Goal: Task Accomplishment & Management: Manage account settings

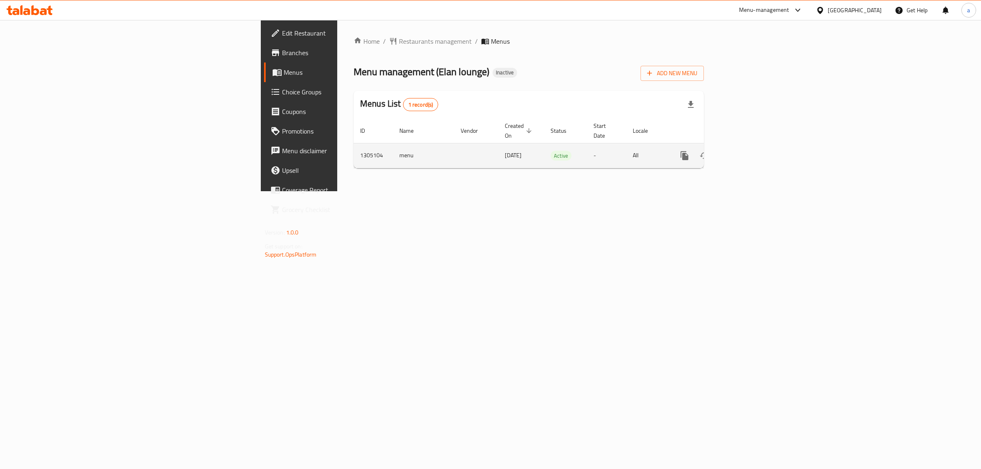
click at [754, 148] on link "enhanced table" at bounding box center [744, 156] width 20 height 20
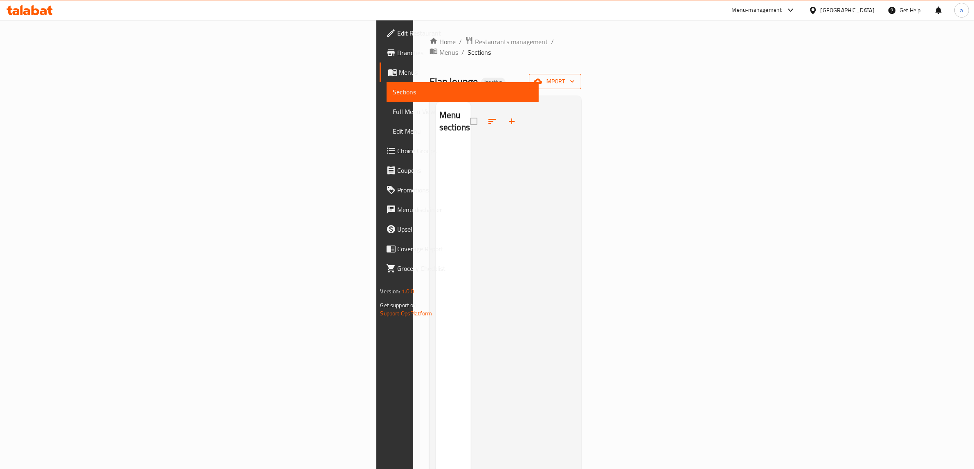
click at [575, 76] on span "import" at bounding box center [554, 81] width 39 height 10
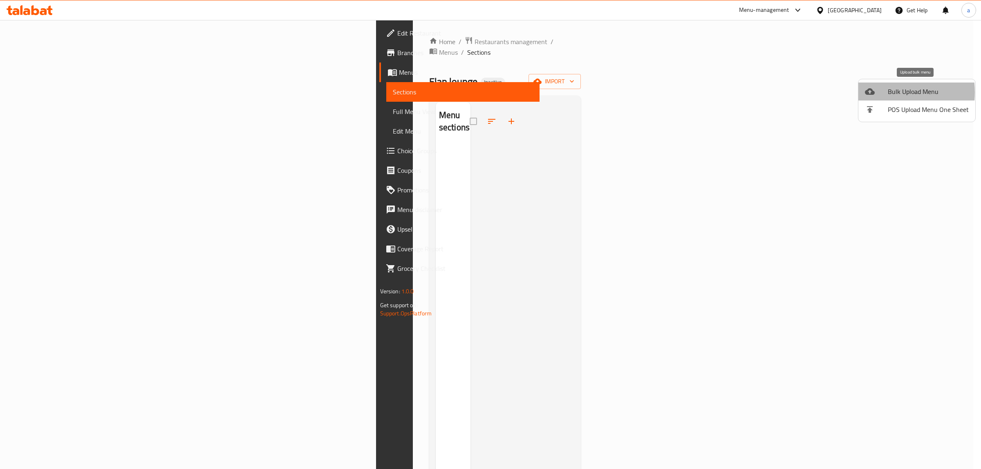
click at [882, 92] on div at bounding box center [876, 92] width 23 height 10
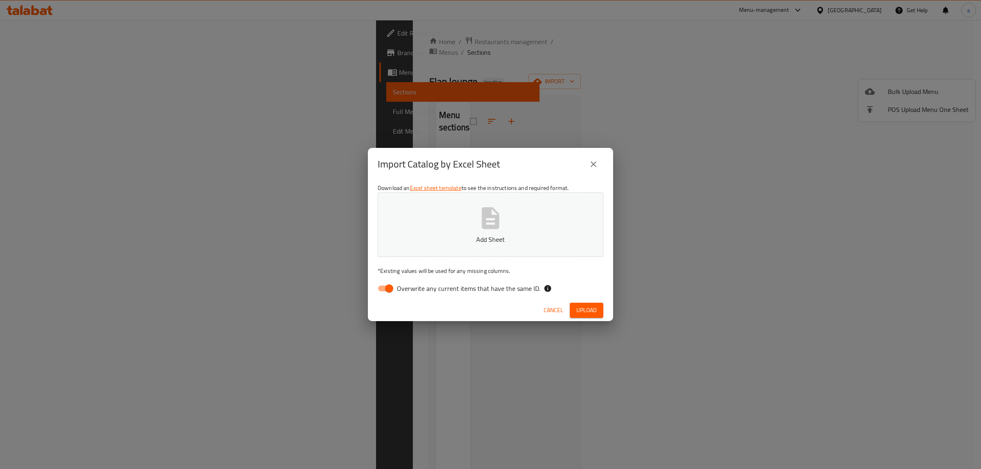
click at [403, 292] on span "Overwrite any current items that have the same ID." at bounding box center [469, 289] width 144 height 10
click at [403, 292] on input "Overwrite any current items that have the same ID." at bounding box center [389, 289] width 47 height 16
checkbox input "false"
click at [502, 243] on p "Add Sheet" at bounding box center [491, 240] width 200 height 10
click at [586, 308] on span "Upload" at bounding box center [587, 310] width 20 height 10
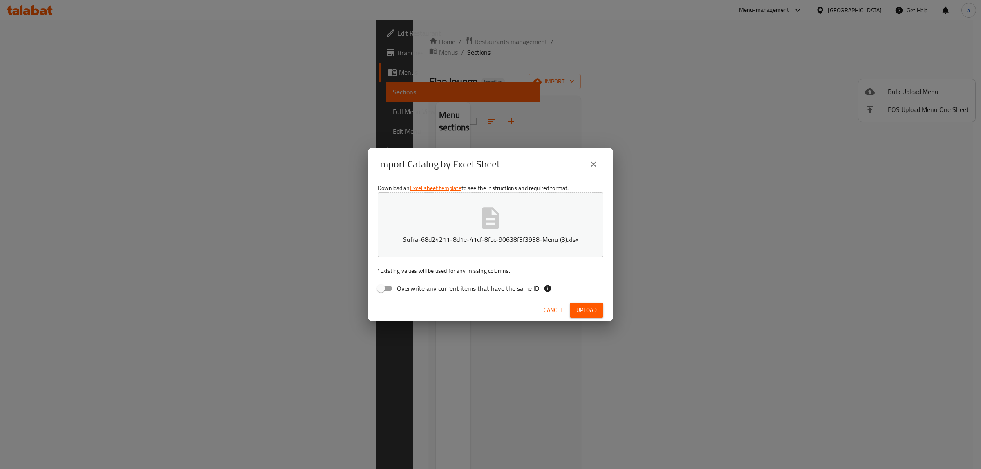
click at [580, 307] on span "Upload" at bounding box center [587, 310] width 20 height 10
click at [590, 309] on span "Upload" at bounding box center [587, 310] width 20 height 10
click at [591, 168] on icon "close" at bounding box center [594, 164] width 10 height 10
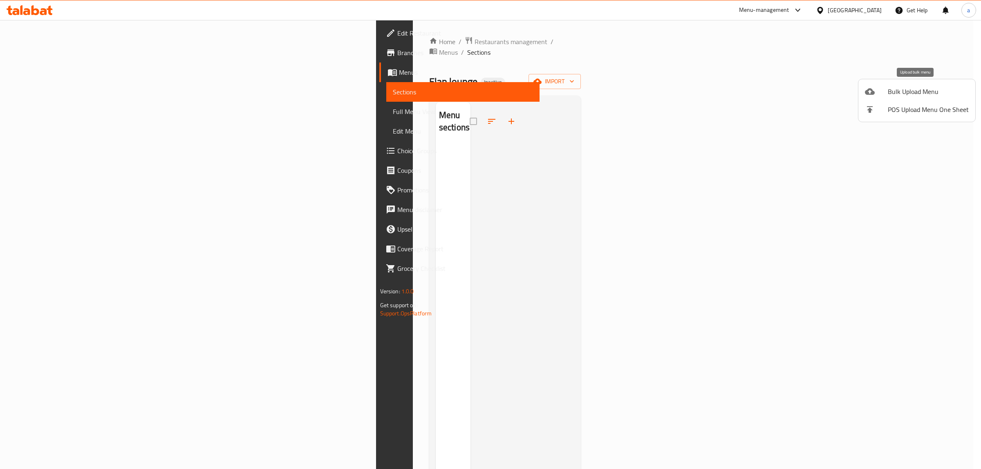
click at [878, 97] on li "Bulk Upload Menu" at bounding box center [917, 92] width 117 height 18
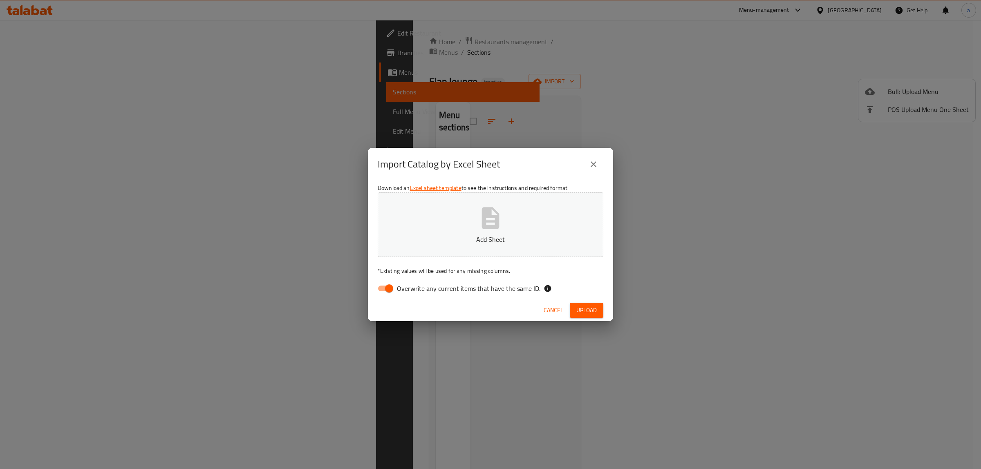
click at [476, 292] on span "Overwrite any current items that have the same ID." at bounding box center [469, 289] width 144 height 10
click at [413, 292] on input "Overwrite any current items that have the same ID." at bounding box center [389, 289] width 47 height 16
checkbox input "false"
click at [597, 309] on span "Upload" at bounding box center [587, 310] width 20 height 10
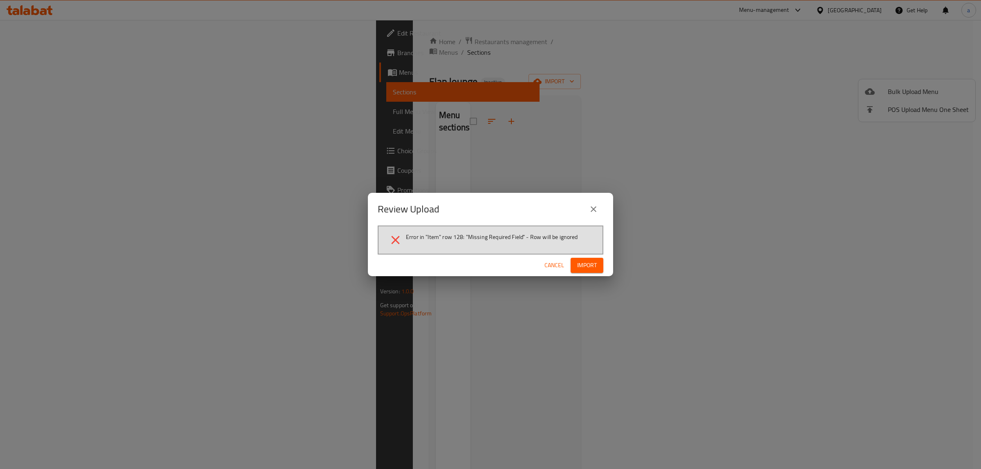
click at [590, 207] on icon "close" at bounding box center [594, 209] width 10 height 10
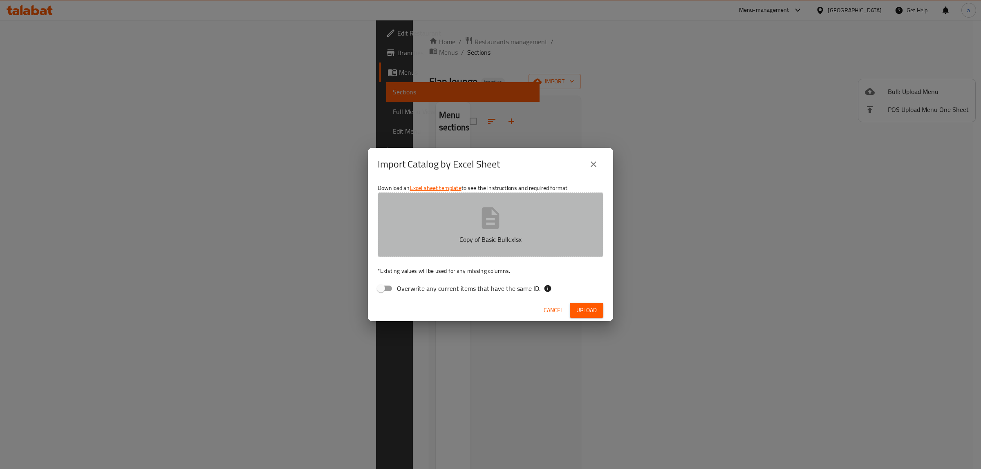
click at [545, 232] on button "Copy of Basic Bulk.xlsx" at bounding box center [491, 225] width 226 height 65
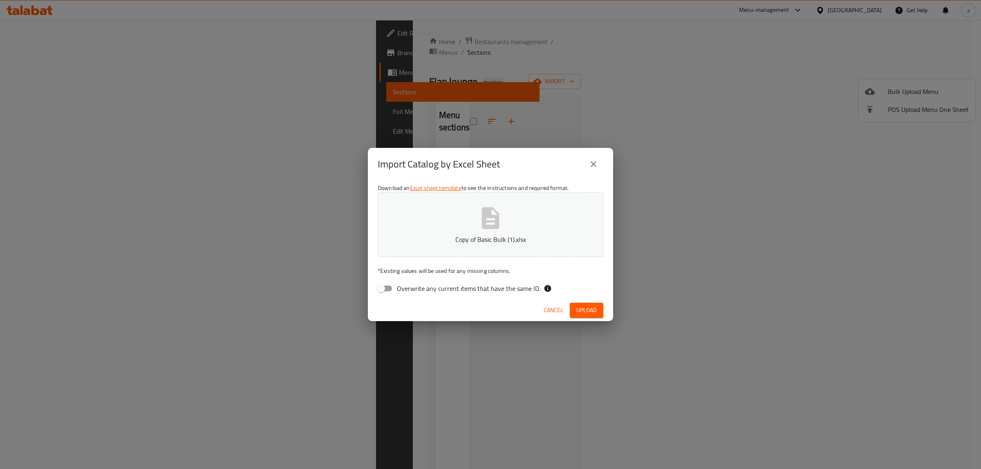
click at [574, 306] on button "Upload" at bounding box center [587, 310] width 34 height 15
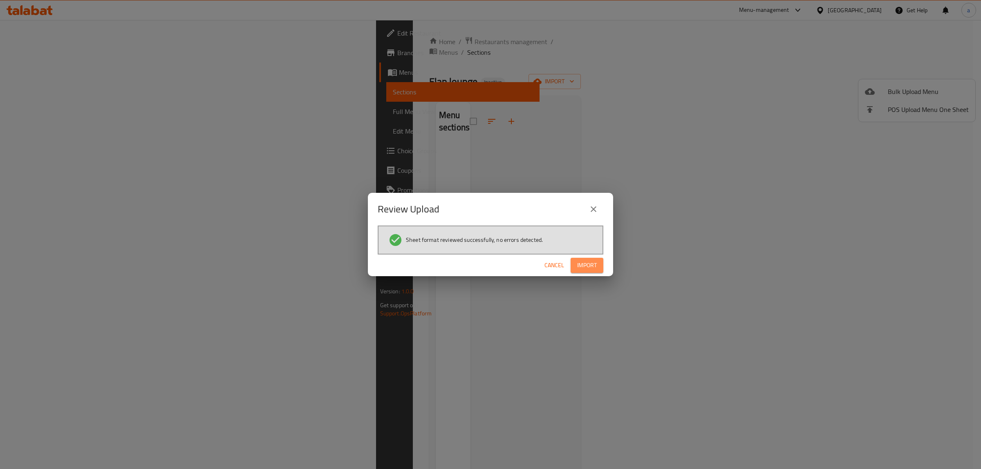
click at [590, 263] on span "Import" at bounding box center [587, 266] width 20 height 10
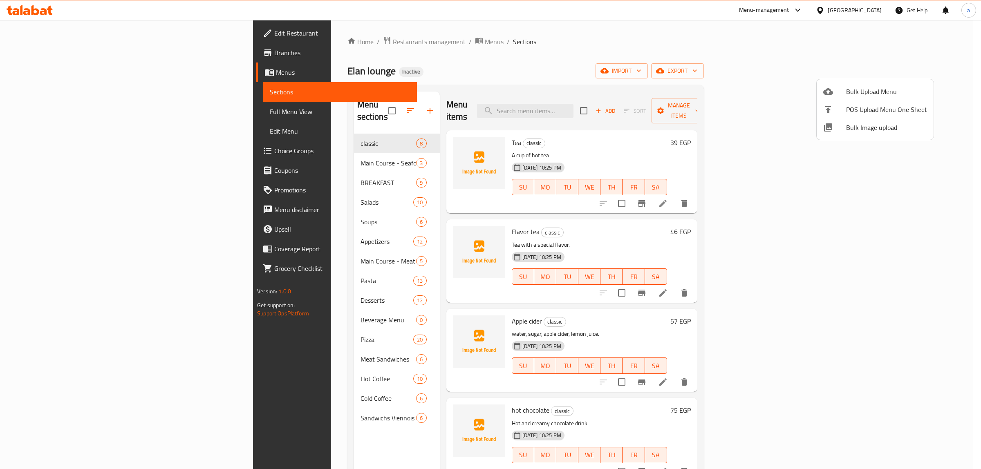
click at [62, 104] on div at bounding box center [490, 234] width 981 height 469
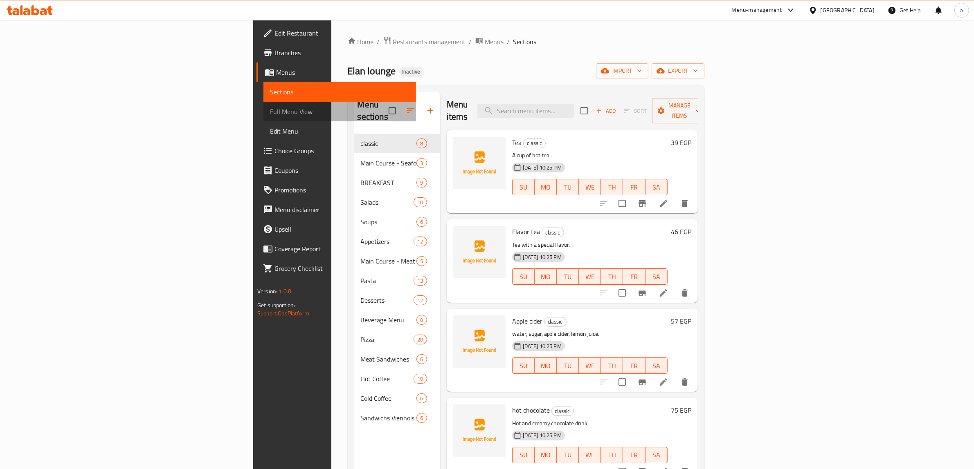
click at [263, 104] on link "Full Menu View" at bounding box center [339, 112] width 153 height 20
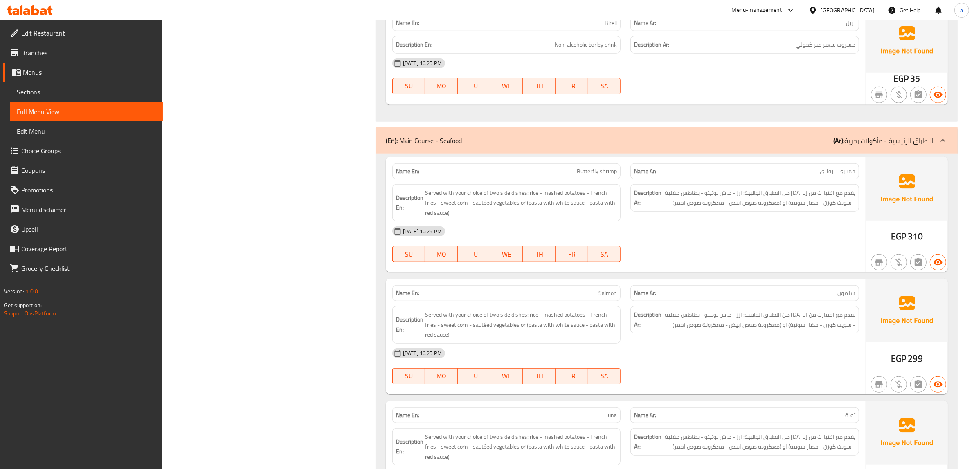
scroll to position [971, 0]
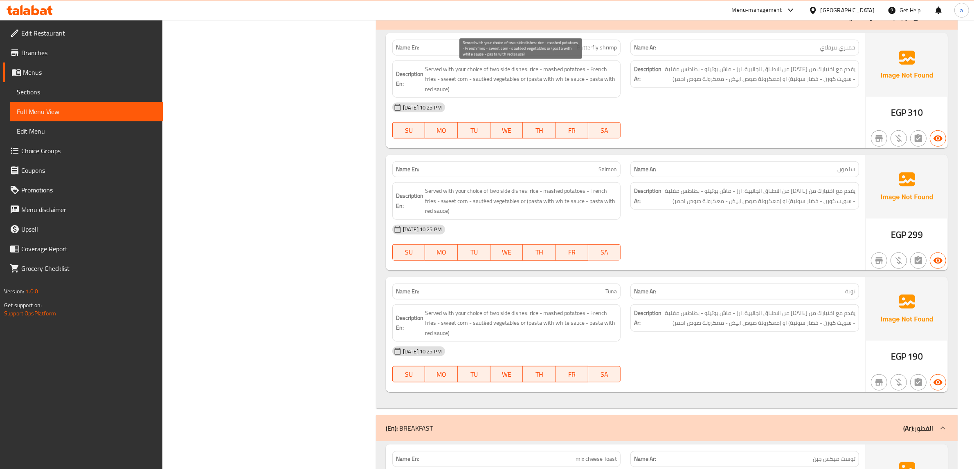
click at [534, 70] on span "Served with your choice of two side dishes: rice - mashed potatoes - French fri…" at bounding box center [521, 79] width 192 height 30
click at [553, 68] on span "Served with your choice of two side dishes: rice - mashed potatoes - French fri…" at bounding box center [521, 79] width 192 height 30
click at [570, 72] on span "Served with your choice of two side dishes: rice - mashed potatoes - French fri…" at bounding box center [521, 79] width 192 height 30
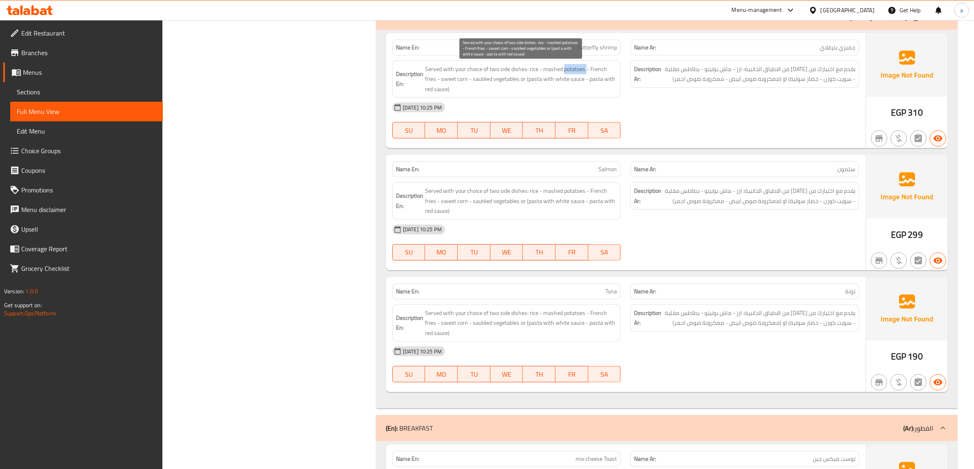
click at [570, 72] on span "Served with your choice of two side dishes: rice - mashed potatoes - French fri…" at bounding box center [521, 79] width 192 height 30
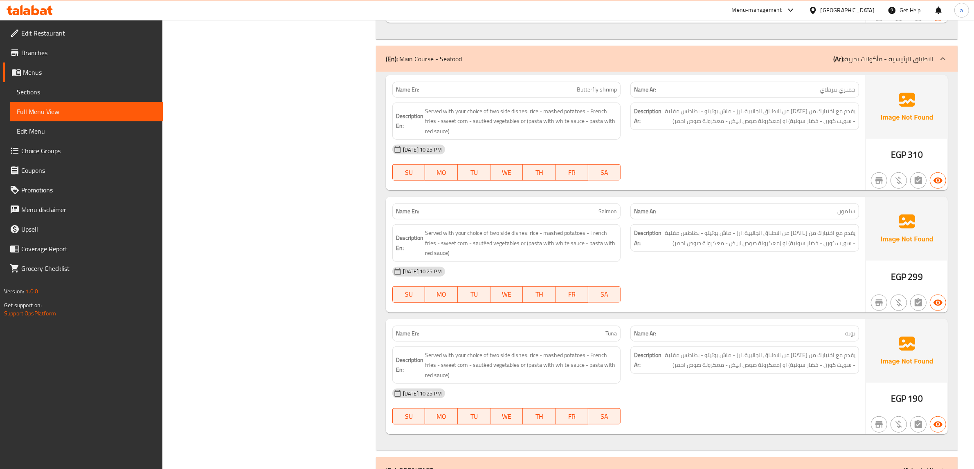
scroll to position [818, 0]
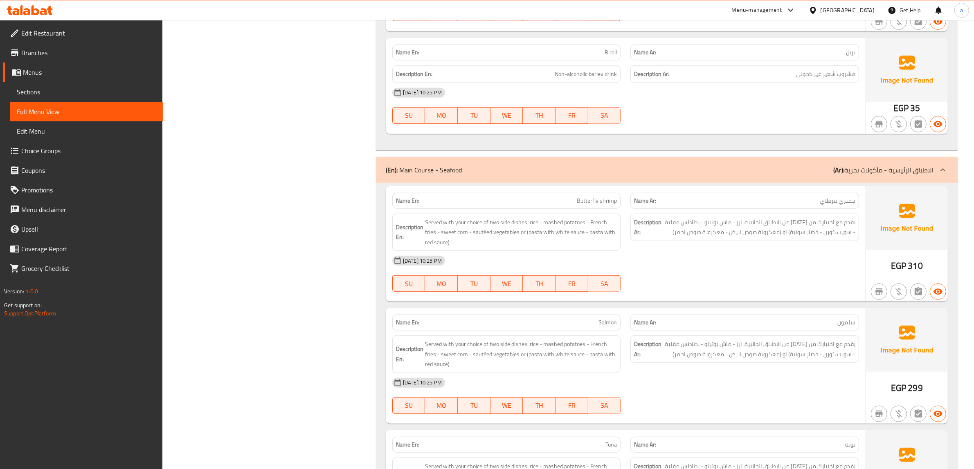
click at [41, 154] on span "Choice Groups" at bounding box center [88, 151] width 135 height 10
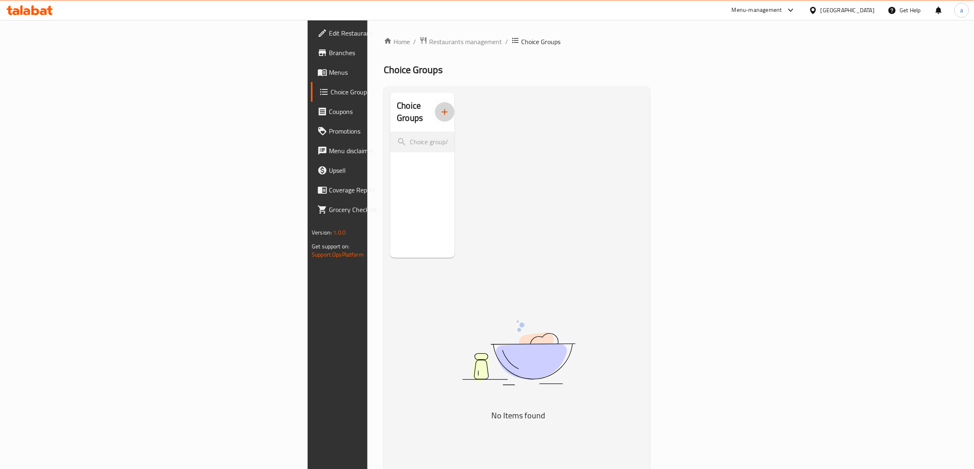
click at [440, 107] on icon "button" at bounding box center [445, 112] width 10 height 10
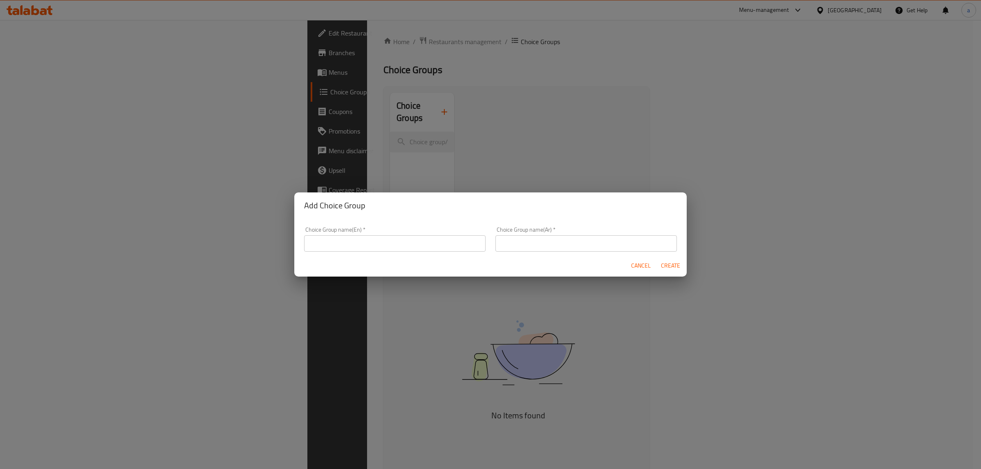
click at [400, 254] on div "Choice Group name(En)   * Choice Group name(En) *" at bounding box center [394, 239] width 191 height 35
drag, startPoint x: 407, startPoint y: 247, endPoint x: 481, endPoint y: 245, distance: 73.6
click at [407, 247] on input "text" at bounding box center [395, 244] width 182 height 16
paste input "Choose your first side dish"
type input "Choose your first side dish"
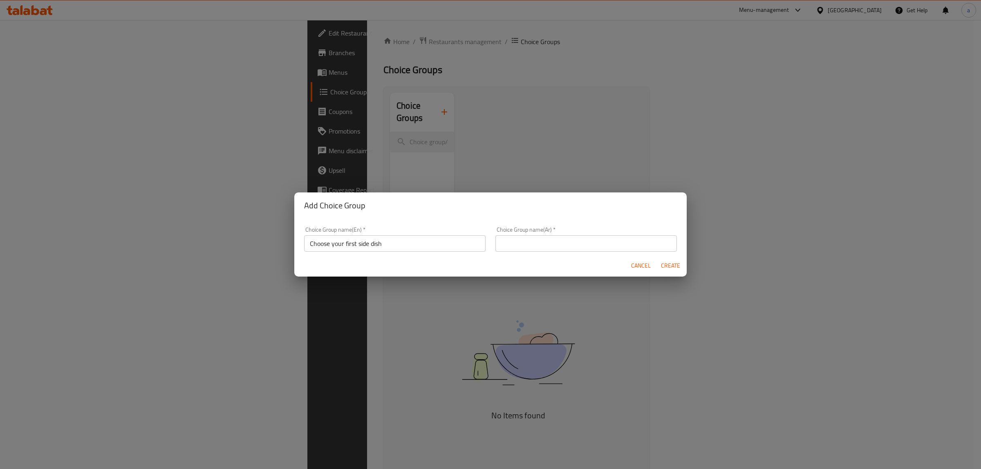
click at [566, 242] on input "text" at bounding box center [587, 244] width 182 height 16
paste input "اختر طبقك الجانبي الأول"
type input "اختر طبقك الجانبي الأول"
click at [671, 266] on span "Create" at bounding box center [671, 266] width 20 height 10
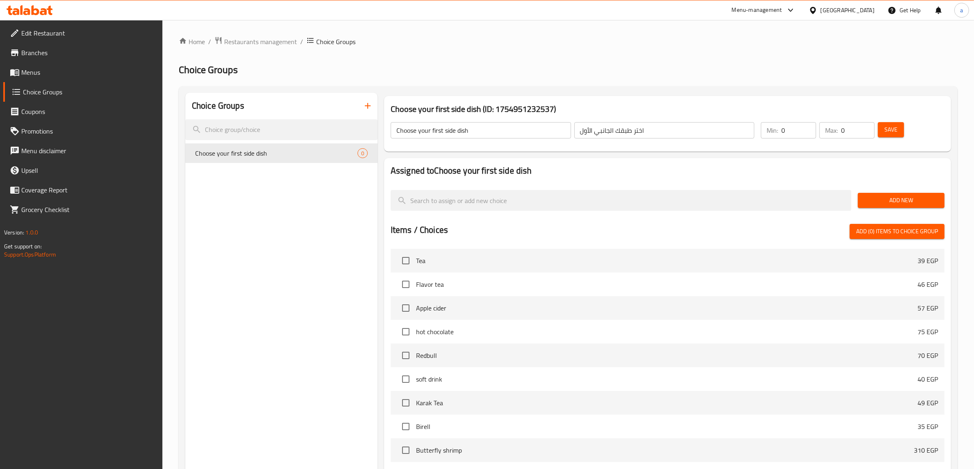
click at [798, 130] on input "0" at bounding box center [798, 130] width 35 height 16
type input "1"
click at [863, 131] on input "0" at bounding box center [858, 130] width 34 height 16
type input "1"
click at [888, 137] on button "Save" at bounding box center [891, 129] width 26 height 15
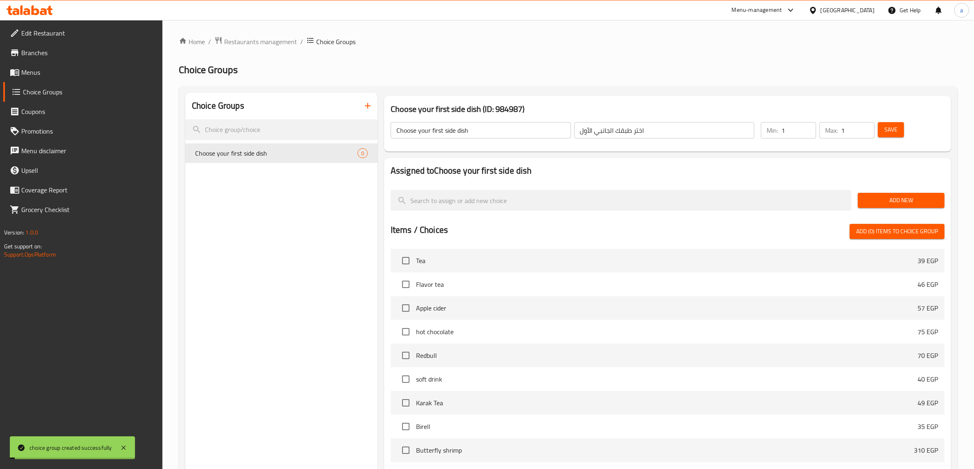
click at [902, 203] on span "Add New" at bounding box center [901, 200] width 74 height 10
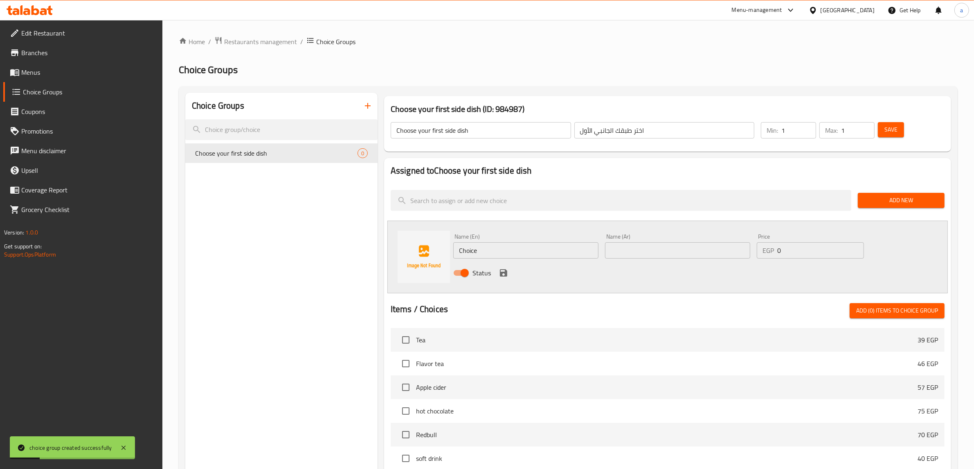
click at [512, 257] on input "Choice" at bounding box center [525, 251] width 145 height 16
type input "="
click at [662, 252] on input "text" at bounding box center [677, 251] width 145 height 16
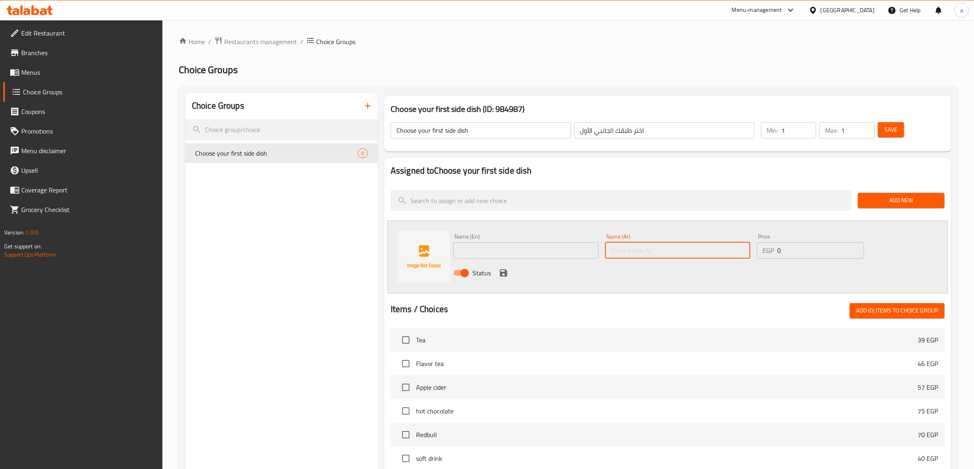
paste input "اختر طبقك الجانبي الأول"
type input "اختر طبقك الجانبي الأول"
click at [692, 251] on input "اختر طبقك الجانبي الأول" at bounding box center [677, 251] width 145 height 16
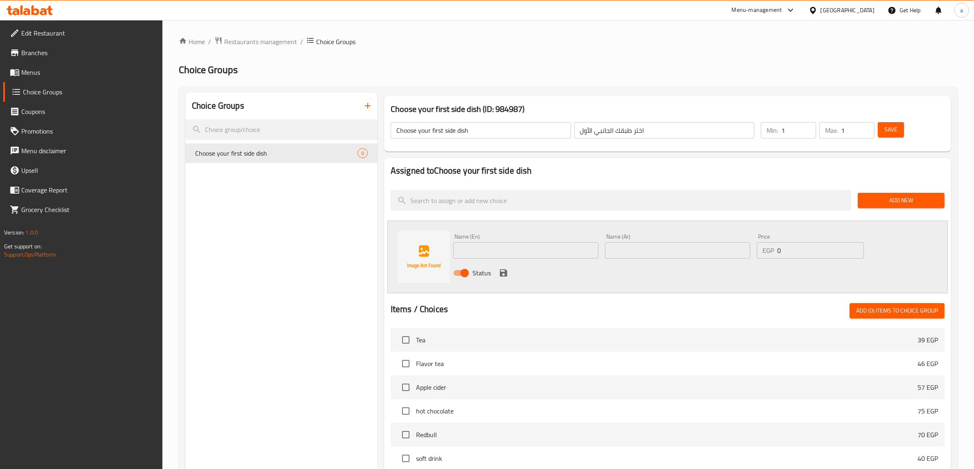
click at [653, 250] on input "text" at bounding box center [677, 251] width 145 height 16
paste input "ارز"
type input "ارز"
click at [548, 247] on input "text" at bounding box center [525, 251] width 145 height 16
type input "ق"
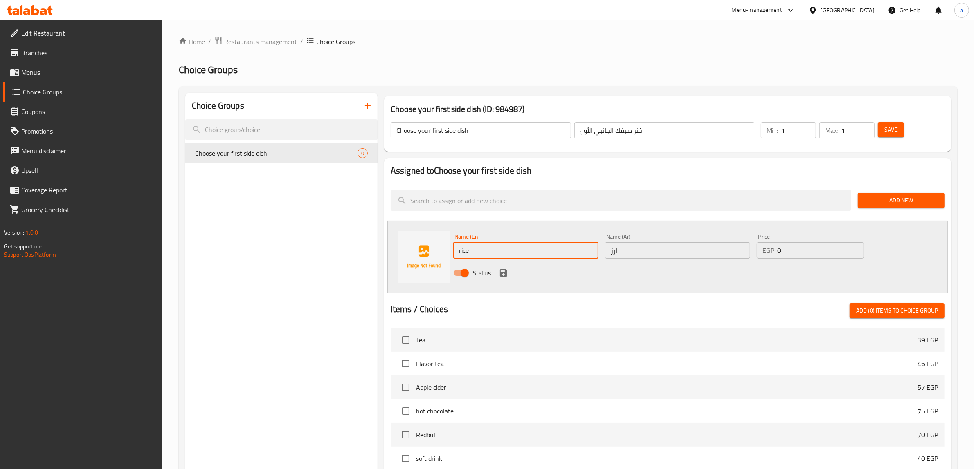
type input "rice"
click at [796, 249] on input "0" at bounding box center [820, 251] width 87 height 16
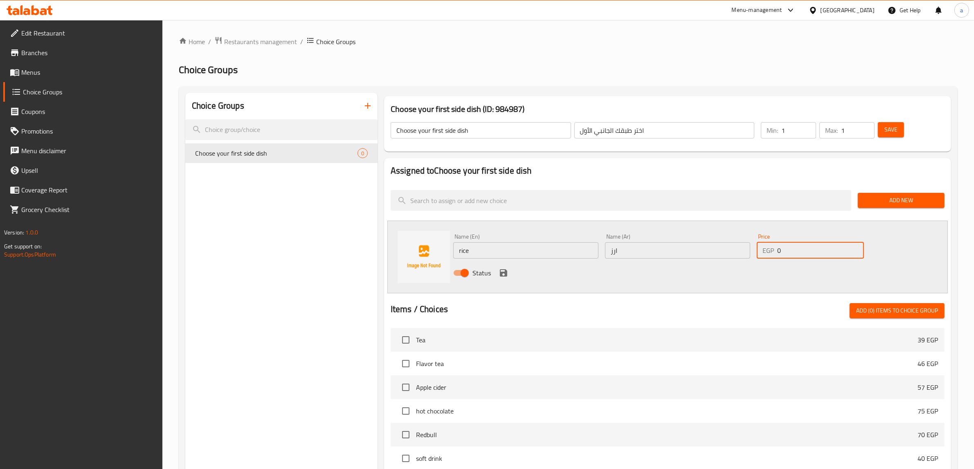
click at [499, 274] on icon "save" at bounding box center [504, 273] width 10 height 10
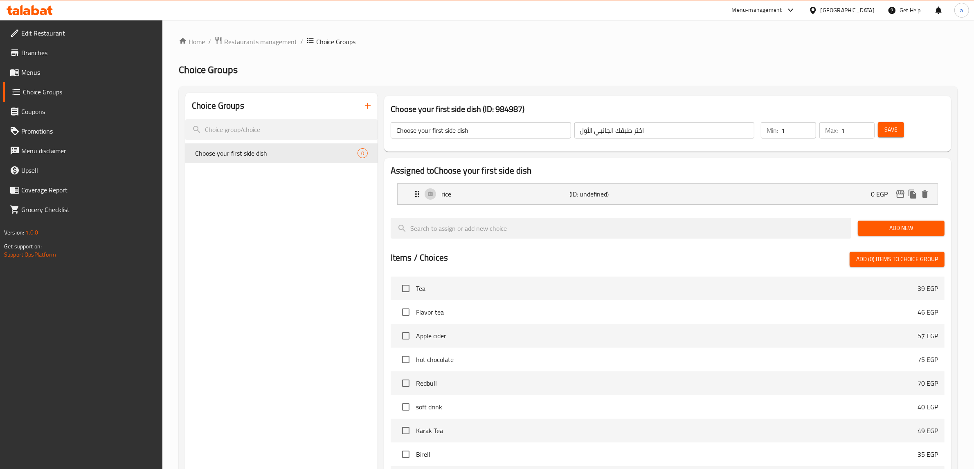
click at [894, 234] on button "Add New" at bounding box center [901, 228] width 87 height 15
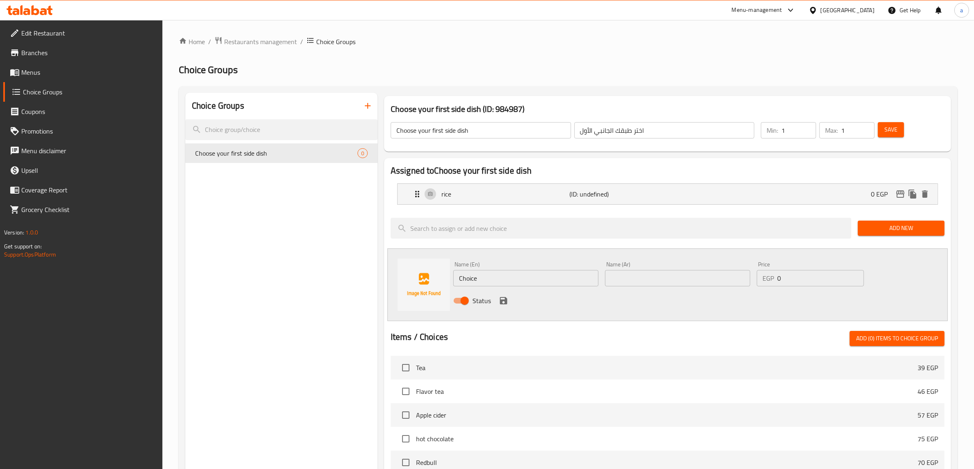
click at [658, 275] on input "text" at bounding box center [677, 278] width 145 height 16
paste input "[PERSON_NAME]"
type input "[PERSON_NAME]"
click at [561, 277] on input "Choice" at bounding box center [525, 278] width 145 height 16
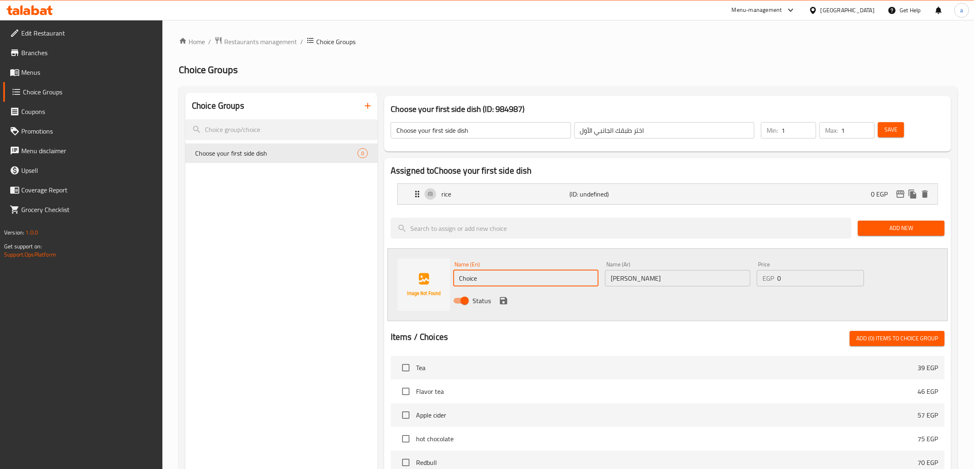
click at [561, 277] on input "Choice" at bounding box center [525, 278] width 145 height 16
paste input "Mashed potatoes"
type input "Mashed potatoes"
click at [506, 305] on icon "save" at bounding box center [504, 301] width 10 height 10
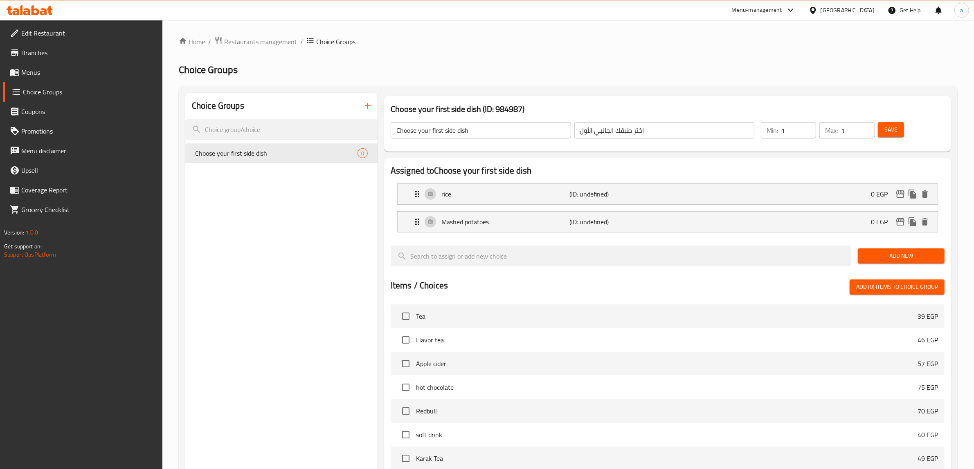
click at [910, 258] on span "Add New" at bounding box center [901, 256] width 74 height 10
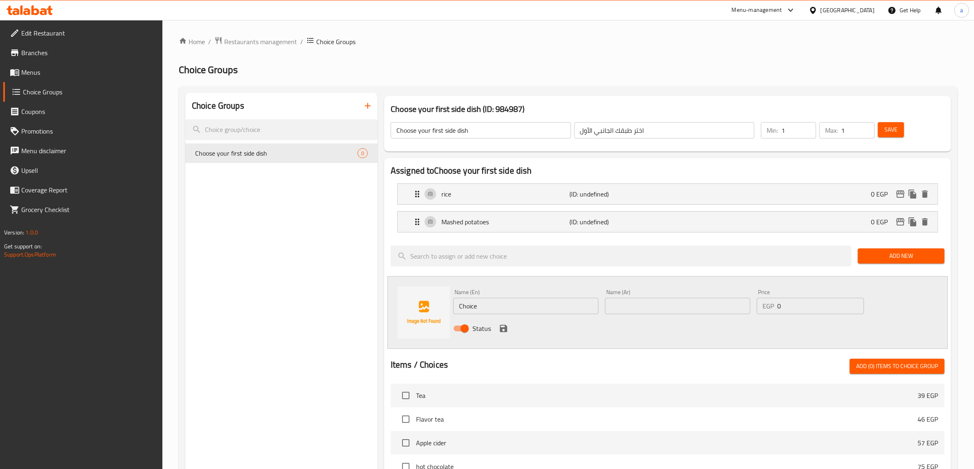
click at [674, 307] on input "text" at bounding box center [677, 306] width 145 height 16
paste input "بطاطس مقلية"
type input "بطاطس مقلية"
click at [571, 303] on input "Choice" at bounding box center [525, 306] width 145 height 16
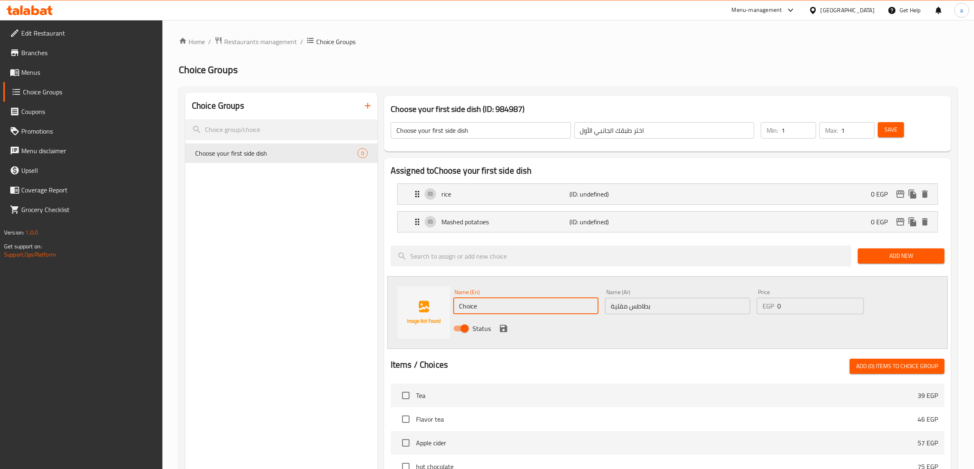
click at [571, 303] on input "Choice" at bounding box center [525, 306] width 145 height 16
paste input "French fries"
type input "French fries"
click at [501, 332] on icon "save" at bounding box center [503, 328] width 7 height 7
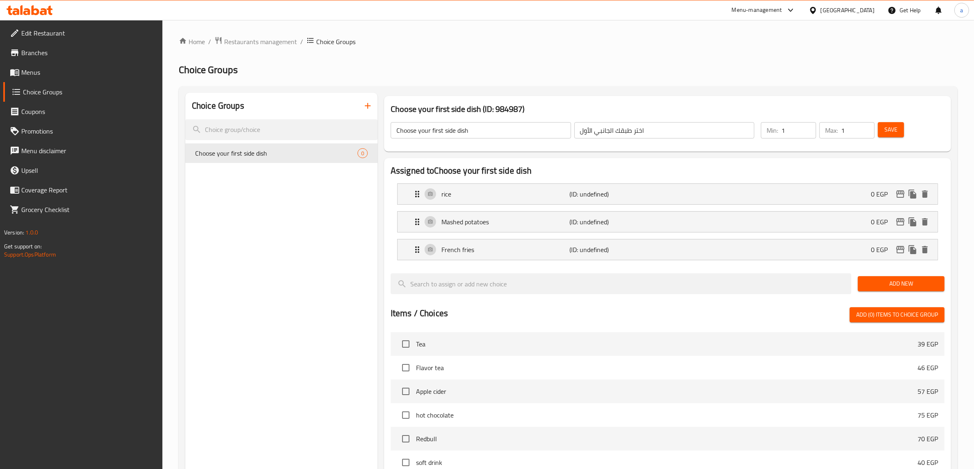
click at [923, 286] on span "Add New" at bounding box center [901, 284] width 74 height 10
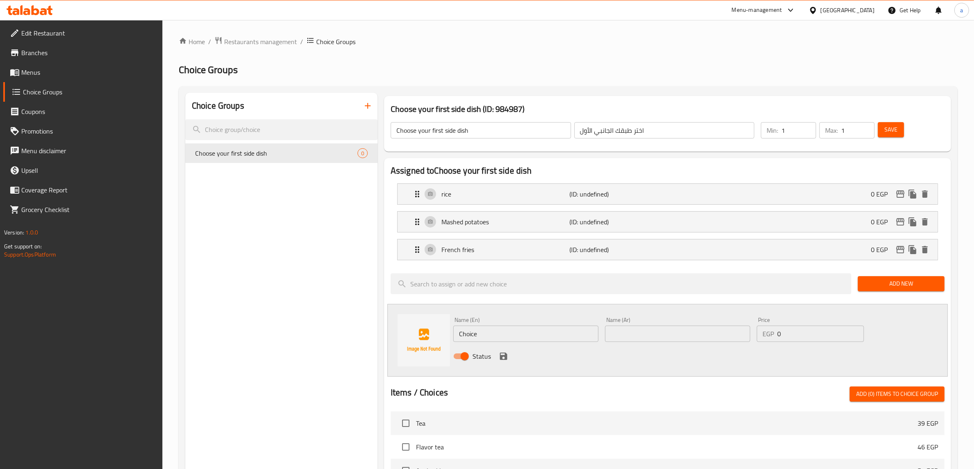
click at [659, 328] on input "text" at bounding box center [677, 334] width 145 height 16
paste input "سويت كورن"
type input "سويت كورن"
click at [551, 333] on input "Choice" at bounding box center [525, 334] width 145 height 16
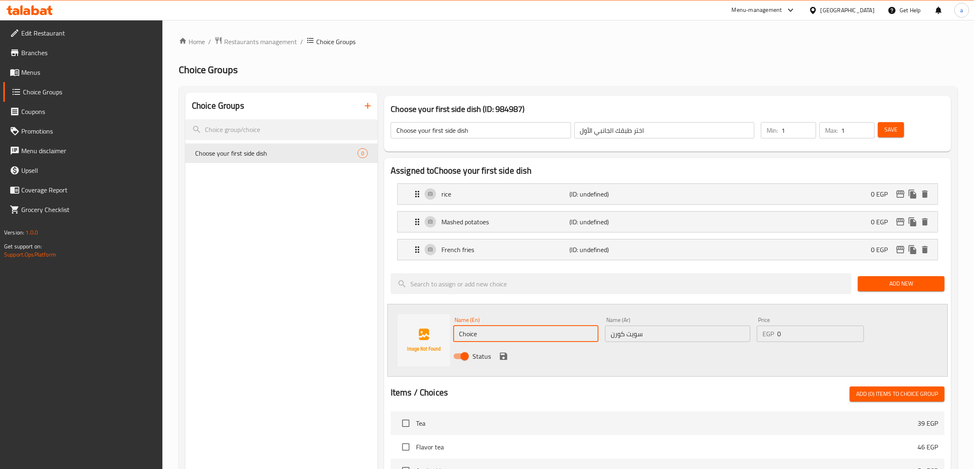
click at [551, 333] on input "Choice" at bounding box center [525, 334] width 145 height 16
paste input "sweet corn"
type input "sweet corn"
click at [510, 356] on div "Status" at bounding box center [677, 357] width 455 height 22
click at [506, 356] on icon "save" at bounding box center [503, 356] width 7 height 7
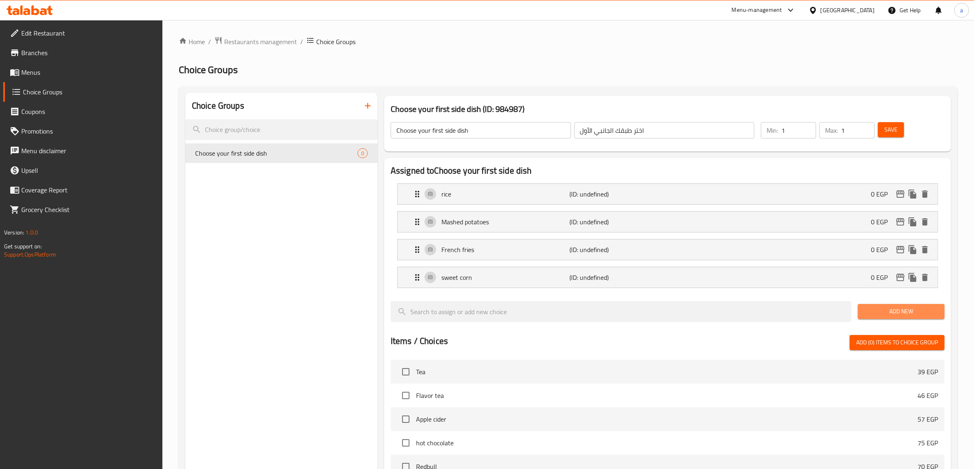
click at [917, 311] on span "Add New" at bounding box center [901, 312] width 74 height 10
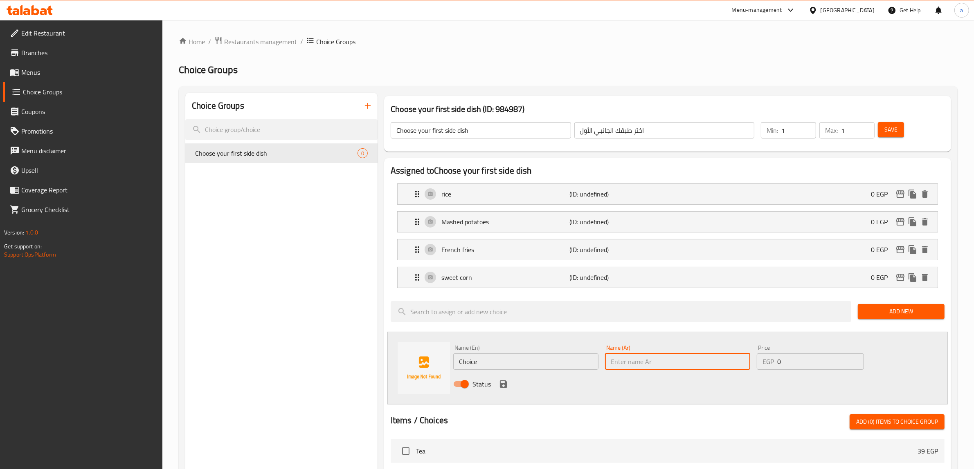
click at [646, 354] on input "text" at bounding box center [677, 362] width 145 height 16
paste input "خضار سوتية"
type input "خضار سوتية"
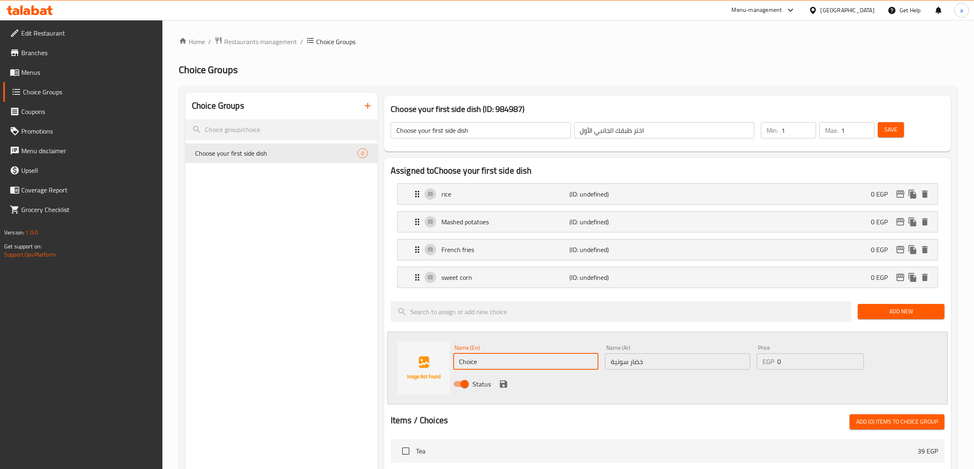
click at [551, 361] on input "Choice" at bounding box center [525, 362] width 145 height 16
paste input "sautéed vegetables"
type input "sautéed vegetables"
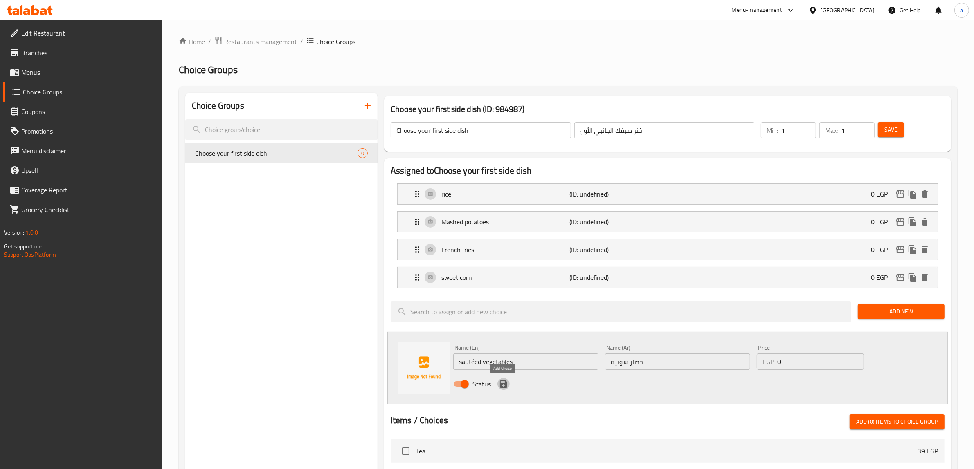
click at [502, 388] on icon "save" at bounding box center [503, 384] width 7 height 7
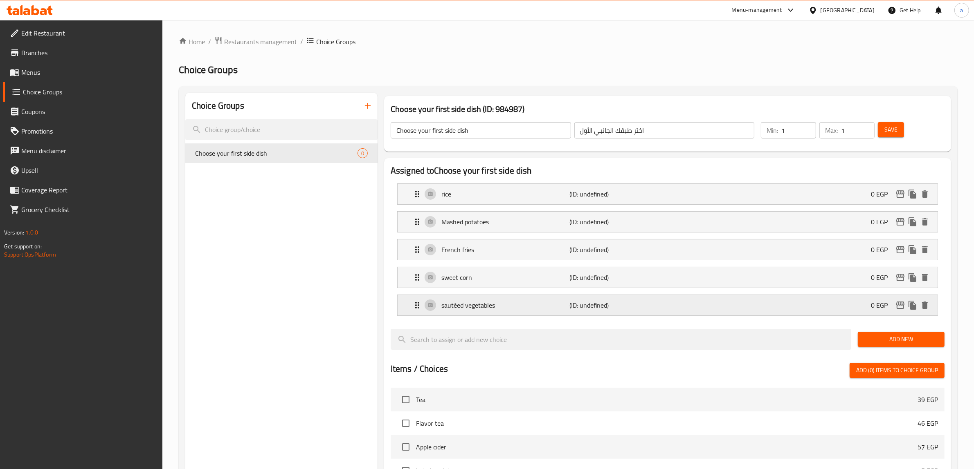
click at [553, 303] on p "sautéed vegetables" at bounding box center [505, 306] width 128 height 10
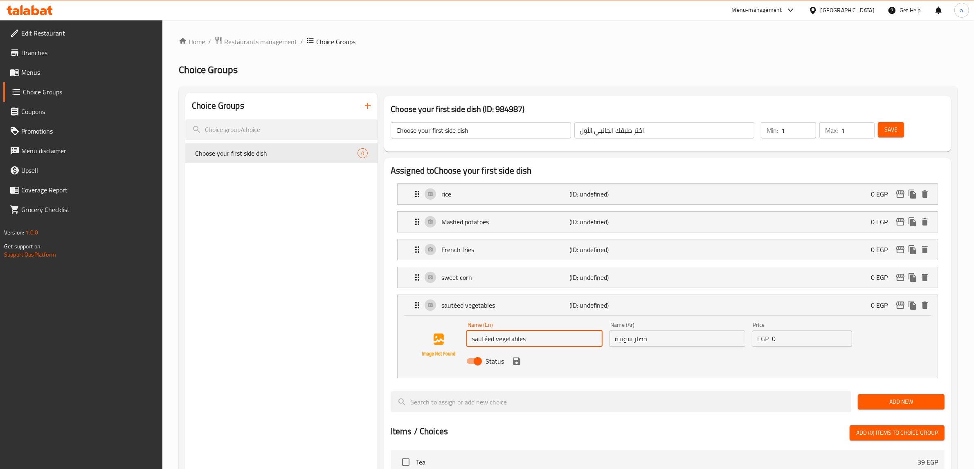
click at [489, 341] on input "sautéed vegetables" at bounding box center [534, 339] width 136 height 16
click at [512, 365] on icon "save" at bounding box center [517, 362] width 10 height 10
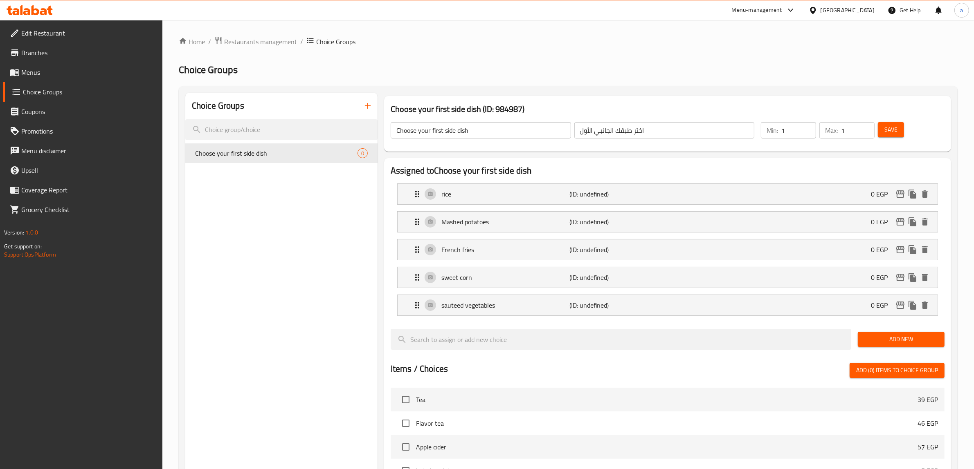
type input "sauteed vegetables"
click at [880, 131] on button "Save" at bounding box center [891, 129] width 26 height 15
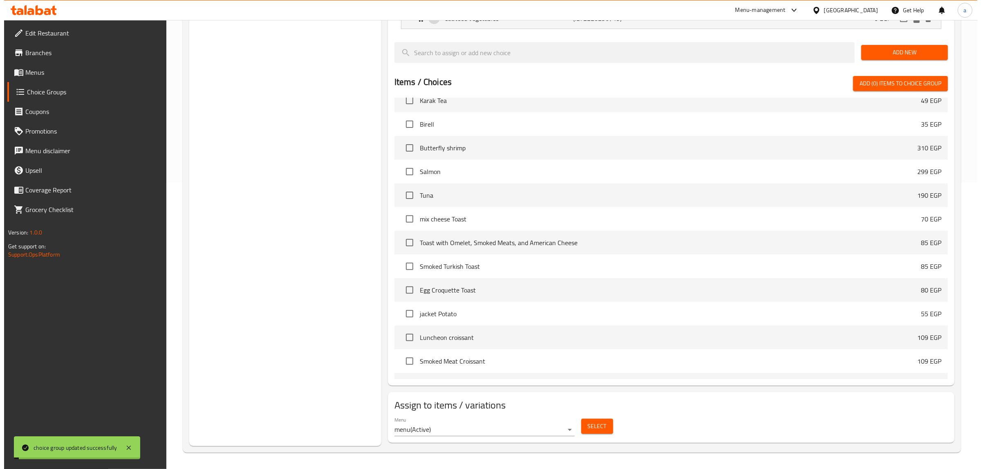
scroll to position [307, 0]
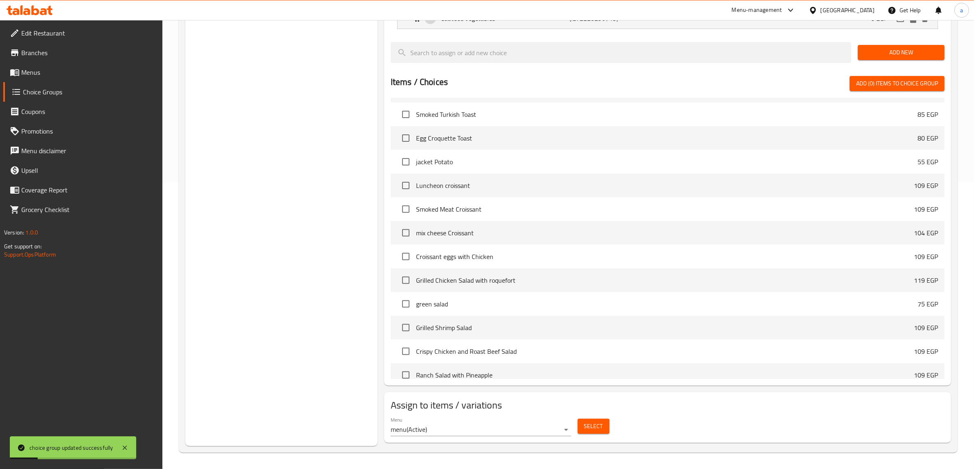
click at [587, 430] on span "Select" at bounding box center [593, 427] width 19 height 10
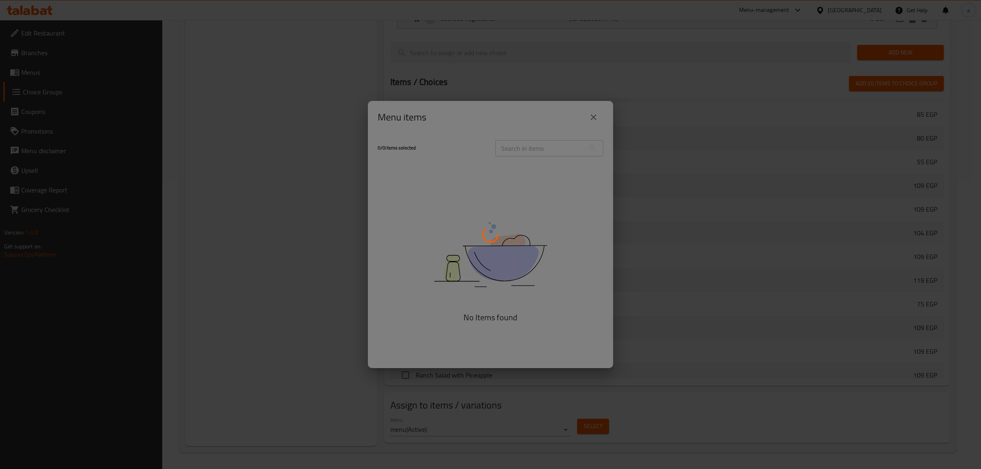
click at [591, 115] on div at bounding box center [490, 234] width 981 height 469
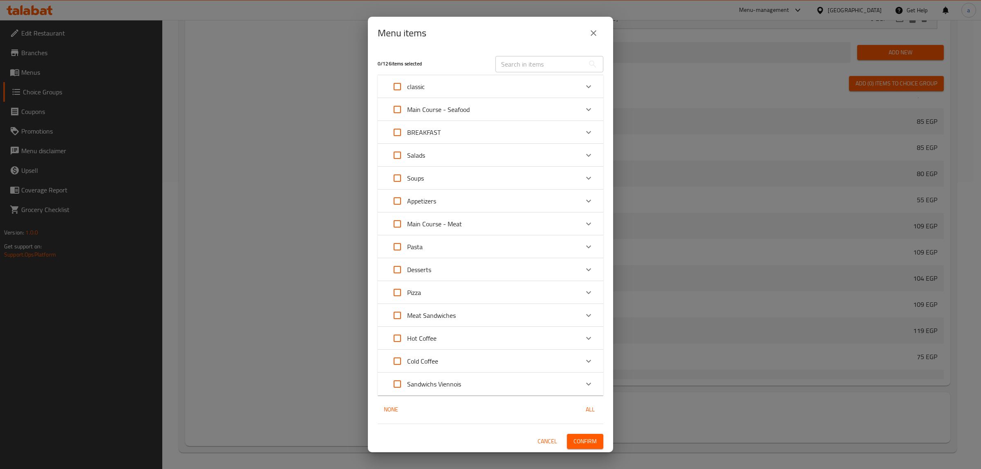
click at [485, 109] on div "Main Course - Seafood" at bounding box center [483, 110] width 191 height 20
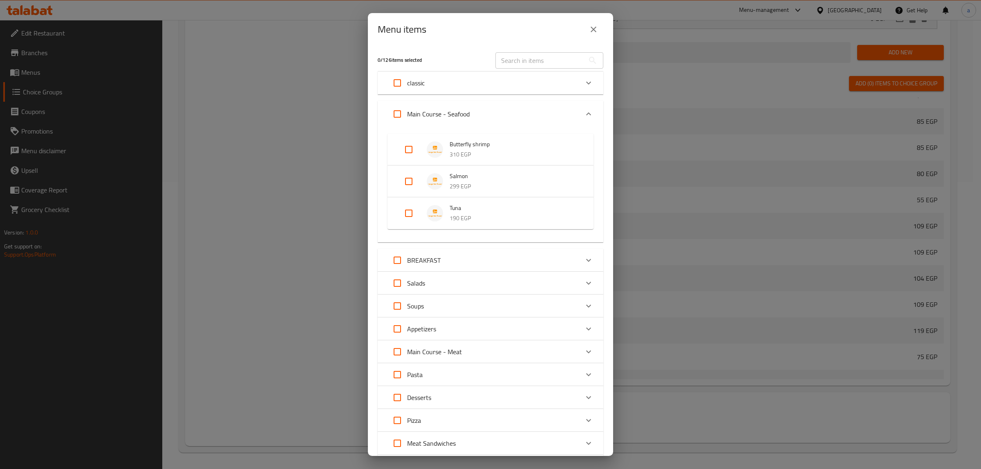
click at [396, 117] on input "Expand" at bounding box center [398, 114] width 20 height 20
checkbox input "true"
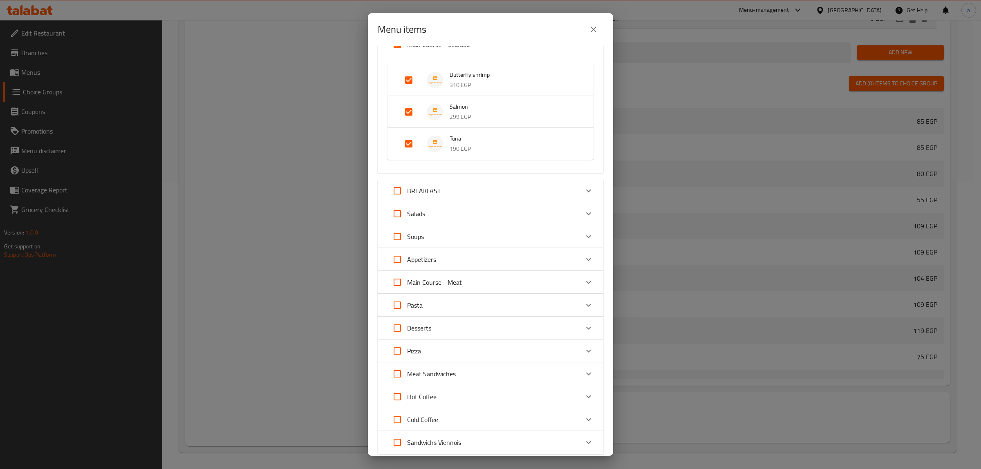
scroll to position [124, 0]
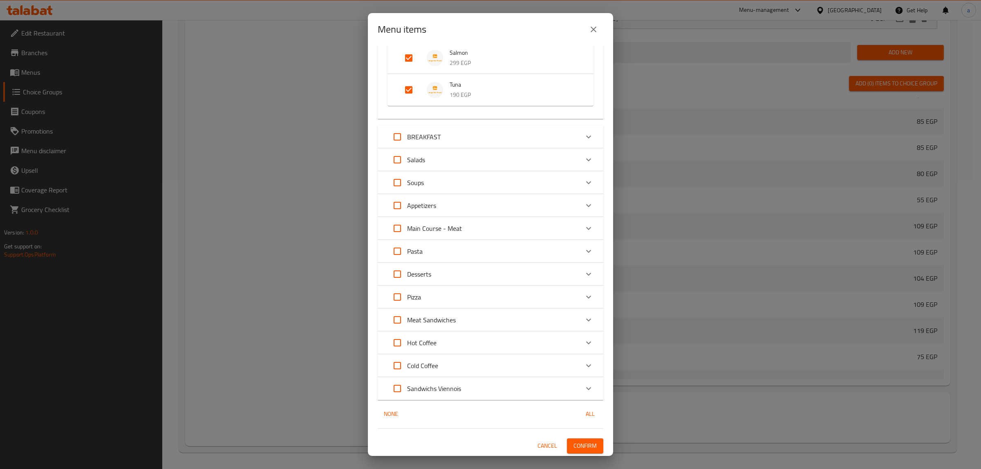
click at [574, 446] on span "Confirm" at bounding box center [585, 446] width 23 height 10
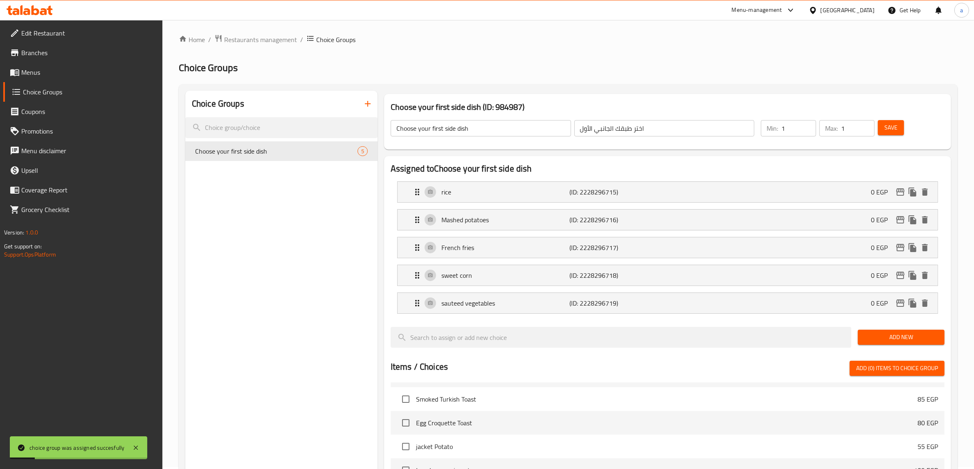
scroll to position [0, 0]
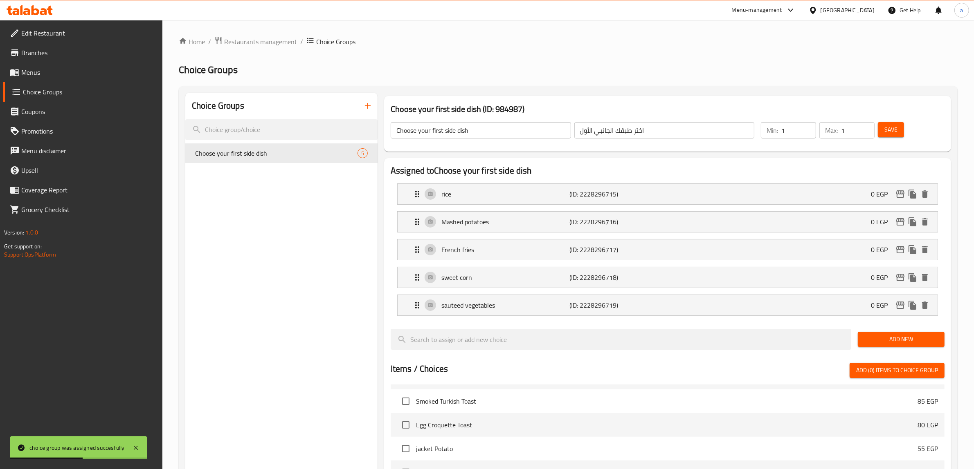
click at [366, 106] on icon "button" at bounding box center [368, 106] width 6 height 6
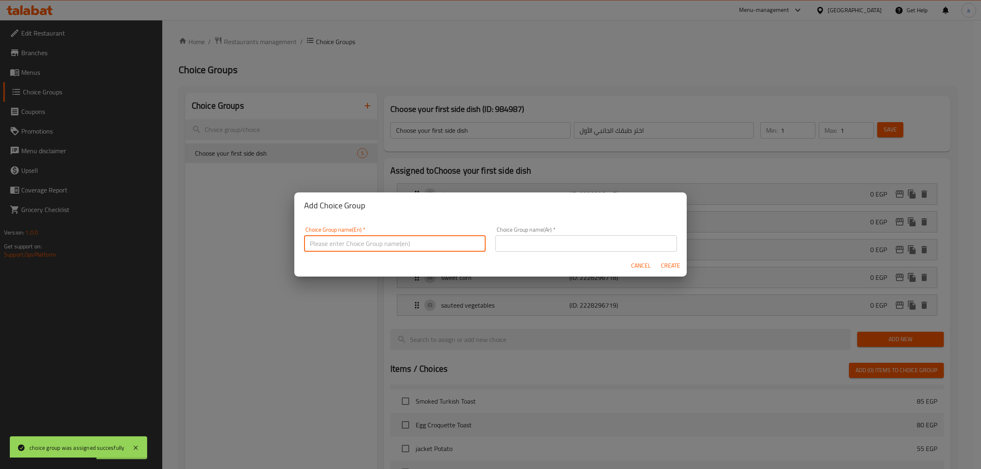
click at [438, 246] on input "text" at bounding box center [395, 244] width 182 height 16
click at [451, 250] on input "text" at bounding box center [395, 244] width 182 height 16
paste input "Choose your second side dish"
type input "Choose your second side dish"
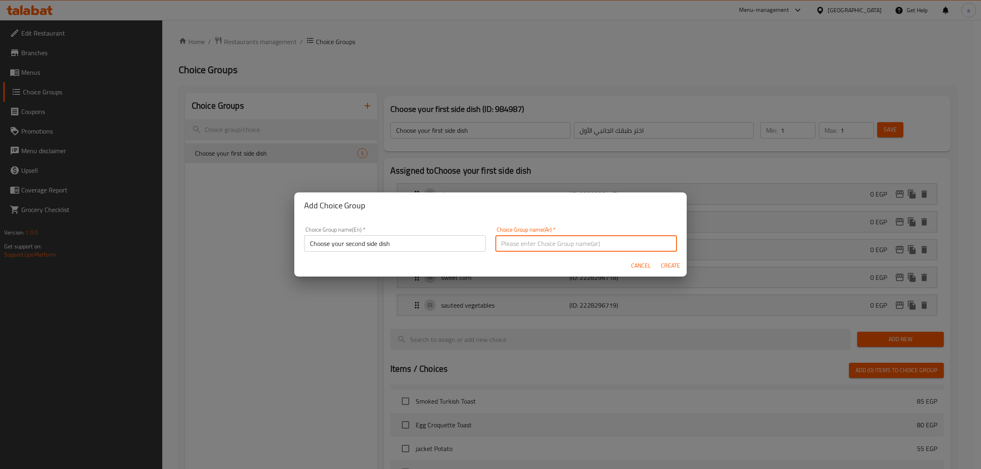
click at [556, 249] on input "text" at bounding box center [587, 244] width 182 height 16
paste input "اختر طبقك الجانبي الثاني"
type input "اختر طبقك الجانبي الثاني"
click at [670, 269] on span "Create" at bounding box center [671, 266] width 20 height 10
type input "Choose your second side dish"
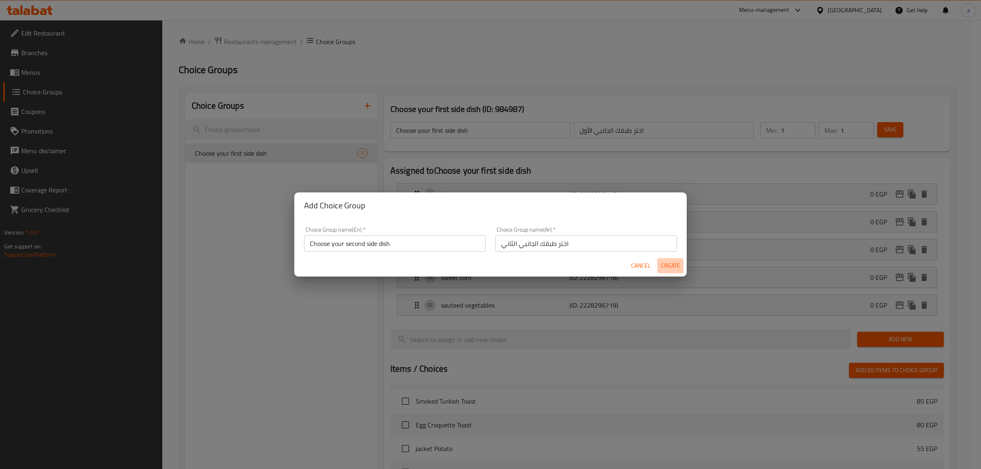
type input "اختر طبقك الجانبي الثاني"
type input "0"
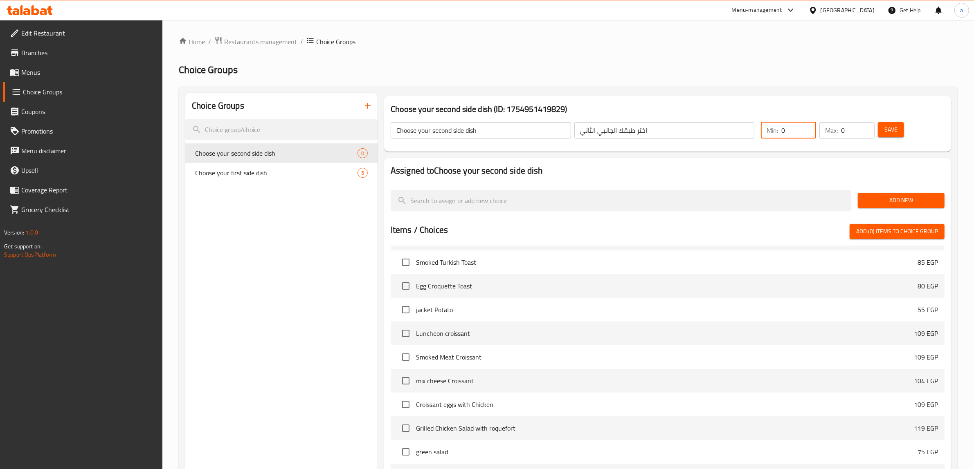
click at [799, 127] on input "0" at bounding box center [798, 130] width 35 height 16
type input "1"
click at [862, 129] on input "0" at bounding box center [858, 130] width 34 height 16
type input "1"
click at [888, 130] on span "Save" at bounding box center [890, 130] width 13 height 10
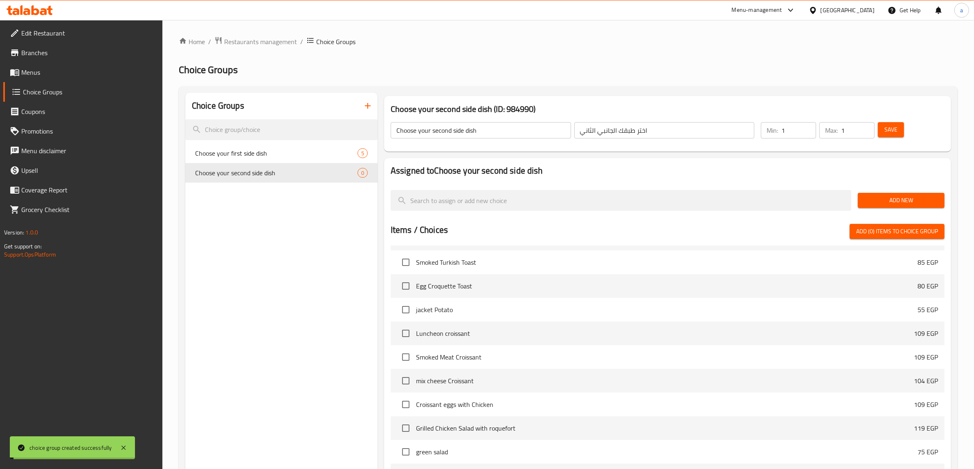
click at [892, 203] on span "Add New" at bounding box center [901, 200] width 74 height 10
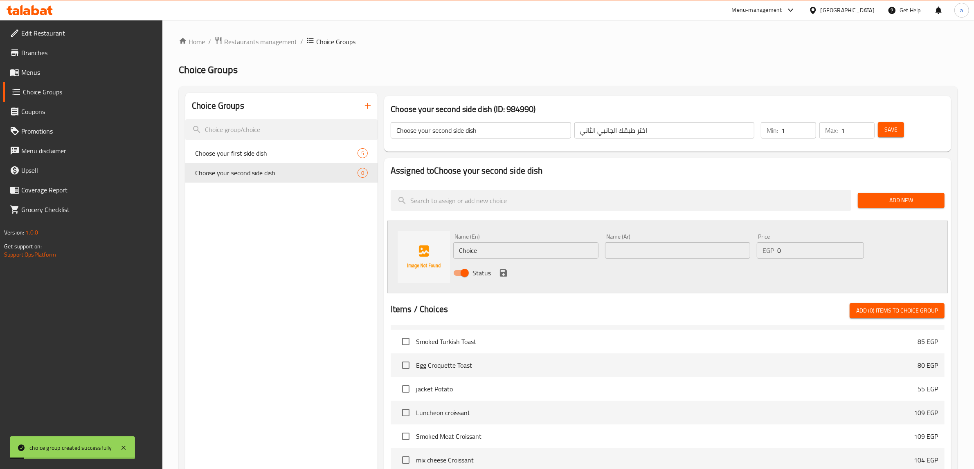
click at [557, 252] on input "Choice" at bounding box center [525, 251] width 145 height 16
type input "="
click at [549, 257] on input "text" at bounding box center [525, 251] width 145 height 16
paste input "white sauce pasta"
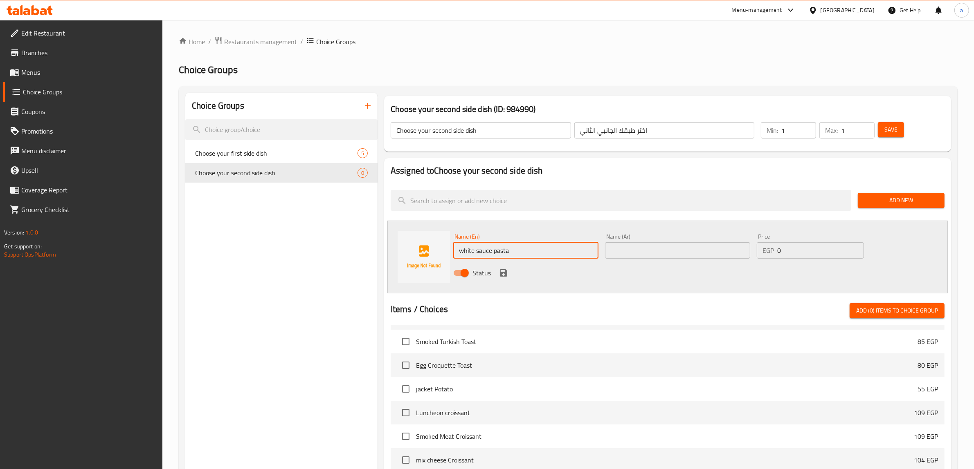
type input "white sauce pasta"
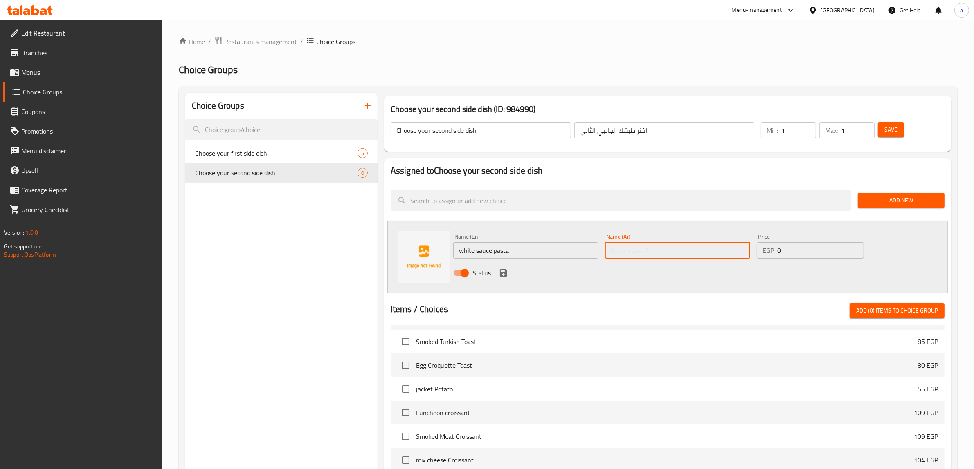
drag, startPoint x: 693, startPoint y: 254, endPoint x: 733, endPoint y: 257, distance: 40.2
click at [693, 254] on input "text" at bounding box center [677, 251] width 145 height 16
paste input "معكرونة صوص ابيض"
type input "معكرونة صوص ابيض"
click at [505, 271] on icon "save" at bounding box center [503, 272] width 7 height 7
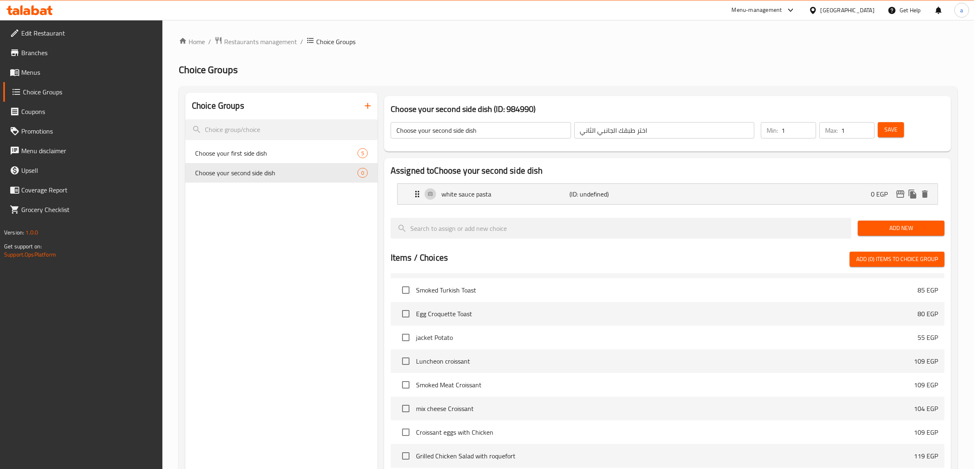
click at [900, 229] on span "Add New" at bounding box center [901, 228] width 74 height 10
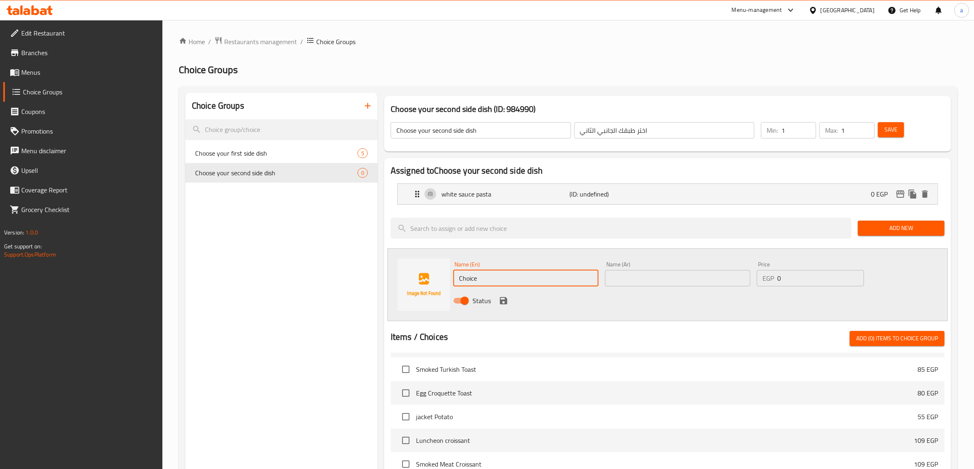
click at [523, 272] on input "Choice" at bounding box center [525, 278] width 145 height 16
paste input "Red sauce pasta"
type input "Red sauce pasta"
drag, startPoint x: 633, startPoint y: 274, endPoint x: 681, endPoint y: 279, distance: 48.5
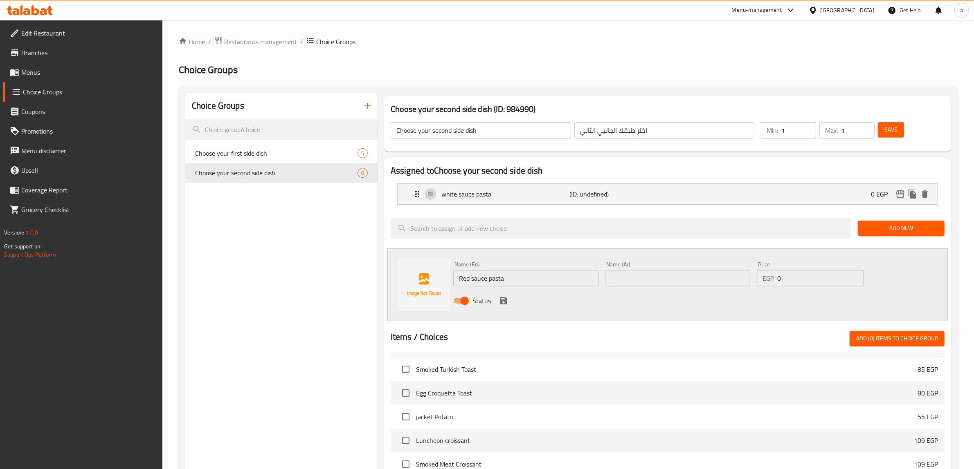
click at [633, 274] on input "text" at bounding box center [677, 278] width 145 height 16
paste input "معكرونة صوص احمر"
type input "معكرونة صوص احمر"
click at [804, 278] on input "0" at bounding box center [820, 278] width 87 height 16
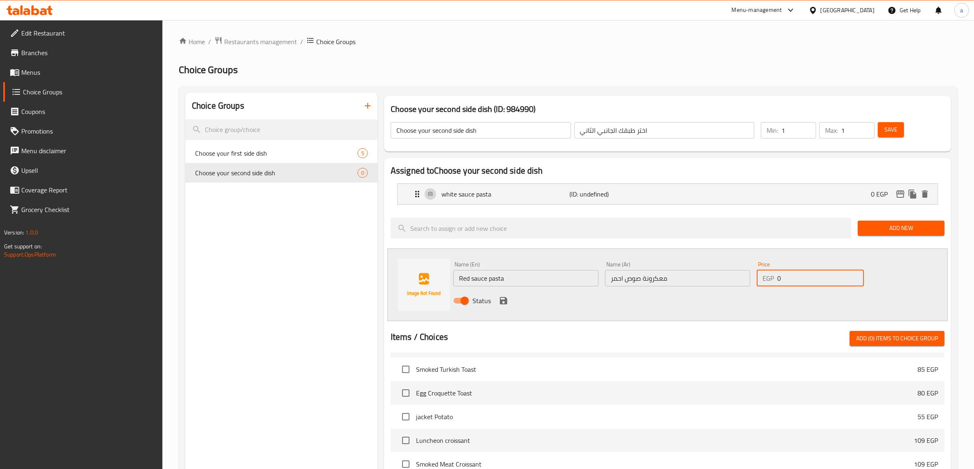
click at [500, 303] on icon "save" at bounding box center [503, 300] width 7 height 7
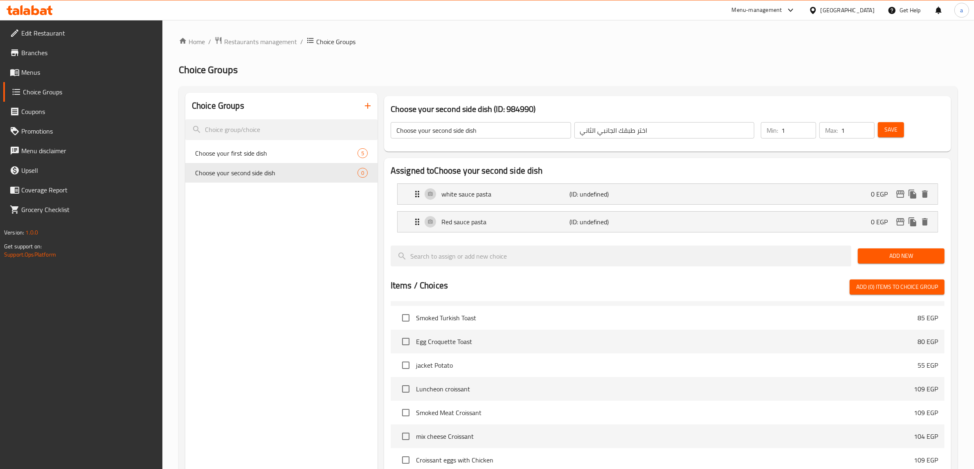
click at [898, 133] on button "Save" at bounding box center [891, 129] width 26 height 15
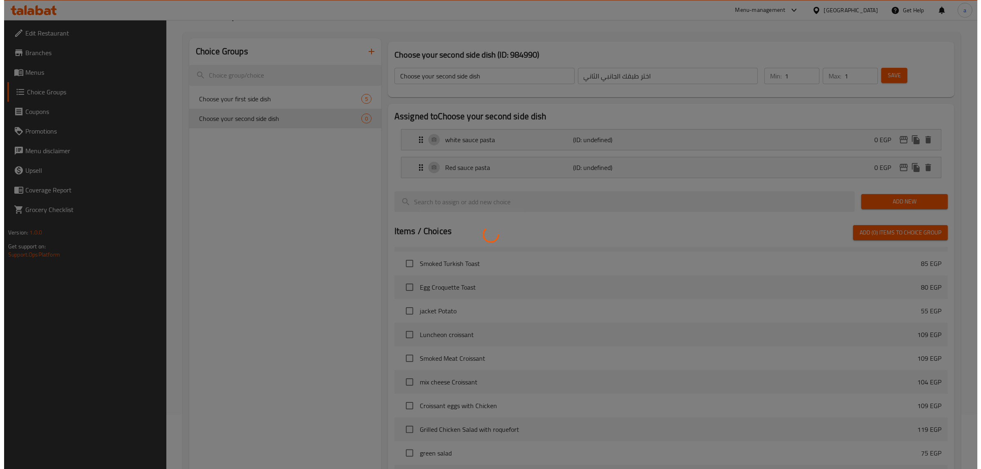
scroll to position [204, 0]
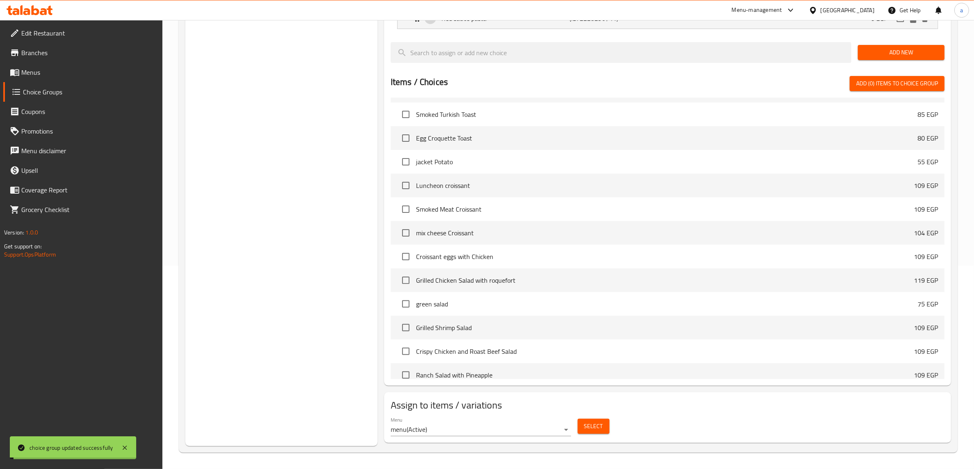
click at [592, 426] on span "Select" at bounding box center [593, 427] width 19 height 10
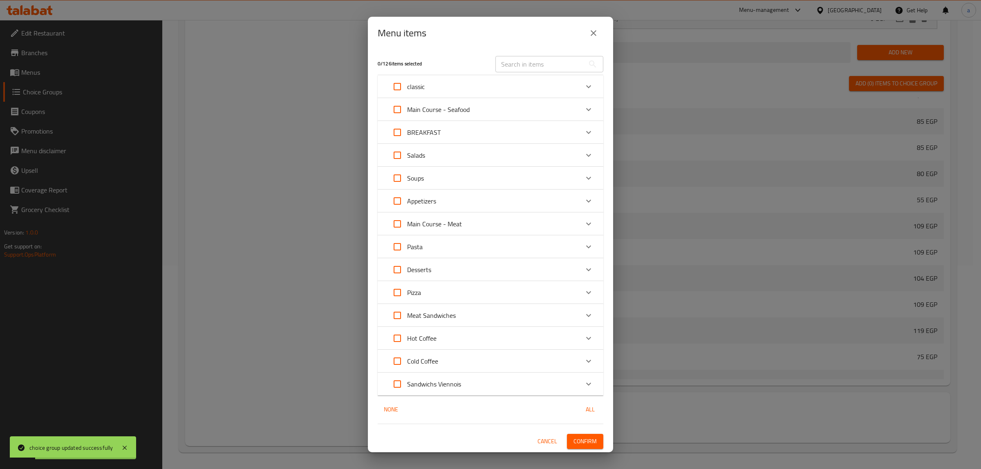
click at [396, 113] on input "Expand" at bounding box center [398, 110] width 20 height 20
checkbox input "true"
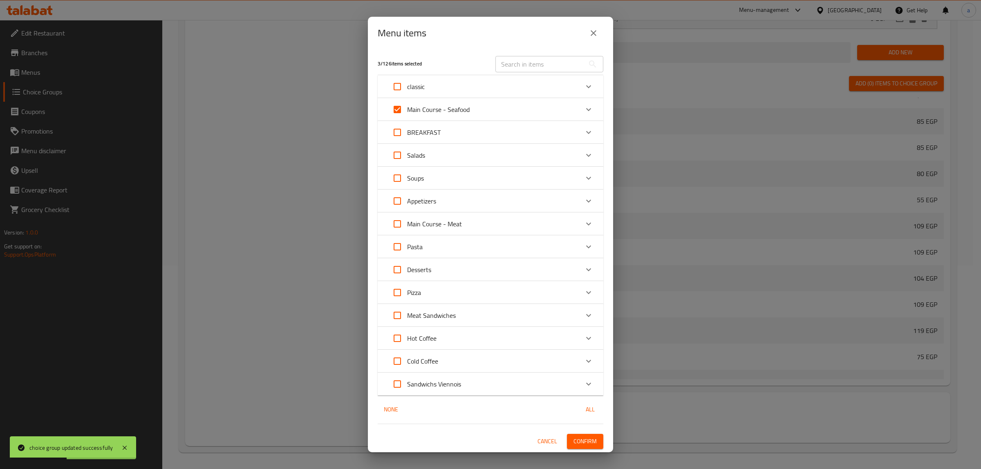
click at [483, 107] on div "Main Course - Seafood" at bounding box center [483, 110] width 191 height 20
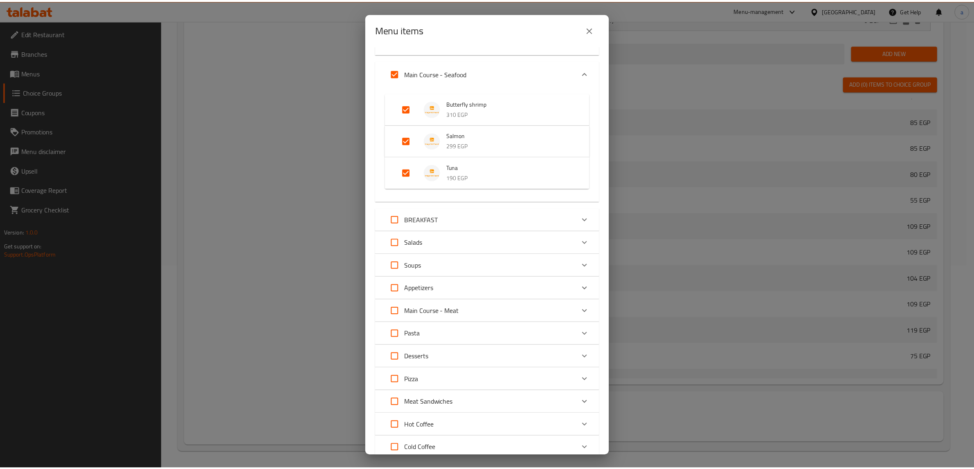
scroll to position [124, 0]
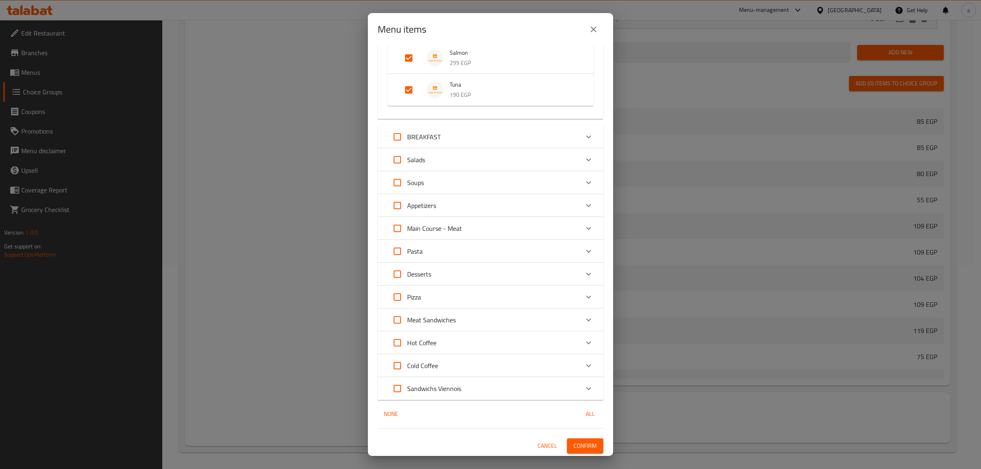
click at [584, 447] on span "Confirm" at bounding box center [585, 446] width 23 height 10
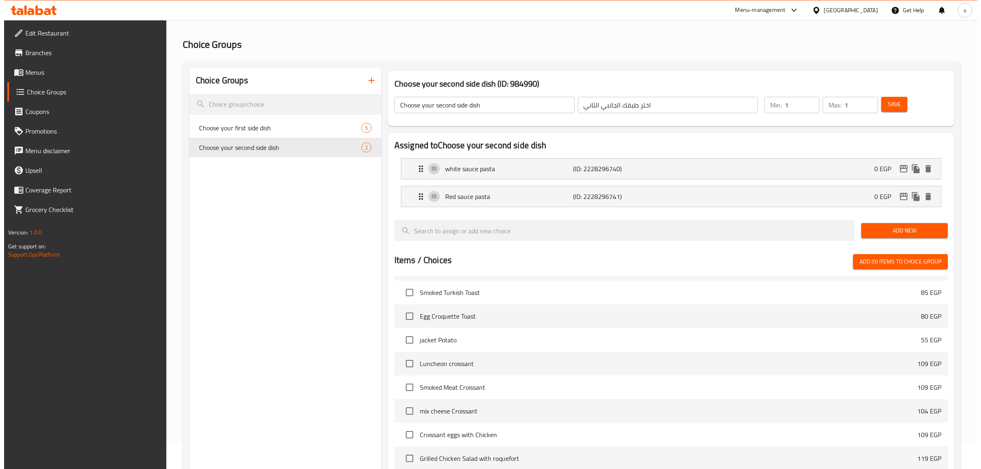
scroll to position [0, 0]
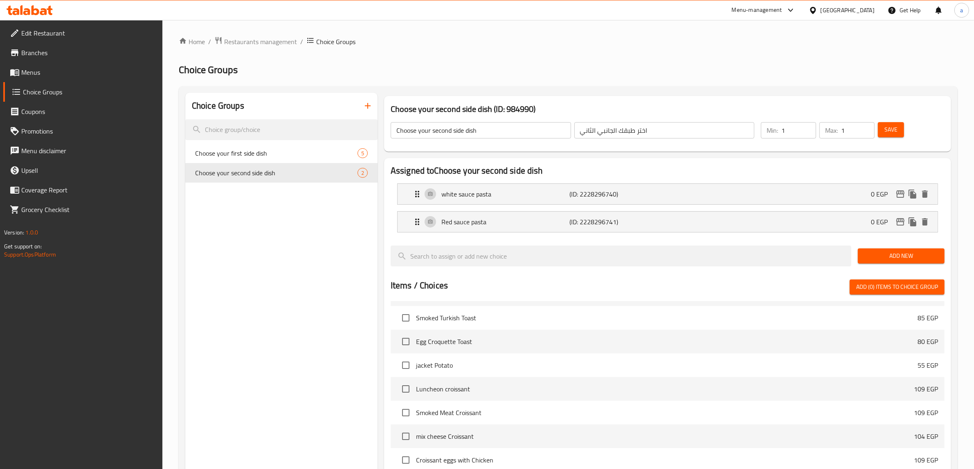
click at [366, 108] on icon "button" at bounding box center [368, 106] width 10 height 10
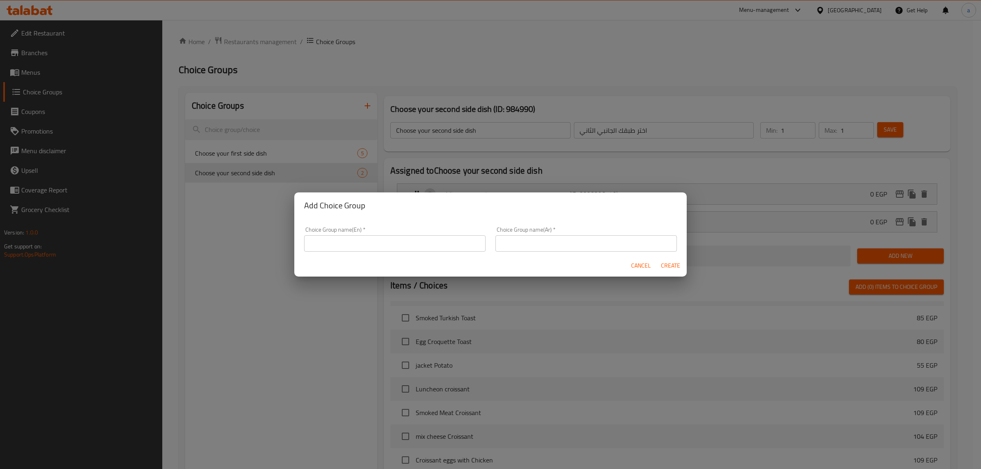
click at [404, 249] on input "text" at bounding box center [395, 244] width 182 height 16
type input "Your Choice Of :"
click at [548, 242] on input "text" at bounding box center [587, 244] width 182 height 16
click at [507, 247] on input "إختيارك من الحجم:" at bounding box center [587, 244] width 182 height 16
drag, startPoint x: 507, startPoint y: 247, endPoint x: 538, endPoint y: 271, distance: 39.3
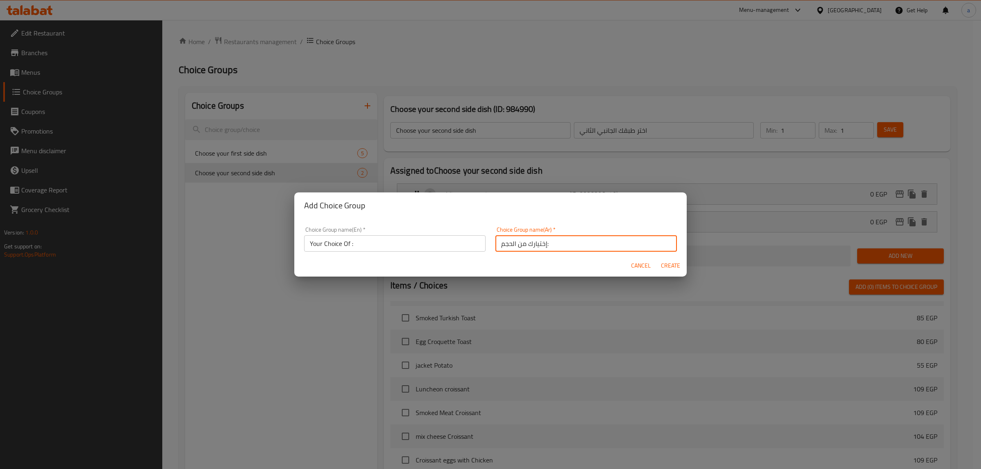
click at [507, 247] on input "إختيارك من الحجم:" at bounding box center [587, 244] width 182 height 16
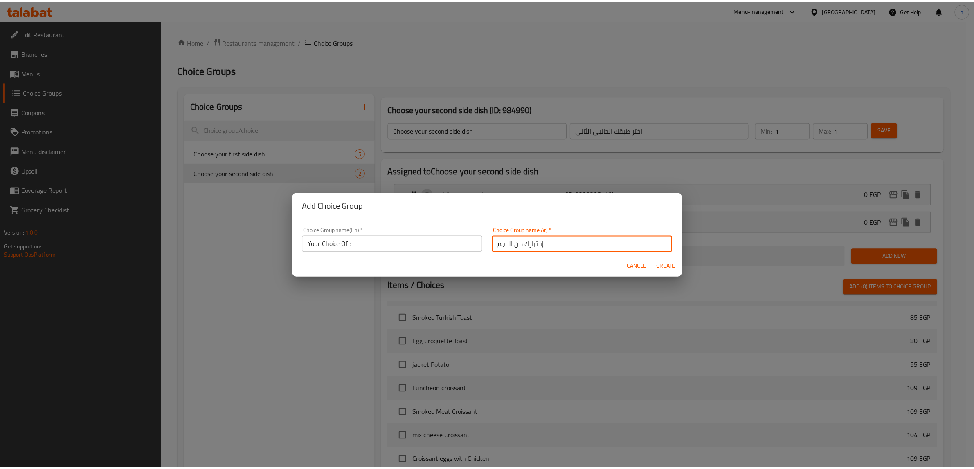
scroll to position [2, 0]
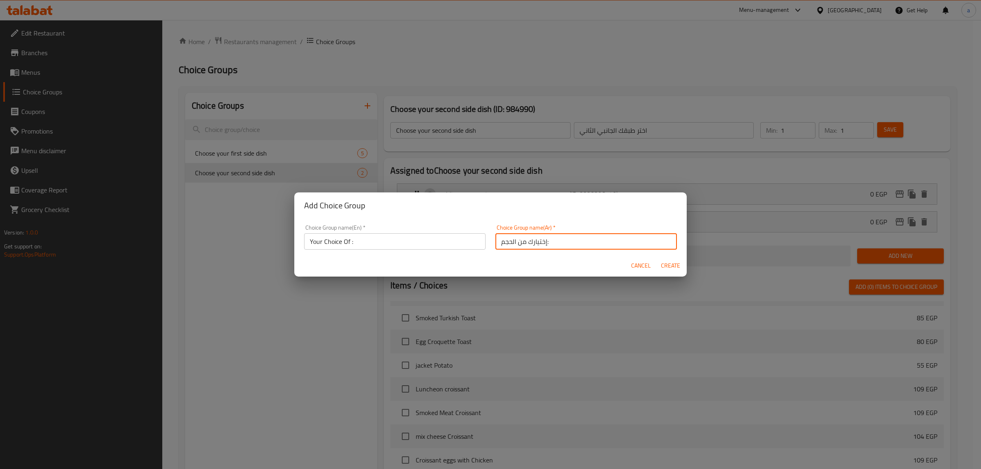
click at [504, 240] on input "إختيارك من الحجم:" at bounding box center [587, 242] width 182 height 16
click at [503, 247] on input "إختيارك من الحجم:" at bounding box center [587, 242] width 182 height 16
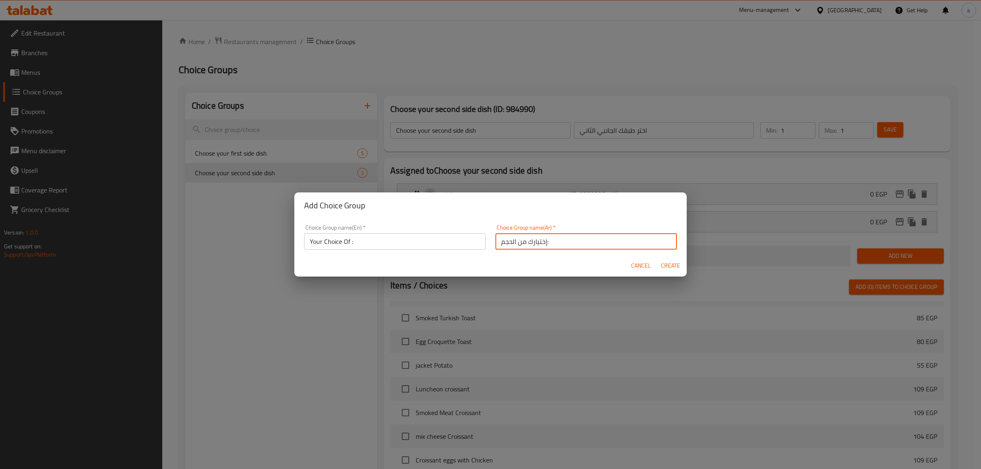
drag, startPoint x: 511, startPoint y: 243, endPoint x: 500, endPoint y: 248, distance: 12.6
click at [491, 248] on div "Choice Group name(Ar)   * إختيارك من الحجم: Choice Group name(Ar) *" at bounding box center [586, 237] width 191 height 35
drag, startPoint x: 500, startPoint y: 242, endPoint x: 493, endPoint y: 243, distance: 7.0
click at [496, 243] on input "إختيارك من ا:" at bounding box center [587, 242] width 182 height 16
type input "إختيارك من:"
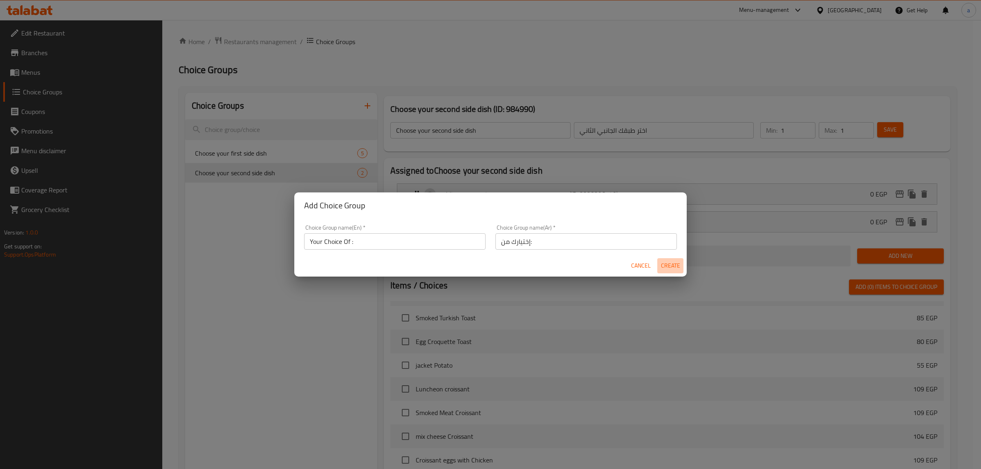
click at [671, 273] on button "Create" at bounding box center [671, 265] width 26 height 15
type input "Your Choice Of :"
type input "إختيارك من:"
type input "0"
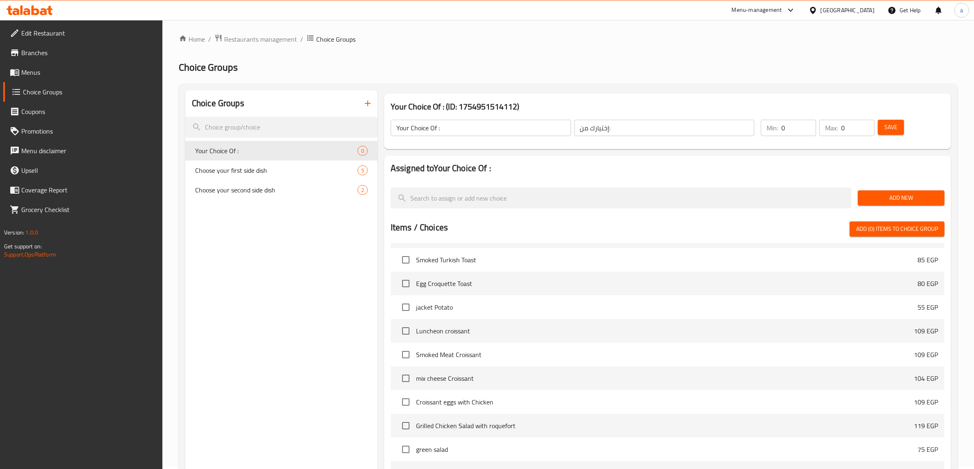
scroll to position [0, 0]
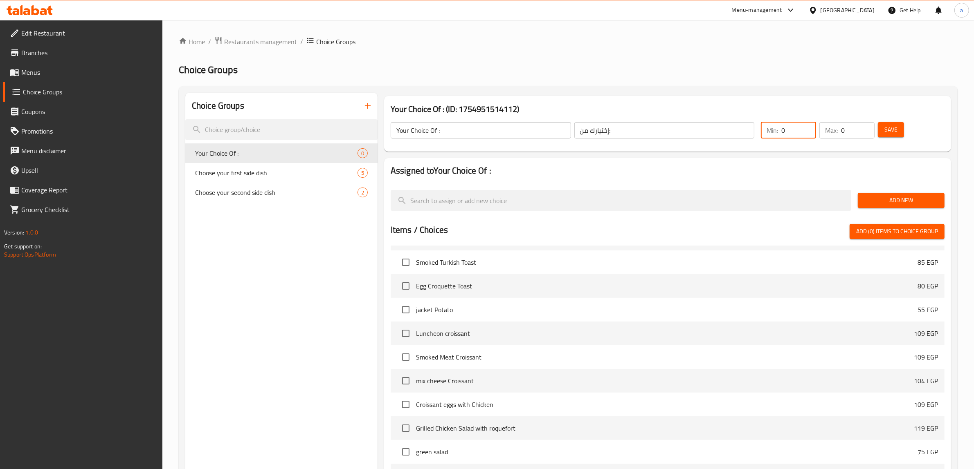
click at [793, 133] on input "0" at bounding box center [798, 130] width 35 height 16
type input "1"
click at [851, 135] on input "0" at bounding box center [858, 130] width 34 height 16
type input "1"
click at [889, 135] on span "Save" at bounding box center [890, 130] width 13 height 10
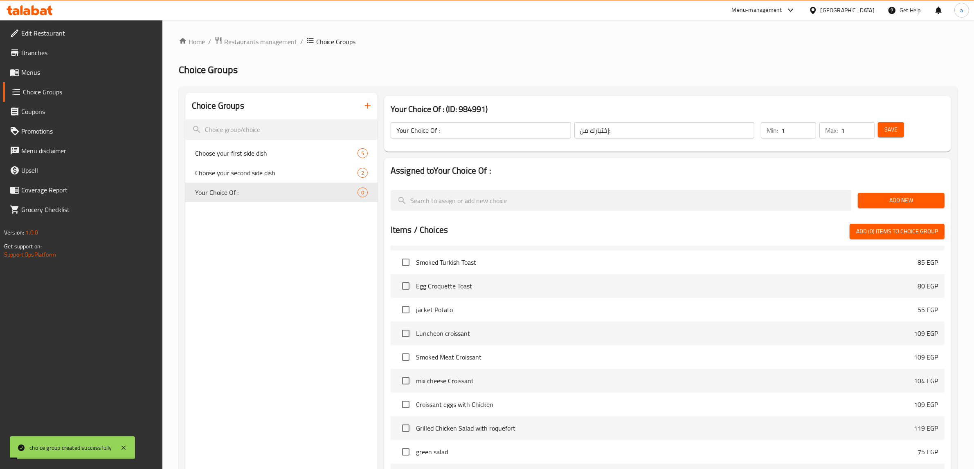
click at [893, 200] on span "Add New" at bounding box center [901, 200] width 74 height 10
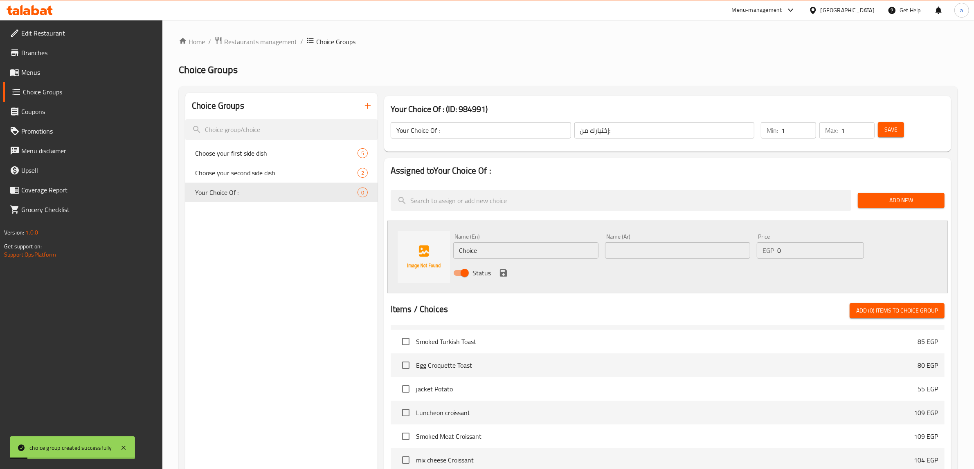
click at [542, 252] on input "Choice" at bounding box center [525, 251] width 145 height 16
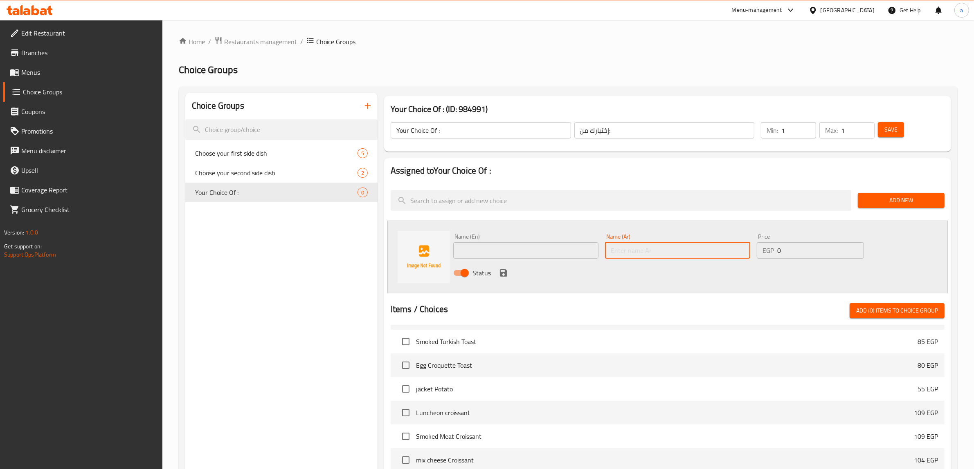
click at [695, 249] on input "text" at bounding box center [677, 251] width 145 height 16
type input "t"
type input "فاهيتا"
click at [507, 271] on icon "save" at bounding box center [504, 273] width 10 height 10
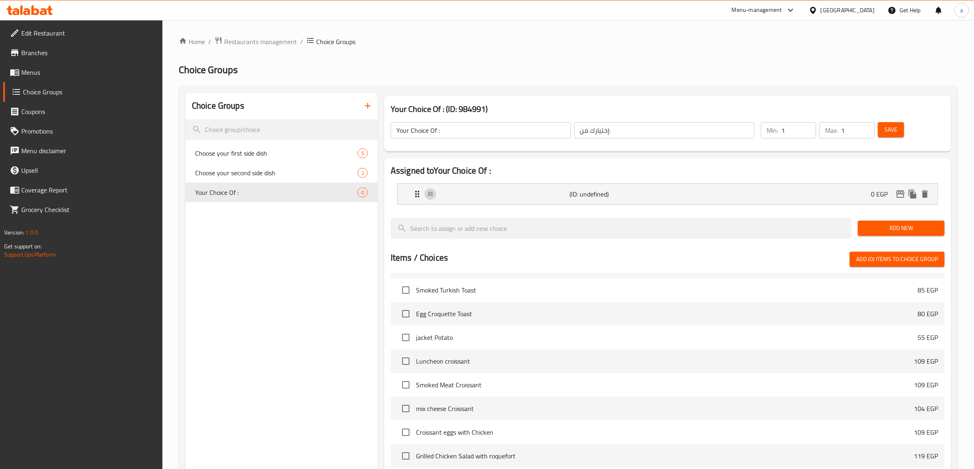
click at [914, 225] on span "Add New" at bounding box center [901, 228] width 74 height 10
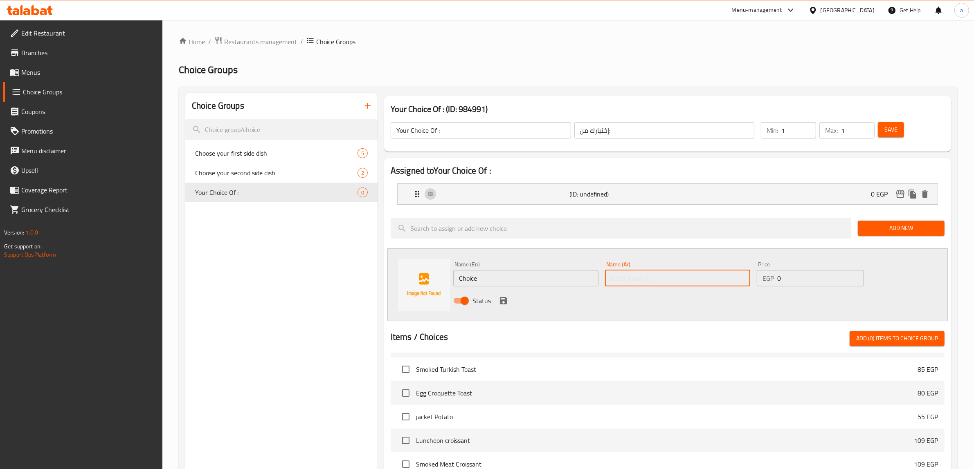
click at [681, 285] on input "text" at bounding box center [677, 278] width 145 height 16
type input "مشروم"
click at [500, 299] on icon "save" at bounding box center [503, 300] width 7 height 7
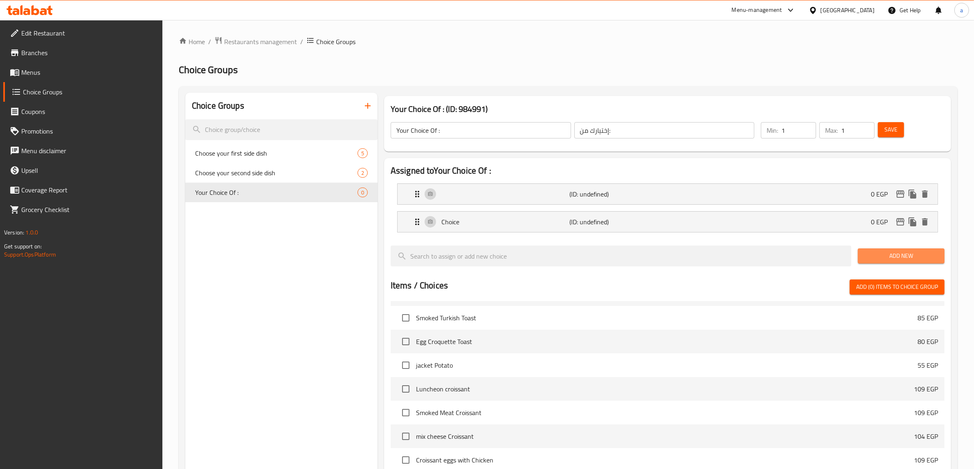
click at [905, 250] on button "Add New" at bounding box center [901, 256] width 87 height 15
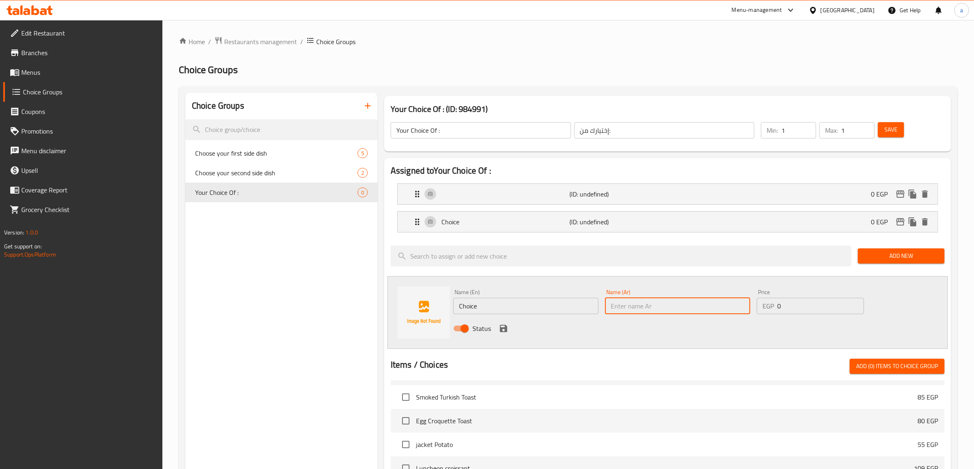
click at [671, 306] on input "text" at bounding box center [677, 306] width 145 height 16
type input "بصل مكرمل وعسل"
click at [515, 309] on input "Choice" at bounding box center [525, 306] width 145 height 16
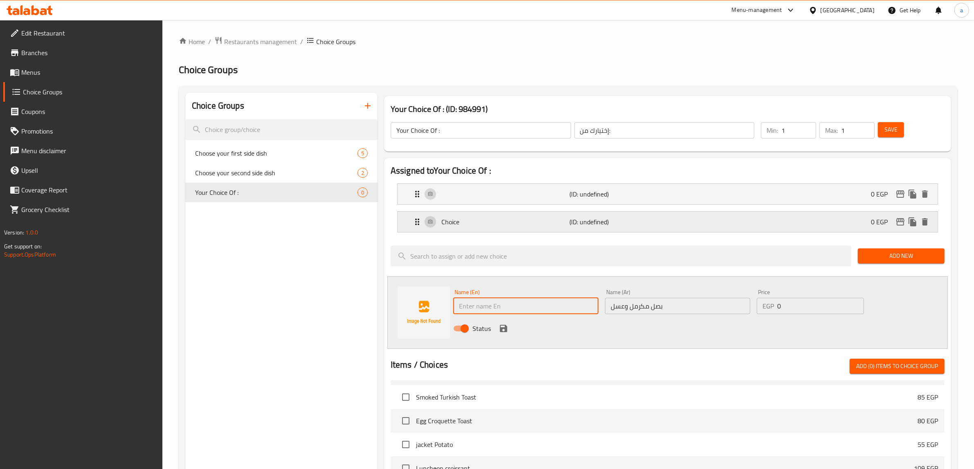
click at [482, 232] on div "Choice (ID: undefined) 0 EGP" at bounding box center [669, 222] width 515 height 20
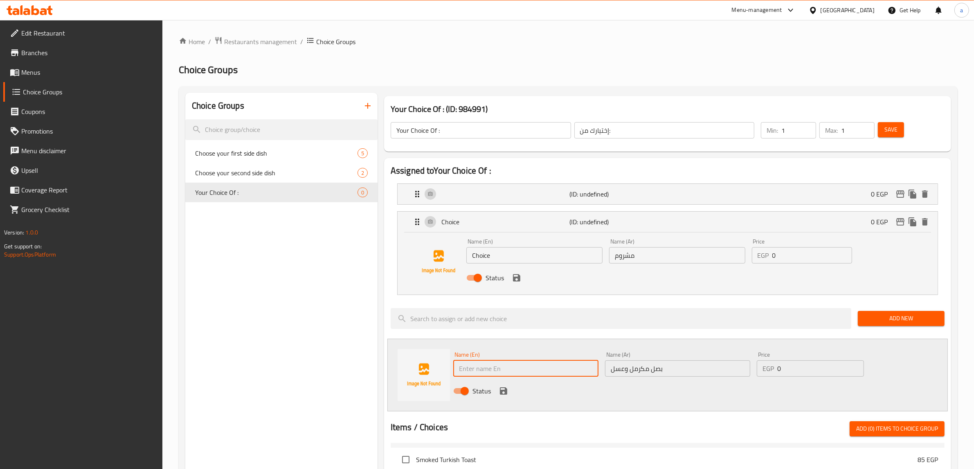
click at [503, 396] on icon "save" at bounding box center [504, 391] width 10 height 10
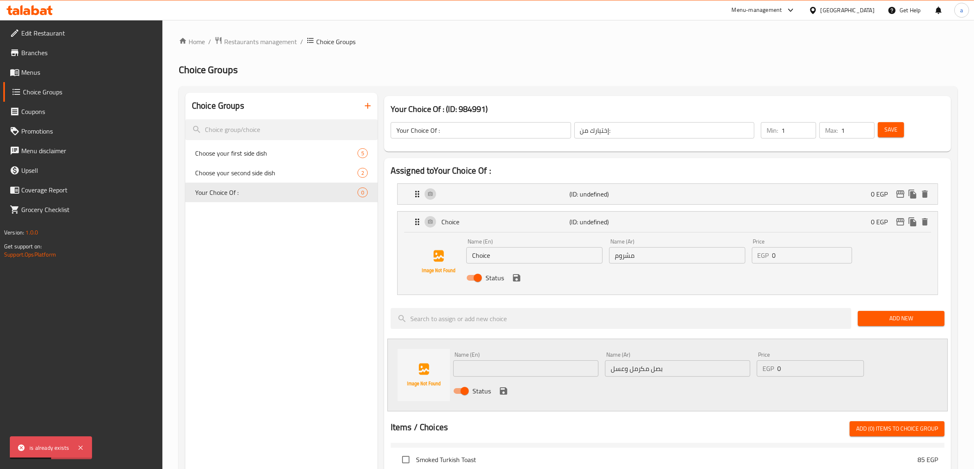
click at [546, 392] on div "Status" at bounding box center [677, 391] width 455 height 22
click at [524, 367] on input "text" at bounding box center [525, 369] width 145 height 16
type input "4"
click at [504, 389] on icon "save" at bounding box center [504, 391] width 10 height 10
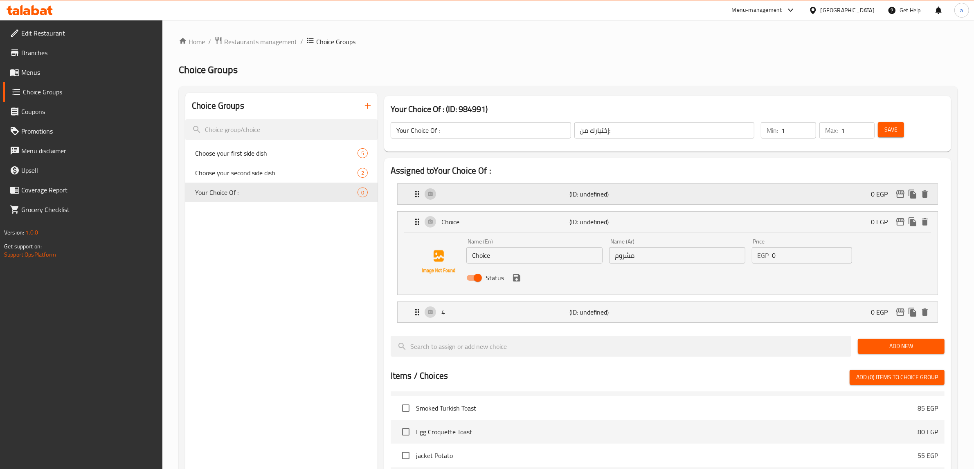
click at [671, 202] on div "(ID: undefined) 0 EGP" at bounding box center [669, 194] width 515 height 20
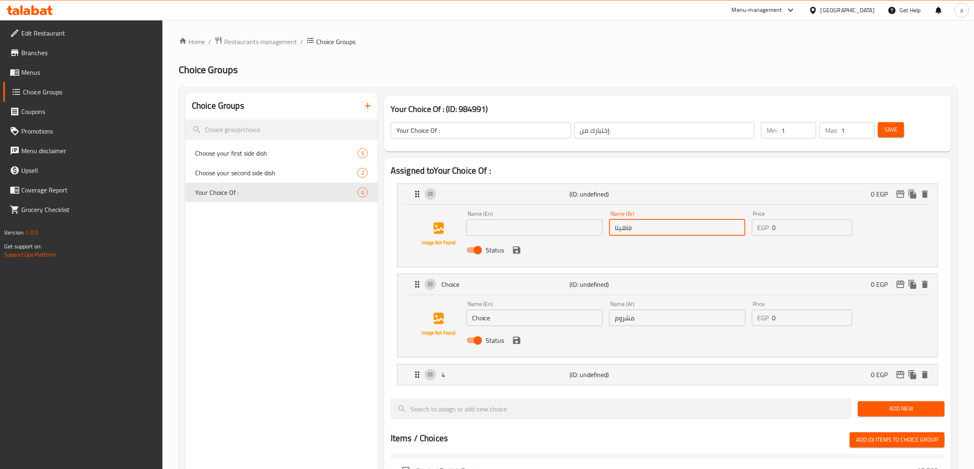
click at [671, 233] on input "فاهيتا" at bounding box center [677, 228] width 136 height 16
click at [500, 234] on input "text" at bounding box center [534, 228] width 136 height 16
paste input "Fajita"
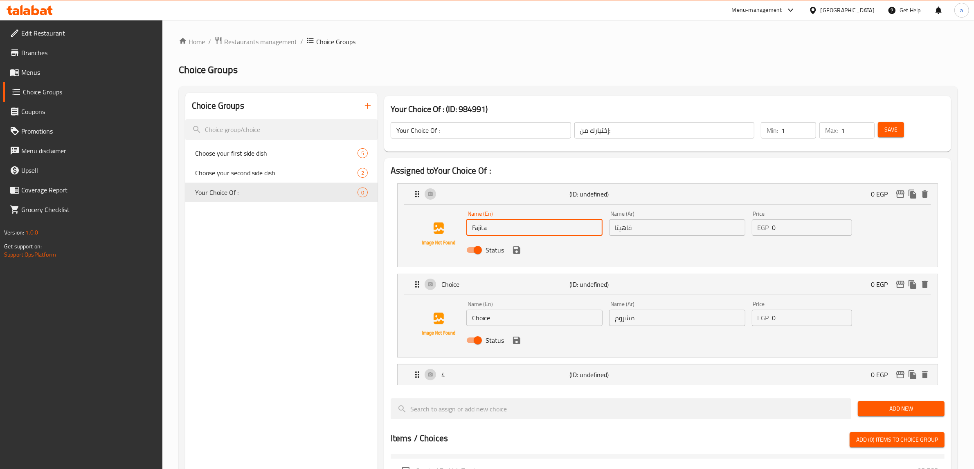
click at [643, 262] on div "Name (En) Fajita Name (En) Name (Ar) فاهيتا Name (Ar) Price EGP 0 Price Status" at bounding box center [668, 235] width 514 height 56
click at [513, 250] on icon "save" at bounding box center [516, 250] width 7 height 7
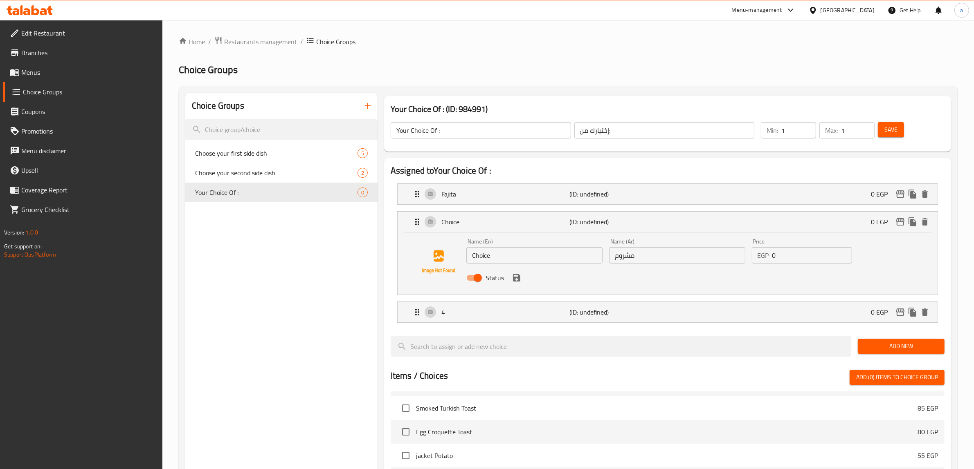
type input "Fajita"
click at [544, 257] on input "Choice" at bounding box center [534, 255] width 136 height 16
click at [635, 257] on input "مشروم" at bounding box center [677, 255] width 136 height 16
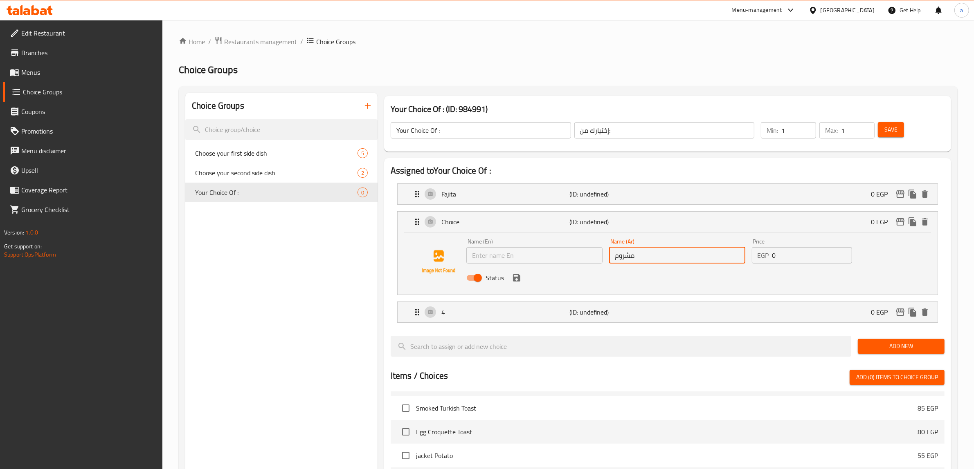
click at [633, 257] on input "مشروم" at bounding box center [677, 255] width 136 height 16
click at [501, 254] on input "text" at bounding box center [534, 255] width 136 height 16
paste input "Mushroom"
click at [519, 283] on div "Status" at bounding box center [677, 278] width 428 height 22
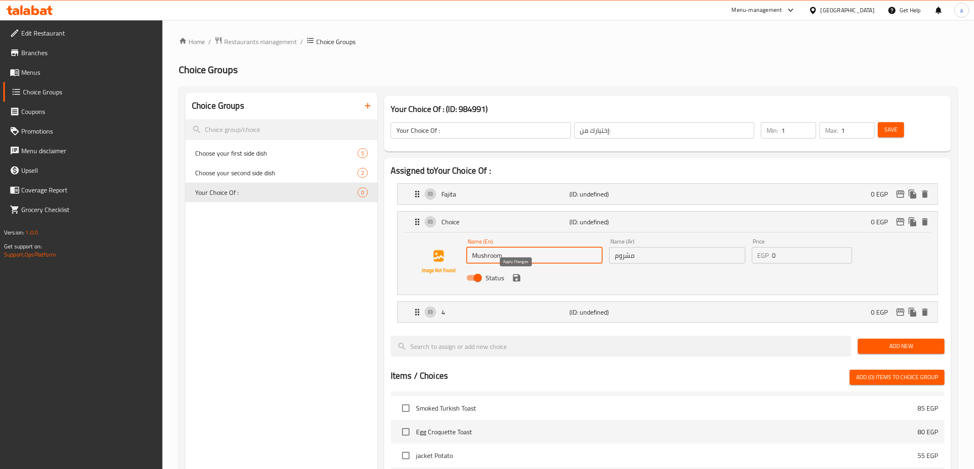
click at [518, 277] on icon "save" at bounding box center [516, 277] width 7 height 7
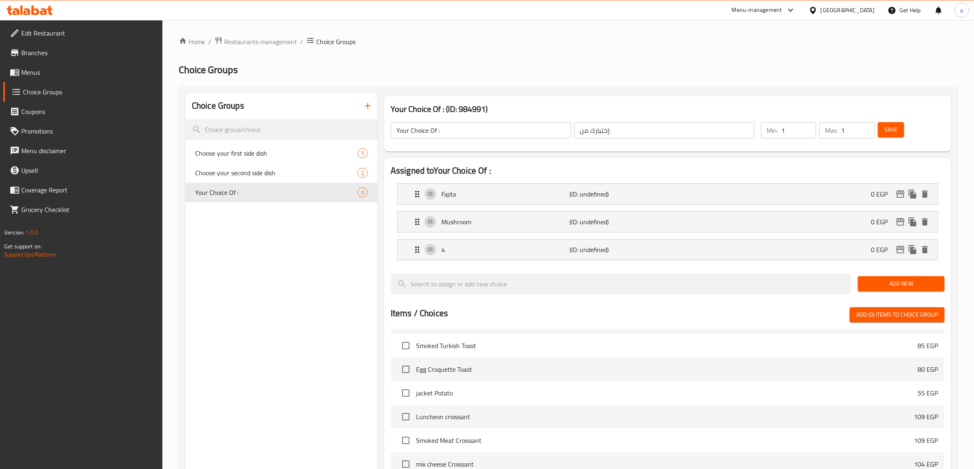
type input "Mushroom"
click at [555, 258] on div "4 (ID: undefined) 0 EGP" at bounding box center [669, 250] width 515 height 20
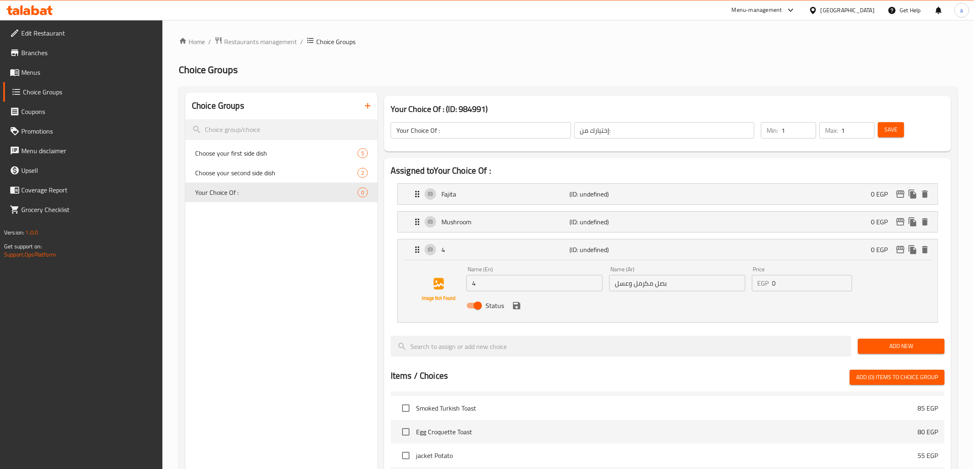
click at [636, 287] on input "بصل مكرمل وعسل" at bounding box center [677, 283] width 136 height 16
click at [512, 290] on input "4" at bounding box center [534, 283] width 136 height 16
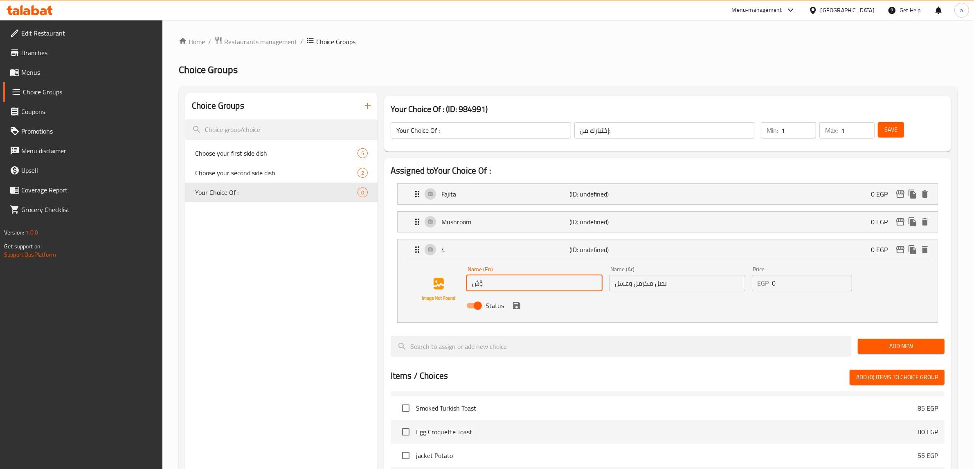
type input "ؤ"
click at [530, 281] on input "carmalized onion" at bounding box center [534, 283] width 136 height 16
paste input "Caramelized O"
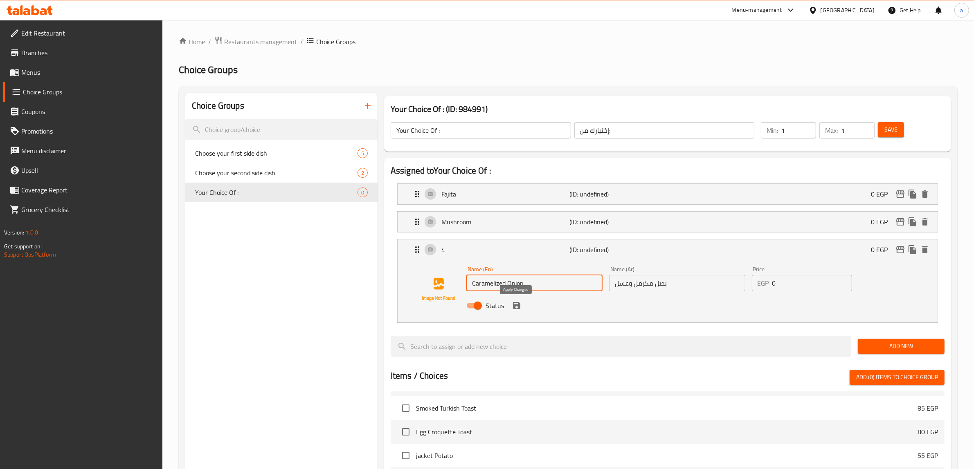
click at [517, 308] on icon "save" at bounding box center [516, 305] width 7 height 7
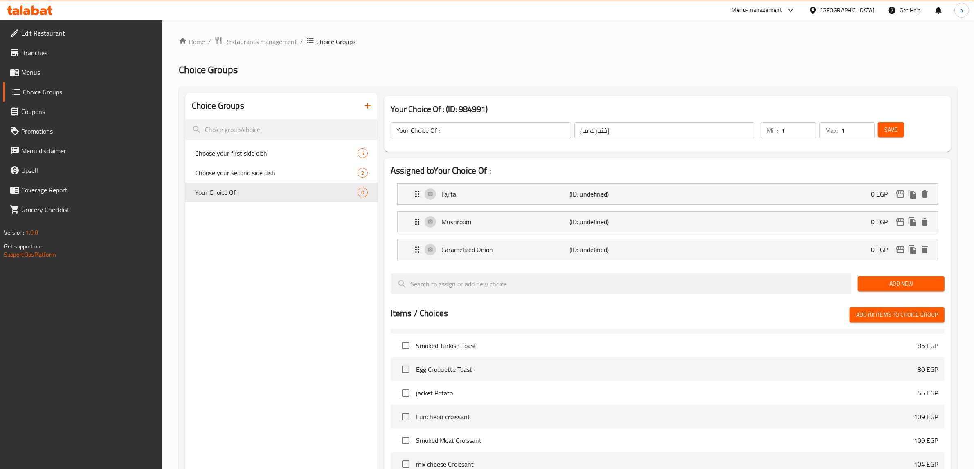
type input "Caramelized Onion"
click at [887, 130] on span "Save" at bounding box center [890, 130] width 13 height 10
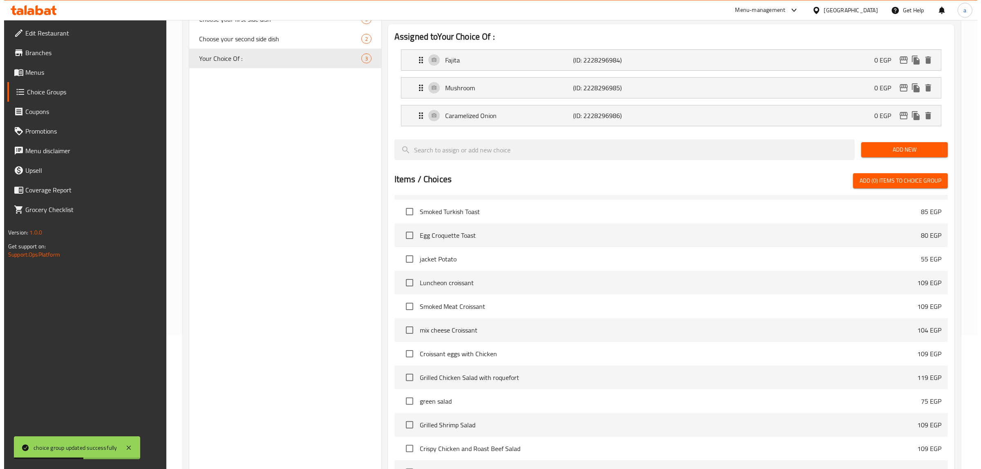
scroll to position [232, 0]
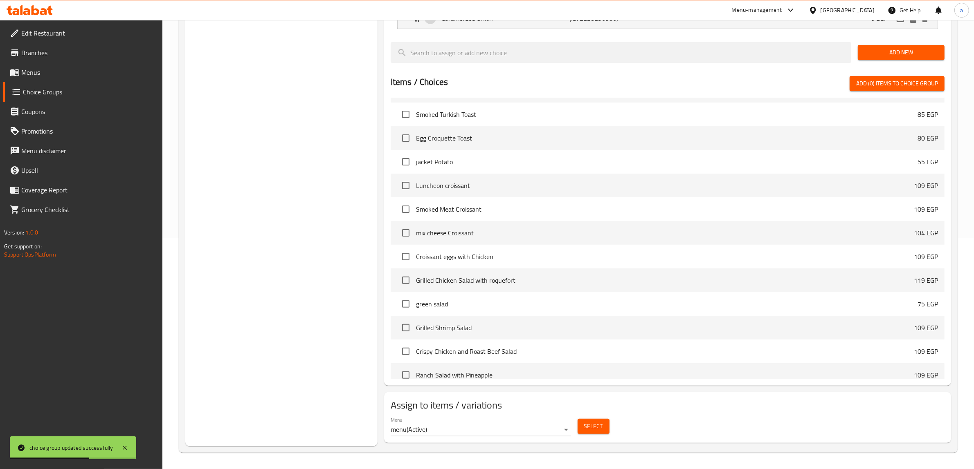
click at [592, 422] on span "Select" at bounding box center [593, 427] width 19 height 10
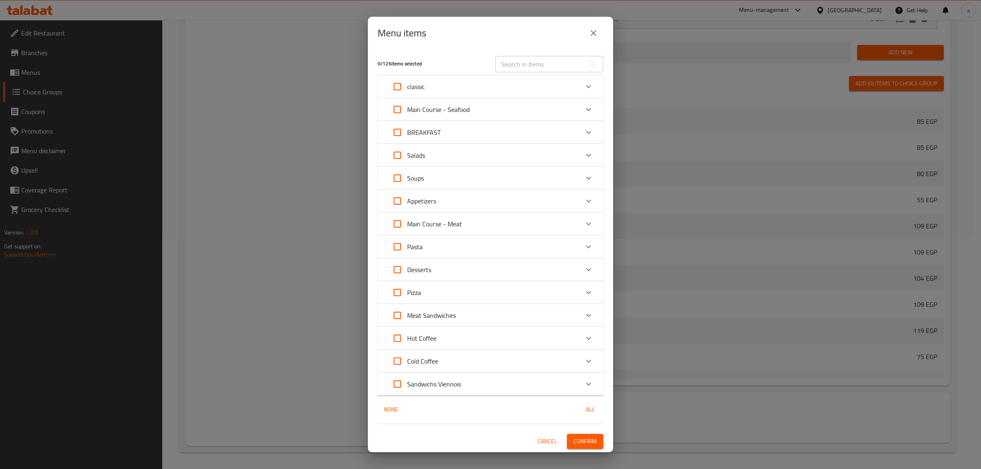
click at [445, 230] on div "Main Course - Meat" at bounding box center [425, 224] width 74 height 20
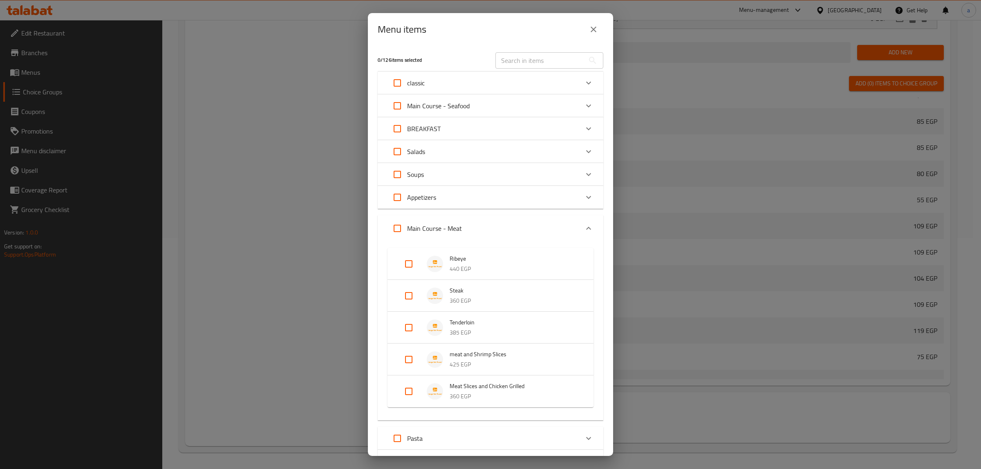
click at [411, 265] on input "Expand" at bounding box center [409, 264] width 20 height 20
checkbox input "true"
click at [405, 308] on input "Expand" at bounding box center [409, 303] width 20 height 20
checkbox input "true"
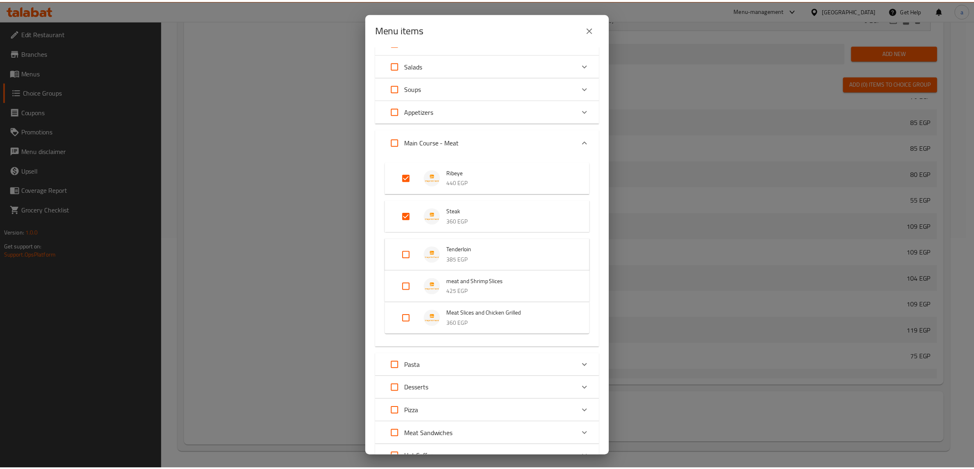
scroll to position [200, 0]
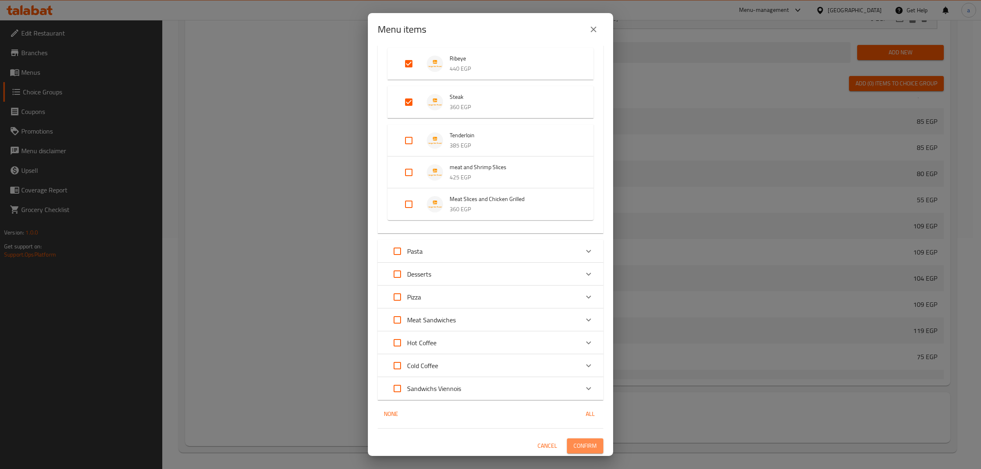
click at [590, 450] on button "Confirm" at bounding box center [585, 446] width 36 height 15
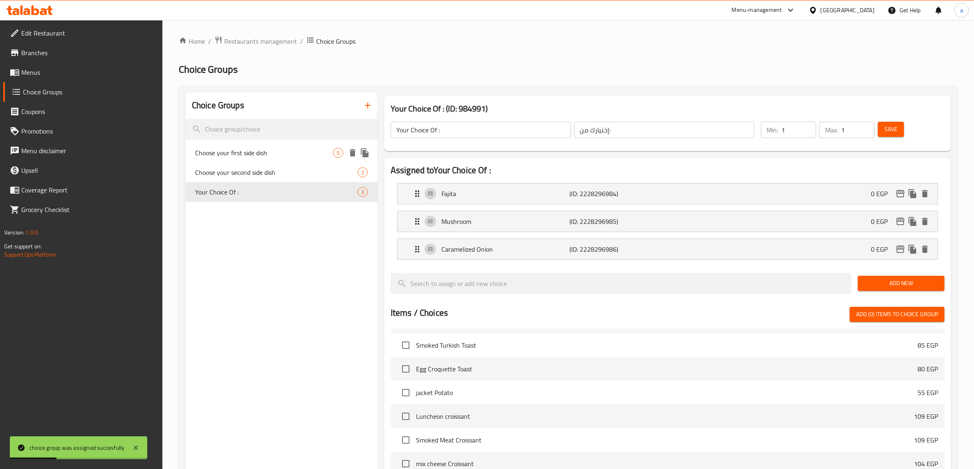
scroll to position [0, 0]
click at [304, 156] on span "Choose your first side dish" at bounding box center [264, 153] width 138 height 10
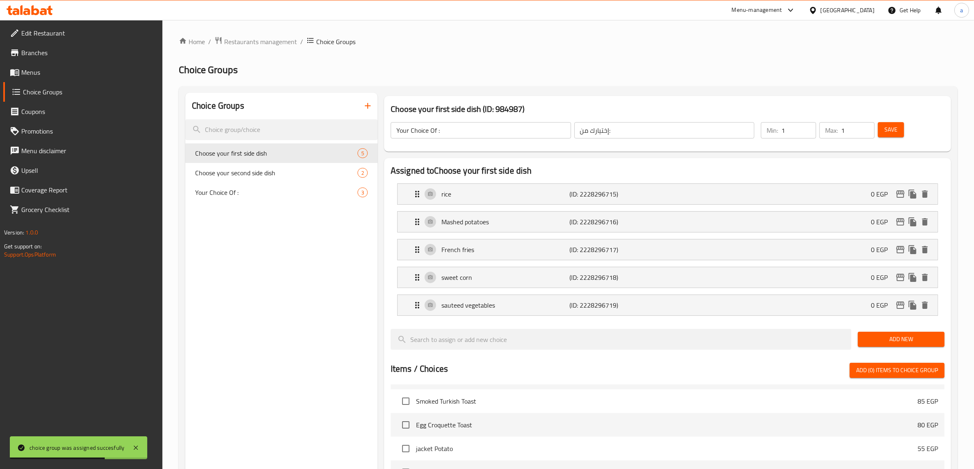
type input "Choose your first side dish"
type input "اختر طبقك الجانبي الأول"
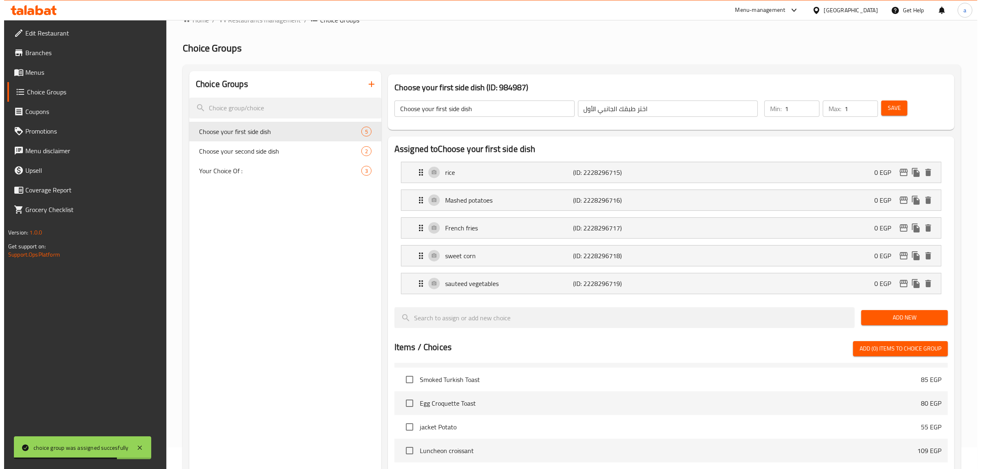
scroll to position [287, 0]
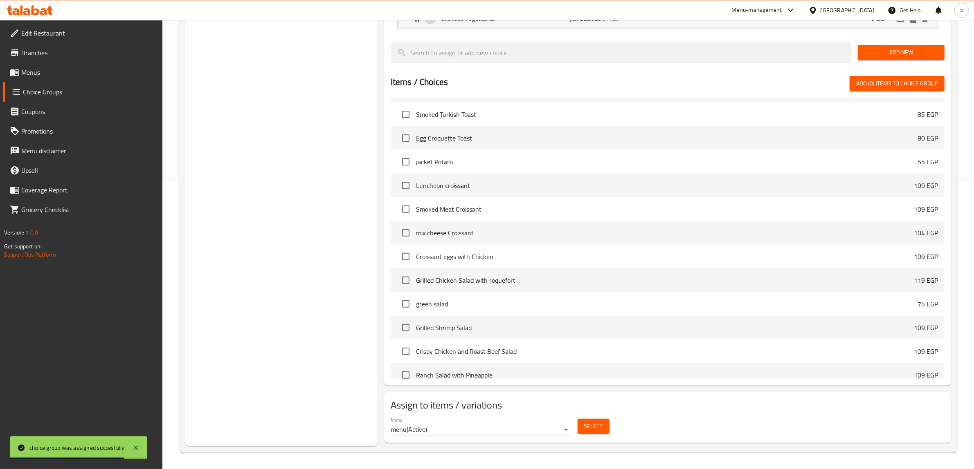
click at [583, 427] on button "Select" at bounding box center [593, 426] width 32 height 15
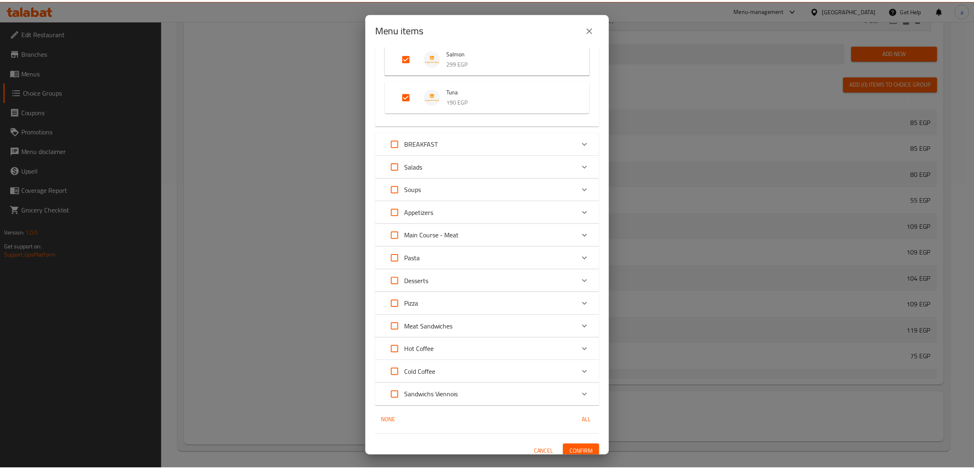
scroll to position [136, 0]
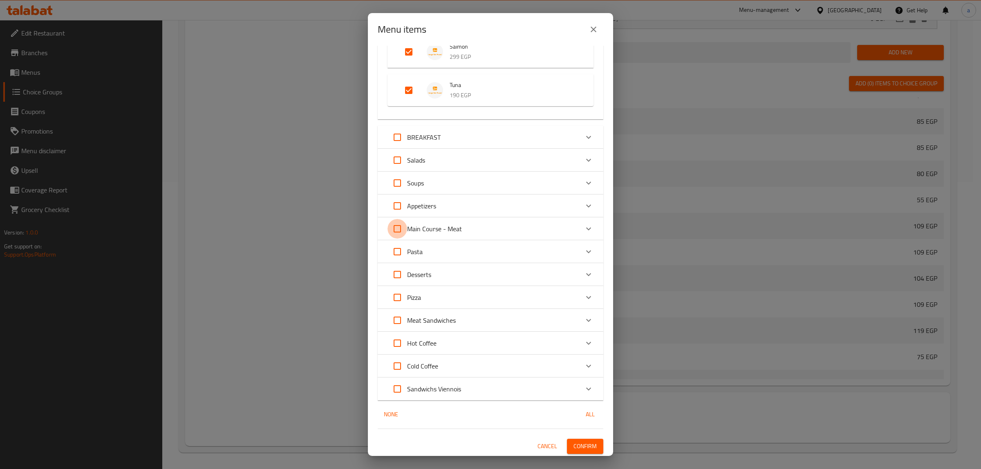
click at [398, 231] on input "Expand" at bounding box center [398, 229] width 20 height 20
checkbox input "true"
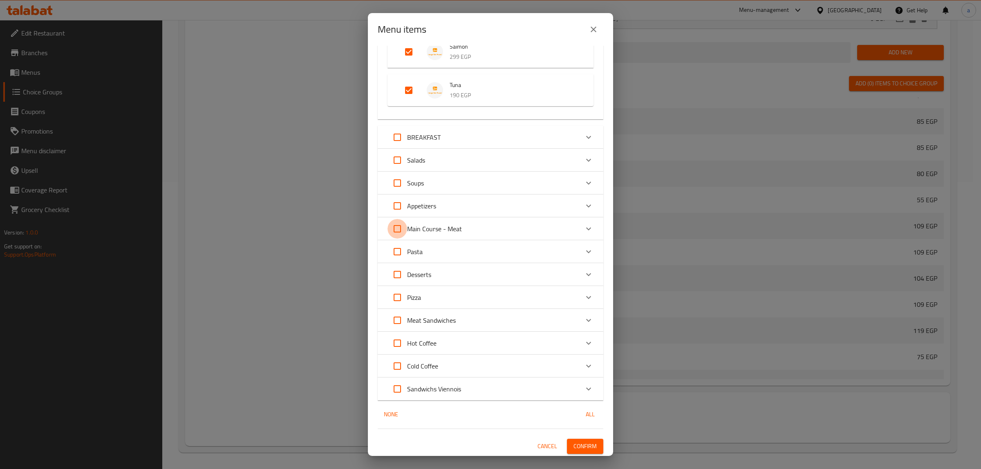
checkbox input "true"
click at [574, 446] on span "Confirm" at bounding box center [585, 447] width 23 height 10
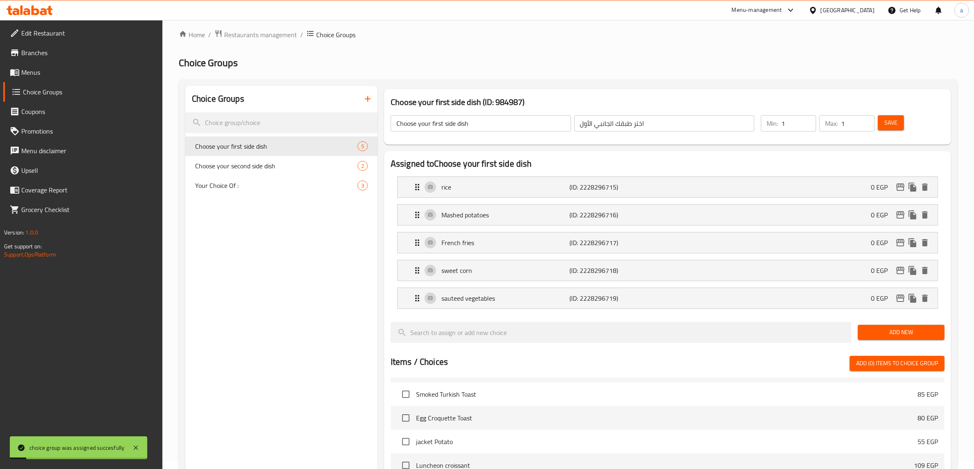
scroll to position [0, 0]
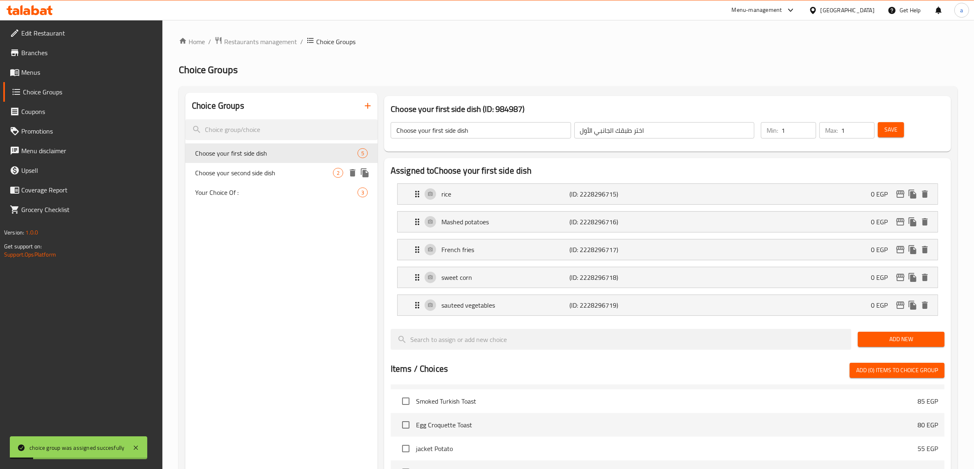
click at [287, 175] on span "Choose your second side dish" at bounding box center [264, 173] width 138 height 10
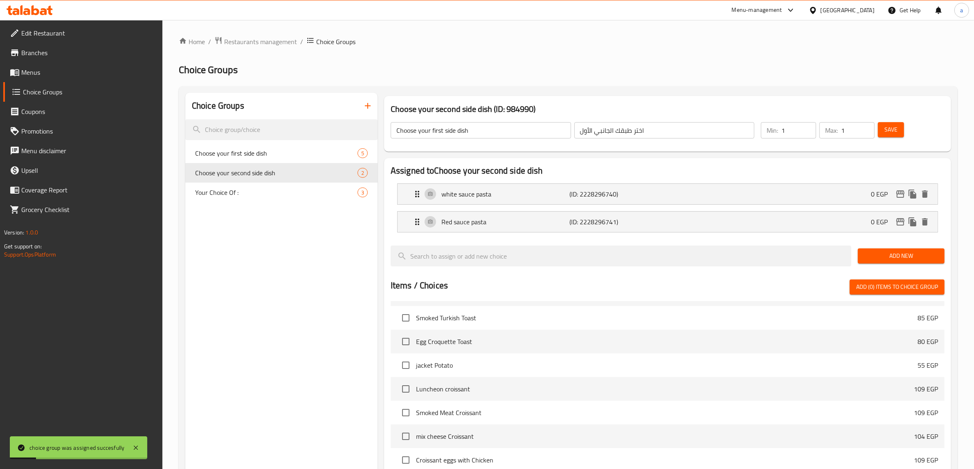
type input "Choose your second side dish"
type input "اختر طبقك الجانبي الثاني"
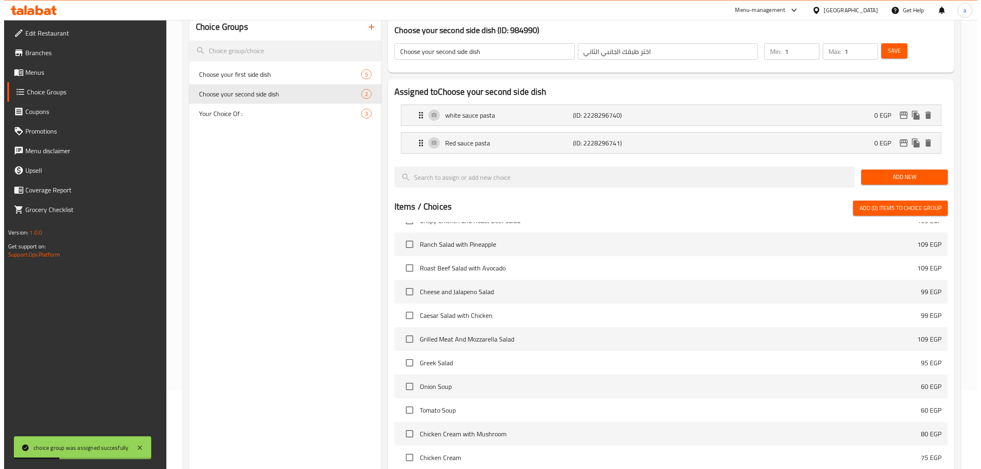
scroll to position [204, 0]
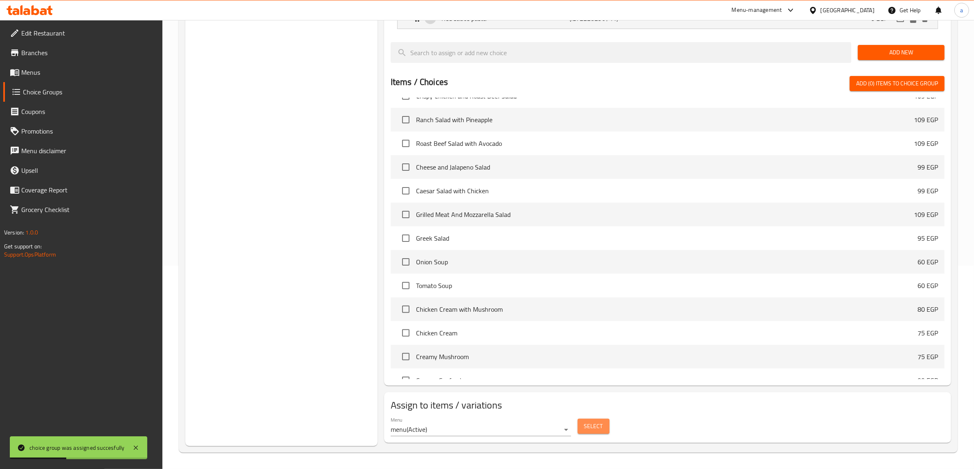
click at [596, 432] on button "Select" at bounding box center [593, 426] width 32 height 15
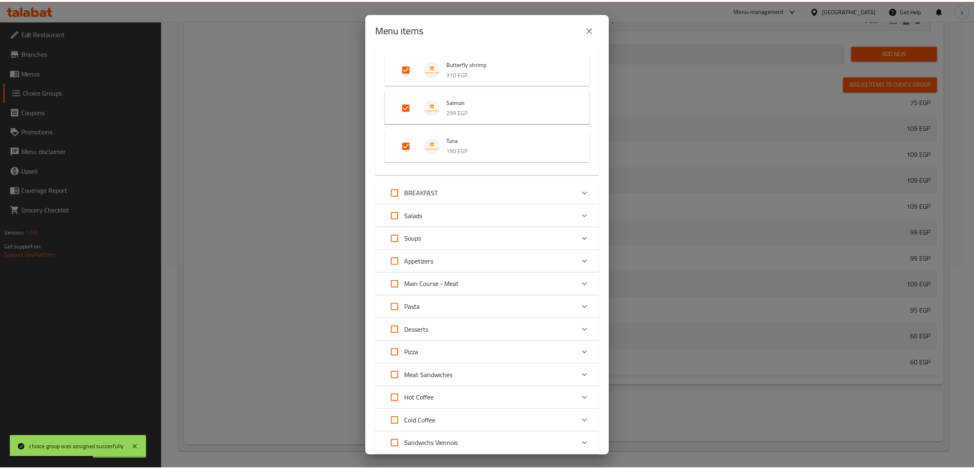
scroll to position [136, 0]
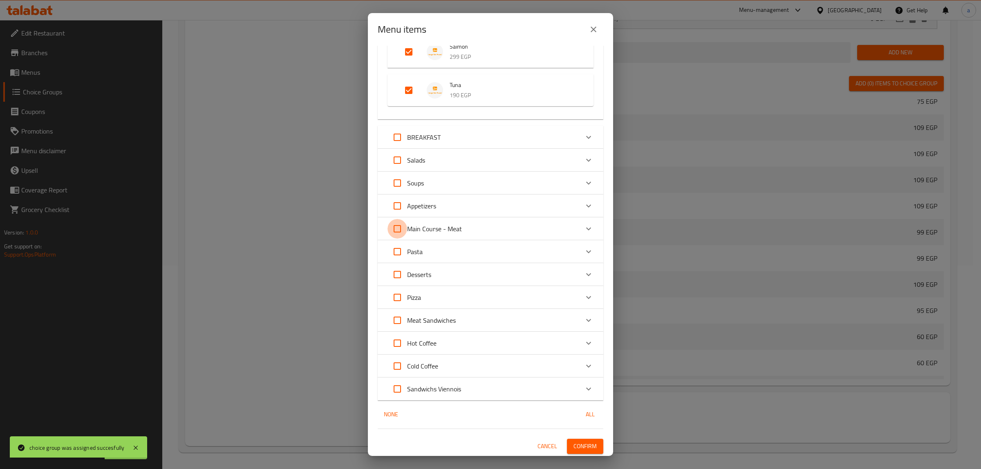
click at [398, 226] on input "Expand" at bounding box center [398, 229] width 20 height 20
checkbox input "true"
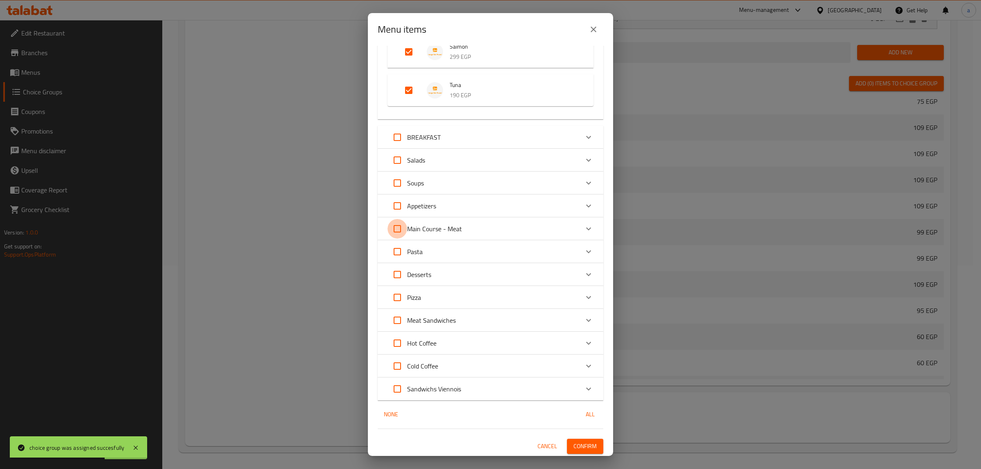
checkbox input "true"
click at [575, 447] on span "Confirm" at bounding box center [585, 447] width 23 height 10
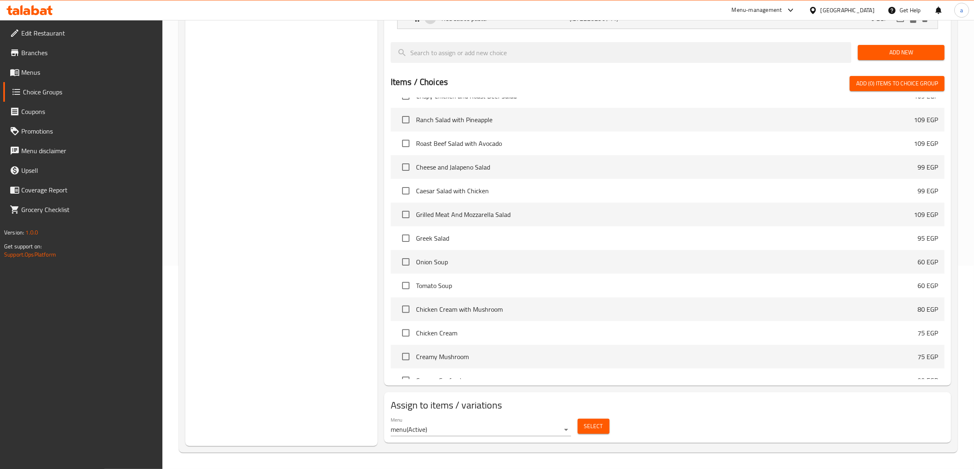
scroll to position [0, 0]
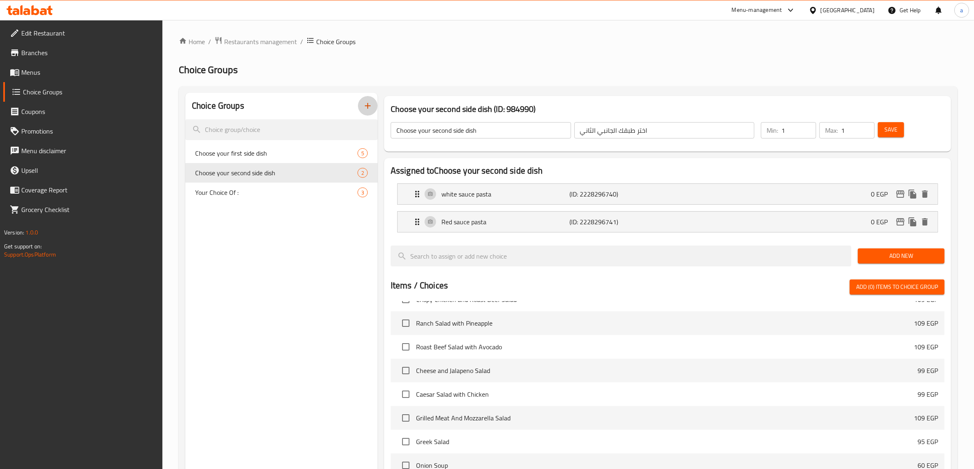
click at [375, 101] on button "button" at bounding box center [368, 106] width 20 height 20
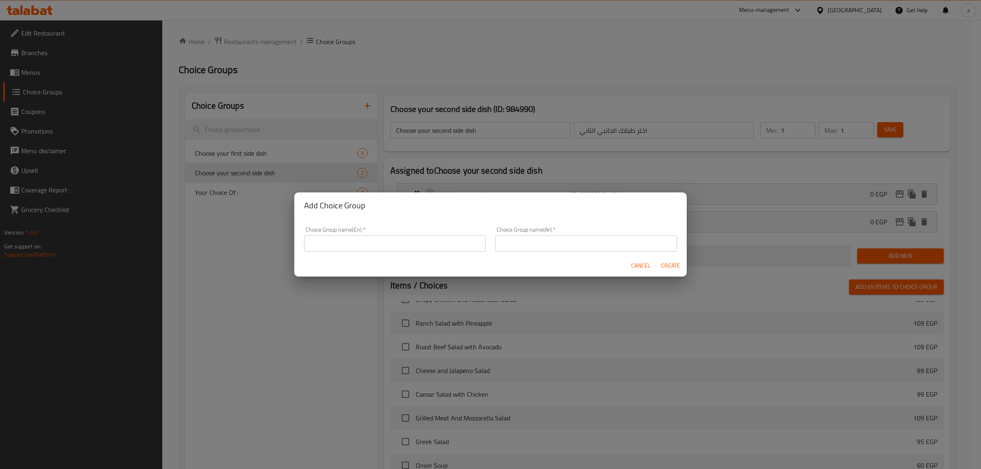
click at [399, 236] on input "text" at bounding box center [395, 244] width 182 height 16
type input "Your Choice Of :"
click at [550, 250] on input "text" at bounding box center [587, 244] width 182 height 16
type input "إختيارك من:"
click at [402, 245] on input "Your Choice Of :" at bounding box center [395, 244] width 182 height 16
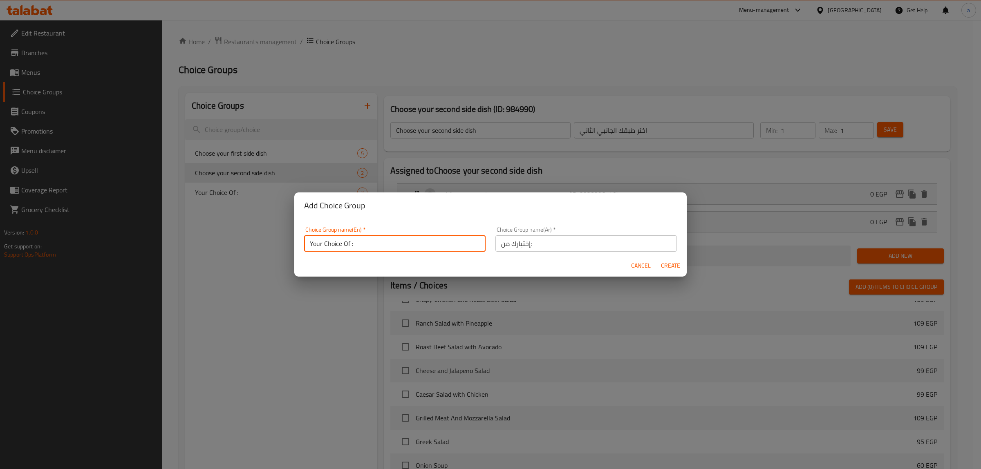
type input "Your Choice Of :"
click at [669, 268] on span "Create" at bounding box center [671, 266] width 20 height 10
type input "Your Choice Of :"
type input "إختيارك من:"
type input "0"
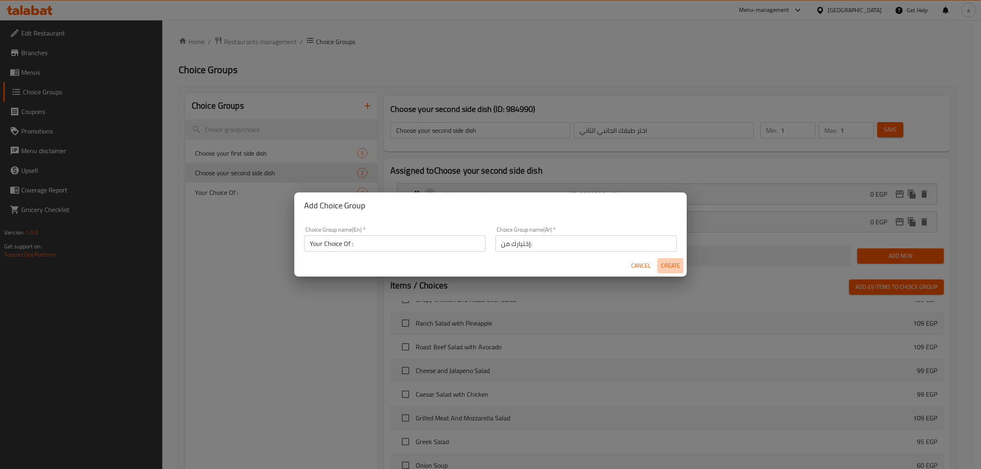
type input "0"
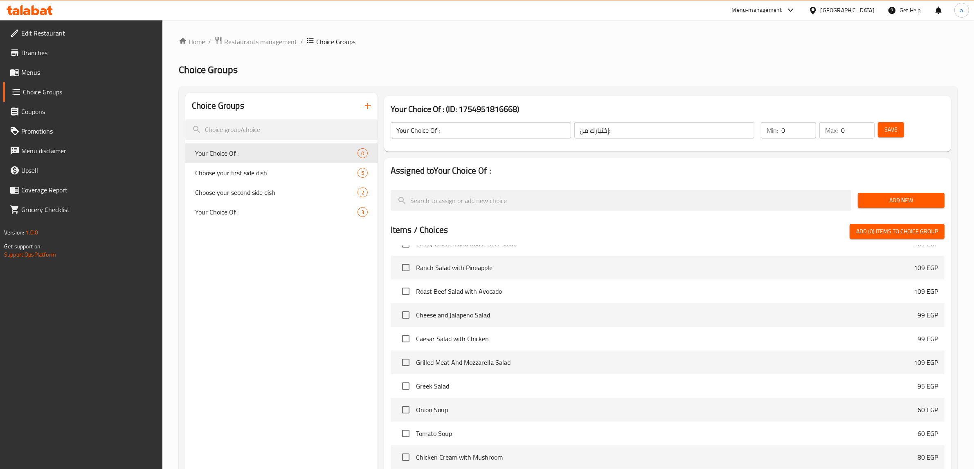
click at [804, 130] on input "0" at bounding box center [798, 130] width 35 height 16
type input "1"
click at [859, 127] on input "0" at bounding box center [858, 130] width 34 height 16
drag, startPoint x: 855, startPoint y: 128, endPoint x: 804, endPoint y: 142, distance: 52.7
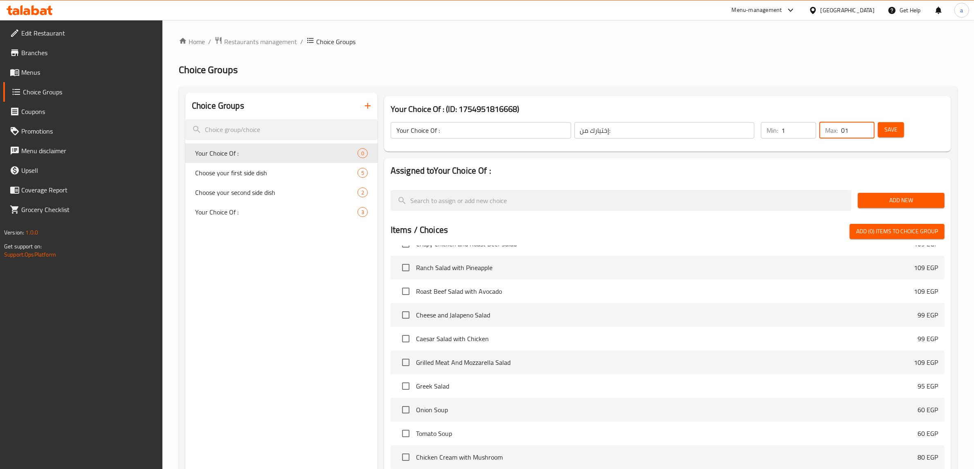
click at [804, 142] on div "Min: 1 ​ Max: 01 ​ Save" at bounding box center [849, 130] width 187 height 26
type input "1"
click at [889, 132] on span "Save" at bounding box center [890, 130] width 13 height 10
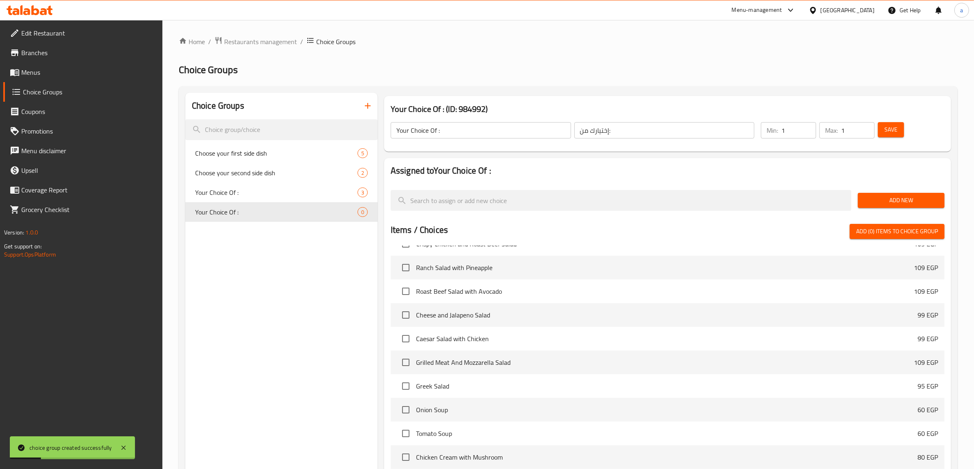
click at [887, 205] on span "Add New" at bounding box center [901, 200] width 74 height 10
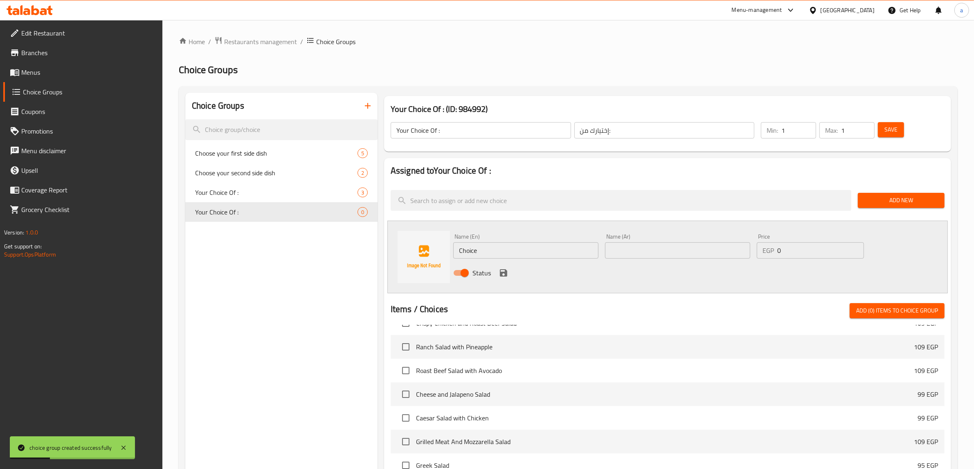
click at [548, 252] on input "Choice" at bounding box center [525, 251] width 145 height 16
type input "ؤ"
type input "classic"
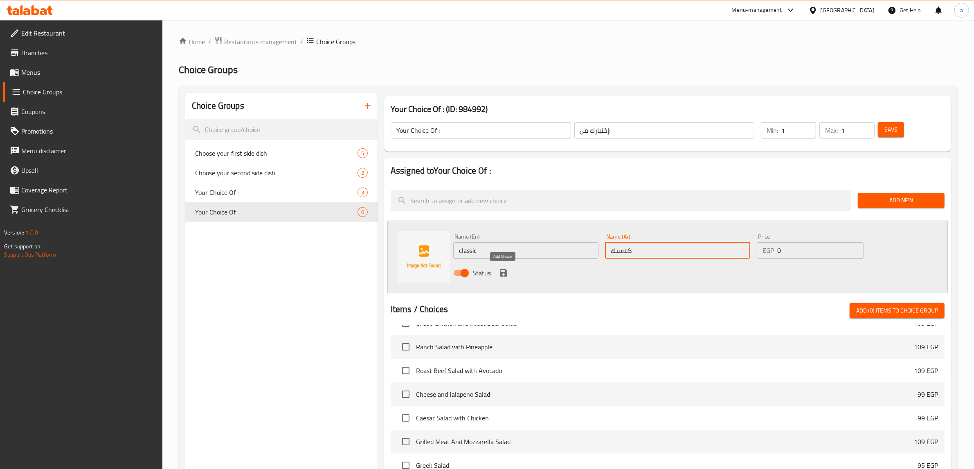
type input "كلاسيك"
click at [500, 269] on icon "save" at bounding box center [504, 273] width 10 height 10
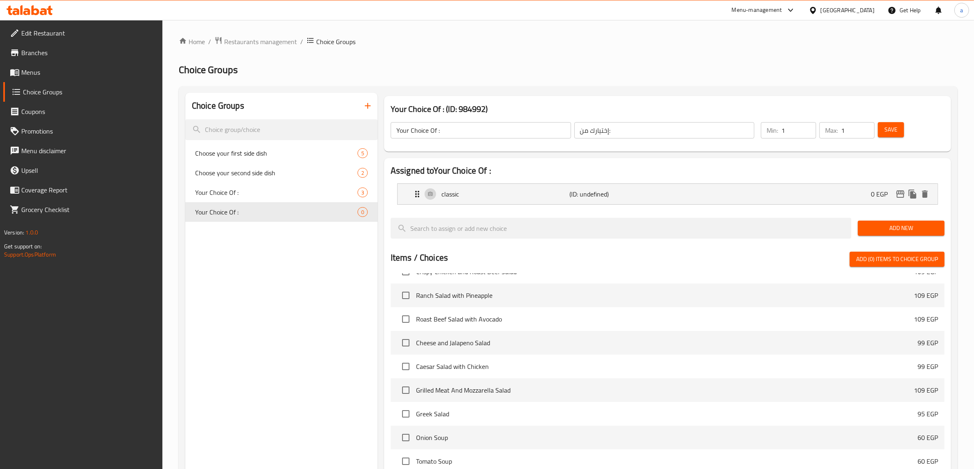
click at [892, 224] on span "Add New" at bounding box center [901, 228] width 74 height 10
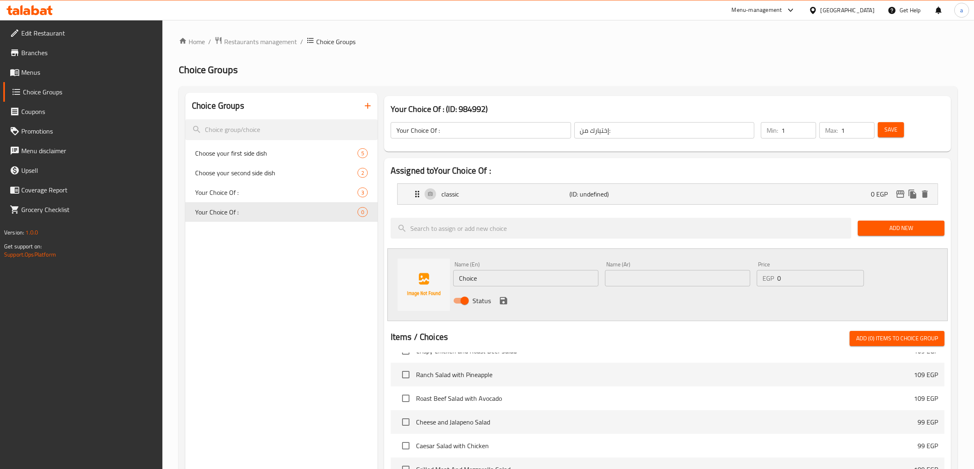
click at [555, 281] on input "Choice" at bounding box center [525, 278] width 145 height 16
type input "Flat White"
click at [661, 272] on input "text" at bounding box center [677, 278] width 145 height 16
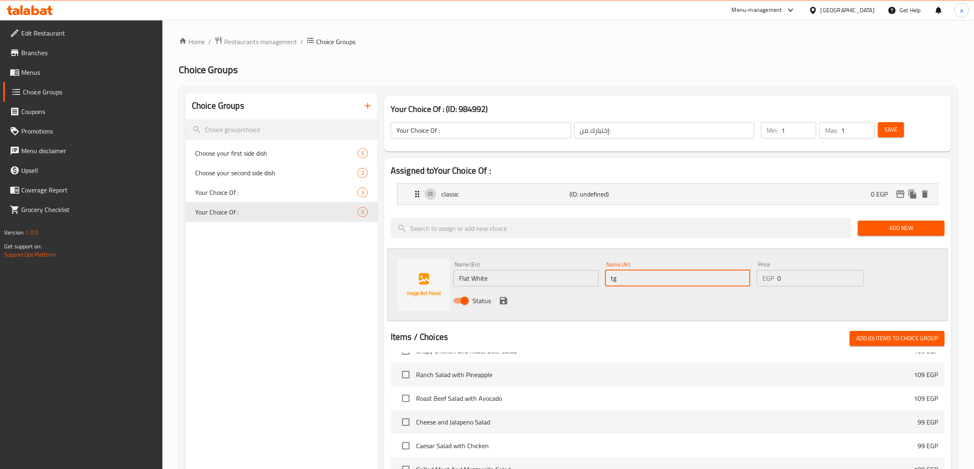
type input "t"
type input "فلات وايت"
click at [506, 301] on icon "save" at bounding box center [503, 300] width 7 height 7
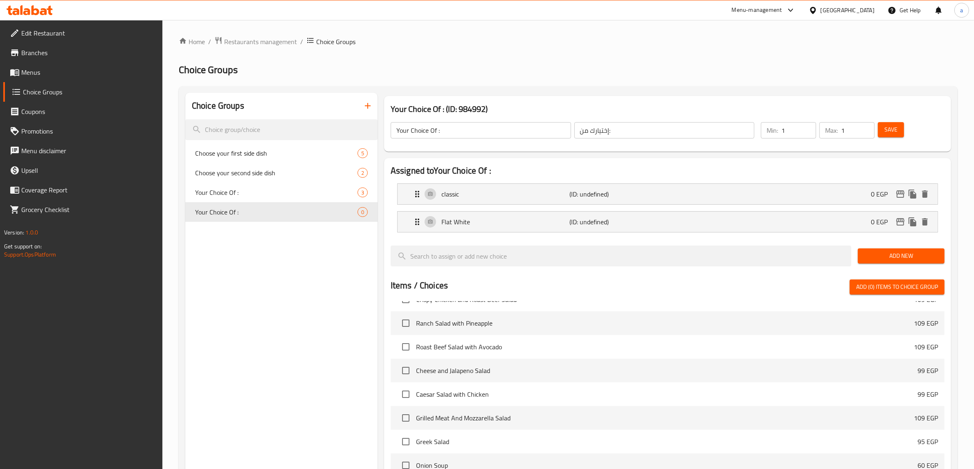
click at [908, 261] on span "Add New" at bounding box center [901, 256] width 74 height 10
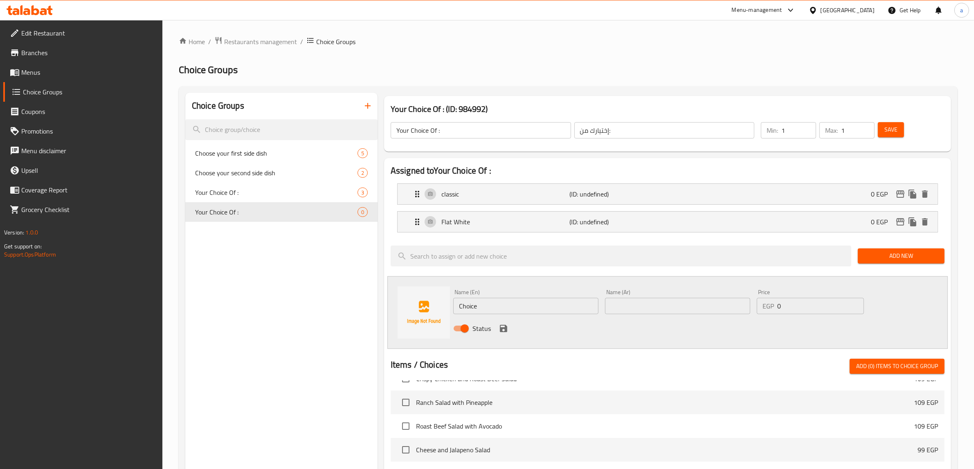
click at [521, 311] on input "Choice" at bounding box center [525, 306] width 145 height 16
paste input "ortado"
type input "Cortado"
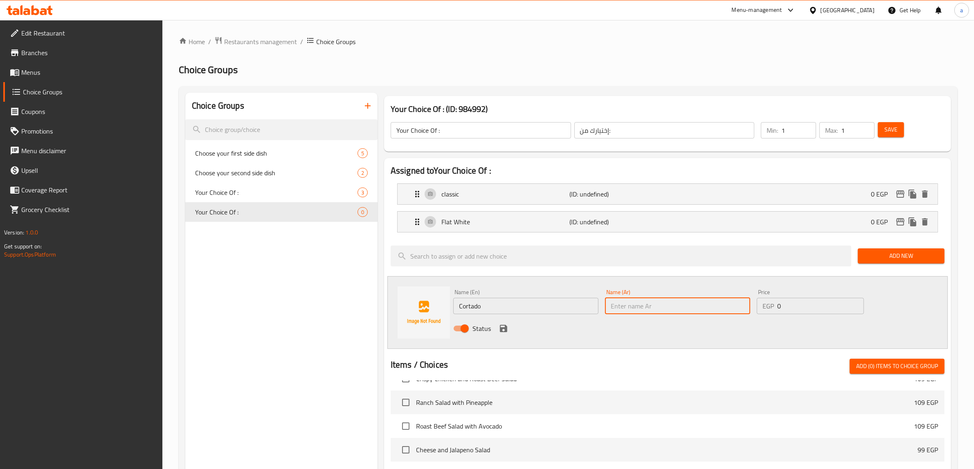
click at [644, 310] on input "text" at bounding box center [677, 306] width 145 height 16
paste input "كورتادو"
type input "كورتادو"
click at [496, 327] on div "Status" at bounding box center [677, 329] width 455 height 22
click at [504, 327] on icon "save" at bounding box center [503, 328] width 7 height 7
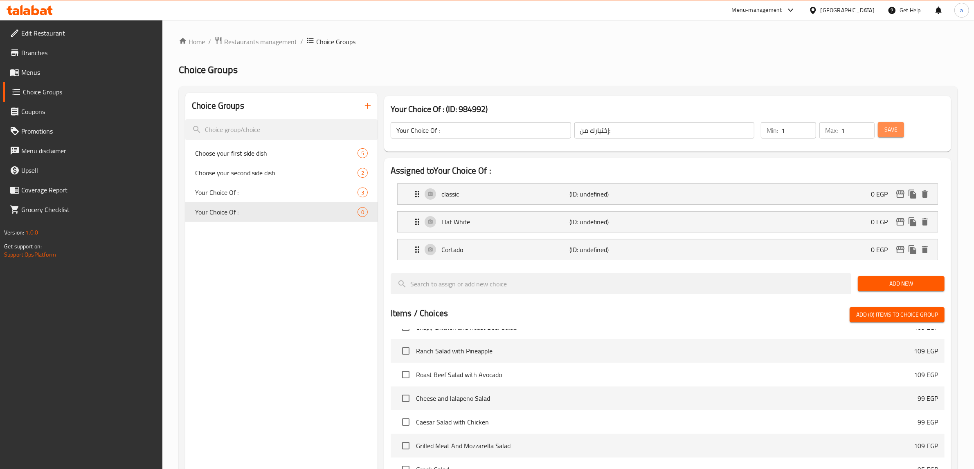
click at [892, 133] on span "Save" at bounding box center [890, 130] width 13 height 10
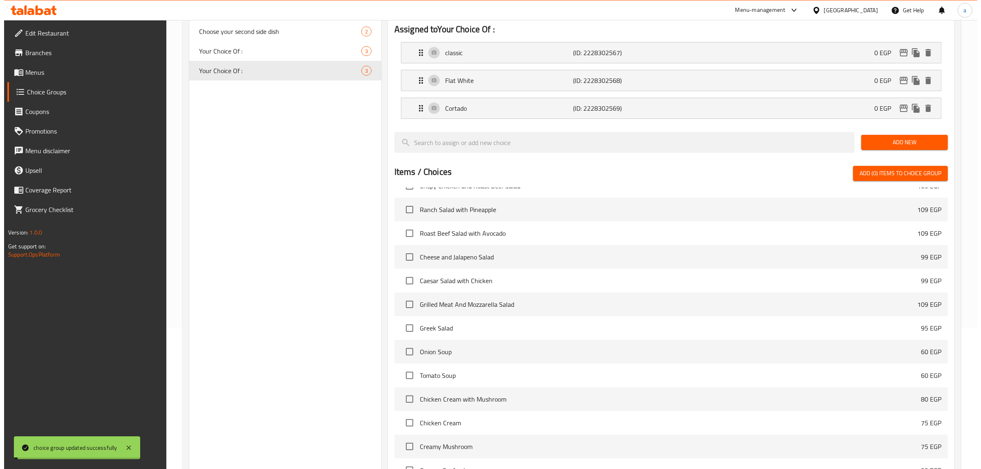
scroll to position [204, 0]
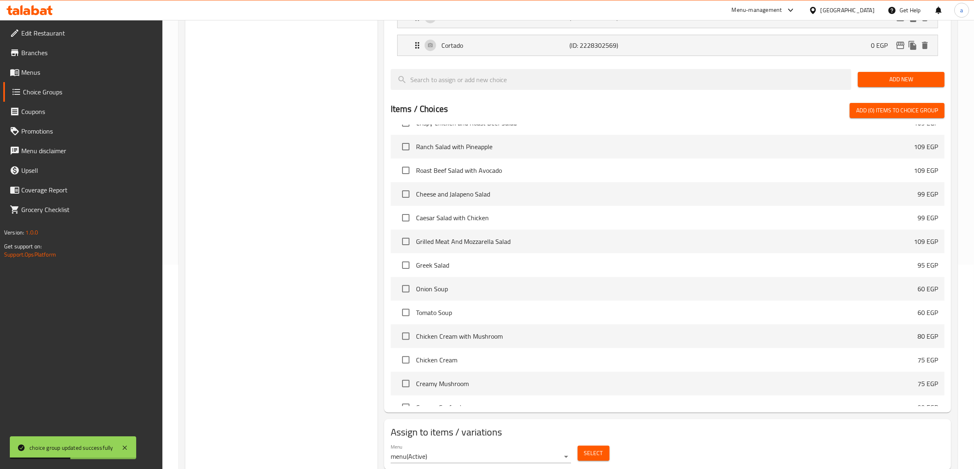
click at [604, 453] on button "Select" at bounding box center [593, 453] width 32 height 15
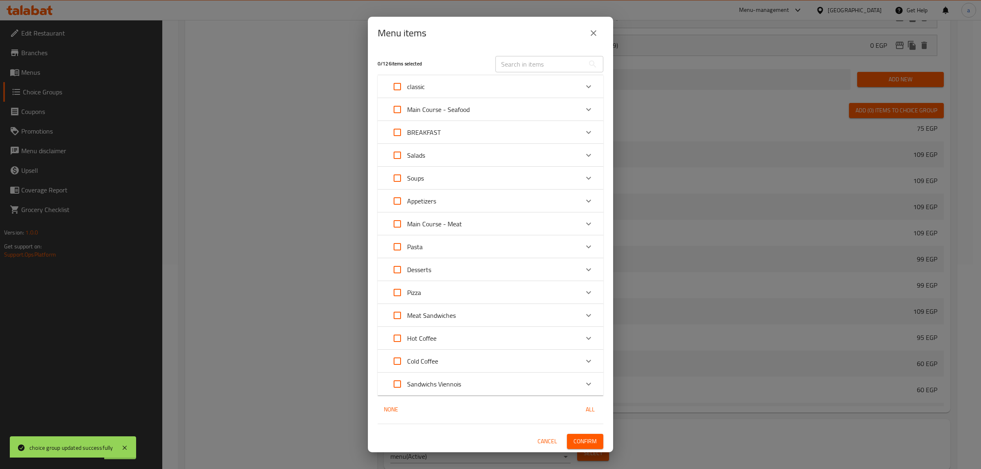
click at [467, 340] on div "Hot Coffee" at bounding box center [483, 339] width 191 height 20
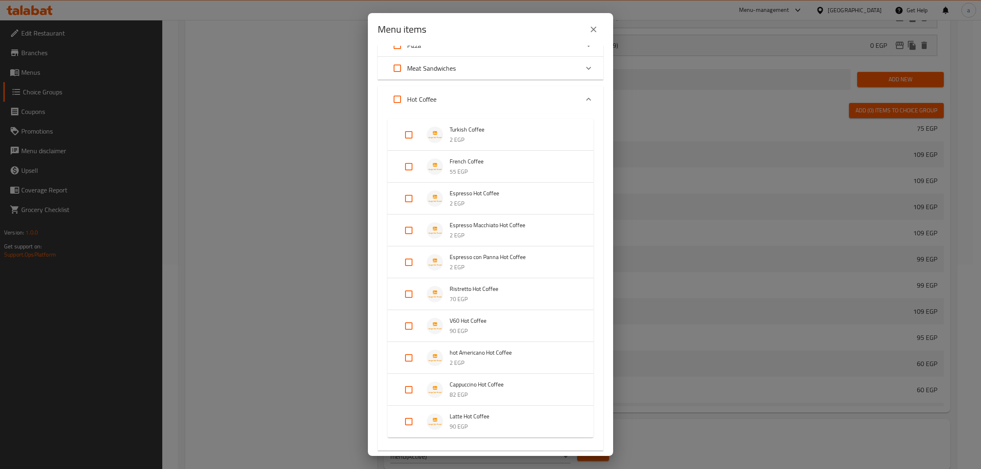
scroll to position [307, 0]
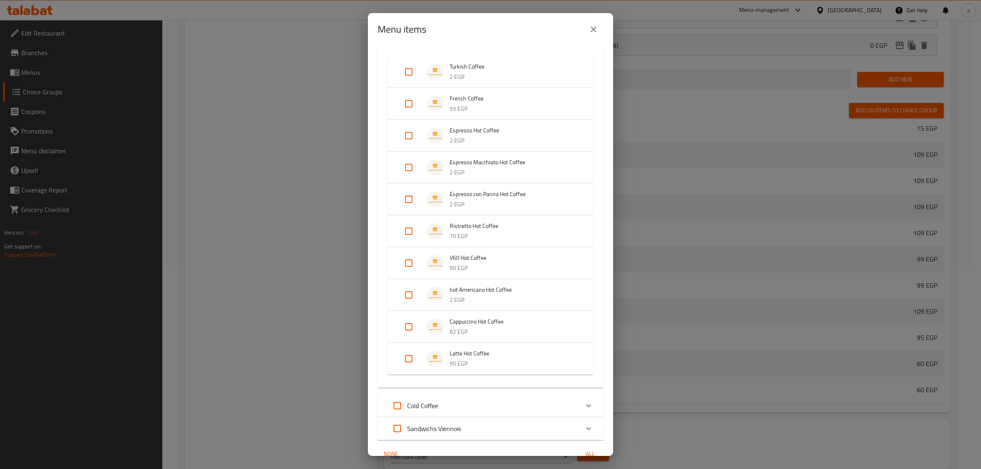
click at [415, 326] on input "Expand" at bounding box center [409, 327] width 20 height 20
checkbox input "true"
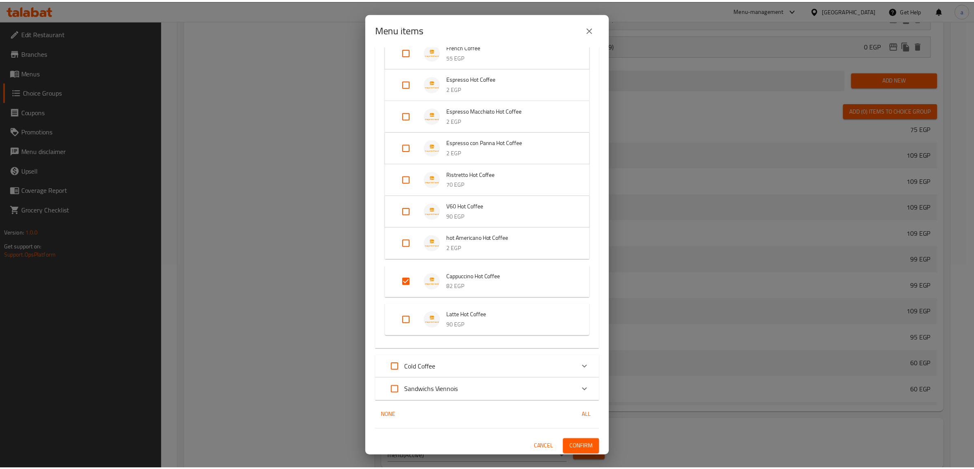
scroll to position [359, 0]
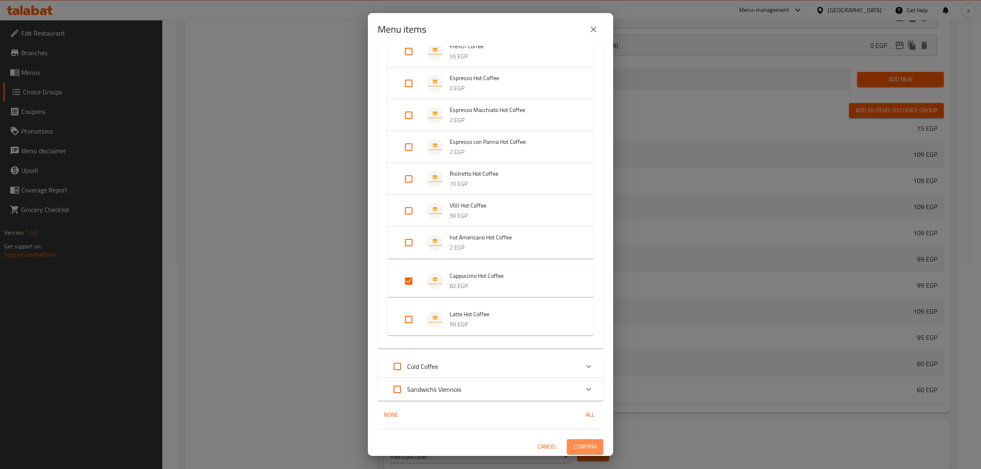
click at [586, 445] on span "Confirm" at bounding box center [585, 447] width 23 height 10
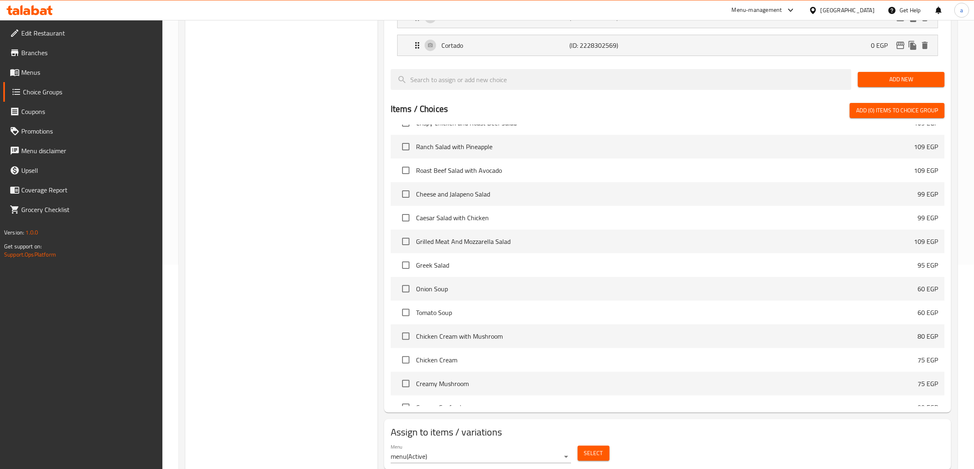
click at [342, 164] on div "Choice Groups Choose your first side dish 5 Choose your second side dish 2 Your…" at bounding box center [281, 180] width 192 height 585
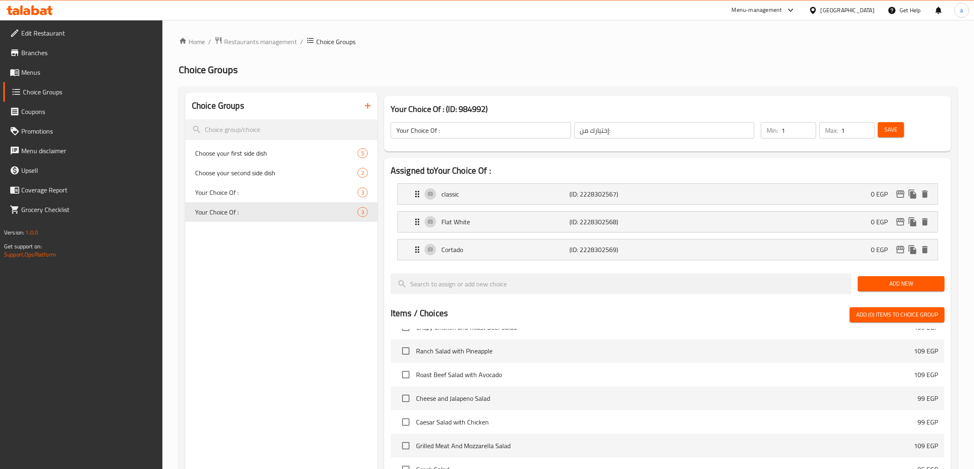
click at [361, 108] on button "button" at bounding box center [368, 106] width 20 height 20
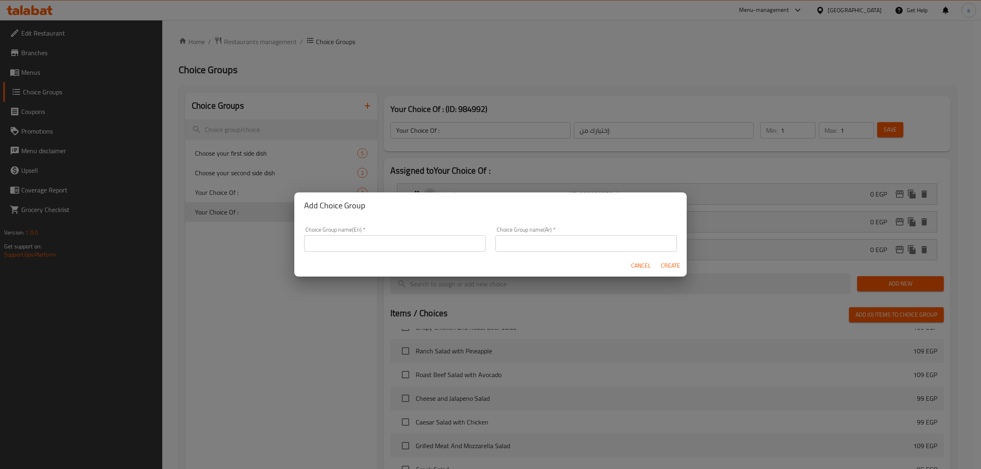
click at [402, 229] on div "Choice Group name(En)   * Choice Group name(En) *" at bounding box center [395, 239] width 182 height 25
click at [407, 245] on input "text" at bounding box center [395, 244] width 182 height 16
type input "Your Choice Of :"
click at [520, 244] on input "text" at bounding box center [587, 244] width 182 height 16
type input "إختيارك من:"
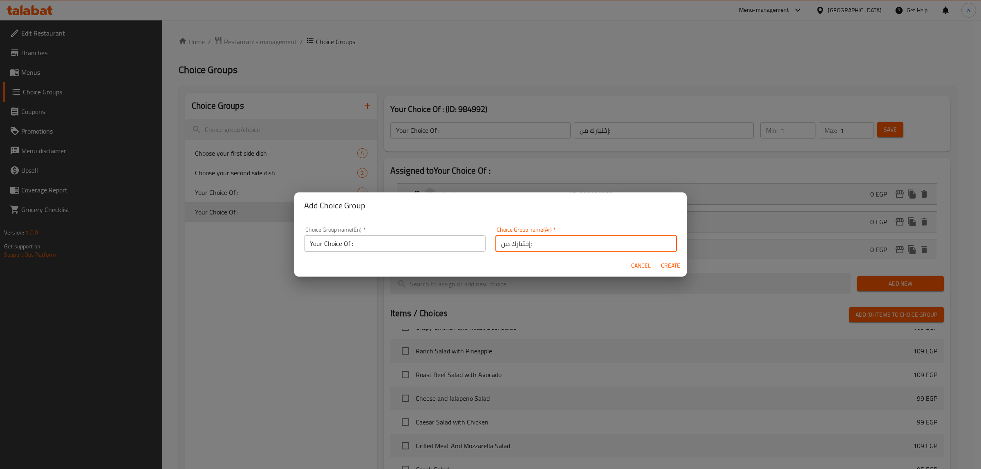
click at [669, 270] on span "Create" at bounding box center [671, 266] width 20 height 10
type input "Your Choice Of :"
type input "إختيارك من:"
type input "0"
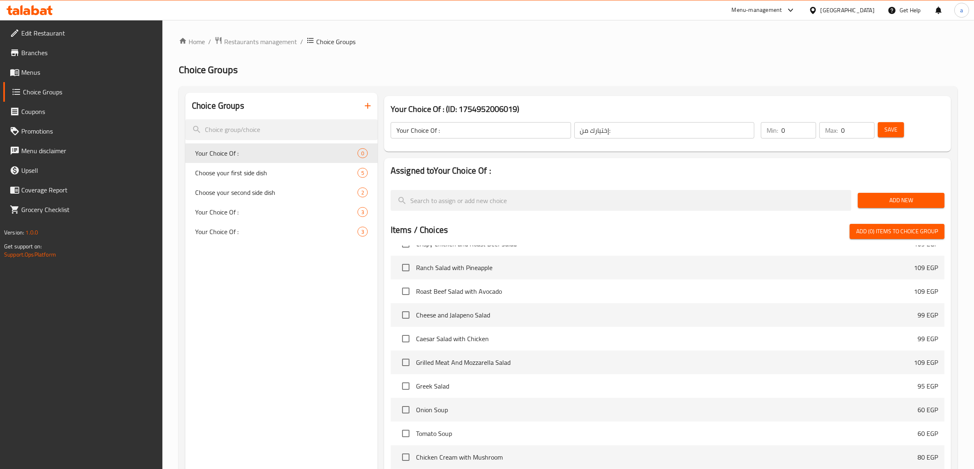
click at [804, 128] on input "0" at bounding box center [798, 130] width 35 height 16
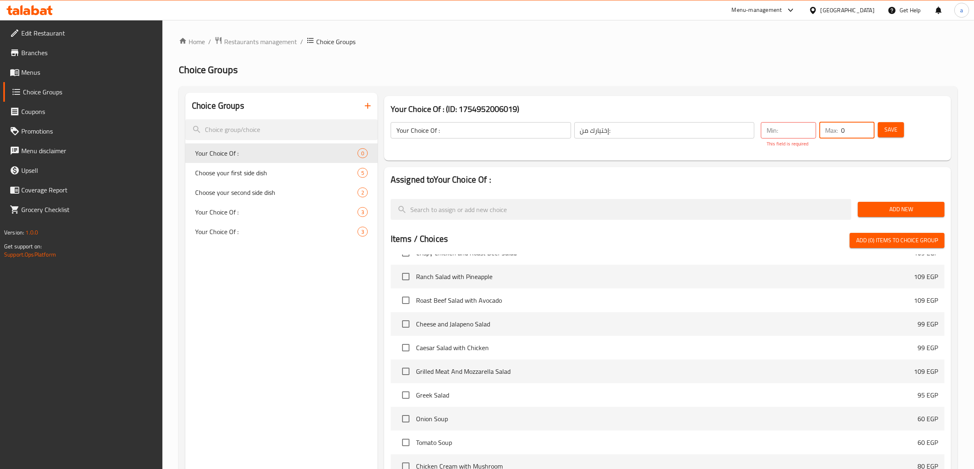
click at [849, 132] on input "0" at bounding box center [858, 130] width 34 height 16
click at [789, 131] on input "number" at bounding box center [798, 130] width 35 height 16
type input "1"
click at [846, 135] on input "number" at bounding box center [858, 130] width 34 height 16
type input "1"
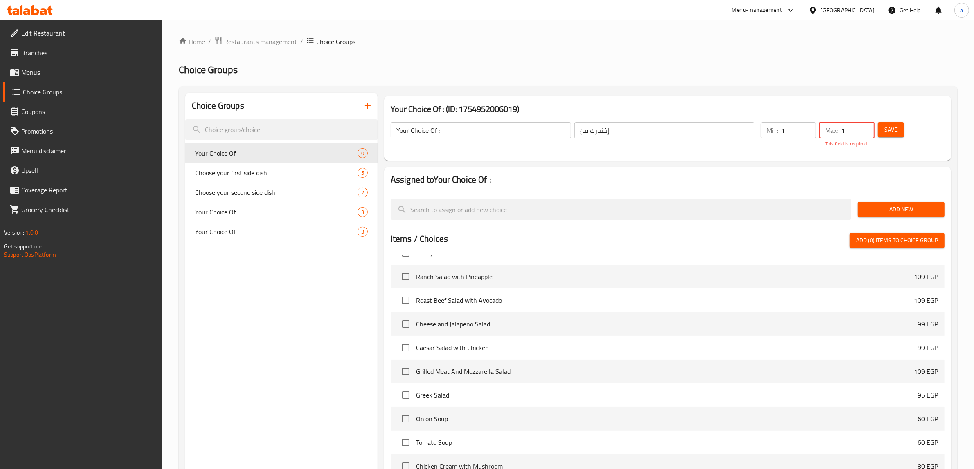
click at [878, 132] on button "Save" at bounding box center [891, 129] width 26 height 15
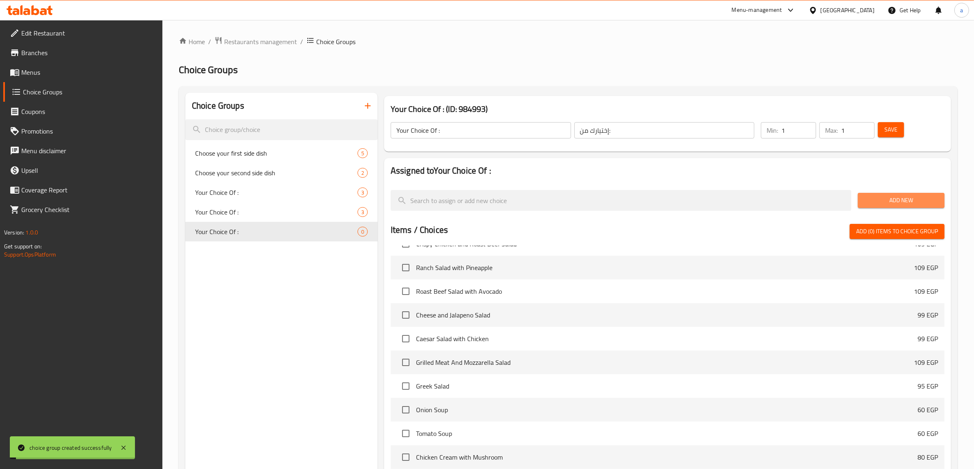
click at [872, 195] on span "Add New" at bounding box center [901, 200] width 74 height 10
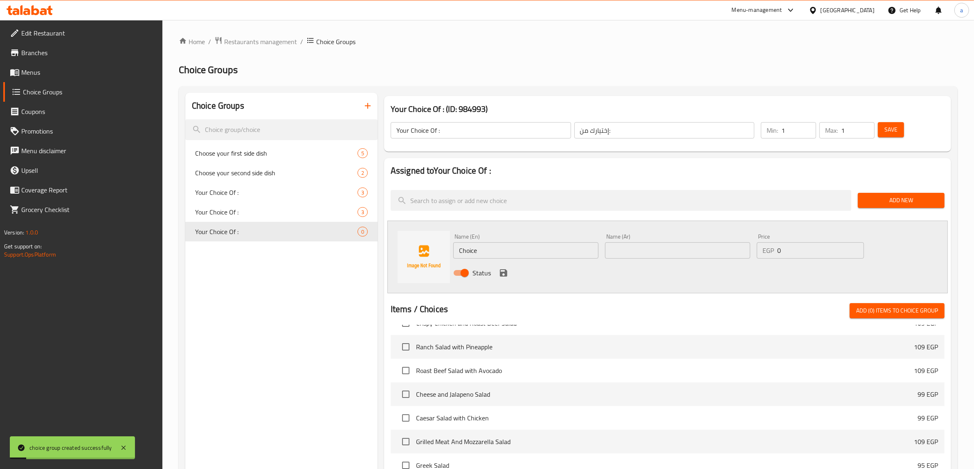
click at [555, 244] on input "Choice" at bounding box center [525, 251] width 145 height 16
type input "ؤ"
type input "classic"
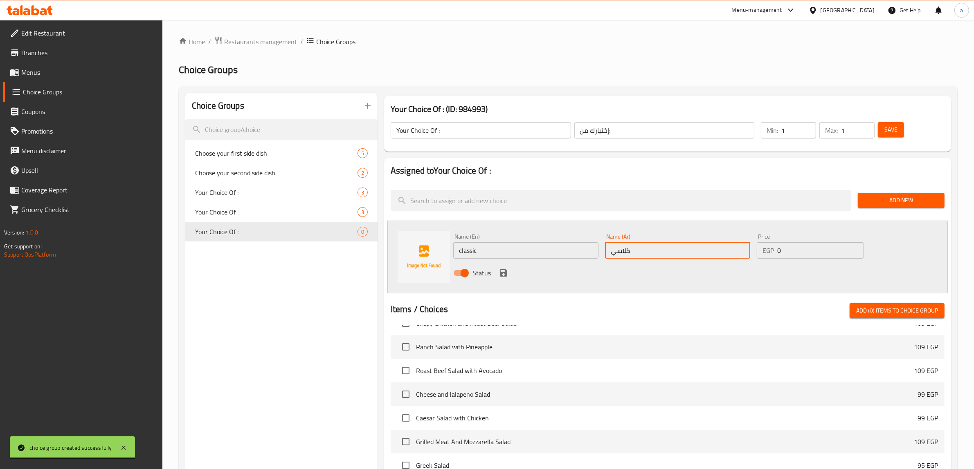
type input "كلاسيك"
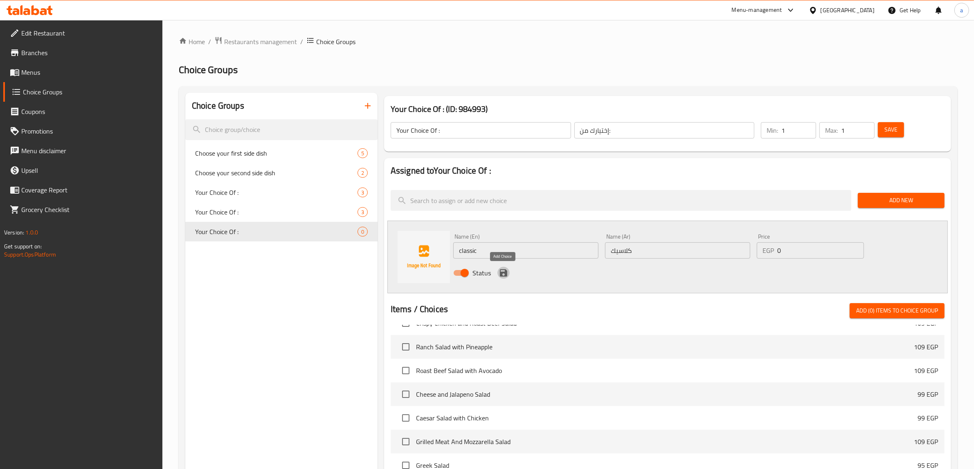
click at [505, 268] on icon "save" at bounding box center [504, 273] width 10 height 10
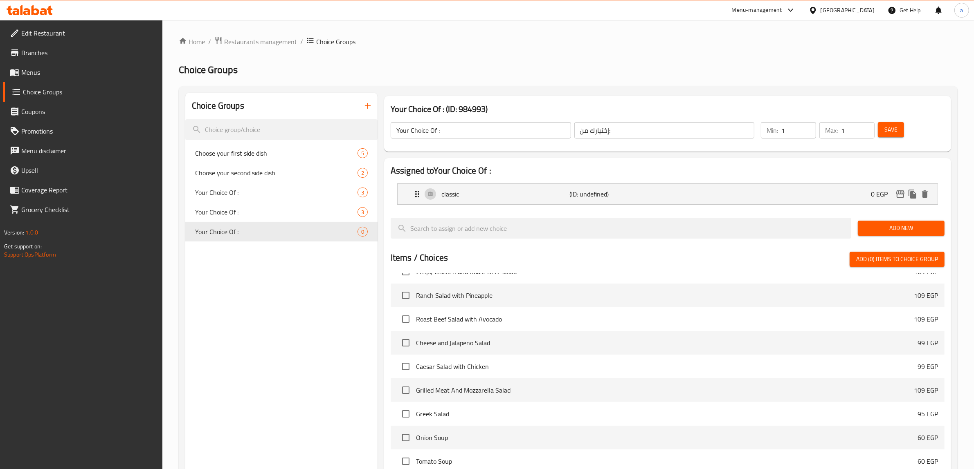
click at [868, 224] on span "Add New" at bounding box center [901, 228] width 74 height 10
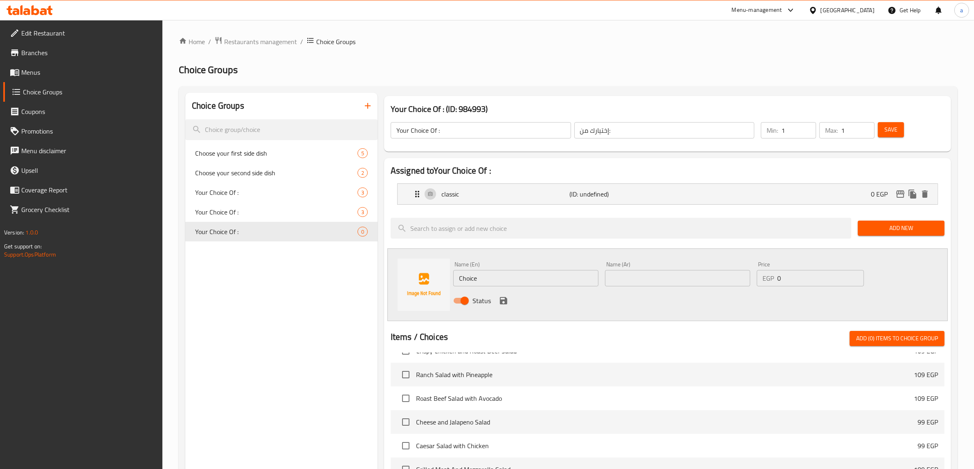
click at [582, 277] on input "Choice" at bounding box center [525, 278] width 145 height 16
type input "س"
type input "spain"
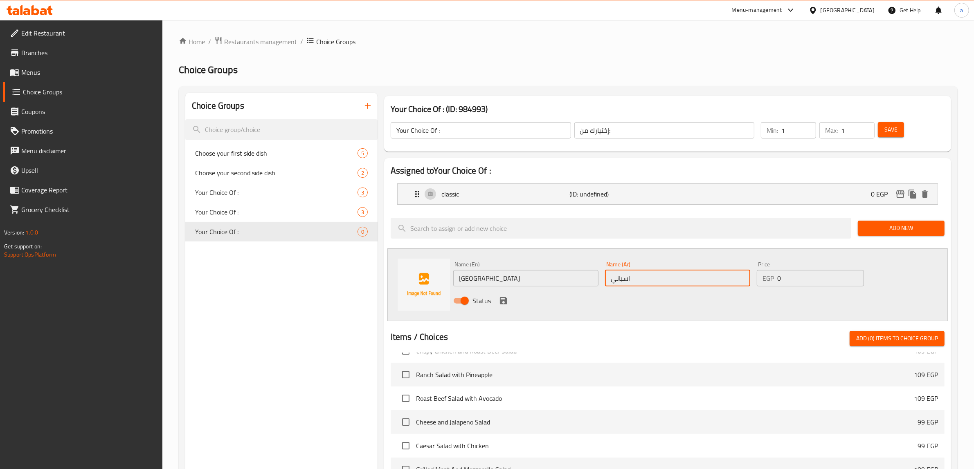
type input "اسباني"
click at [501, 277] on input "spain" at bounding box center [525, 278] width 145 height 16
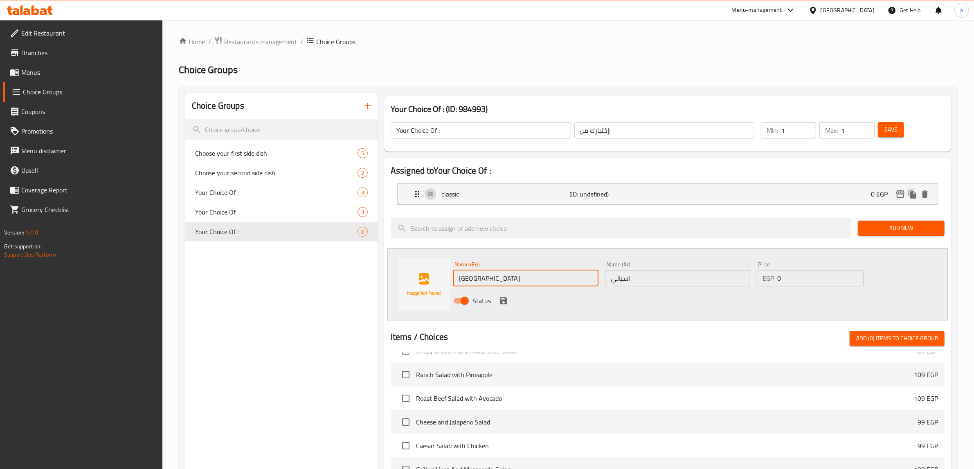
click at [501, 277] on input "spain" at bounding box center [525, 278] width 145 height 16
type input "ش"
type input "a"
click at [501, 277] on input "spanish" at bounding box center [525, 278] width 145 height 16
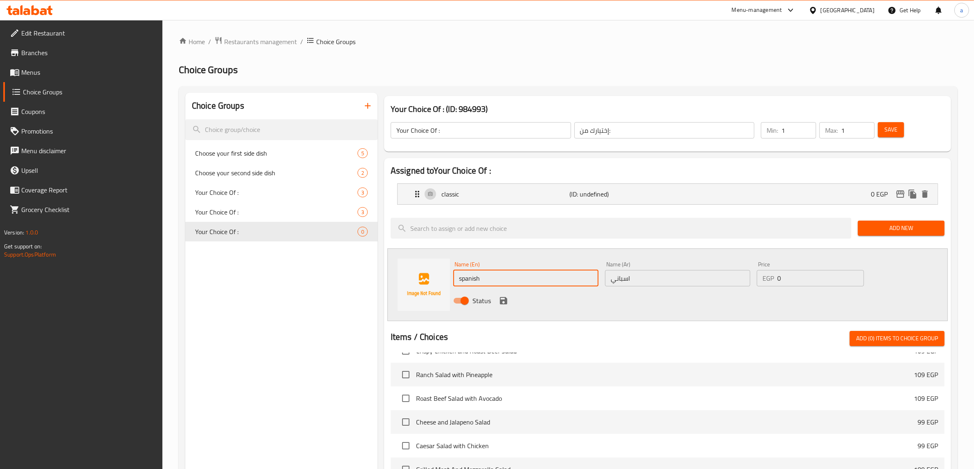
type input "spanish"
click at [519, 268] on div "Name (En) spanish Name (En)" at bounding box center [525, 274] width 145 height 25
click at [502, 301] on icon "save" at bounding box center [503, 300] width 7 height 7
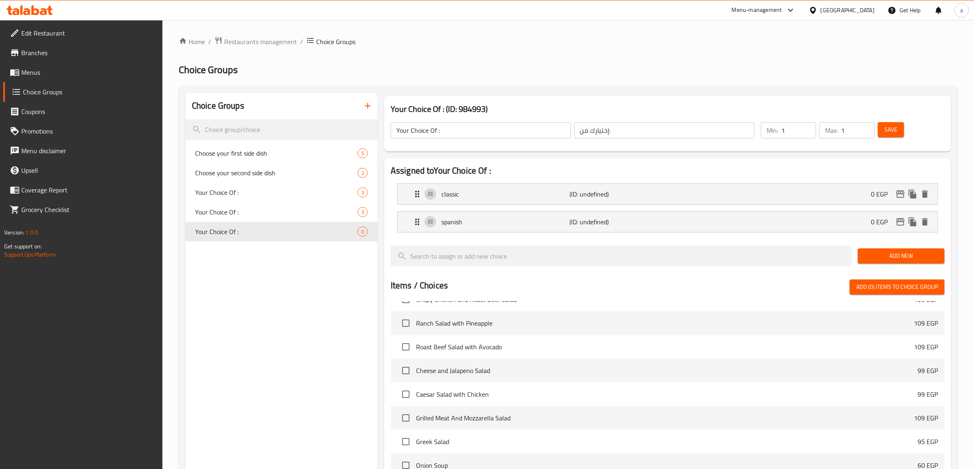
click at [888, 249] on button "Add New" at bounding box center [901, 256] width 87 height 15
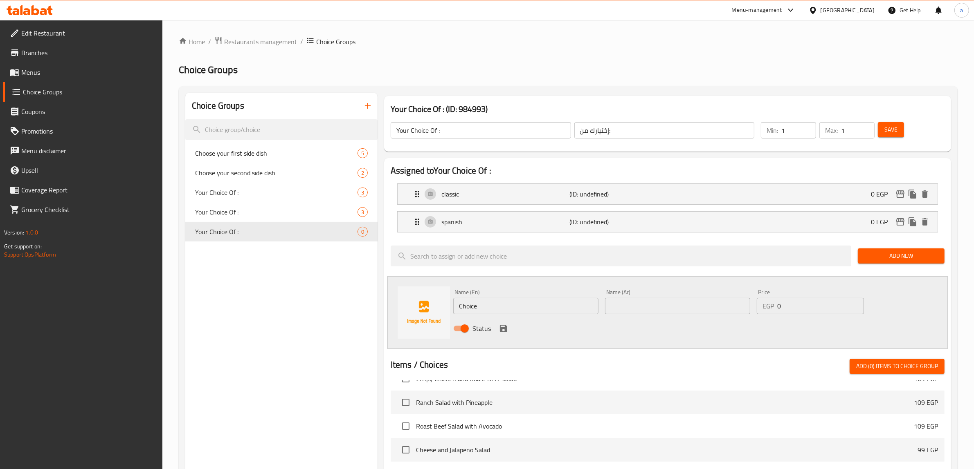
click at [659, 308] on input "text" at bounding box center [677, 306] width 145 height 16
type input "dar"
click at [487, 299] on input "Choice" at bounding box center [525, 306] width 145 height 16
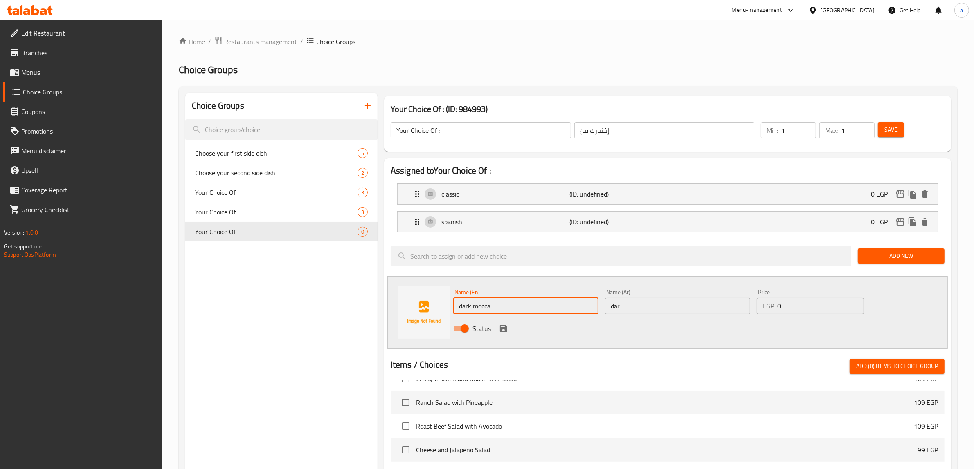
click at [516, 300] on input "dark mocca" at bounding box center [525, 306] width 145 height 16
paste input "Dark Moch"
type input "Dark Mocha"
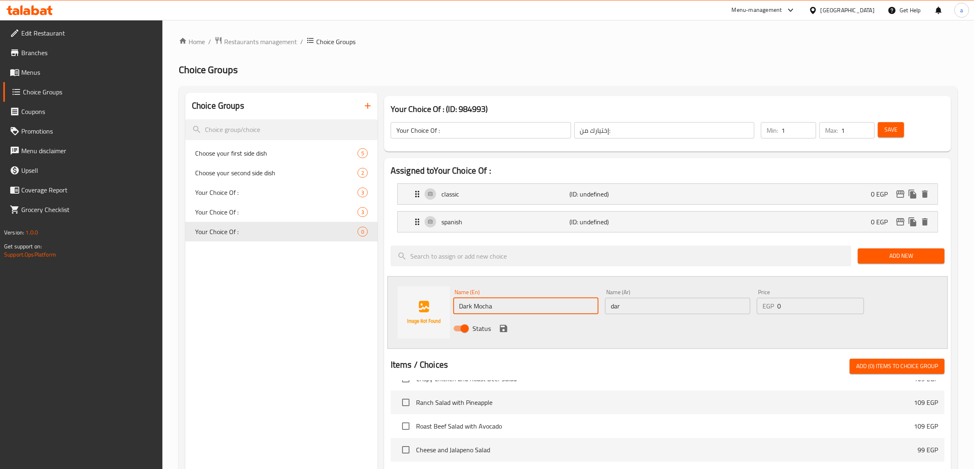
click at [636, 304] on input "dar" at bounding box center [677, 306] width 145 height 16
type input "]"
type input "دارك موكا"
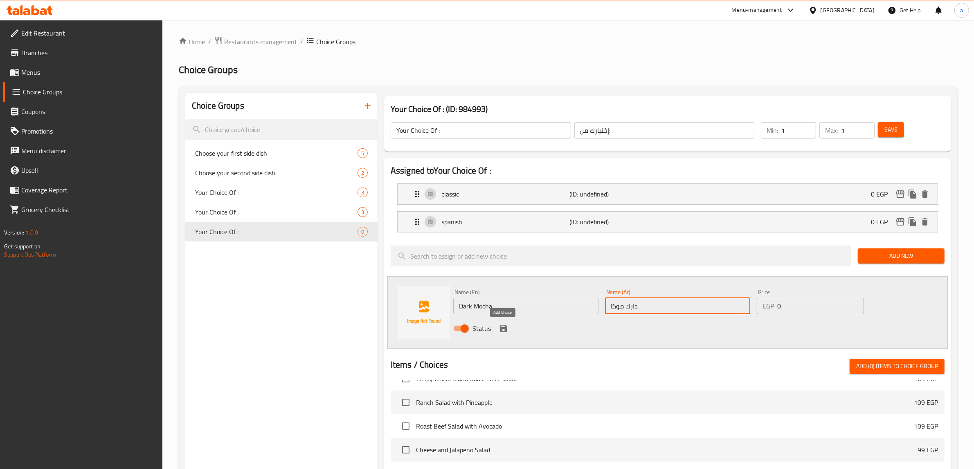
click at [502, 331] on icon "save" at bounding box center [504, 329] width 10 height 10
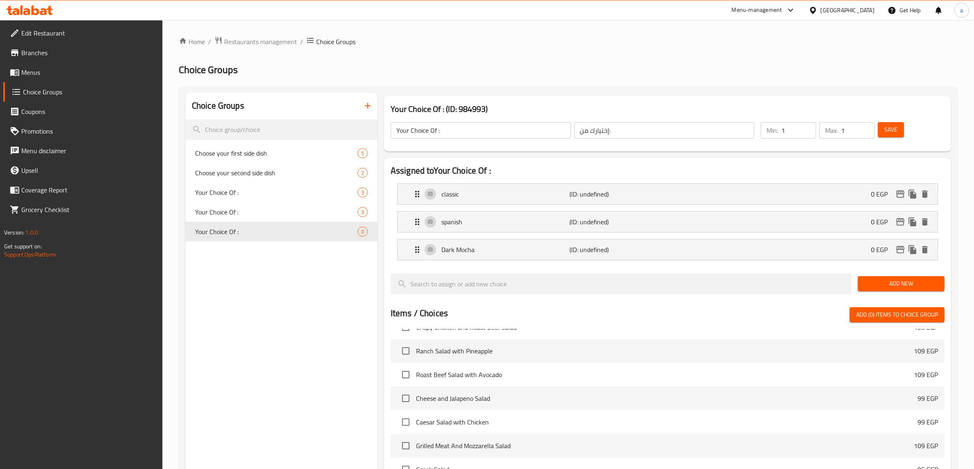
click at [890, 283] on span "Add New" at bounding box center [901, 284] width 74 height 10
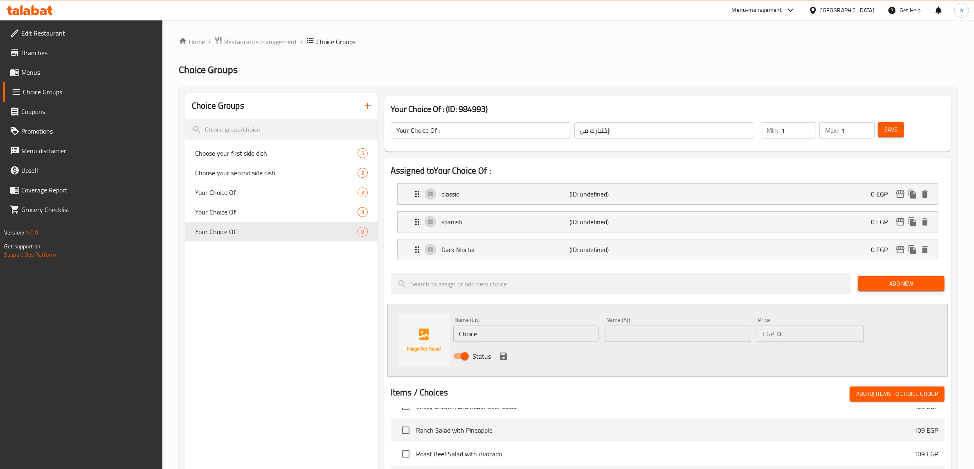
click at [495, 334] on input "Choice" at bounding box center [525, 334] width 145 height 16
paste input "White Mocha"
type input "White Mocha"
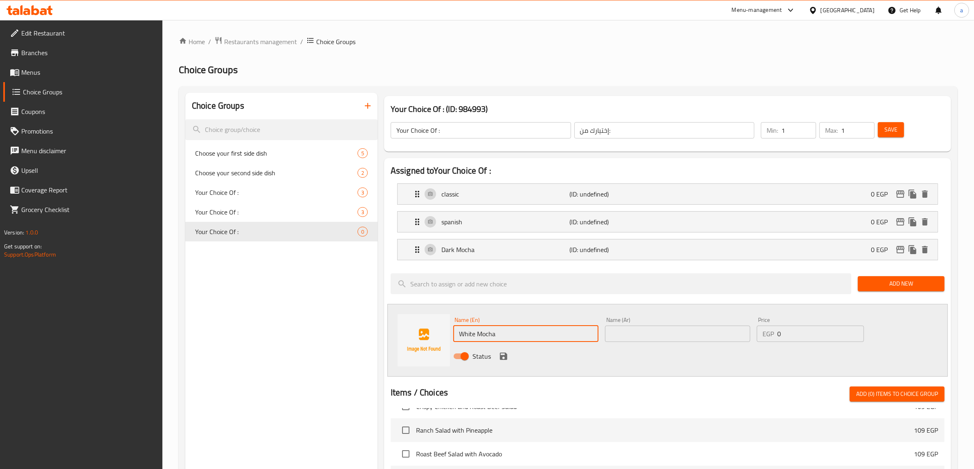
click at [671, 334] on input "text" at bounding box center [677, 334] width 145 height 16
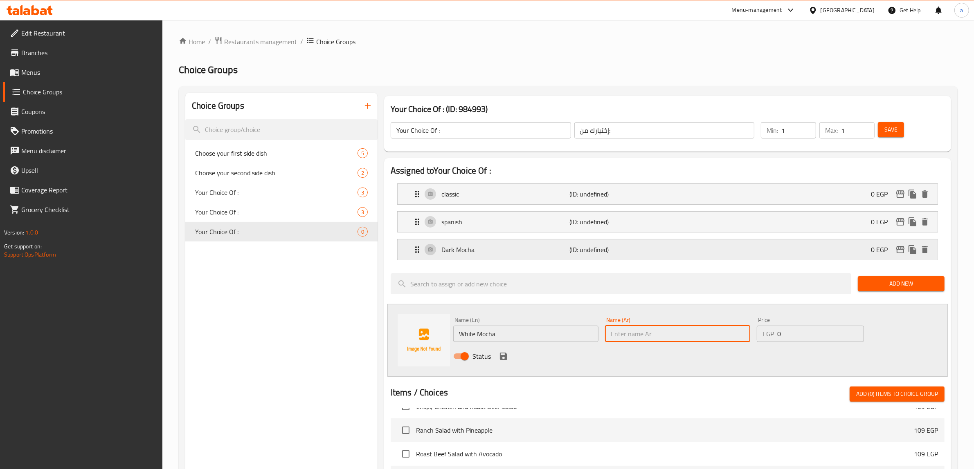
click at [644, 251] on p "(ID: undefined)" at bounding box center [612, 250] width 85 height 10
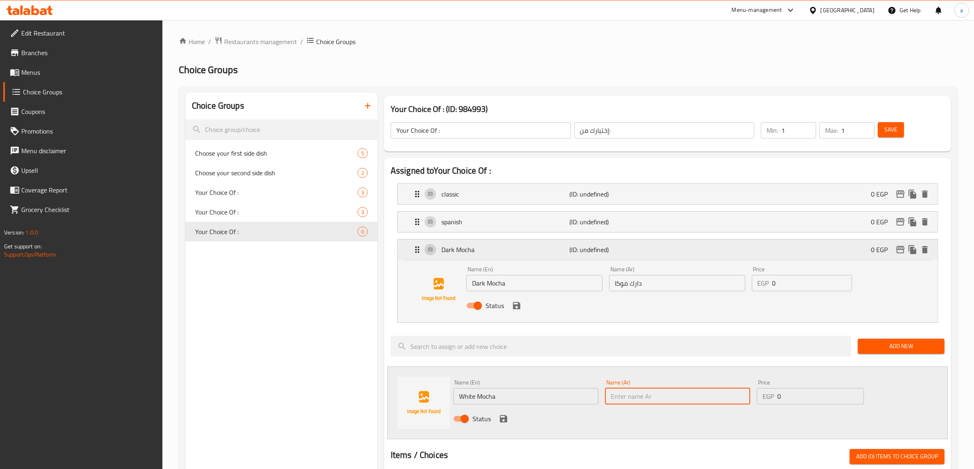
click at [644, 251] on p "(ID: undefined)" at bounding box center [612, 250] width 85 height 10
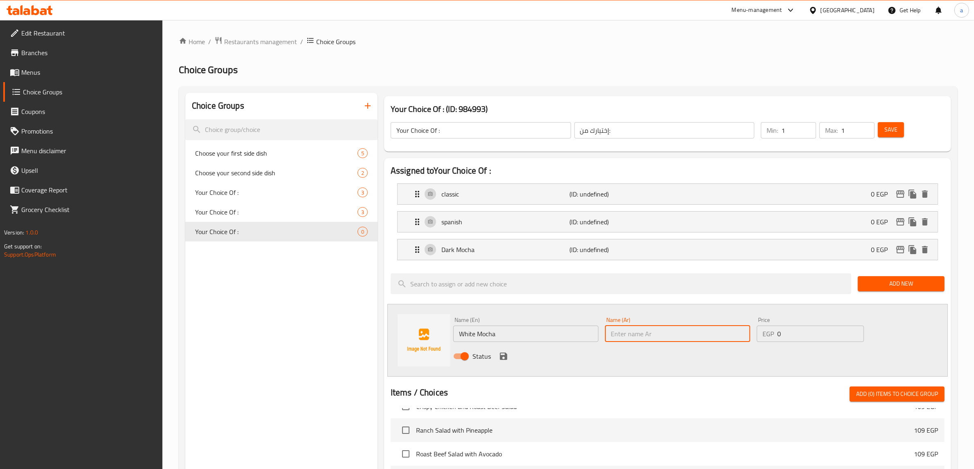
click at [653, 339] on input "text" at bounding box center [677, 334] width 145 height 16
type input "وايت موكا"
click at [502, 357] on icon "save" at bounding box center [503, 356] width 7 height 7
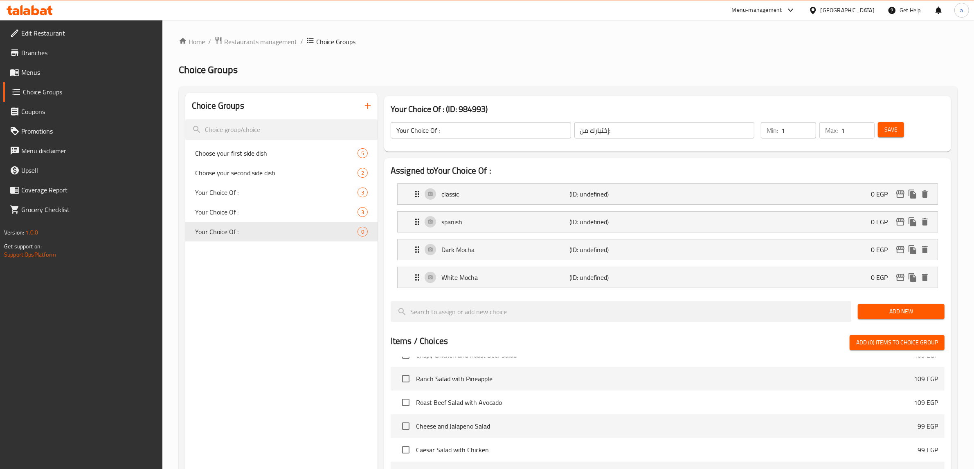
click at [885, 310] on span "Add New" at bounding box center [901, 312] width 74 height 10
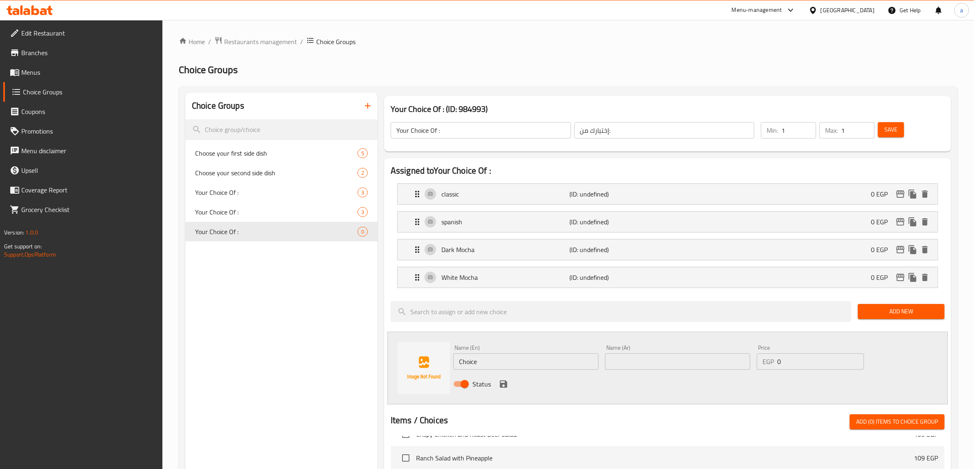
click at [652, 363] on input "text" at bounding box center [677, 362] width 145 height 16
type input "[PERSON_NAME]"
click at [545, 369] on input "Choice" at bounding box center [525, 362] width 145 height 16
drag, startPoint x: 514, startPoint y: 361, endPoint x: 482, endPoint y: 364, distance: 32.4
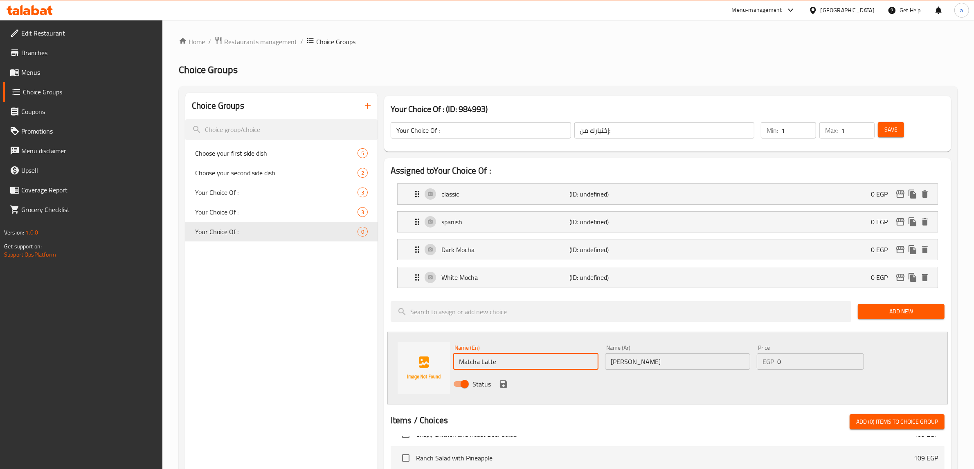
click at [482, 364] on input "Matcha Latte" at bounding box center [525, 362] width 145 height 16
type input "Matcha"
click at [497, 388] on button "save" at bounding box center [503, 384] width 12 height 12
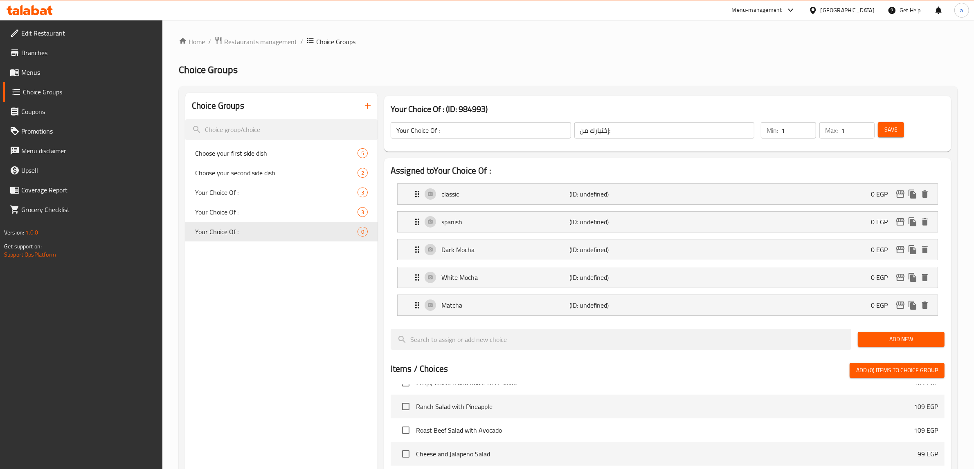
click at [893, 347] on button "Add New" at bounding box center [901, 339] width 87 height 15
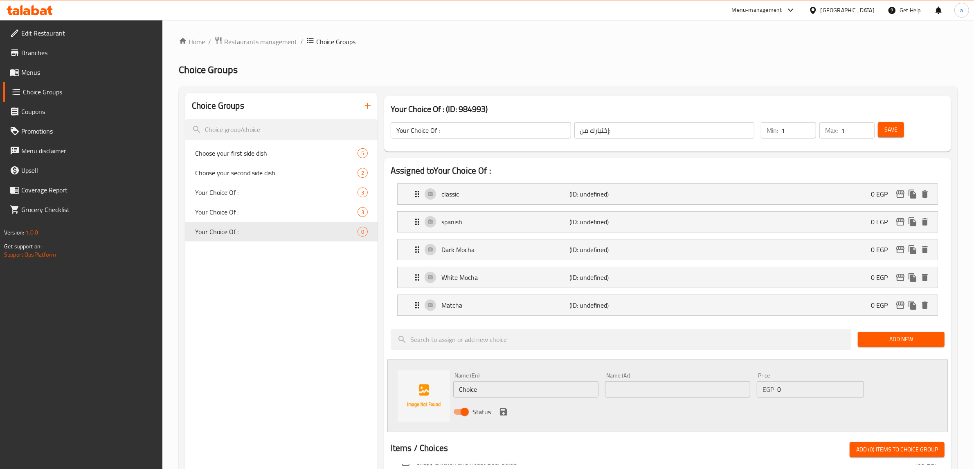
click at [685, 393] on input "text" at bounding box center [677, 390] width 145 height 16
type input ";"
click at [618, 387] on input "كراميل" at bounding box center [677, 390] width 145 height 16
click at [620, 395] on input "كراميل ماكياتو ساخن" at bounding box center [677, 390] width 145 height 16
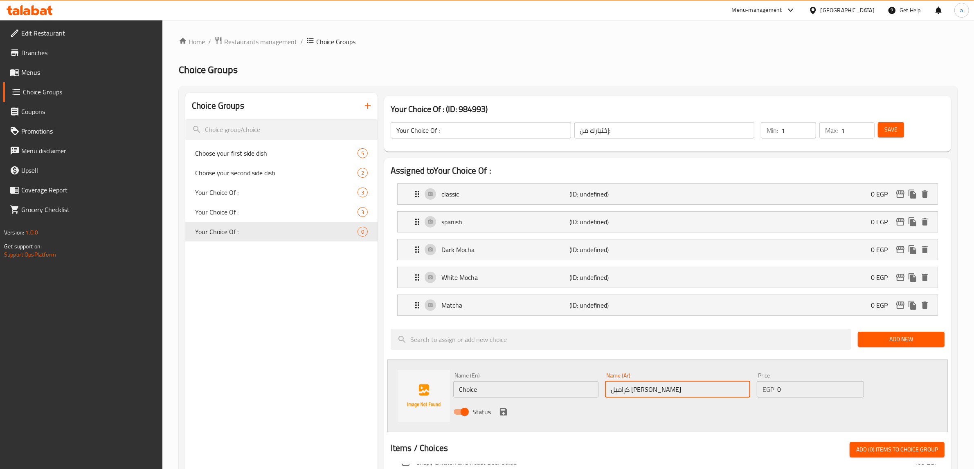
click at [620, 395] on input "كراميل ماكياتو ساخن" at bounding box center [677, 390] width 145 height 16
type input "[PERSON_NAME]"
click at [532, 393] on input "Choice" at bounding box center [525, 390] width 145 height 16
click at [512, 386] on input "Choice" at bounding box center [525, 390] width 145 height 16
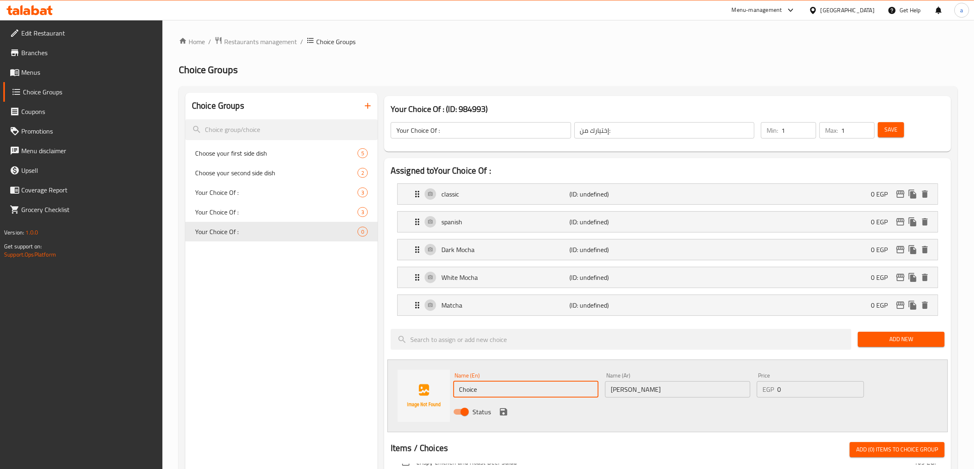
click at [512, 386] on input "Choice" at bounding box center [525, 390] width 145 height 16
type input "ؤ"
type input "c"
type input "m"
type input "c"
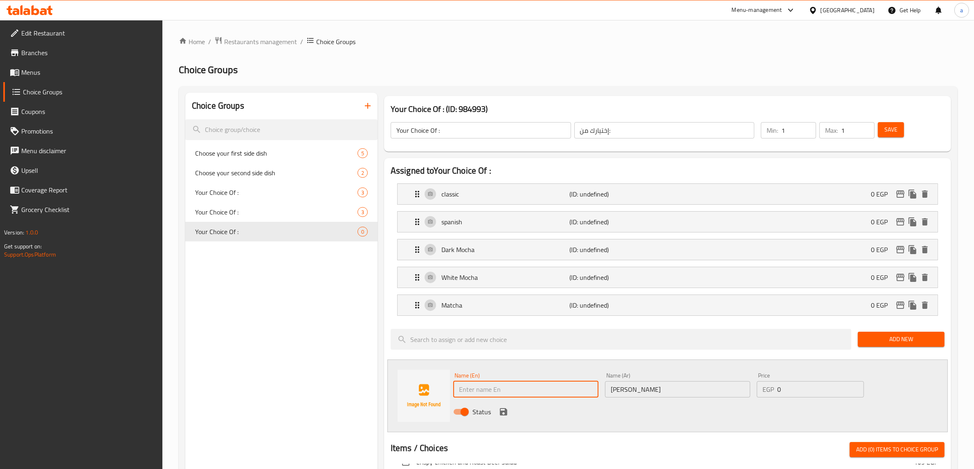
click at [537, 388] on input "text" at bounding box center [525, 390] width 145 height 16
type input "ؤ"
click at [456, 391] on input "caramel" at bounding box center [525, 390] width 145 height 16
click at [460, 390] on input "me caramel" at bounding box center [525, 390] width 145 height 16
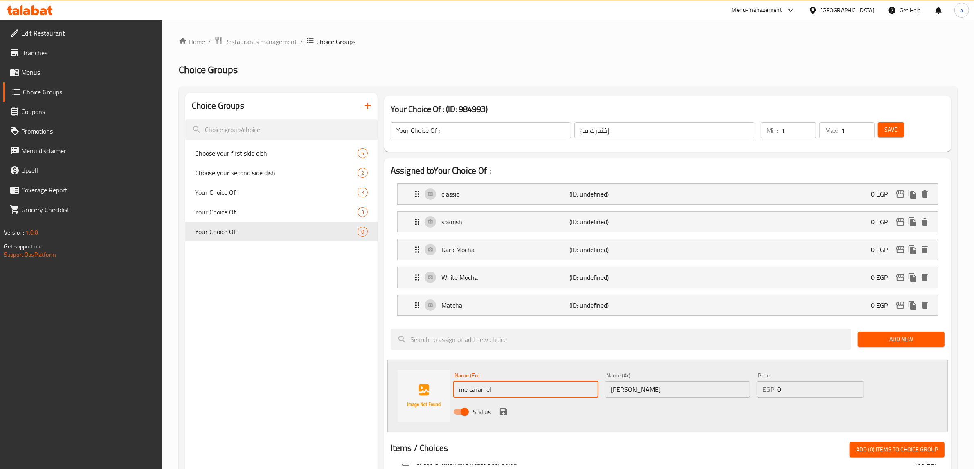
paste input "Macchiato"
type input "Macchiato caramel"
click at [506, 415] on icon "save" at bounding box center [503, 412] width 7 height 7
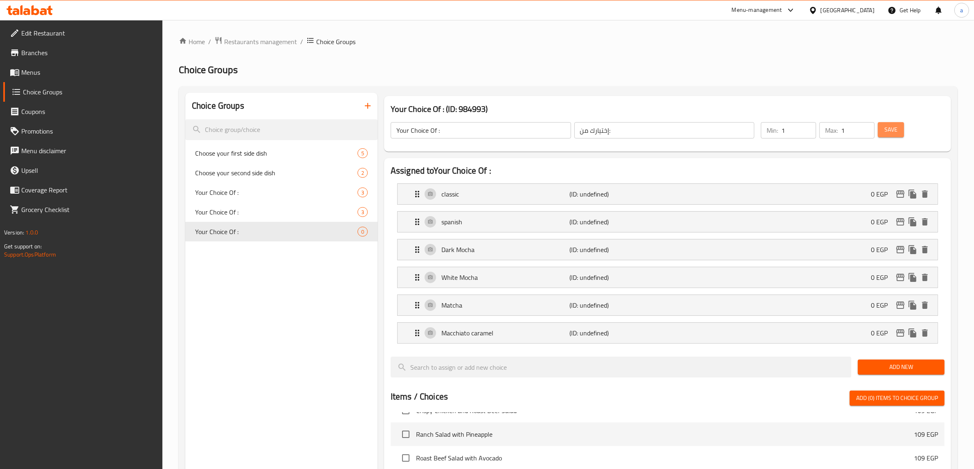
click at [885, 126] on span "Save" at bounding box center [890, 130] width 13 height 10
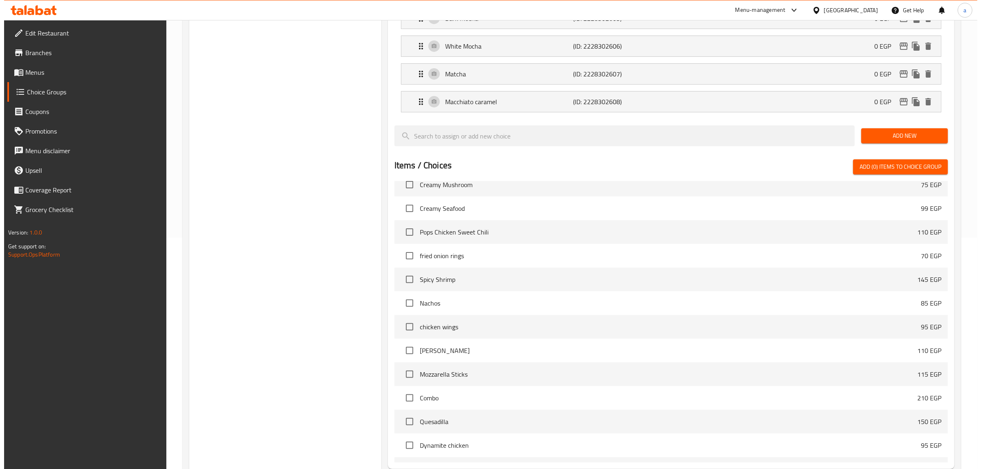
scroll to position [316, 0]
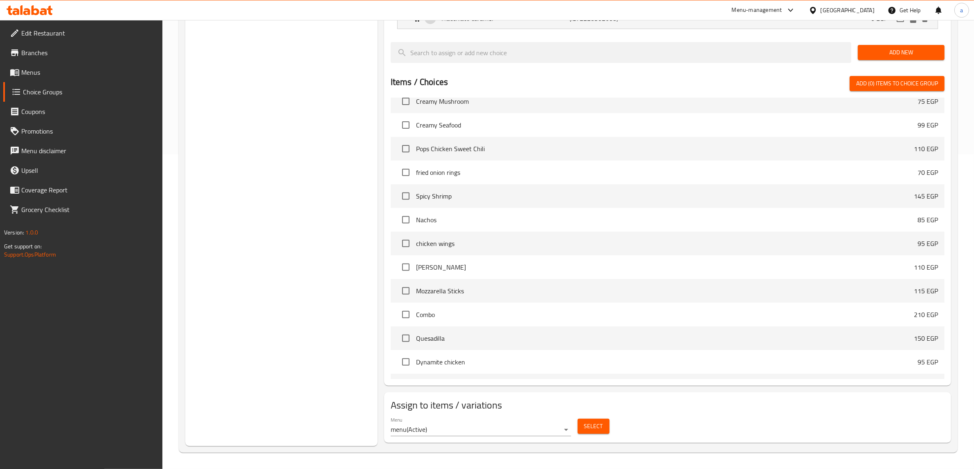
click at [597, 426] on span "Select" at bounding box center [593, 427] width 19 height 10
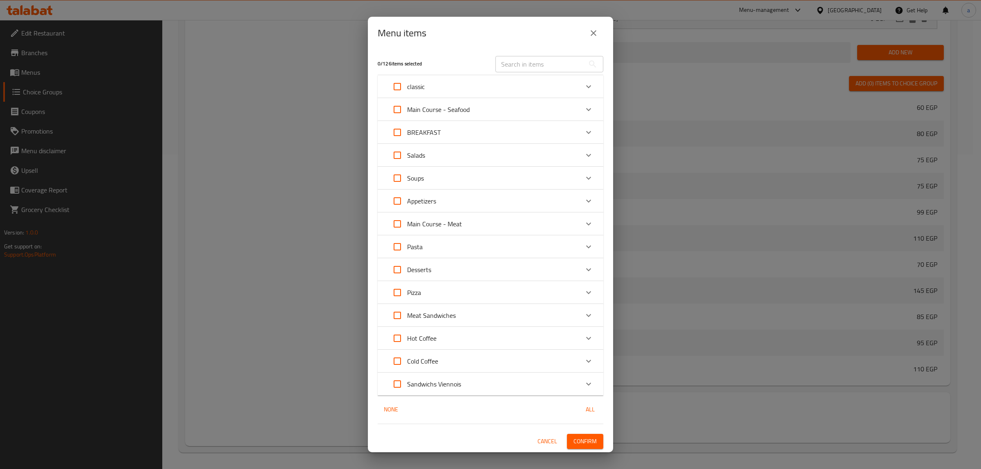
click at [450, 342] on div "Hot Coffee" at bounding box center [483, 339] width 191 height 20
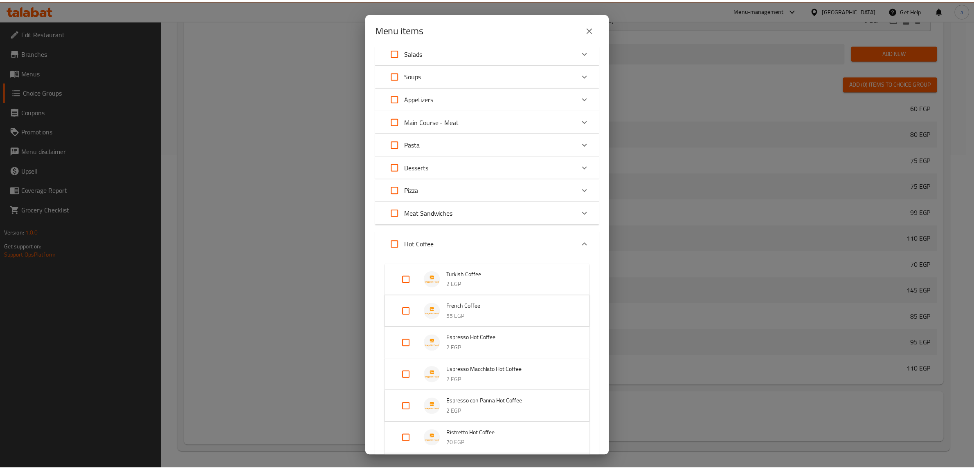
scroll to position [102, 0]
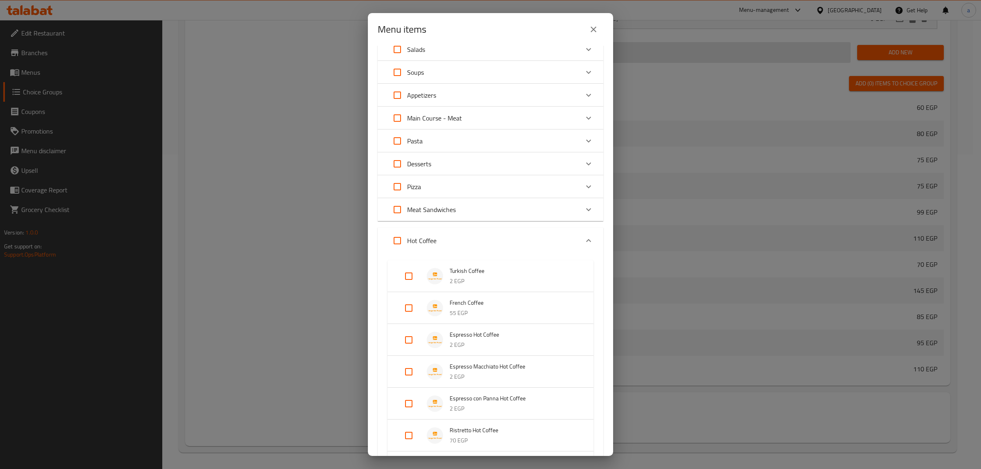
click at [592, 27] on icon "close" at bounding box center [594, 30] width 6 height 6
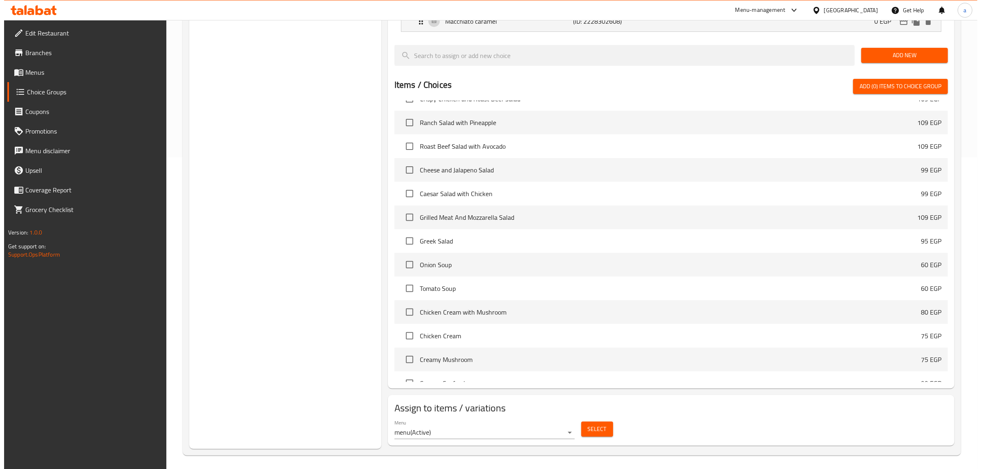
scroll to position [316, 0]
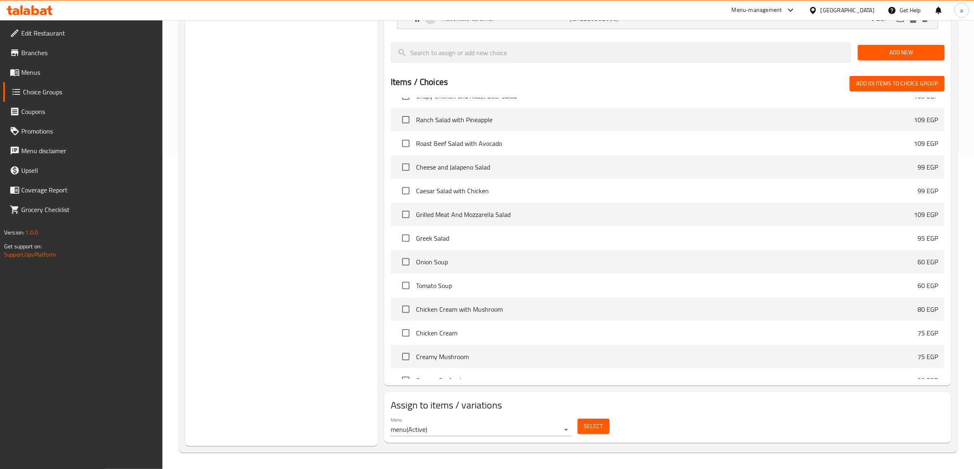
click at [591, 428] on span "Select" at bounding box center [593, 427] width 19 height 10
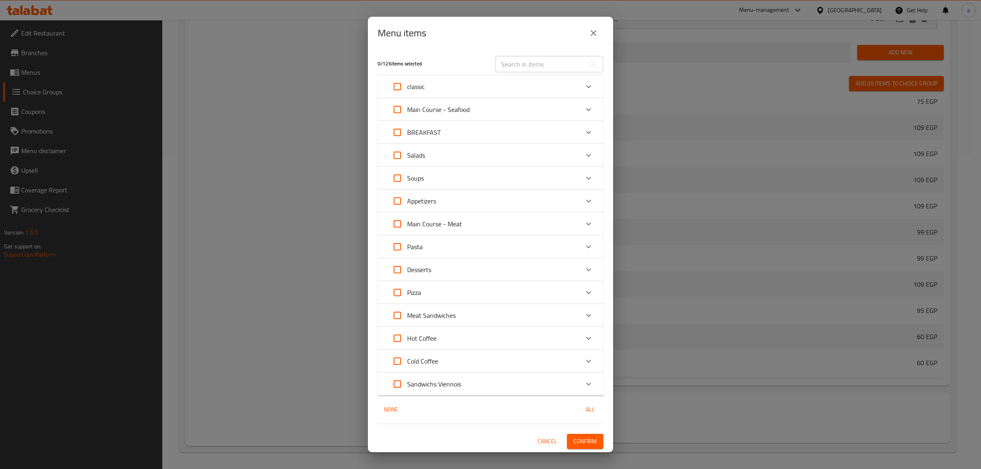
click at [472, 339] on div "Hot Coffee" at bounding box center [483, 339] width 191 height 20
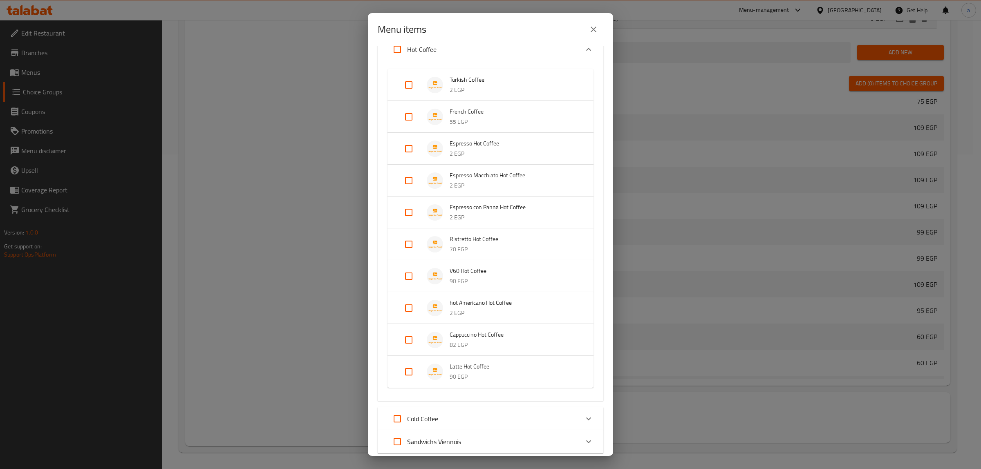
scroll to position [307, 0]
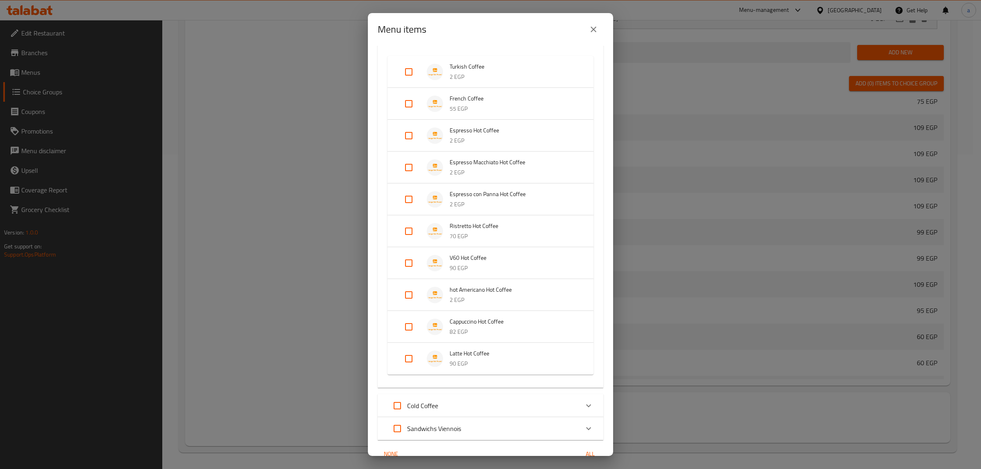
click at [412, 356] on input "Expand" at bounding box center [409, 359] width 20 height 20
checkbox input "true"
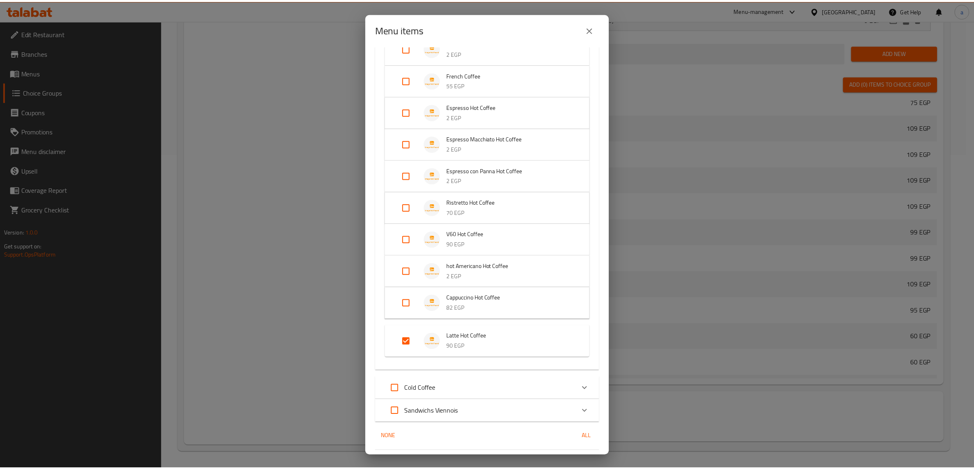
scroll to position [353, 0]
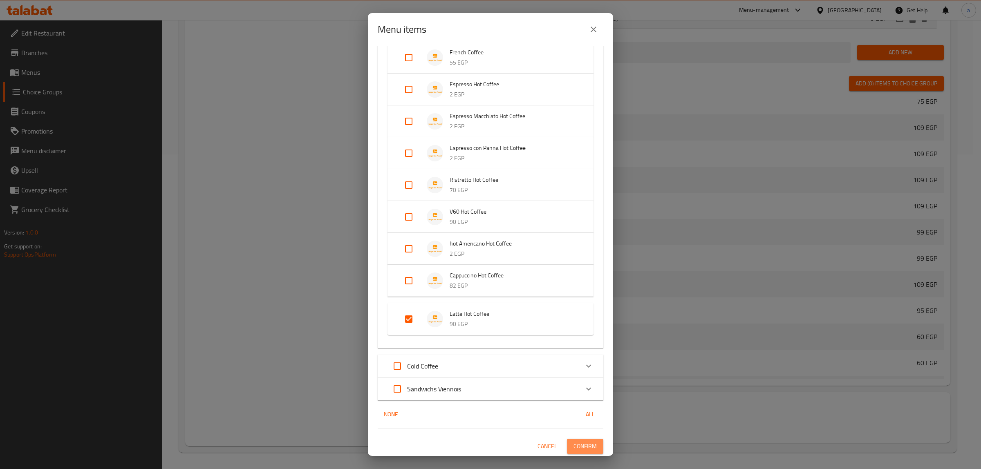
click at [579, 439] on button "Confirm" at bounding box center [585, 446] width 36 height 15
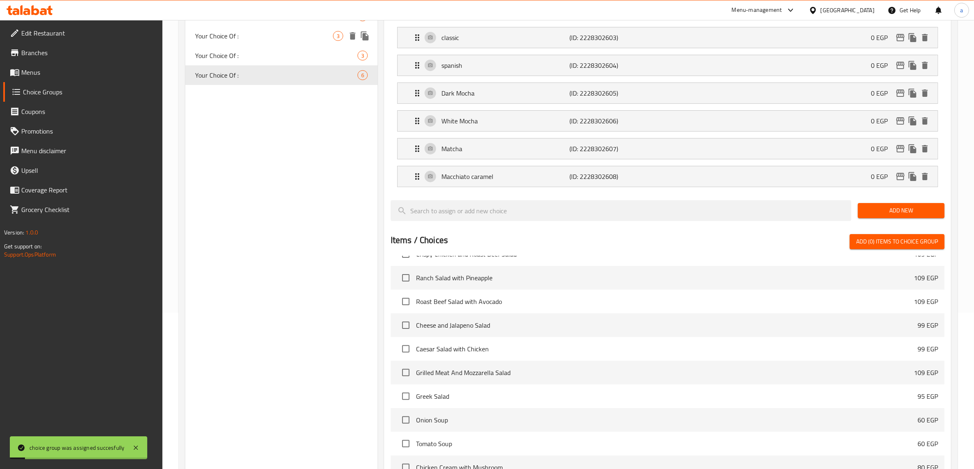
scroll to position [0, 0]
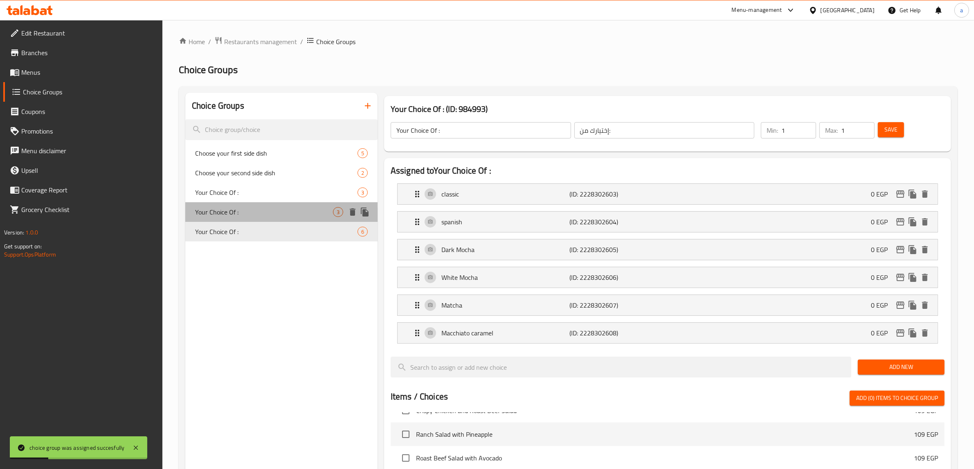
click at [277, 216] on span "Your Choice Of :" at bounding box center [264, 212] width 138 height 10
type input "Your Choice Of :"
type input "إختيارك من:"
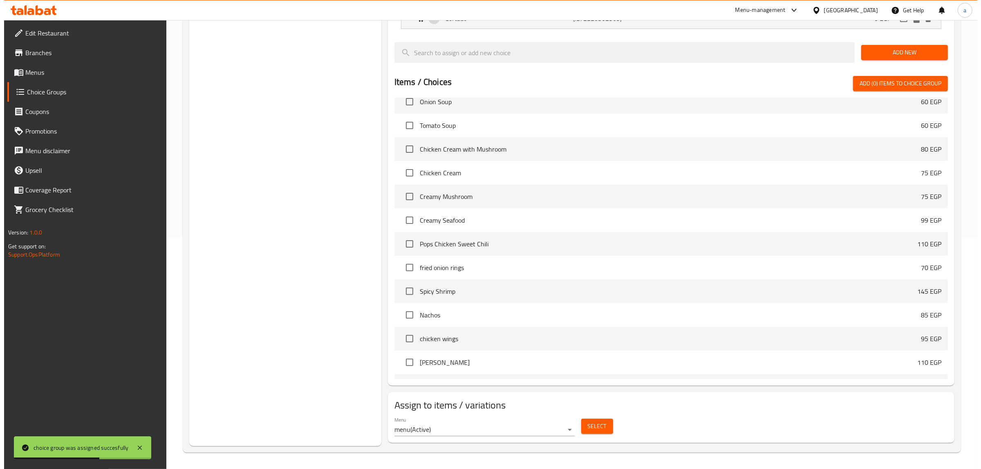
scroll to position [869, 0]
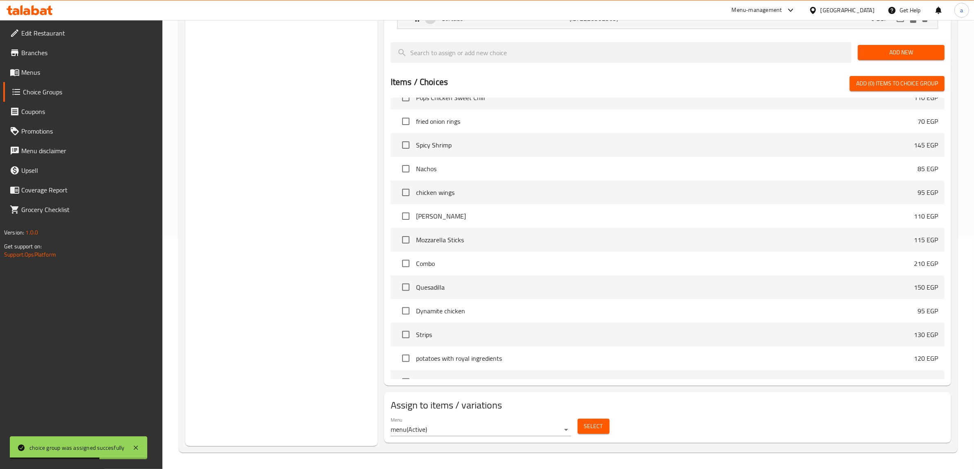
click at [604, 422] on button "Select" at bounding box center [593, 426] width 32 height 15
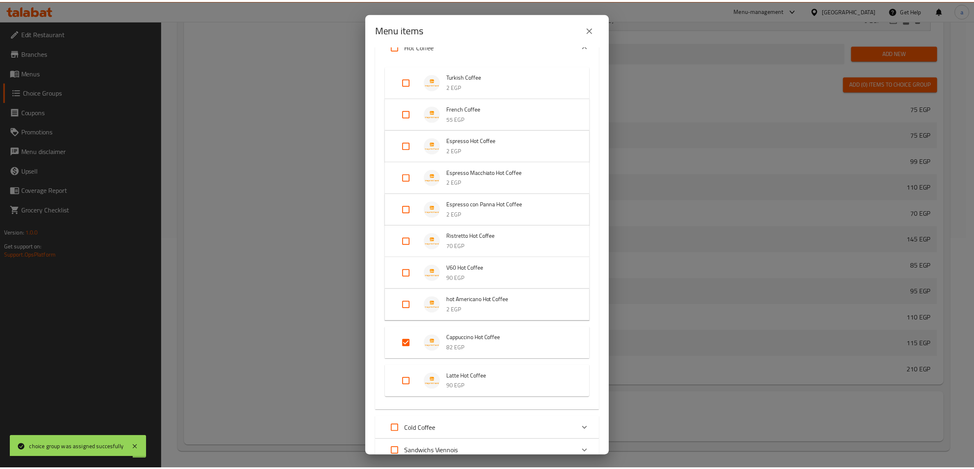
scroll to position [359, 0]
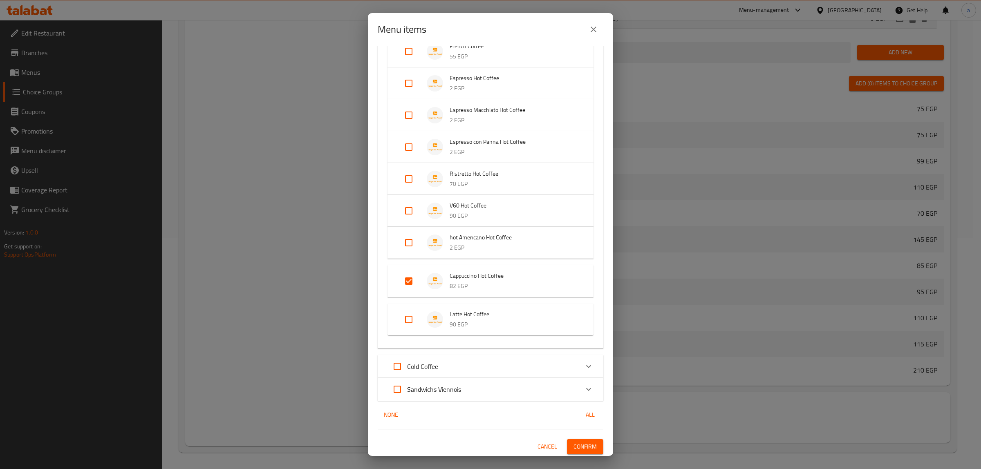
click at [582, 445] on span "Confirm" at bounding box center [585, 447] width 23 height 10
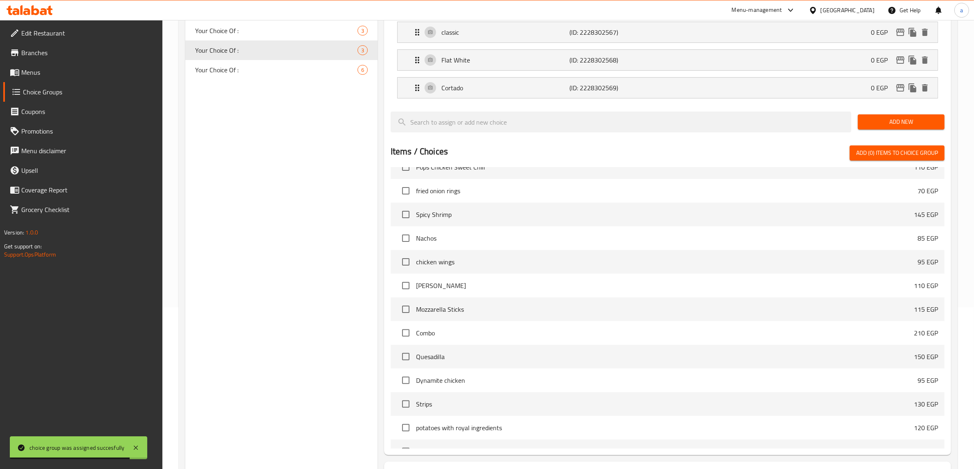
scroll to position [27, 0]
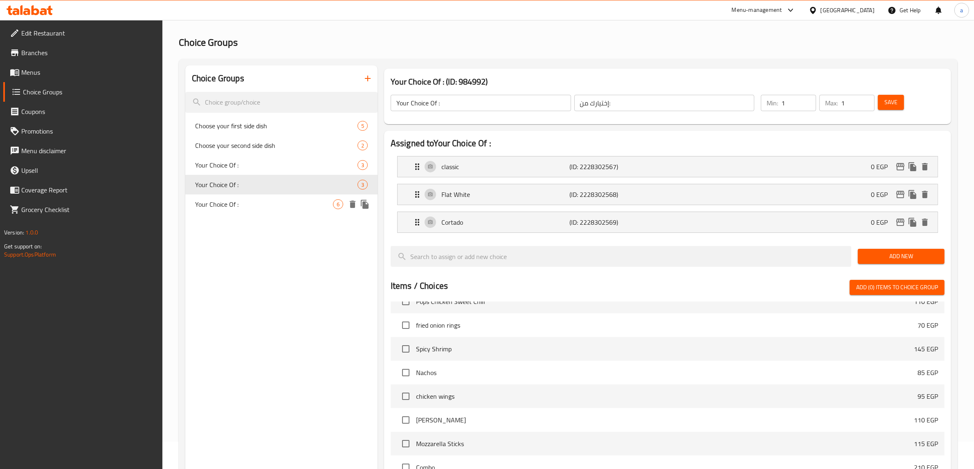
click at [267, 201] on span "Your Choice Of :" at bounding box center [264, 205] width 138 height 10
type input "Your Choice Of :"
type input "إختيارك من:"
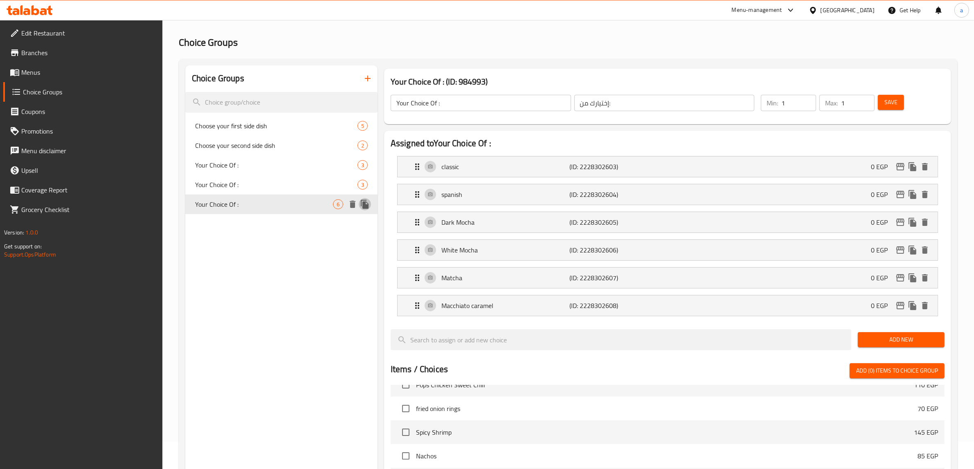
click at [361, 202] on icon "duplicate" at bounding box center [365, 204] width 8 height 9
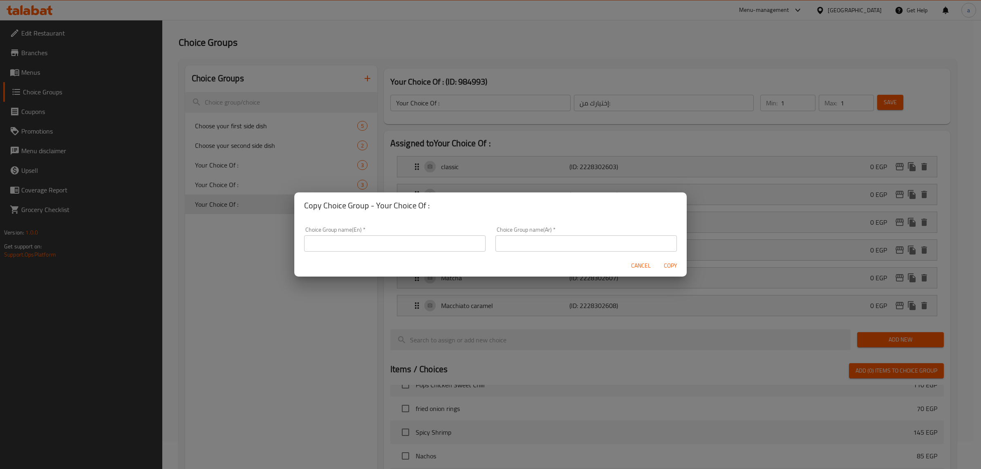
click at [404, 247] on input "text" at bounding box center [395, 244] width 182 height 16
type input "Your Choice Of :"
click at [534, 243] on input "text" at bounding box center [587, 244] width 182 height 16
type input "إختيارك من:"
click at [424, 240] on input "Your Choice Of :" at bounding box center [395, 244] width 182 height 16
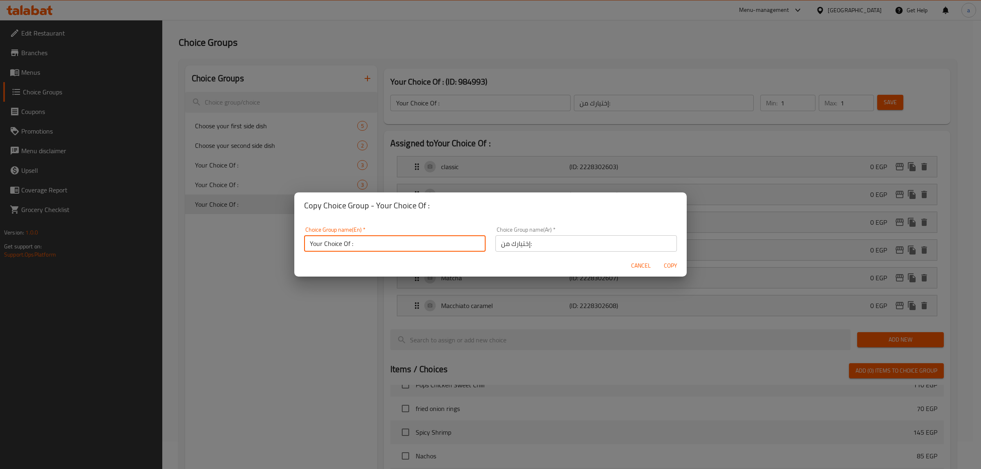
type input "Your Choice Of :"
click at [669, 266] on span "Copy" at bounding box center [671, 266] width 20 height 10
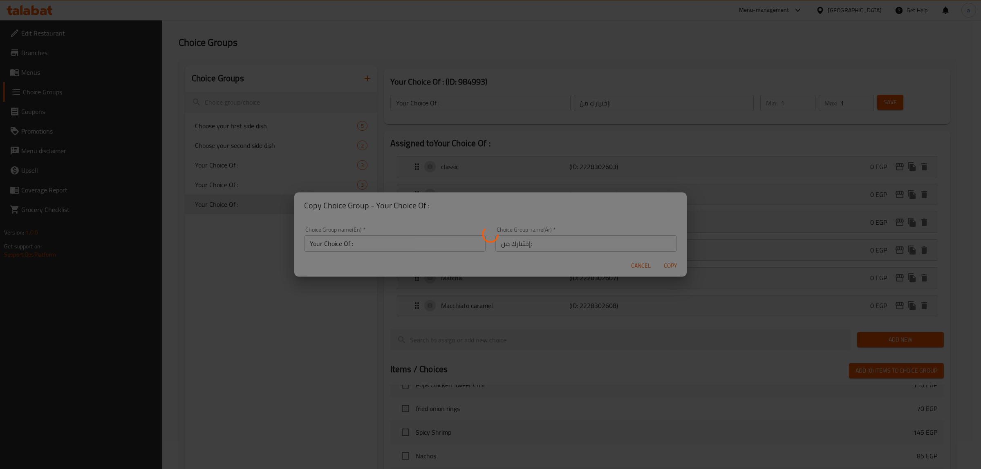
type input "Your Choice Of :"
type input "إختيارك من:"
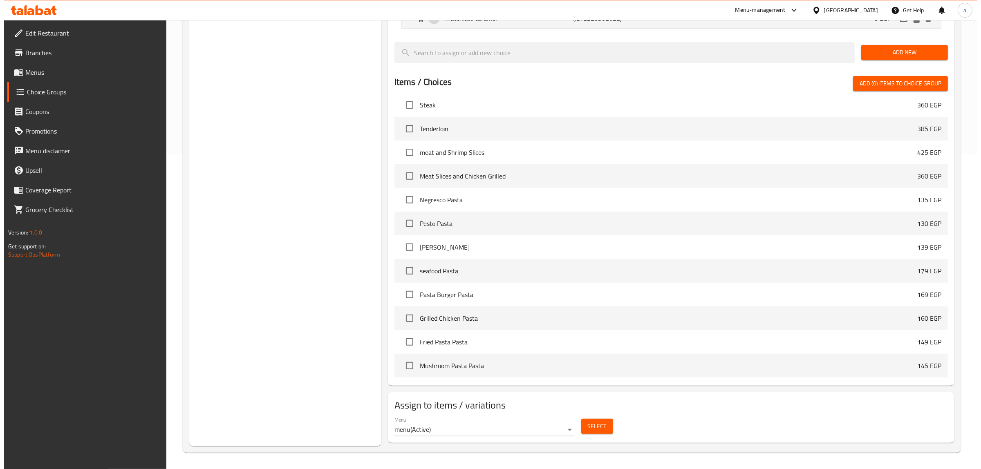
scroll to position [1329, 0]
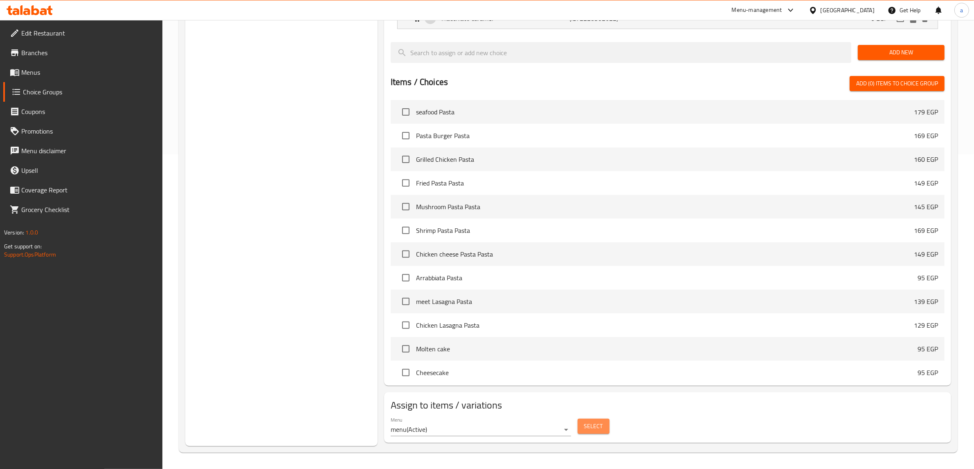
click at [598, 434] on button "Select" at bounding box center [593, 426] width 32 height 15
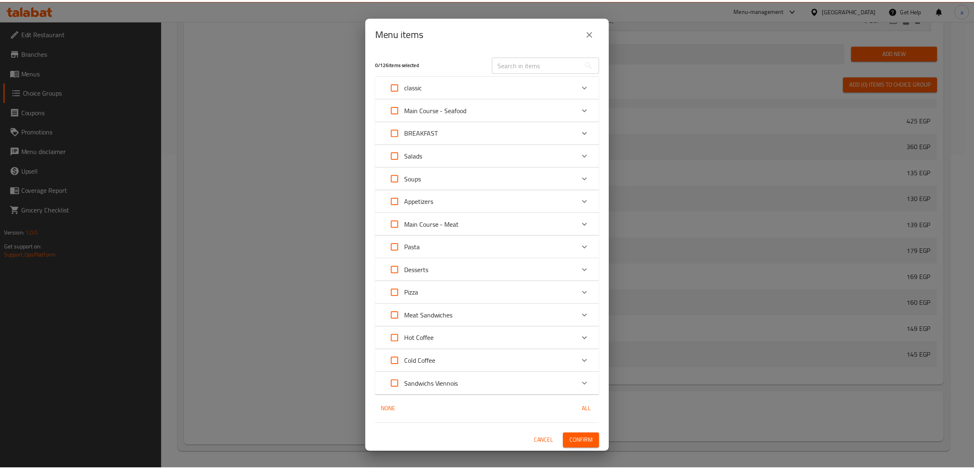
scroll to position [1464, 0]
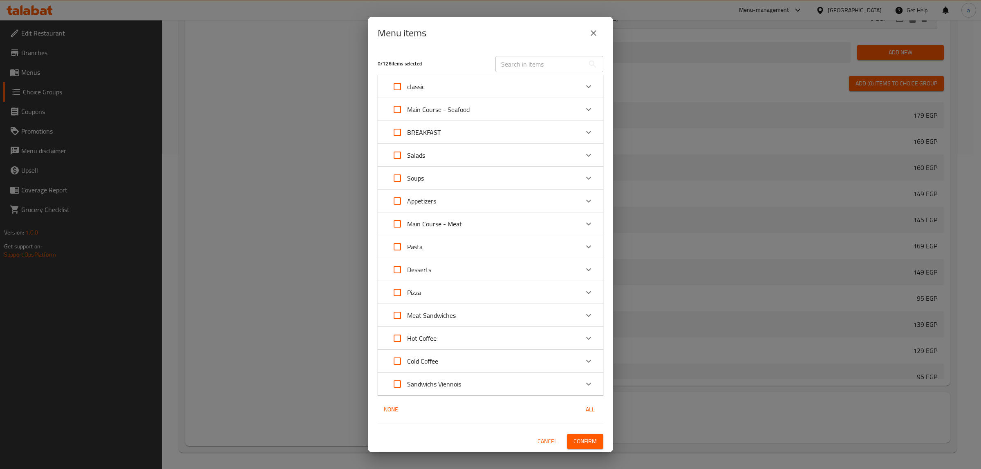
click at [588, 34] on button "close" at bounding box center [594, 33] width 20 height 20
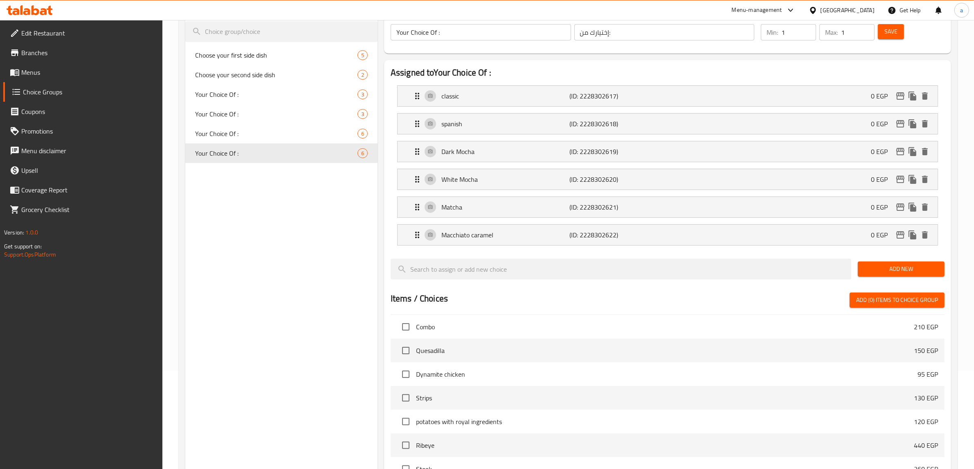
scroll to position [60, 0]
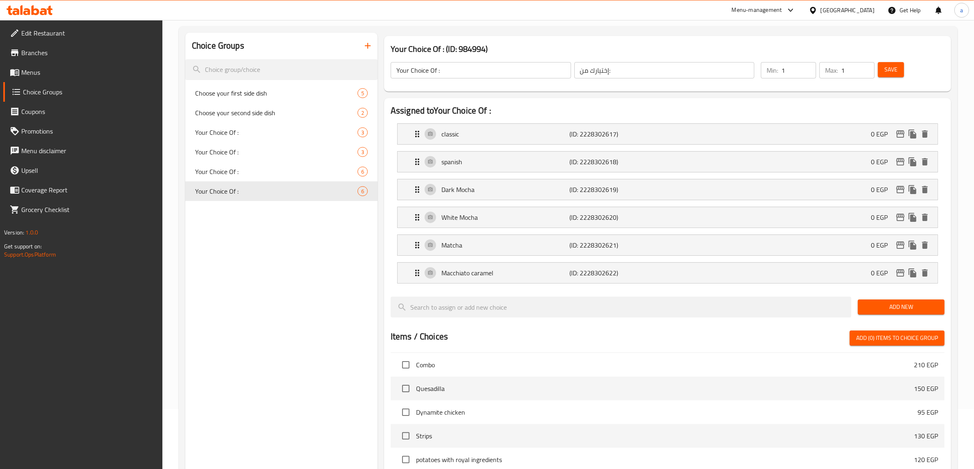
click at [912, 308] on span "Add New" at bounding box center [901, 307] width 74 height 10
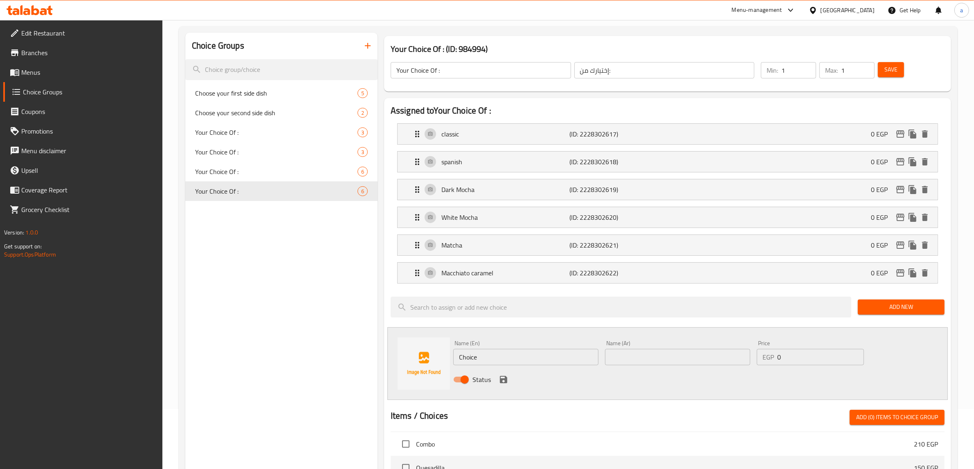
click at [578, 356] on input "Choice" at bounding box center [525, 357] width 145 height 16
paste input "Pistachio"
type input "Pistachio"
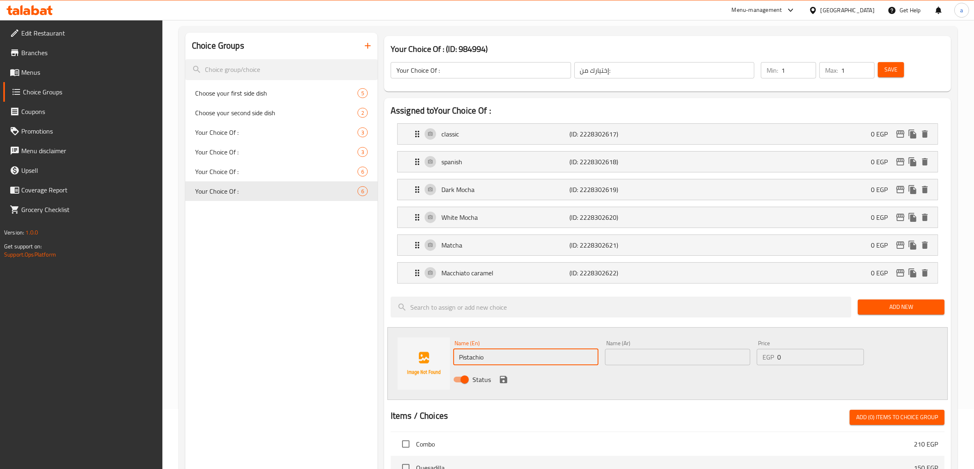
click at [709, 359] on input "text" at bounding box center [677, 357] width 145 height 16
type input "فسدق"
click at [505, 382] on icon "save" at bounding box center [503, 379] width 7 height 7
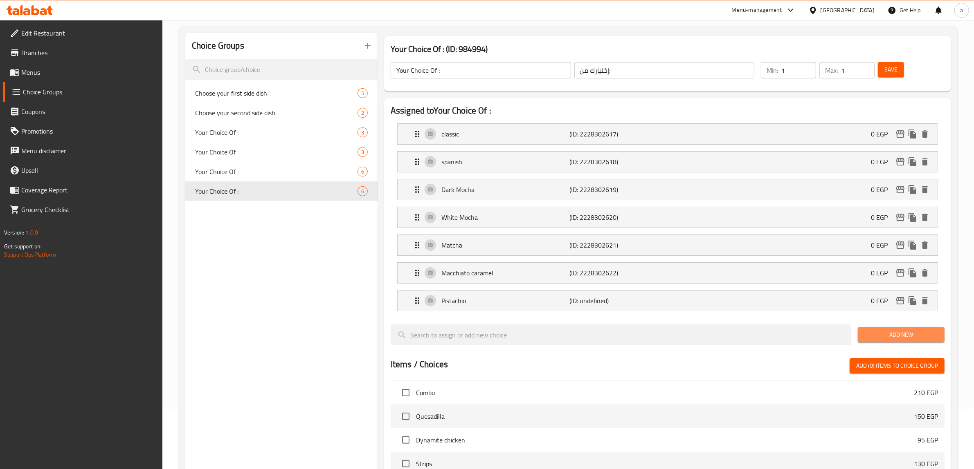
click at [885, 332] on span "Add New" at bounding box center [901, 335] width 74 height 10
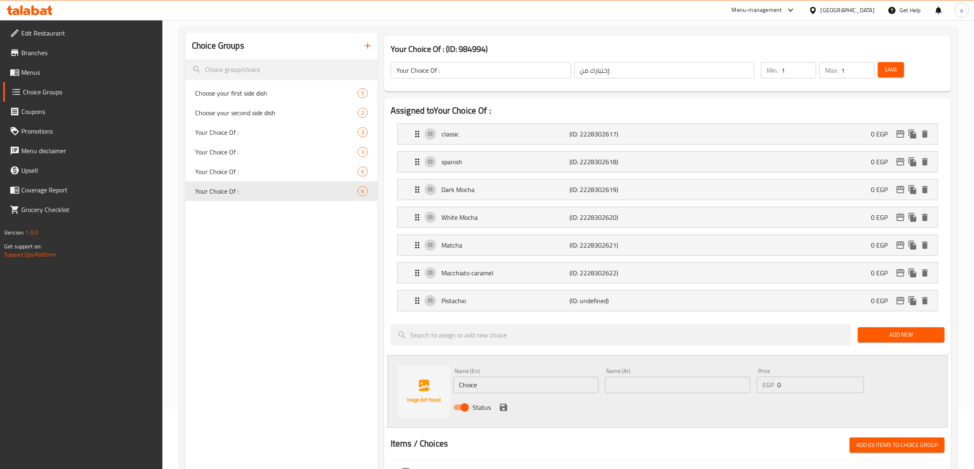
click at [622, 383] on input "text" at bounding box center [677, 385] width 145 height 16
type input "تشوفيتشي"
click at [502, 392] on input "Choice" at bounding box center [525, 385] width 145 height 16
click at [665, 392] on input "تشوفيتشي" at bounding box center [677, 385] width 145 height 16
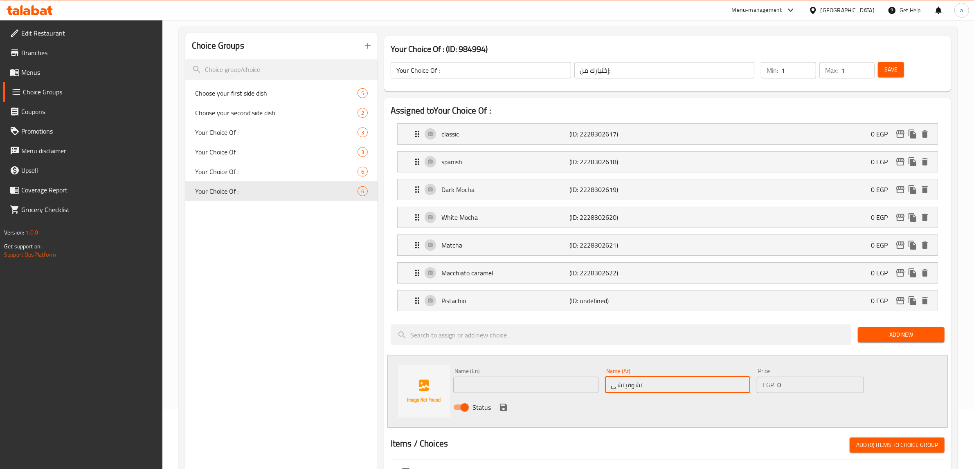
click at [665, 392] on input "تشوفيتشي" at bounding box center [677, 385] width 145 height 16
click at [551, 385] on input "text" at bounding box center [525, 385] width 145 height 16
type input "ف"
click at [675, 388] on input "تشوفيتشي" at bounding box center [677, 385] width 145 height 16
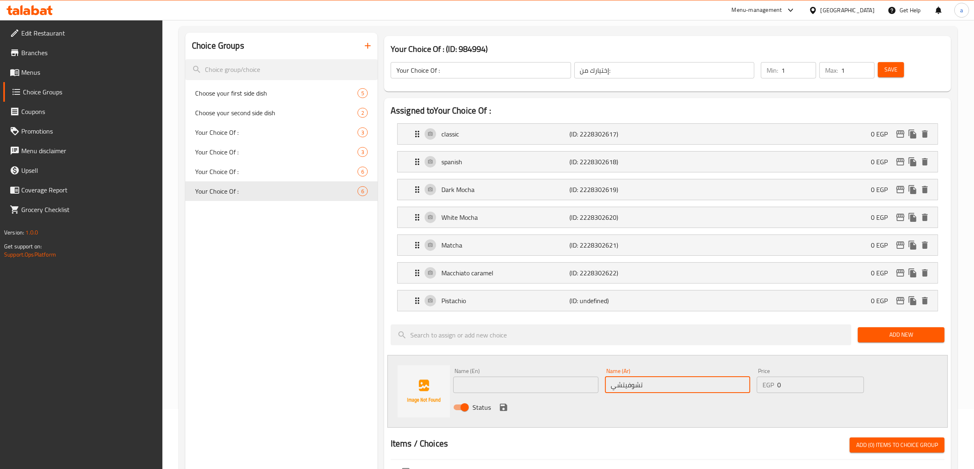
click at [675, 388] on input "تشوفيتشي" at bounding box center [677, 385] width 145 height 16
click at [522, 376] on div "Name (En) Name (En)" at bounding box center [525, 380] width 145 height 25
click at [532, 393] on input "text" at bounding box center [525, 385] width 145 height 16
type input "t"
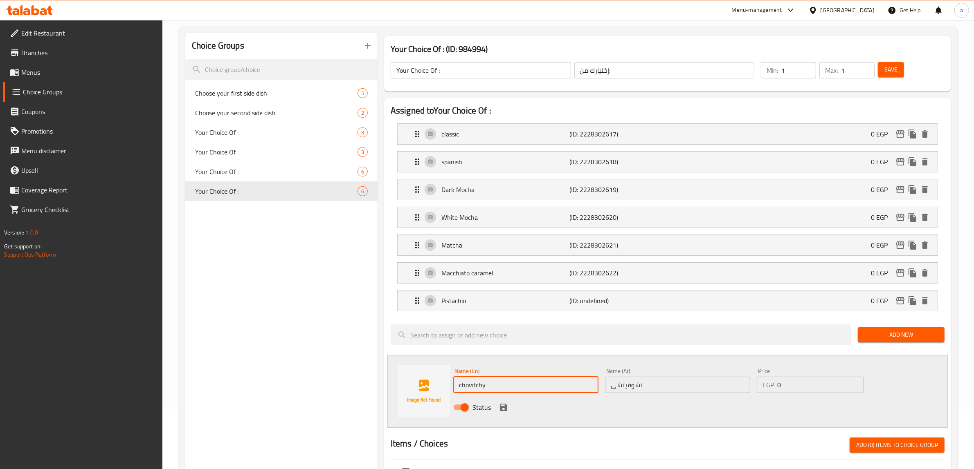
type input "chovitchy"
click at [640, 391] on input "تشوفيتشي" at bounding box center [677, 385] width 145 height 16
type input "j"
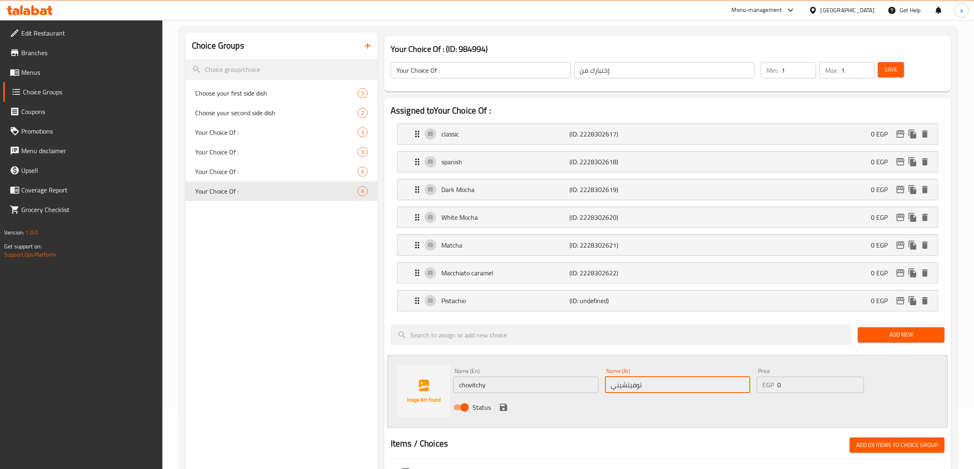
click at [654, 389] on input "توفيتشيني" at bounding box center [677, 385] width 145 height 16
type input "توفيتشيني"
click at [554, 395] on div "Name (En) chovitchy Name (En)" at bounding box center [526, 380] width 152 height 31
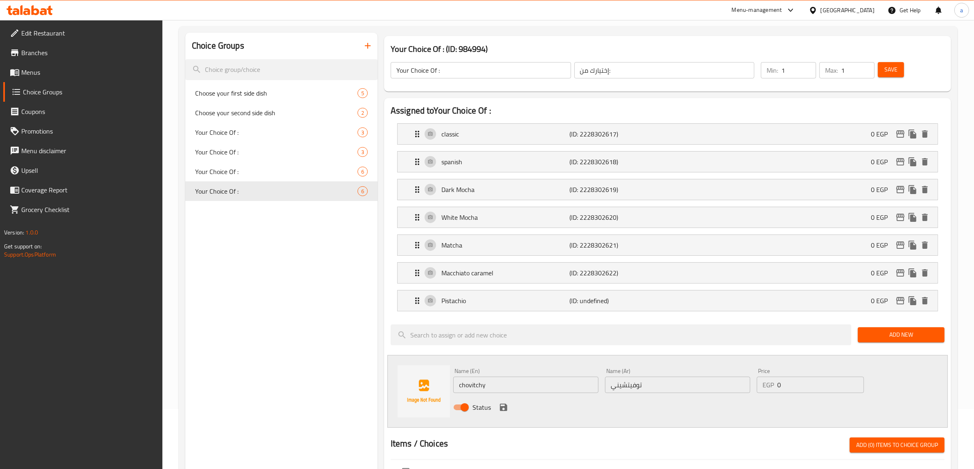
click at [554, 387] on input "chovitchy" at bounding box center [525, 385] width 145 height 16
paste input "Tovicini"
click at [471, 386] on input "Tovicini" at bounding box center [525, 385] width 145 height 16
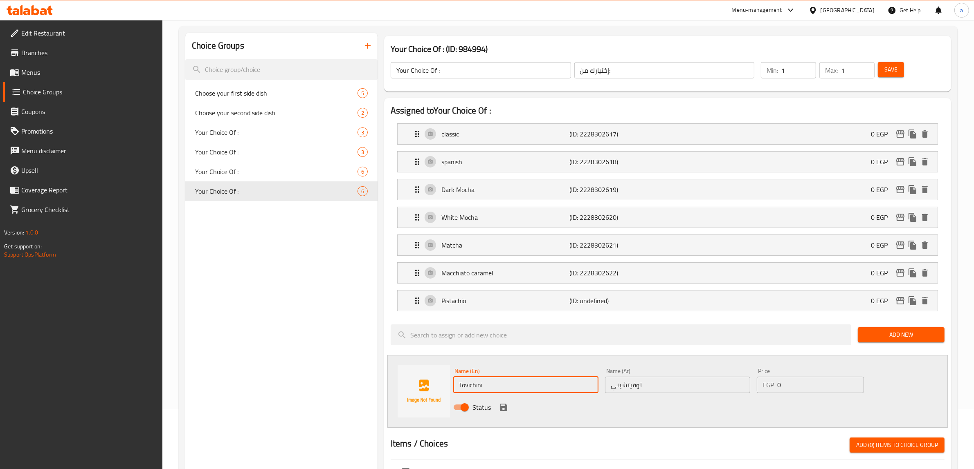
click at [510, 390] on input "Tovichini" at bounding box center [525, 385] width 145 height 16
type input "Tovichini"
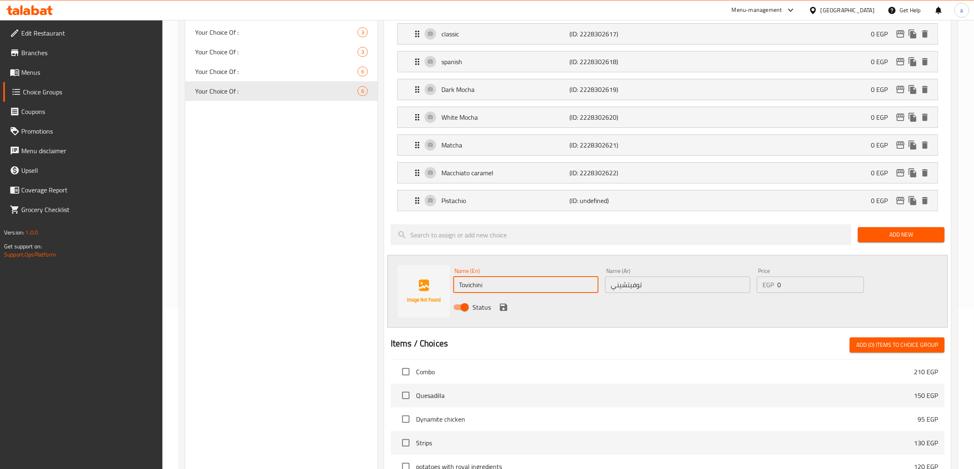
scroll to position [162, 0]
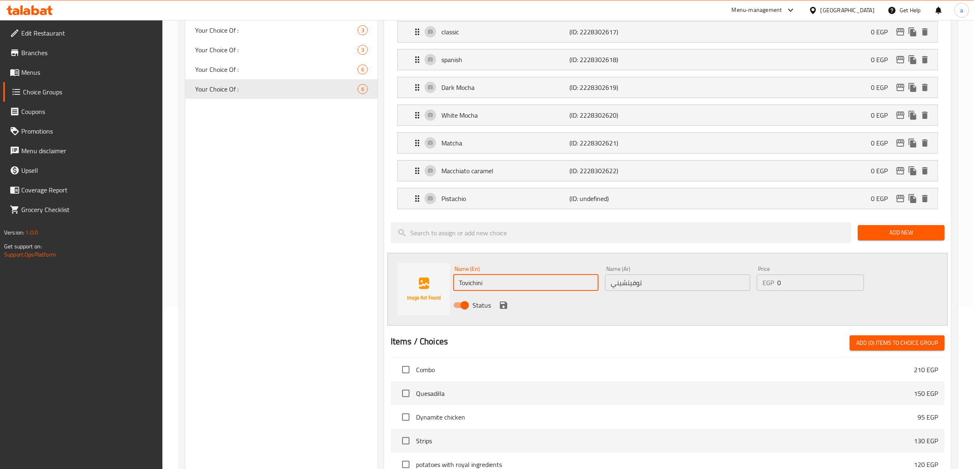
click at [502, 309] on icon "save" at bounding box center [504, 306] width 10 height 10
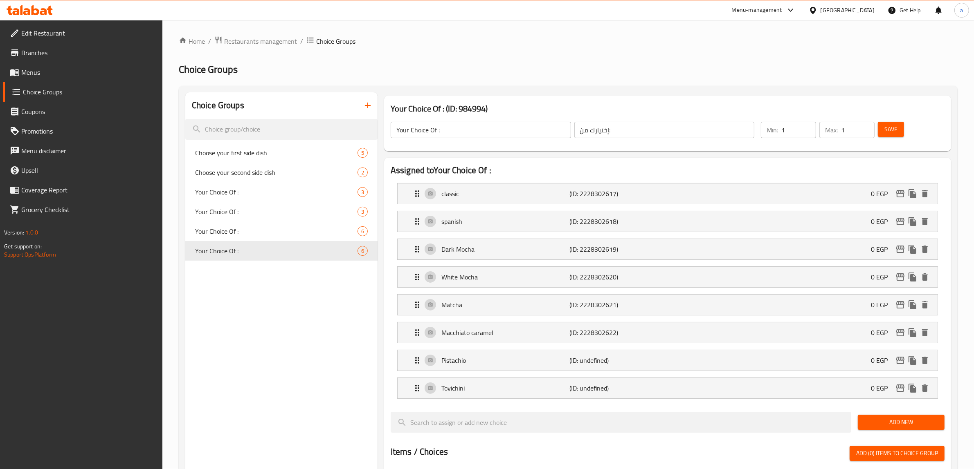
scroll to position [0, 0]
click at [888, 134] on span "Save" at bounding box center [890, 130] width 13 height 10
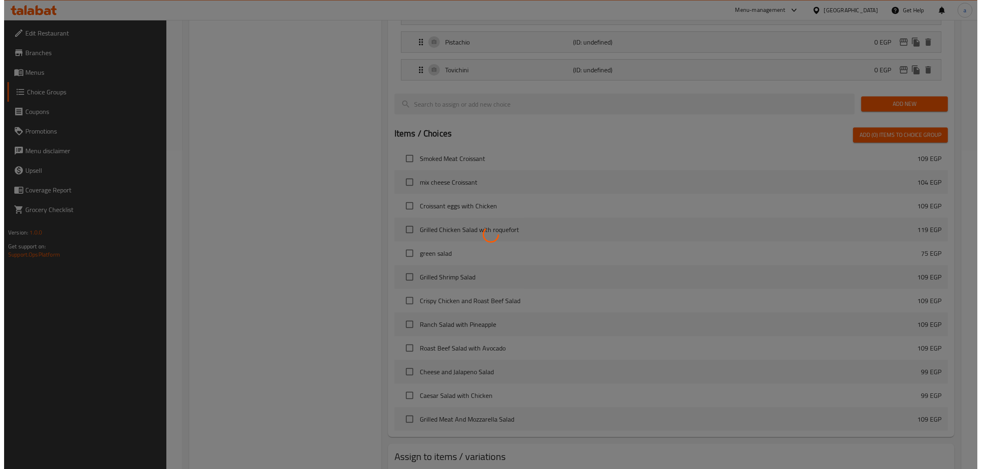
scroll to position [372, 0]
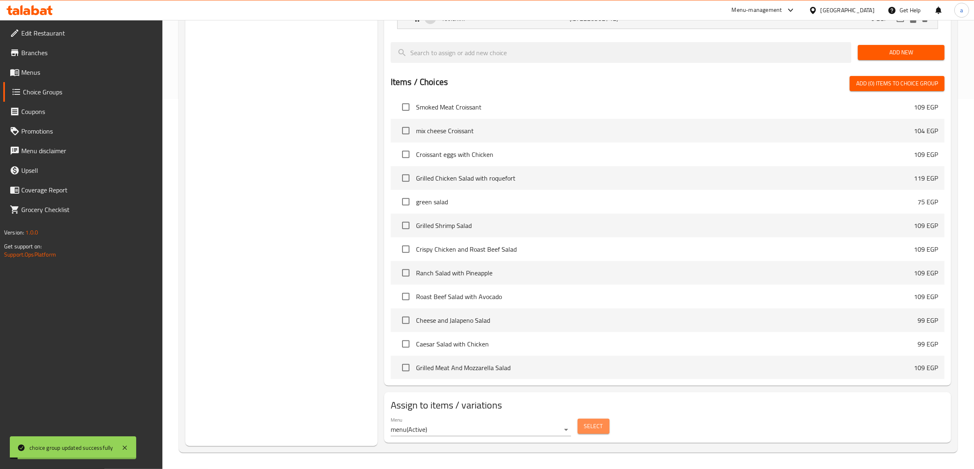
click at [588, 423] on span "Select" at bounding box center [593, 427] width 19 height 10
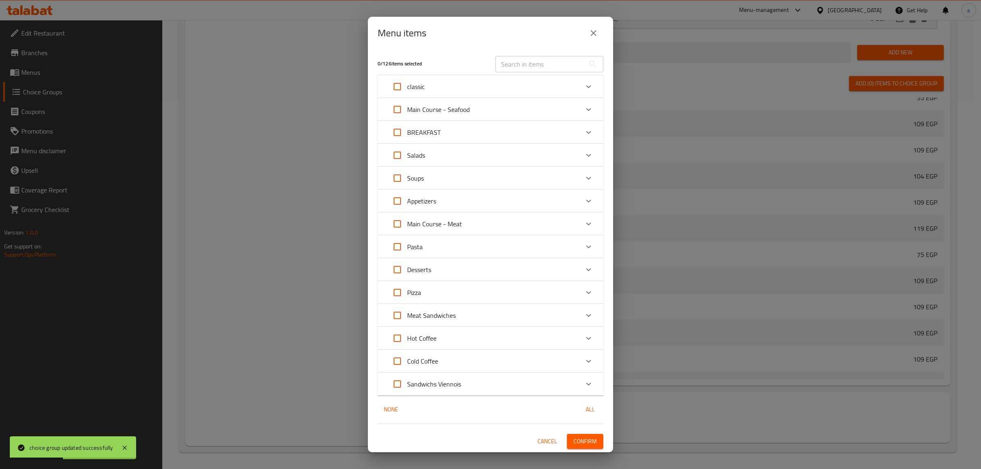
click at [457, 361] on div "Cold Coffee" at bounding box center [483, 362] width 191 height 20
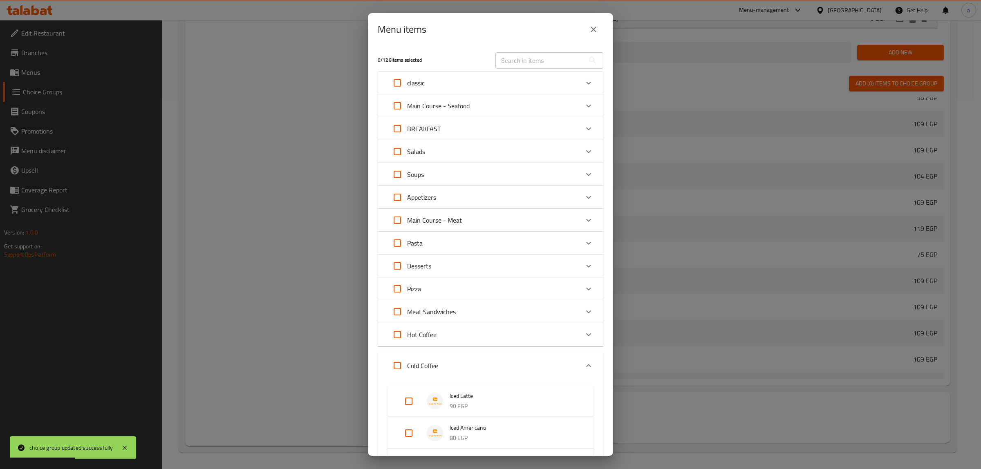
click at [411, 404] on input "Expand" at bounding box center [409, 402] width 20 height 20
checkbox input "true"
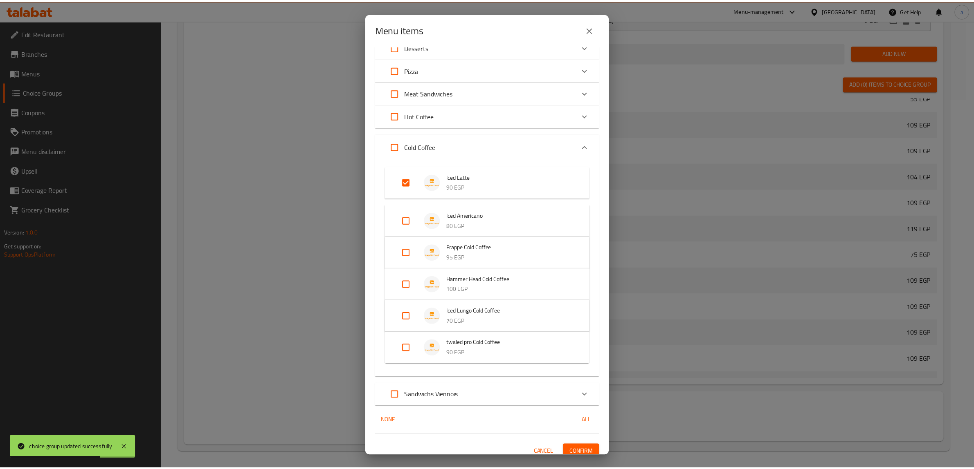
scroll to position [225, 0]
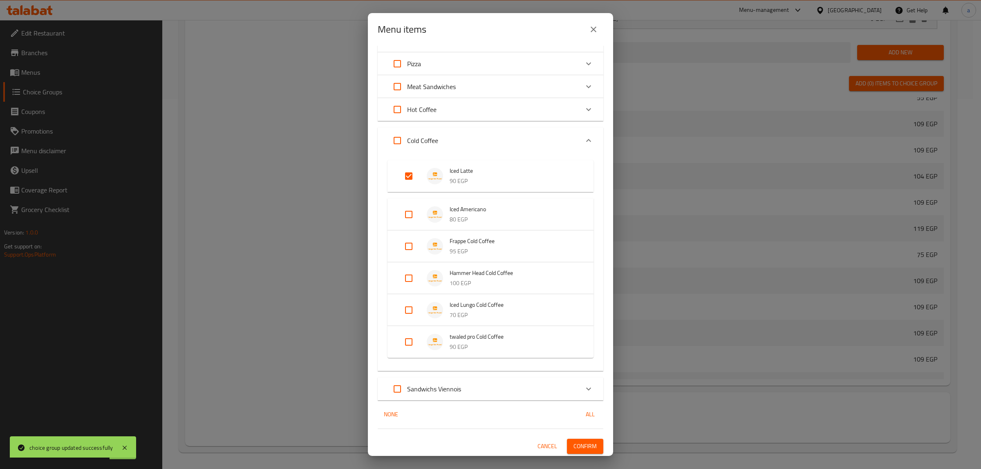
click at [575, 445] on span "Confirm" at bounding box center [585, 447] width 23 height 10
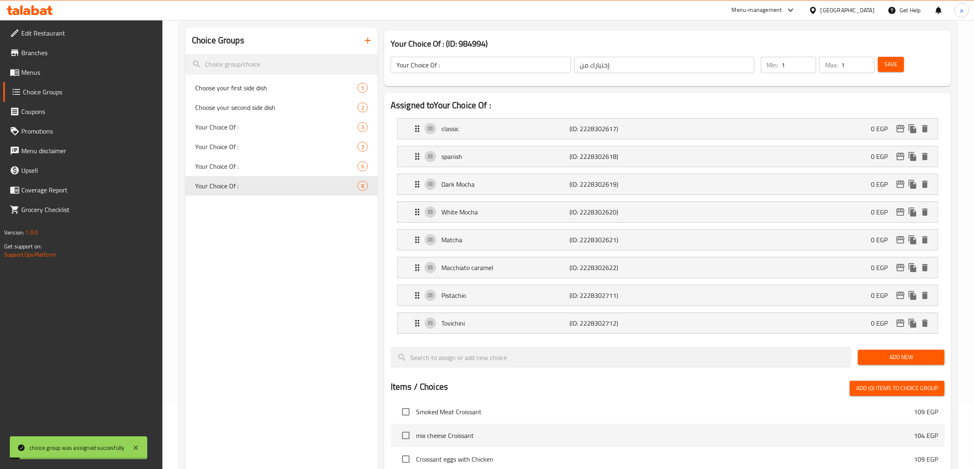
scroll to position [0, 0]
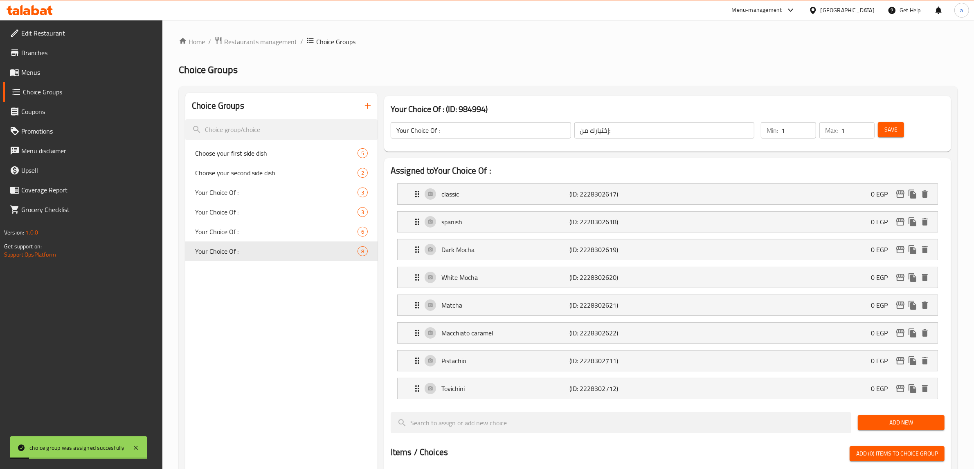
click at [368, 100] on button "button" at bounding box center [368, 106] width 20 height 20
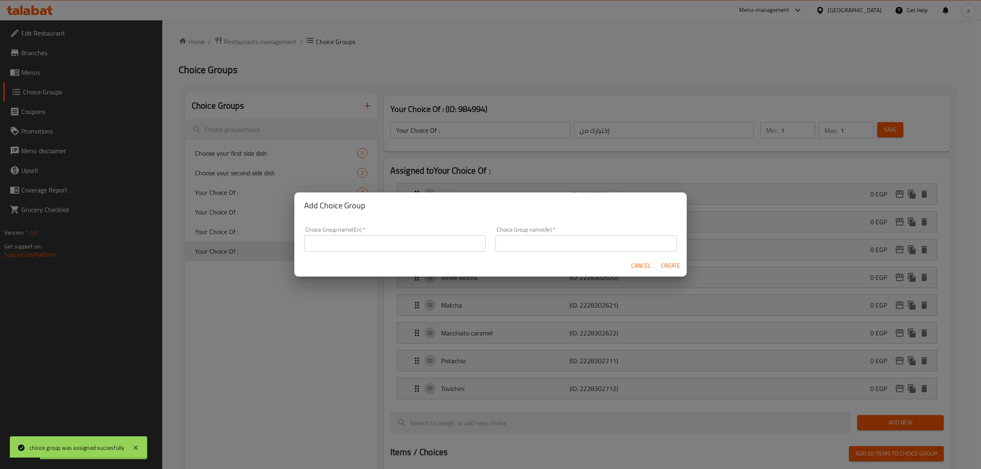
click at [436, 254] on div "Choice Group name(En)   * Choice Group name(En) *" at bounding box center [394, 239] width 191 height 35
click at [438, 247] on input "text" at bounding box center [395, 244] width 182 height 16
type input "Your Choice Of :"
click at [551, 247] on input "text" at bounding box center [587, 244] width 182 height 16
type input "إختيارك من:"
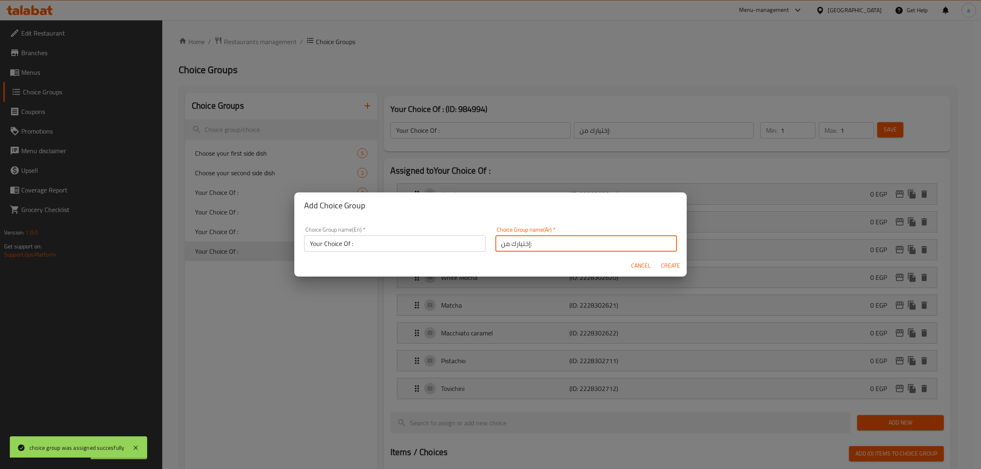
click at [442, 249] on input "Your Choice Of :" at bounding box center [395, 244] width 182 height 16
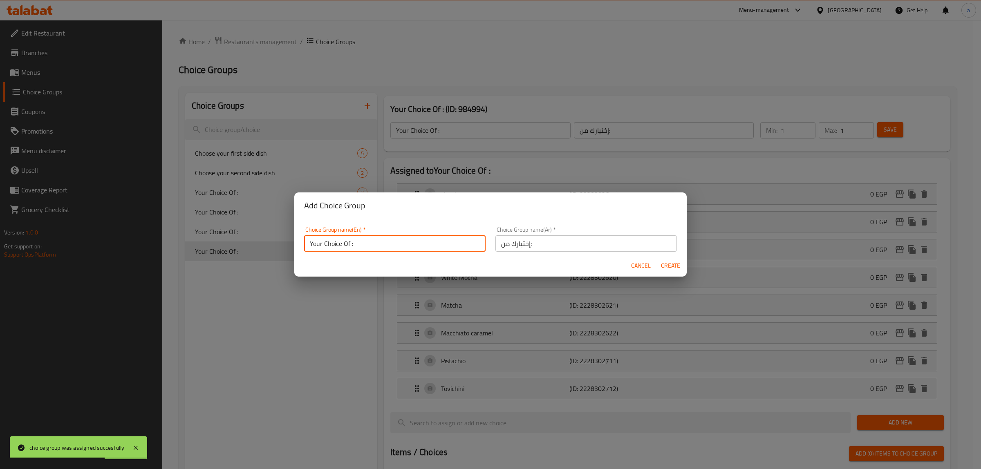
type input "Your Choice Of :"
click at [658, 258] on button "Create" at bounding box center [671, 265] width 26 height 15
click at [674, 264] on span "Create" at bounding box center [671, 266] width 20 height 10
type input "Your Choice Of :"
type input "إختيارك من:"
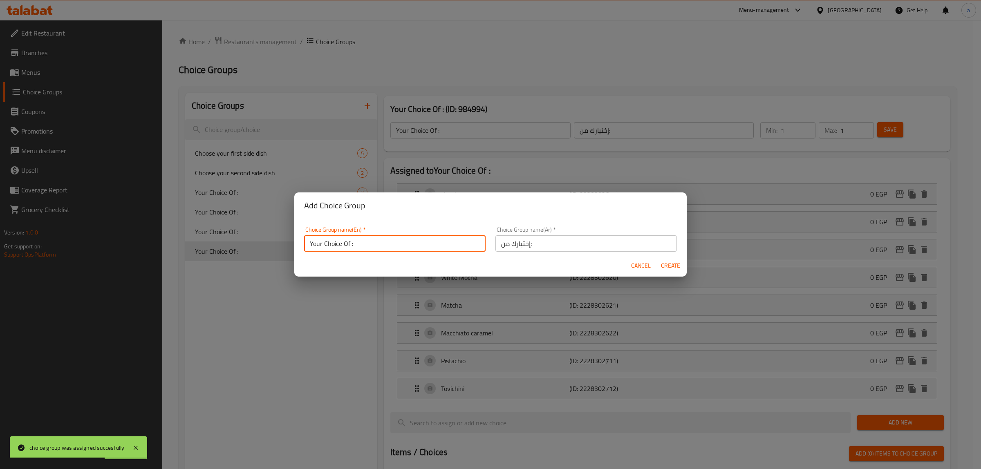
type input "0"
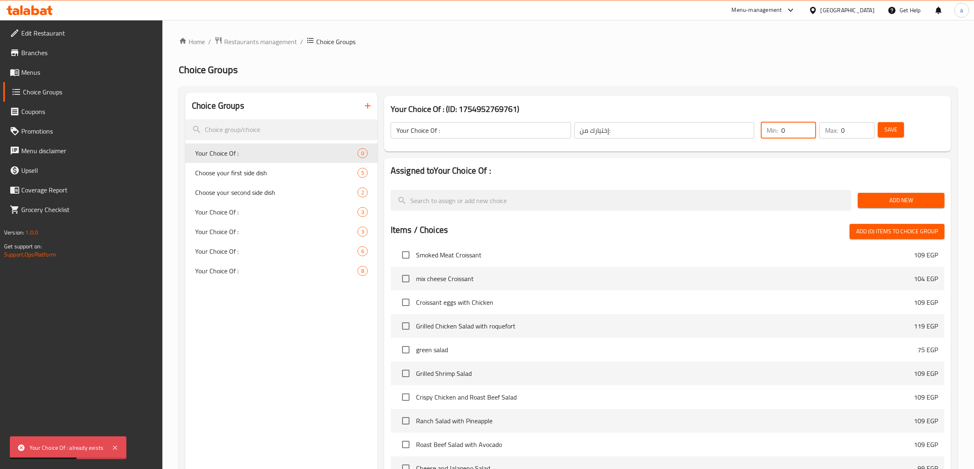
click at [797, 132] on input "0" at bounding box center [798, 130] width 35 height 16
type input "1"
click at [851, 126] on input "0" at bounding box center [858, 130] width 34 height 16
type input "1"
click at [890, 132] on span "Save" at bounding box center [890, 130] width 13 height 10
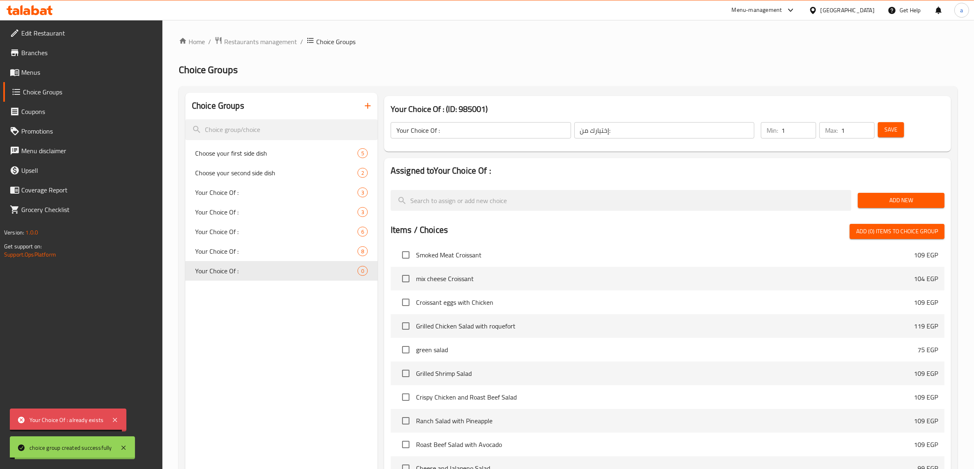
click at [900, 201] on span "Add New" at bounding box center [901, 200] width 74 height 10
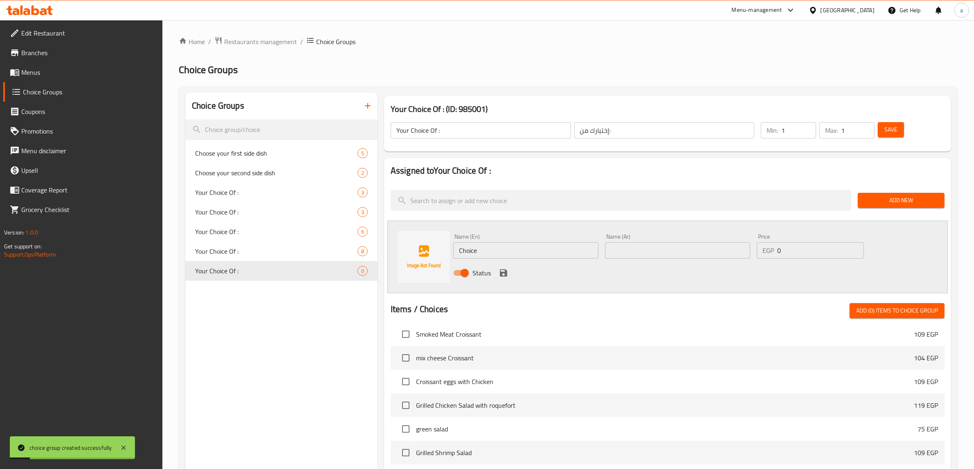
click at [563, 258] on input "Choice" at bounding box center [525, 251] width 145 height 16
click at [662, 249] on input "text" at bounding box center [677, 251] width 145 height 16
click at [555, 258] on input "clas" at bounding box center [525, 251] width 145 height 16
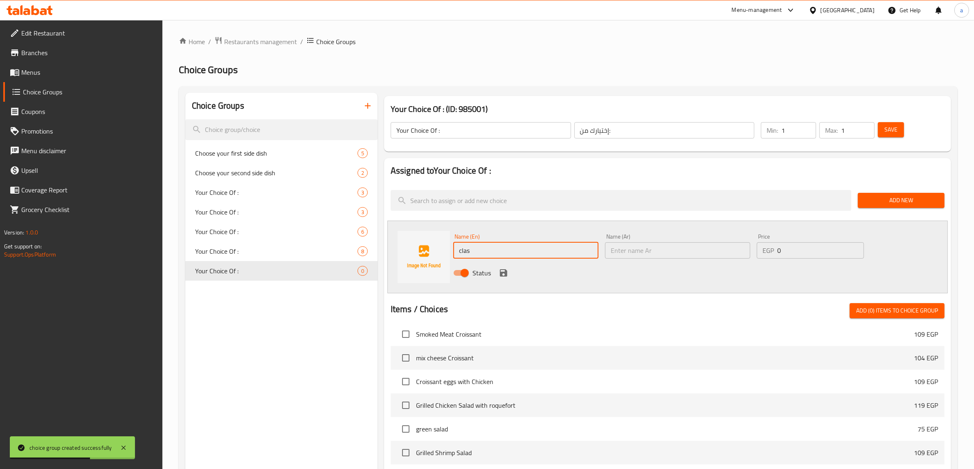
type input "classic"
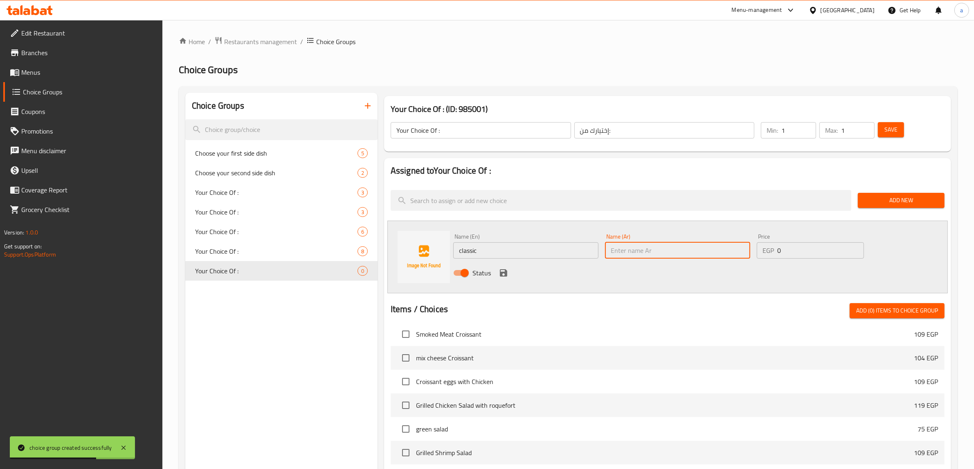
click at [620, 247] on input "text" at bounding box center [677, 251] width 145 height 16
type input "كلاسيك"
click at [508, 272] on icon "save" at bounding box center [504, 273] width 10 height 10
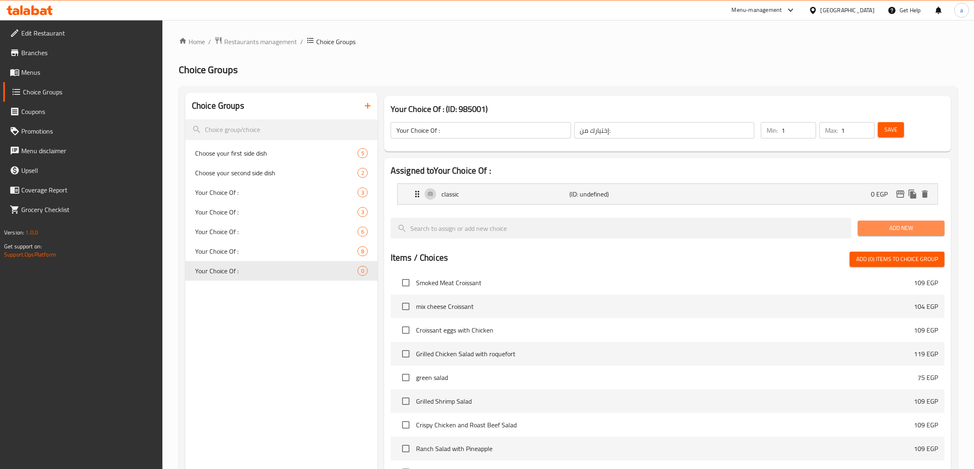
click at [896, 229] on span "Add New" at bounding box center [901, 228] width 74 height 10
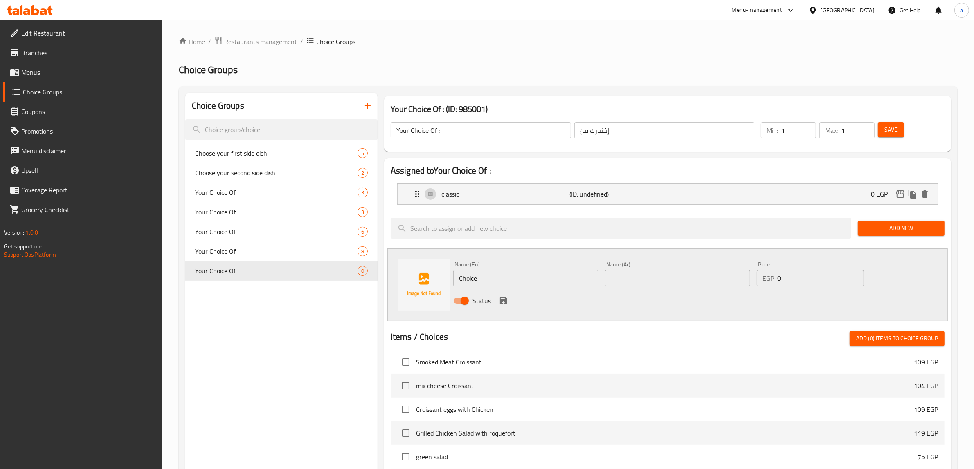
click at [565, 279] on input "Choice" at bounding box center [525, 278] width 145 height 16
paste input "Mint"
type input "Mint"
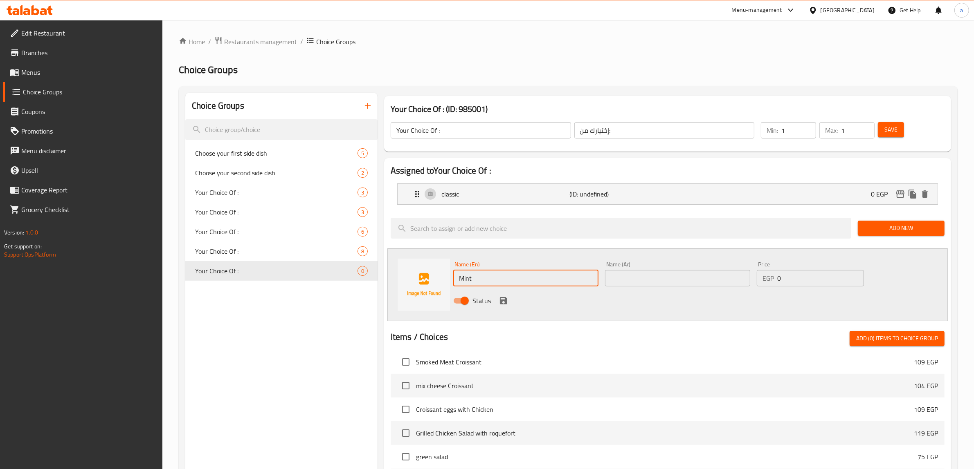
click at [631, 285] on input "text" at bounding box center [677, 278] width 145 height 16
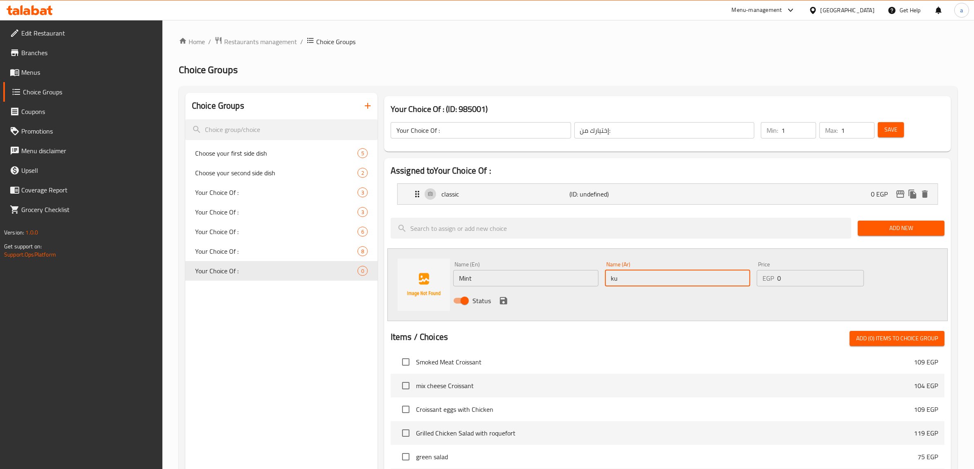
type input "k"
type input "نعناع"
click at [508, 302] on button "save" at bounding box center [503, 301] width 12 height 12
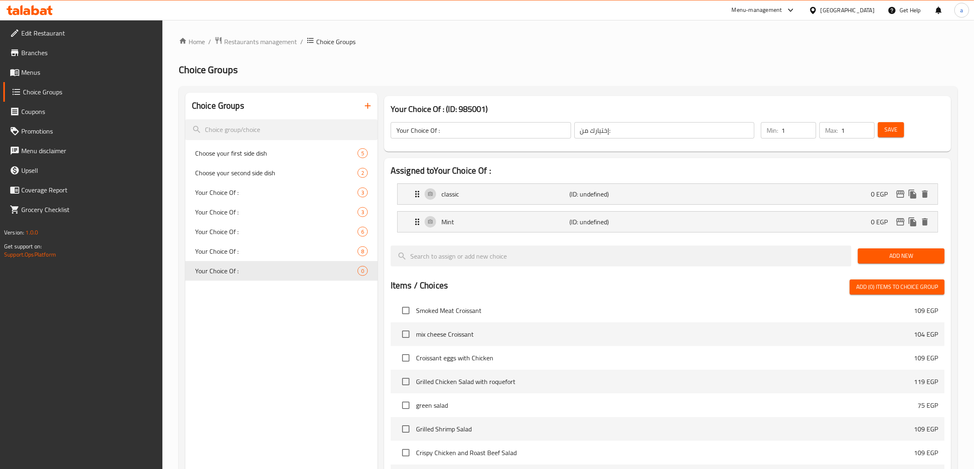
click at [889, 131] on span "Save" at bounding box center [890, 130] width 13 height 10
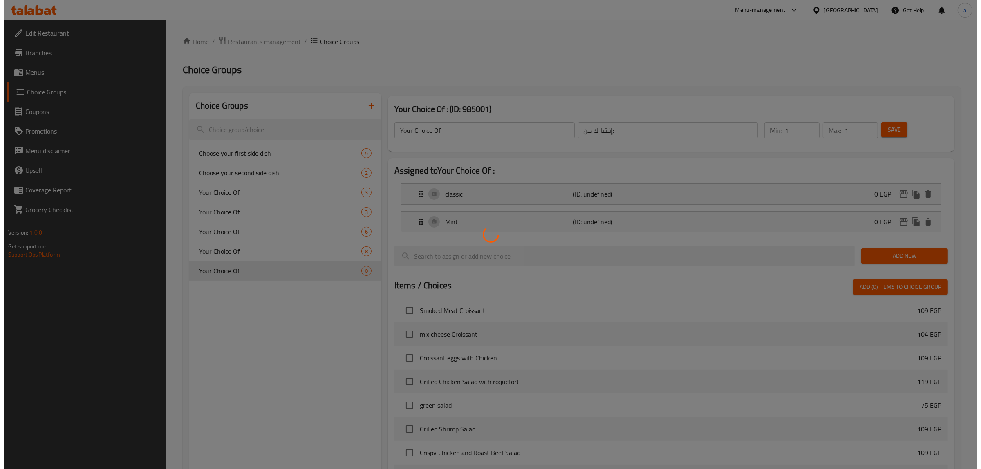
scroll to position [204, 0]
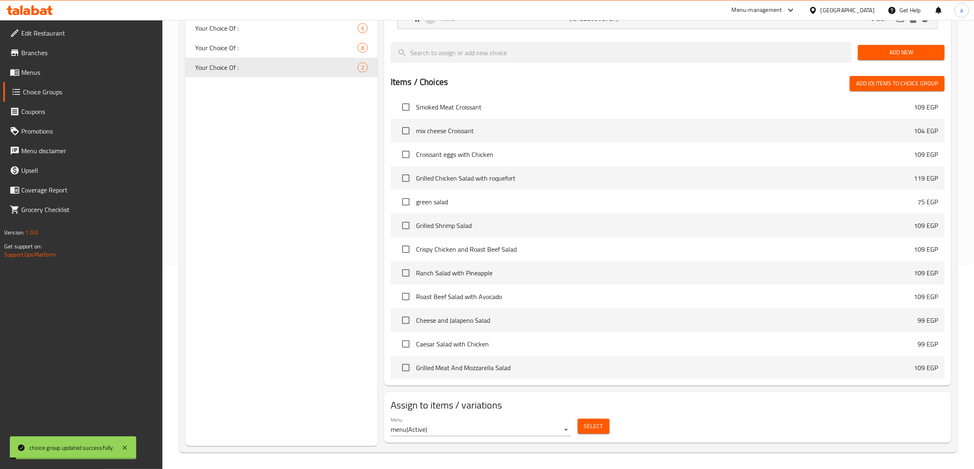
click at [601, 427] on span "Select" at bounding box center [593, 427] width 19 height 10
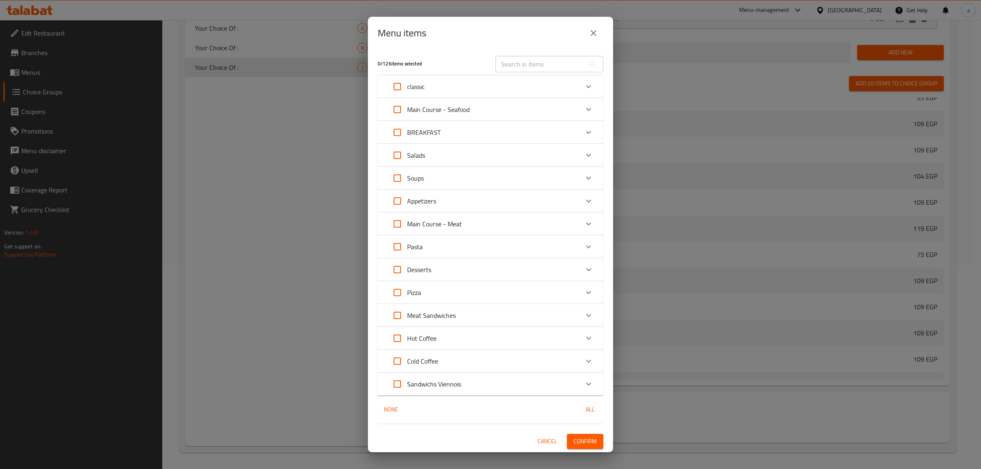
click at [438, 362] on p "Cold Coffee" at bounding box center [422, 362] width 31 height 10
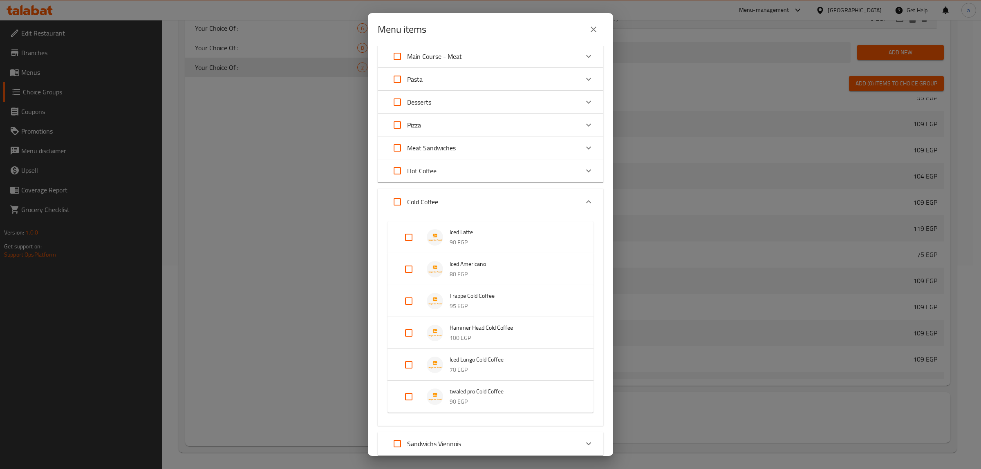
scroll to position [204, 0]
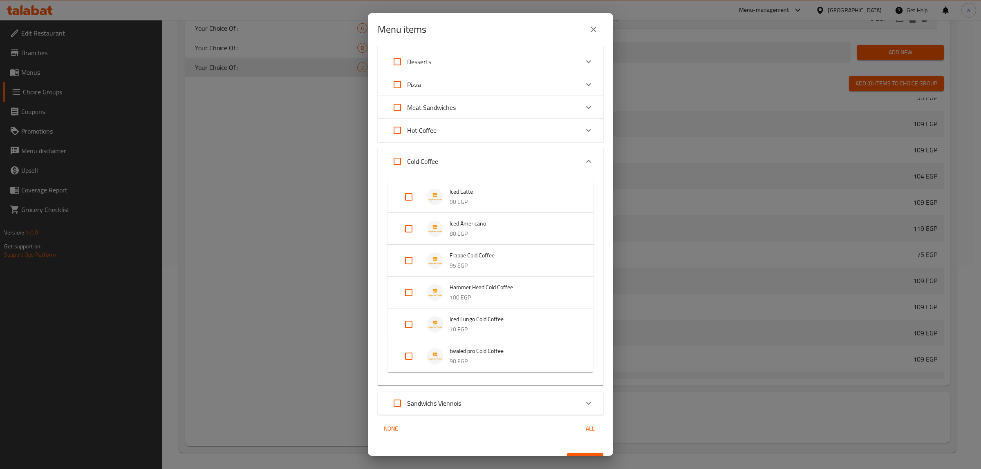
click at [407, 231] on input "Expand" at bounding box center [409, 229] width 20 height 20
checkbox input "true"
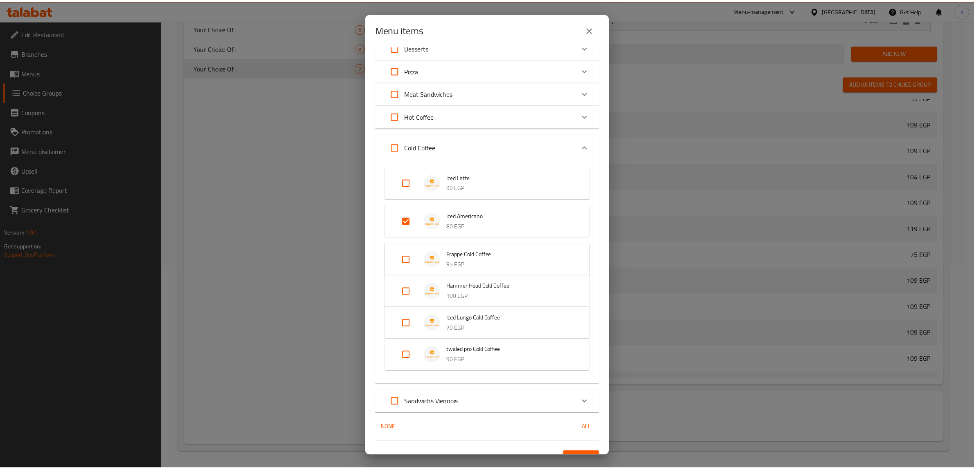
scroll to position [232, 0]
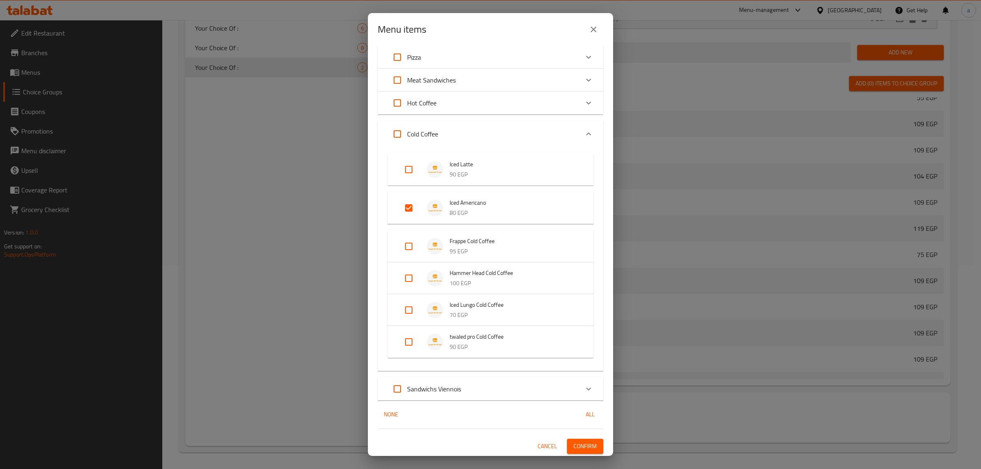
click at [587, 445] on span "Confirm" at bounding box center [585, 447] width 23 height 10
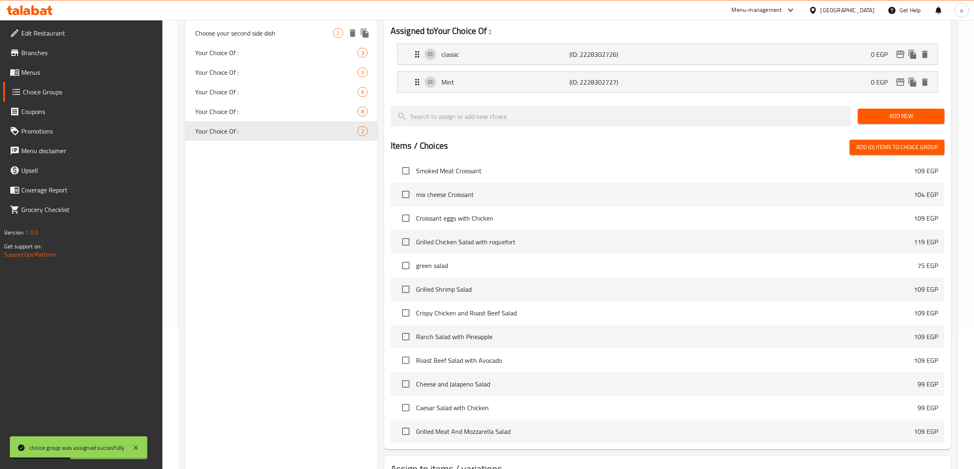
scroll to position [50, 0]
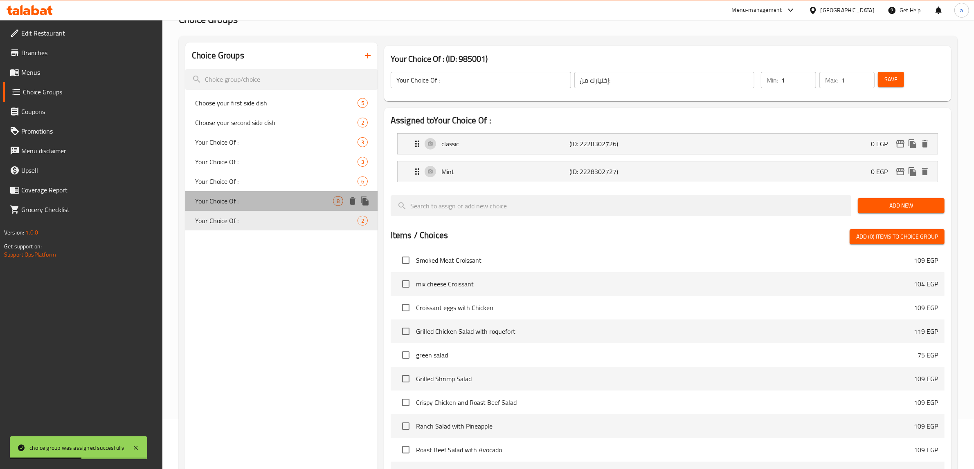
click at [303, 201] on span "Your Choice Of :" at bounding box center [264, 201] width 138 height 10
type input "Your Choice Of :"
type input "إختيارك من:"
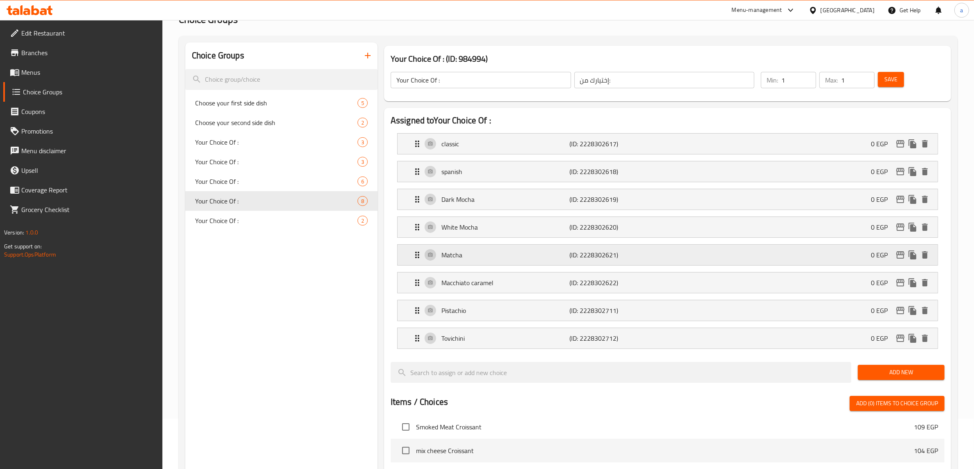
click at [488, 262] on div "Matcha (ID: 2228302621) 0 EGP" at bounding box center [669, 255] width 515 height 20
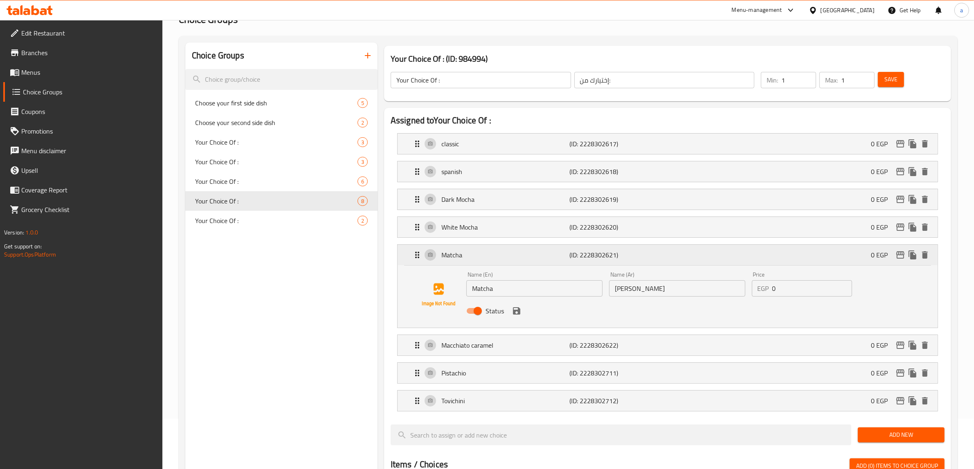
click at [488, 262] on div "Matcha (ID: 2228302621) 0 EGP" at bounding box center [669, 255] width 515 height 20
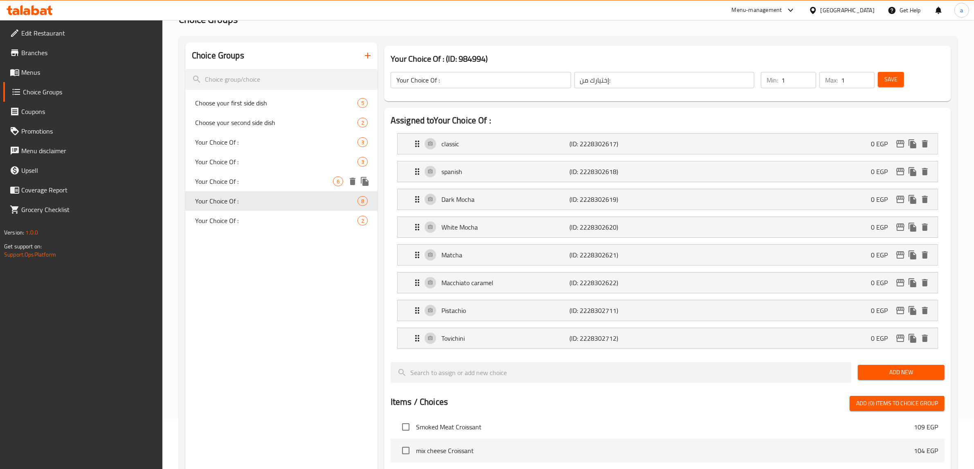
click at [279, 178] on span "Your Choice Of :" at bounding box center [264, 182] width 138 height 10
type input "Your Choice Of :"
type input "إختيارك من:"
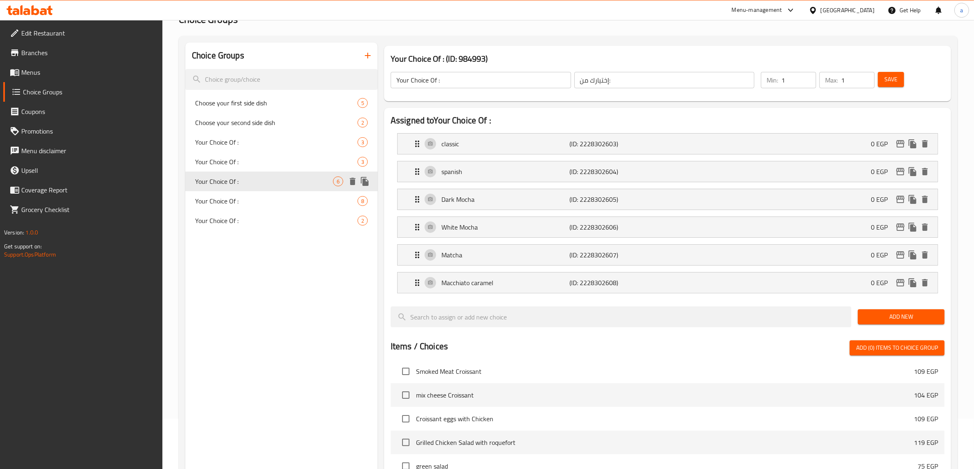
click at [362, 183] on icon "duplicate" at bounding box center [365, 181] width 8 height 9
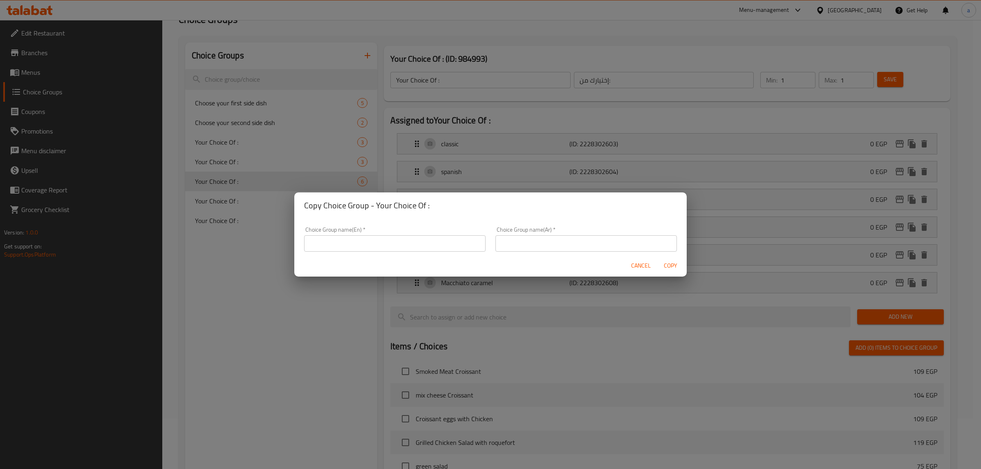
click at [412, 246] on input "text" at bounding box center [395, 244] width 182 height 16
type input "Your Choice Of :"
click at [520, 250] on input "text" at bounding box center [587, 244] width 182 height 16
type input "إختيارك من:"
click at [393, 240] on input "Your Choice Of :" at bounding box center [395, 244] width 182 height 16
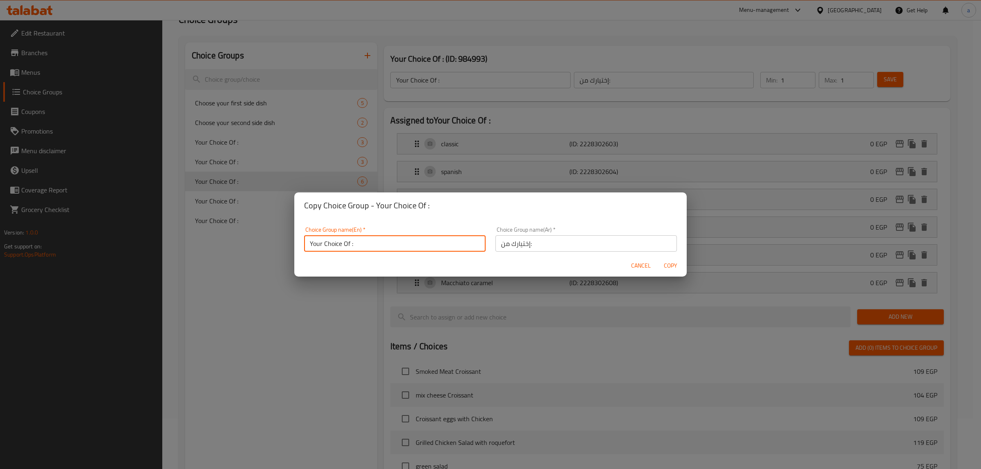
type input "Your Choice Of :"
click at [676, 267] on span "Copy" at bounding box center [671, 266] width 20 height 10
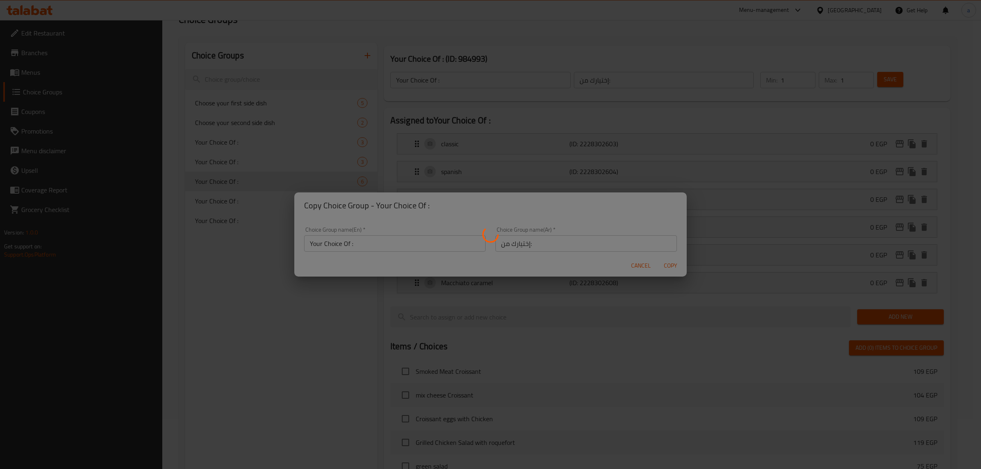
type input "Your Choice Of :"
type input "إختيارك من:"
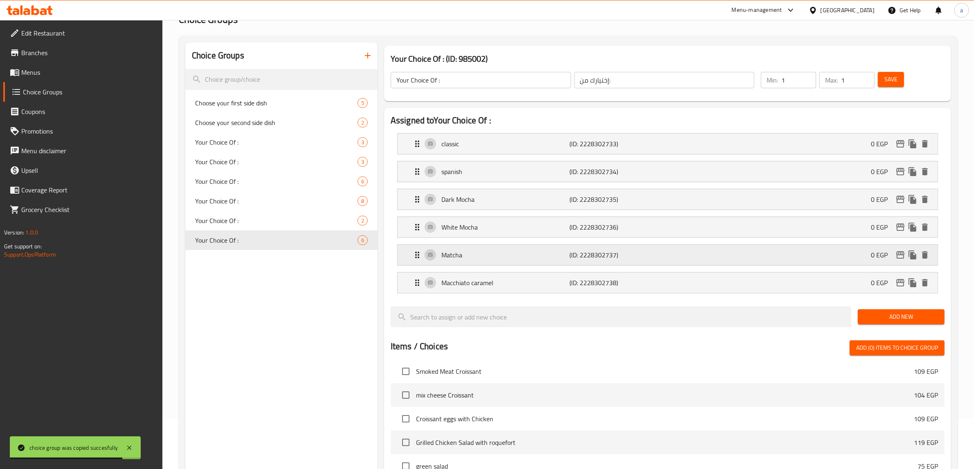
click at [499, 258] on p "Matcha" at bounding box center [505, 255] width 128 height 10
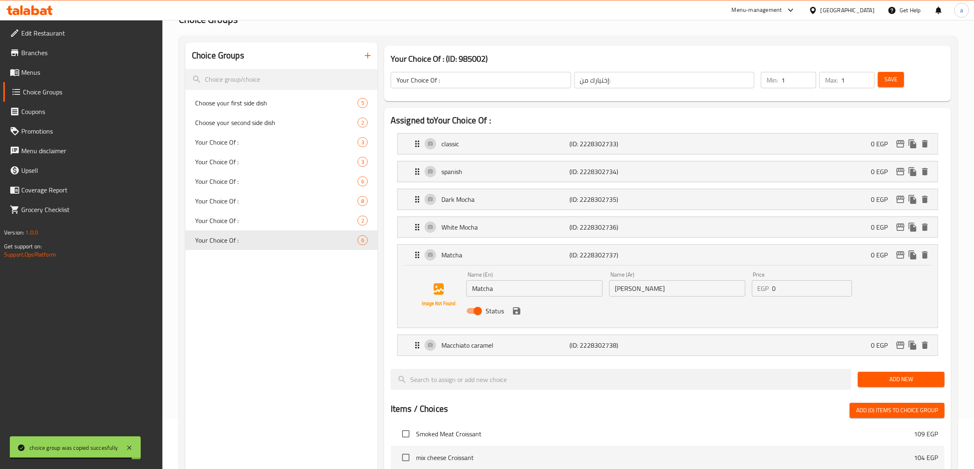
click at [500, 283] on input "Matcha" at bounding box center [534, 289] width 136 height 16
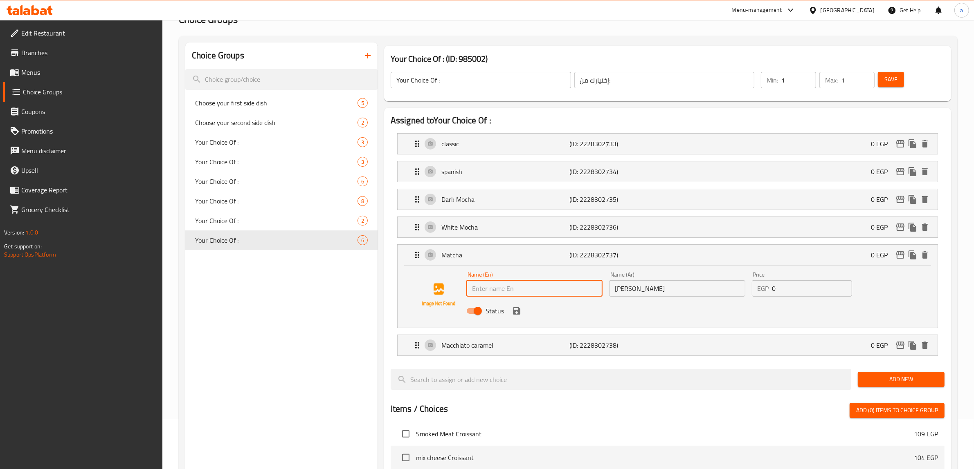
click at [677, 295] on input "[PERSON_NAME]" at bounding box center [677, 289] width 136 height 16
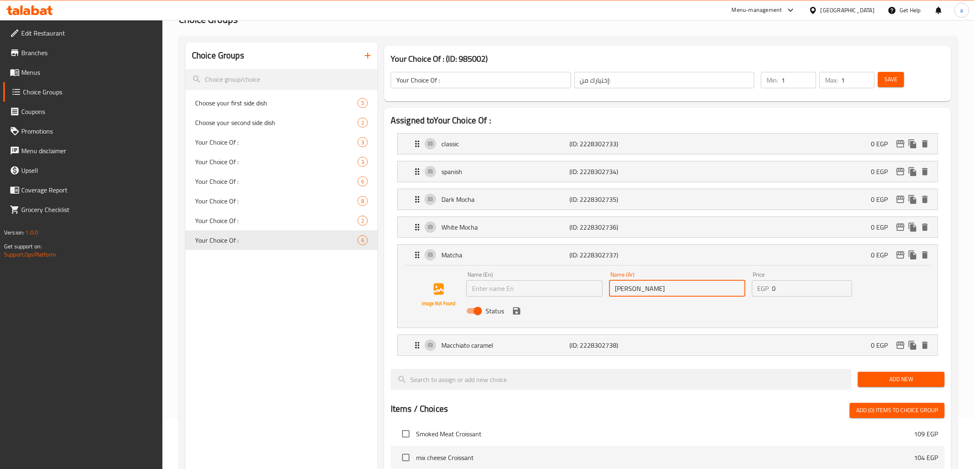
click at [677, 295] on input "[PERSON_NAME]" at bounding box center [677, 289] width 136 height 16
type input "موكا"
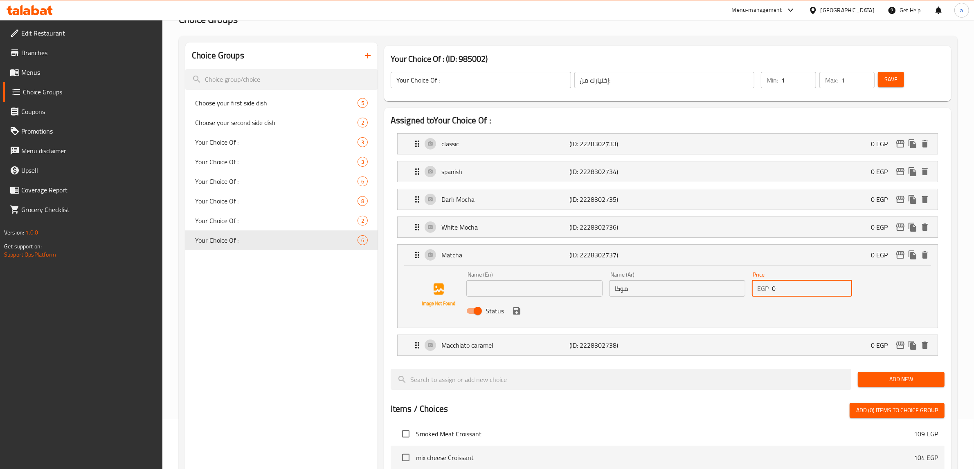
click at [583, 293] on input "text" at bounding box center [534, 289] width 136 height 16
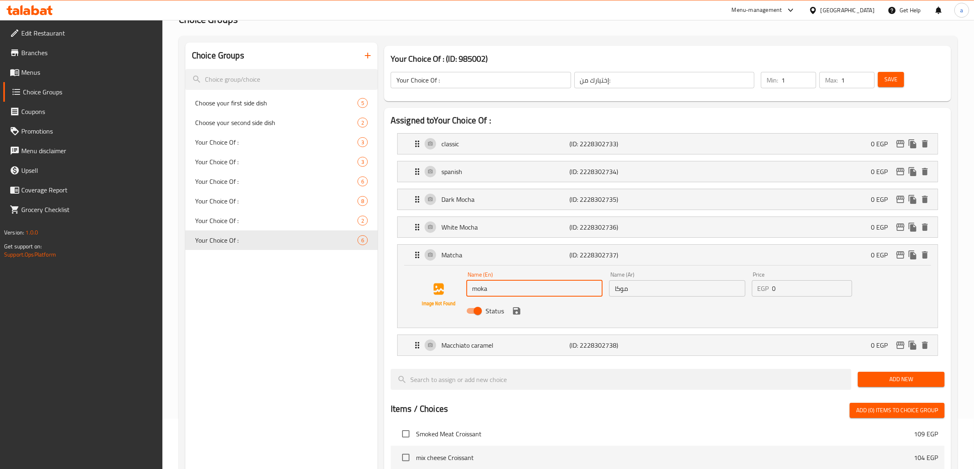
click at [632, 292] on input "موكا" at bounding box center [677, 289] width 136 height 16
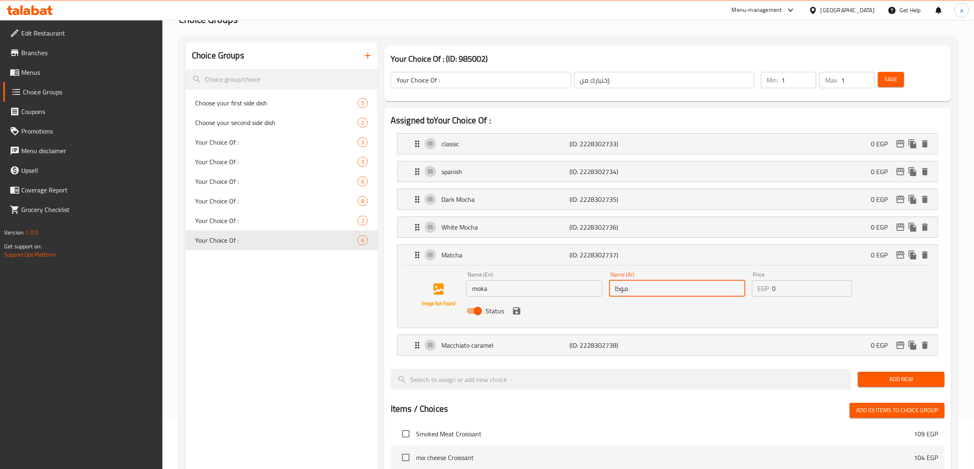
click at [632, 292] on input "موكا" at bounding box center [677, 289] width 136 height 16
click at [523, 294] on input "moka" at bounding box center [534, 289] width 136 height 16
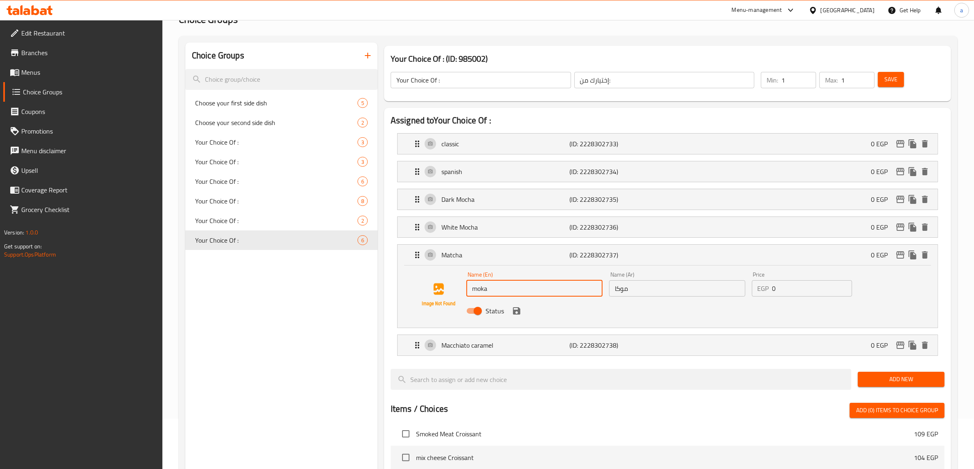
click at [523, 294] on input "moka" at bounding box center [534, 289] width 136 height 16
paste input "Moch"
click at [520, 311] on icon "save" at bounding box center [517, 311] width 10 height 10
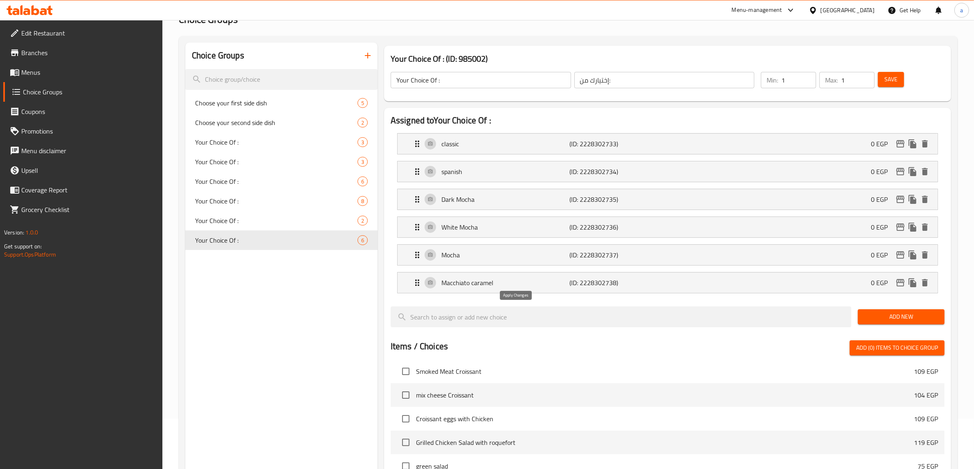
type input "Mocha"
click at [516, 283] on p "Macchiato caramel" at bounding box center [505, 283] width 128 height 10
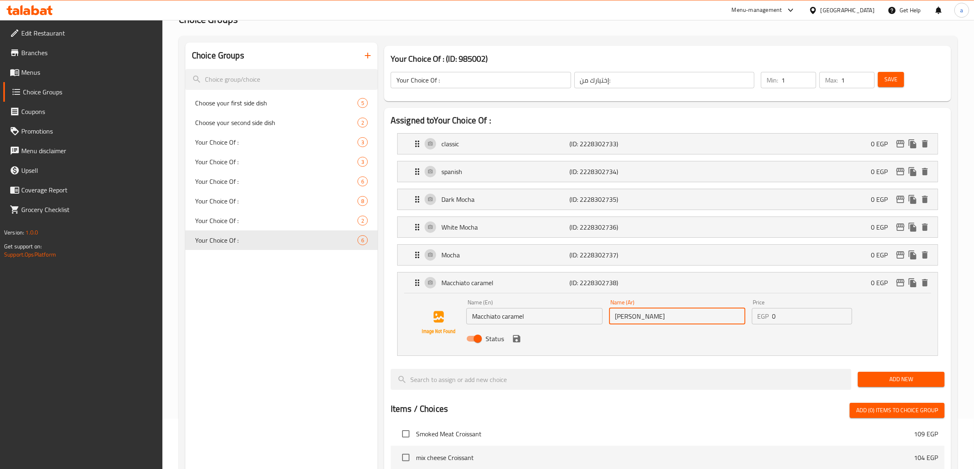
click at [638, 320] on input "[PERSON_NAME]" at bounding box center [677, 316] width 136 height 16
type input "j"
click at [638, 320] on input "توفي" at bounding box center [677, 316] width 136 height 16
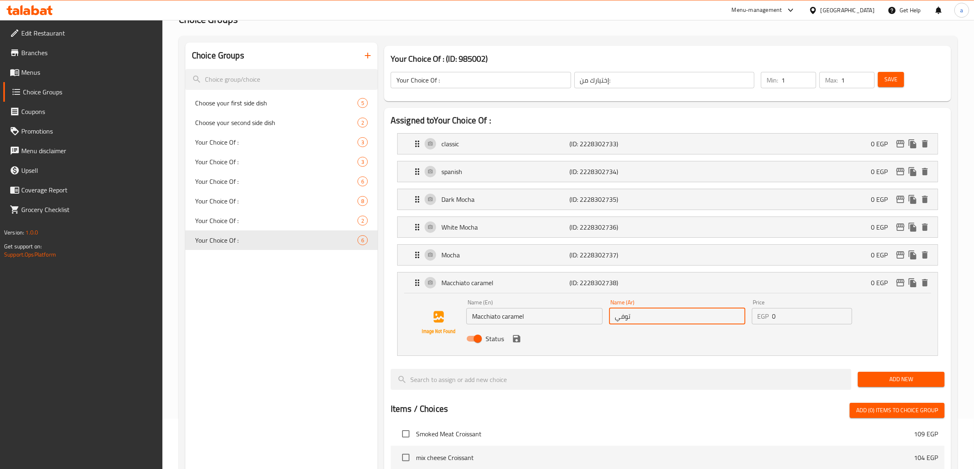
click at [638, 320] on input "توفي" at bounding box center [677, 316] width 136 height 16
type input "توفي"
click at [536, 326] on div "Name (En) Macchiato caramel Name (En)" at bounding box center [534, 311] width 143 height 31
click at [542, 318] on input "Macchiato caramel" at bounding box center [534, 316] width 136 height 16
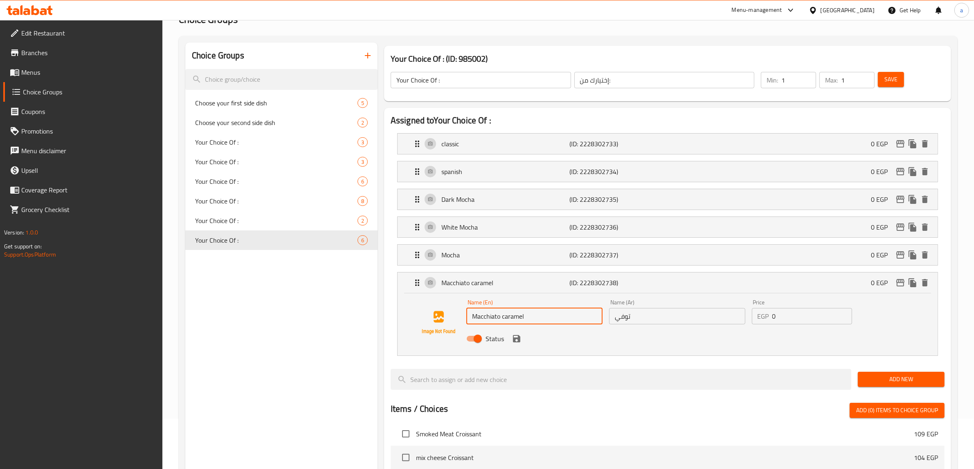
click at [542, 318] on input "Macchiato caramel" at bounding box center [534, 316] width 136 height 16
paste input "Toffee"
type input "Toffee"
click at [514, 345] on button "save" at bounding box center [516, 339] width 12 height 12
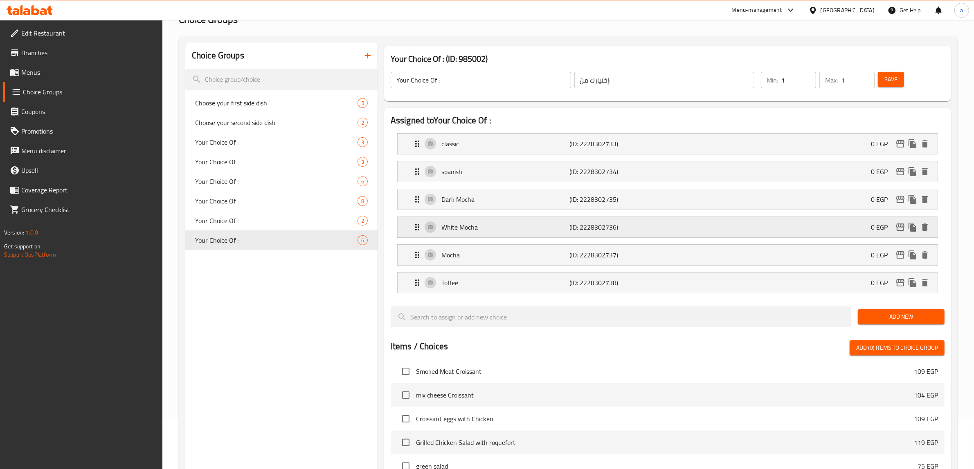
click at [530, 235] on div "White Mocha (ID: 2228302736) 0 EGP" at bounding box center [669, 227] width 515 height 20
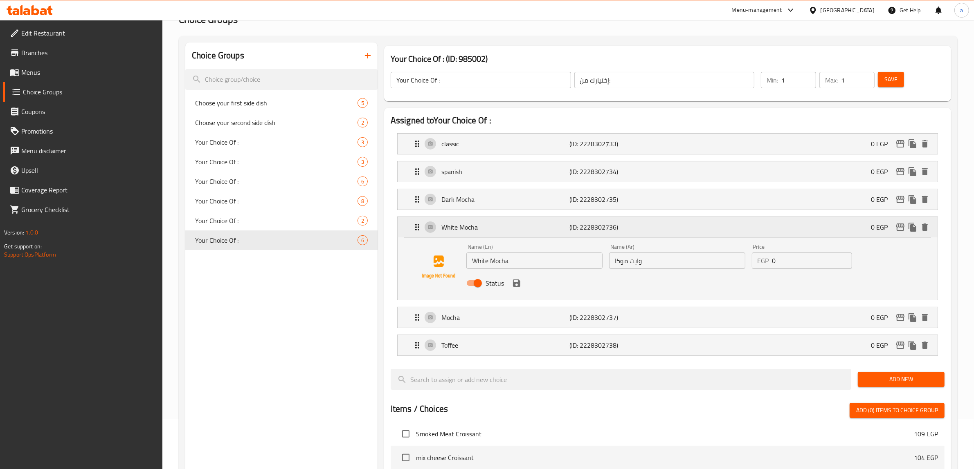
click at [926, 226] on icon "delete" at bounding box center [925, 227] width 6 height 7
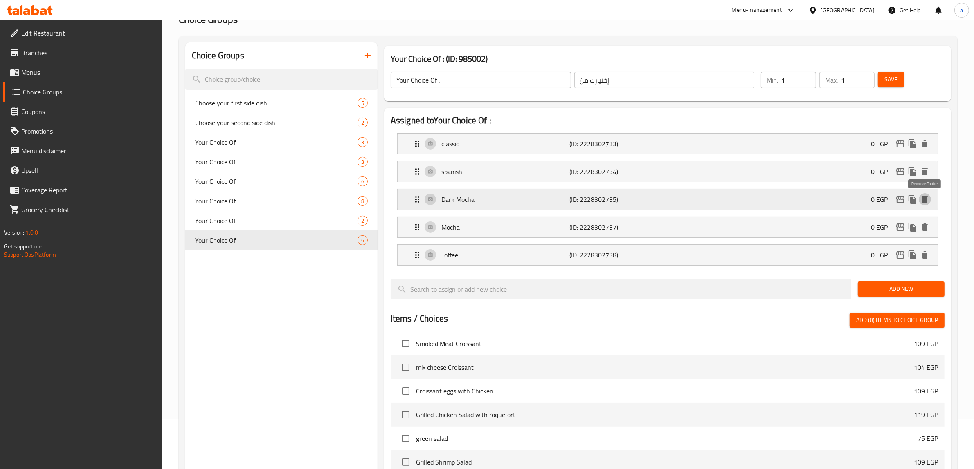
click at [925, 200] on icon "delete" at bounding box center [925, 199] width 6 height 7
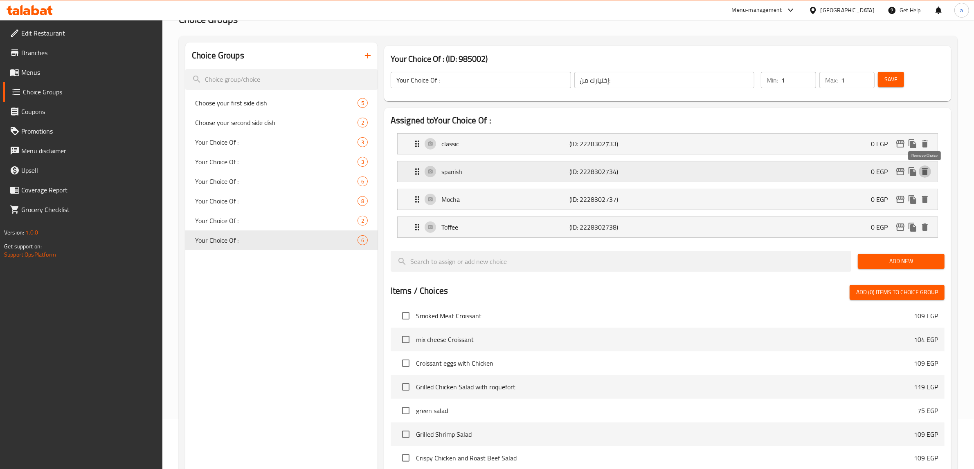
click at [923, 168] on icon "delete" at bounding box center [925, 172] width 10 height 10
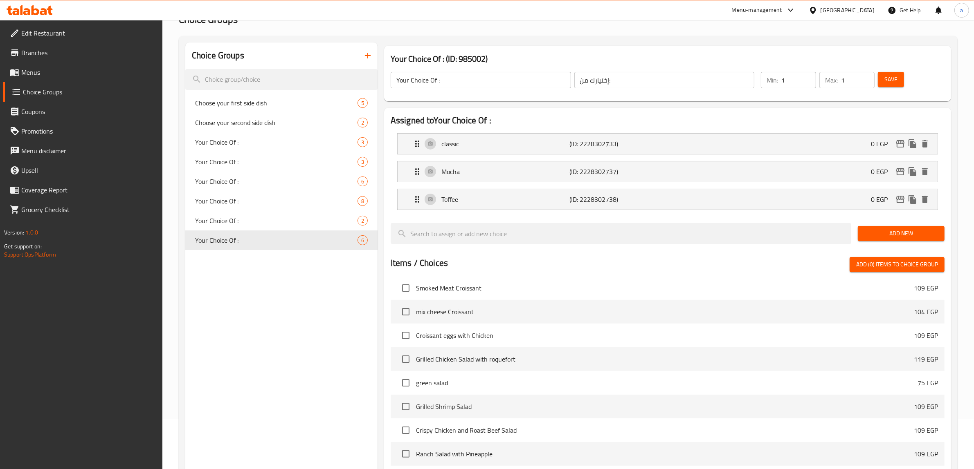
click at [897, 234] on span "Add New" at bounding box center [901, 234] width 74 height 10
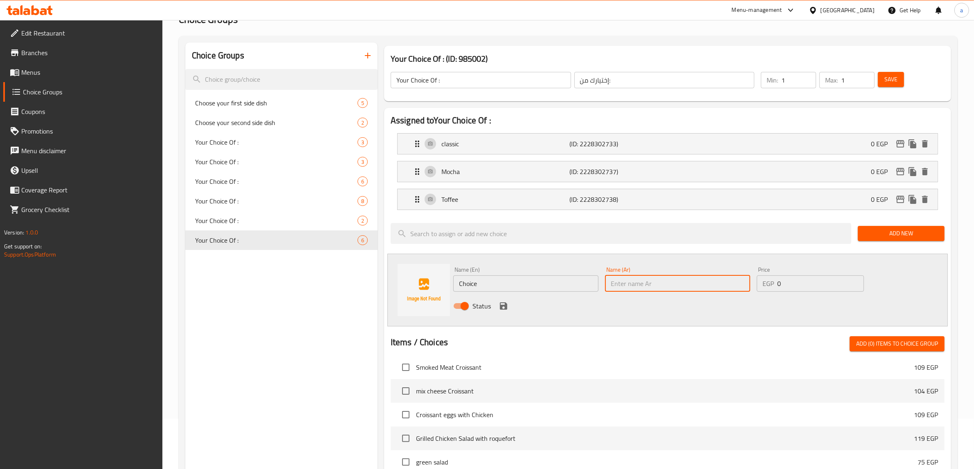
click at [679, 276] on input "text" at bounding box center [677, 284] width 145 height 16
type input "لوتس"
click at [516, 279] on input "Choice" at bounding box center [525, 284] width 145 height 16
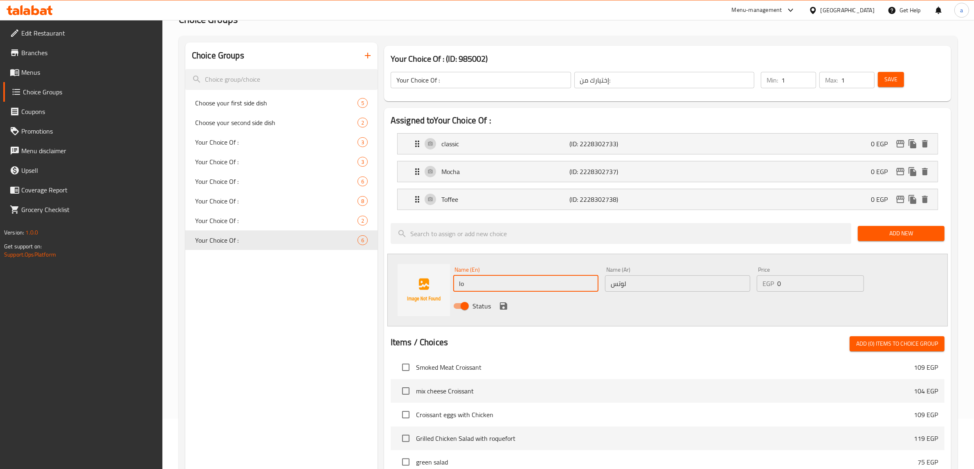
type input "l"
click at [523, 281] on input "lotus" at bounding box center [525, 284] width 145 height 16
type input "lotus"
click at [497, 304] on button "save" at bounding box center [503, 306] width 12 height 12
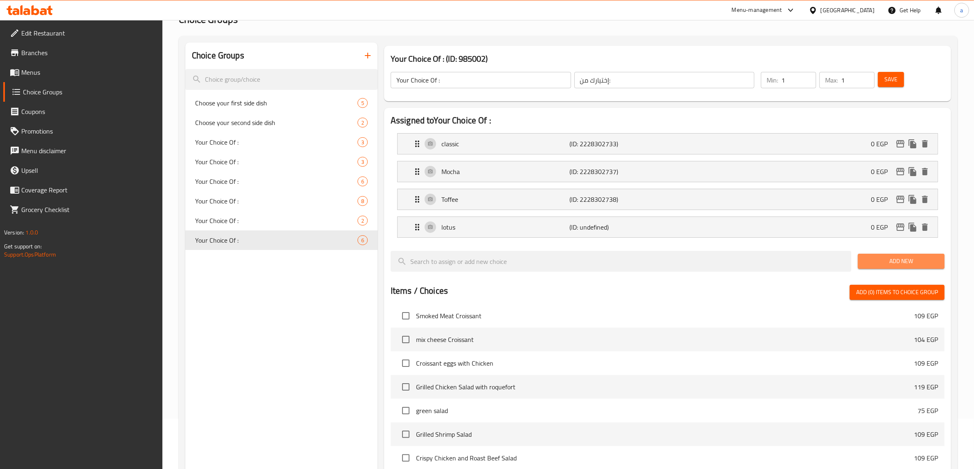
click at [910, 260] on span "Add New" at bounding box center [901, 261] width 74 height 10
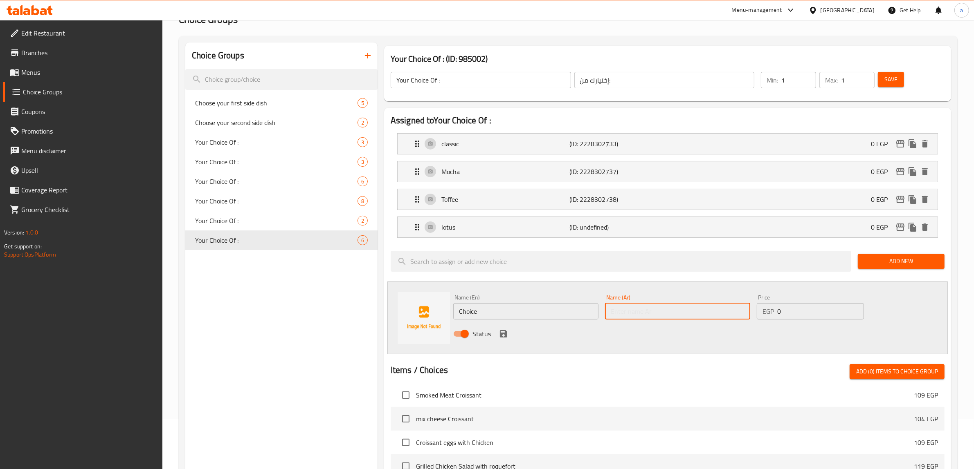
click at [689, 317] on input "text" at bounding box center [677, 311] width 145 height 16
type input "t"
type input "فراولة"
click at [553, 311] on input "Choice" at bounding box center [525, 311] width 145 height 16
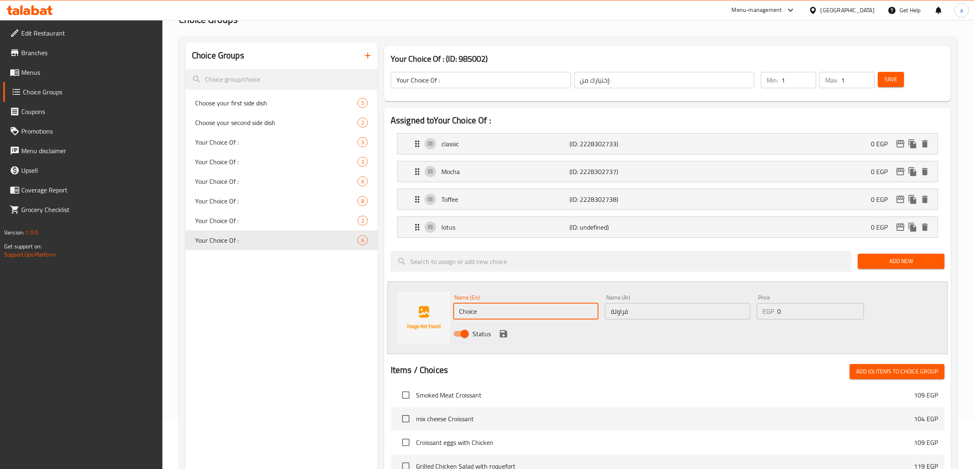
click at [553, 311] on input "Choice" at bounding box center [525, 311] width 145 height 16
type input "س"
type input "Strawberry"
click at [502, 337] on icon "save" at bounding box center [504, 334] width 10 height 10
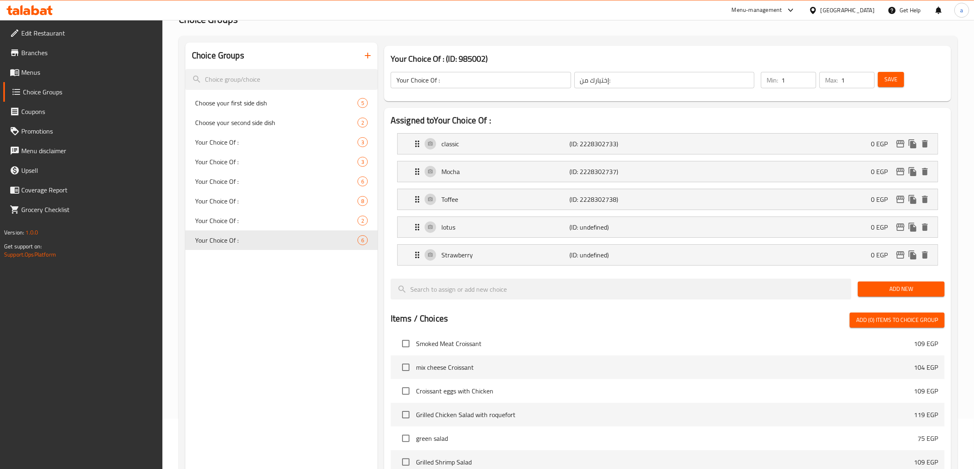
click at [890, 290] on span "Add New" at bounding box center [901, 289] width 74 height 10
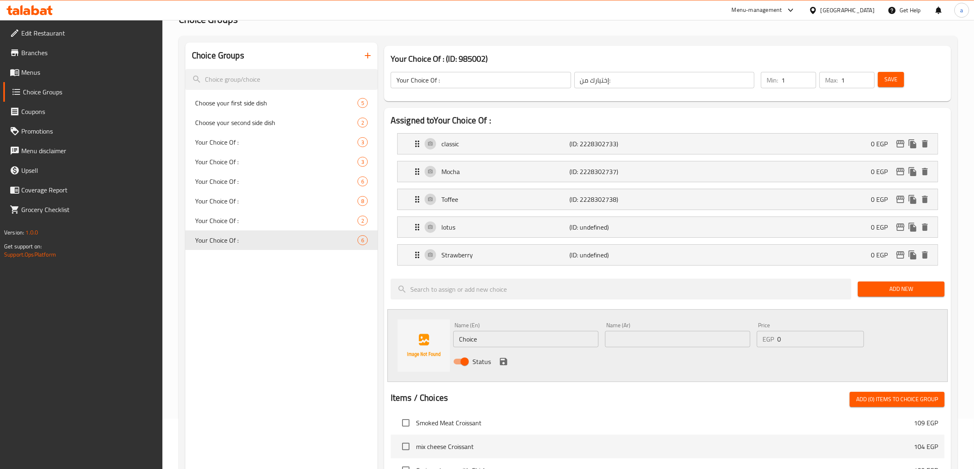
click at [662, 337] on input "text" at bounding box center [677, 339] width 145 height 16
type input "t"
type input "فسدق"
click at [546, 341] on input "Choice" at bounding box center [525, 339] width 145 height 16
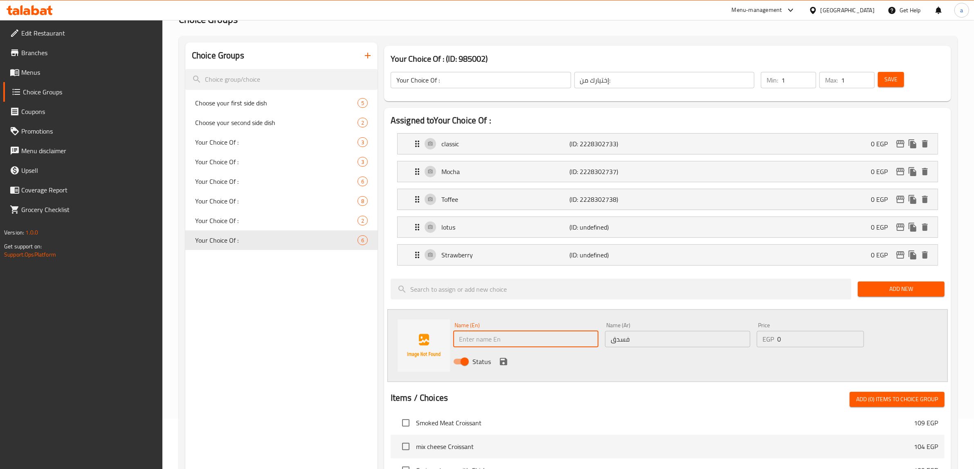
type input "ح"
type input "Pistachio"
click at [499, 359] on icon "save" at bounding box center [504, 362] width 10 height 10
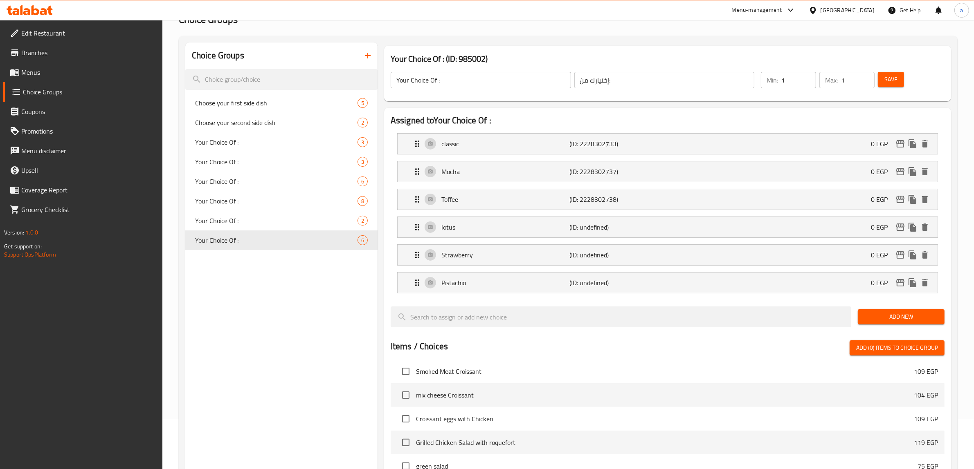
click at [893, 76] on span "Save" at bounding box center [890, 79] width 13 height 10
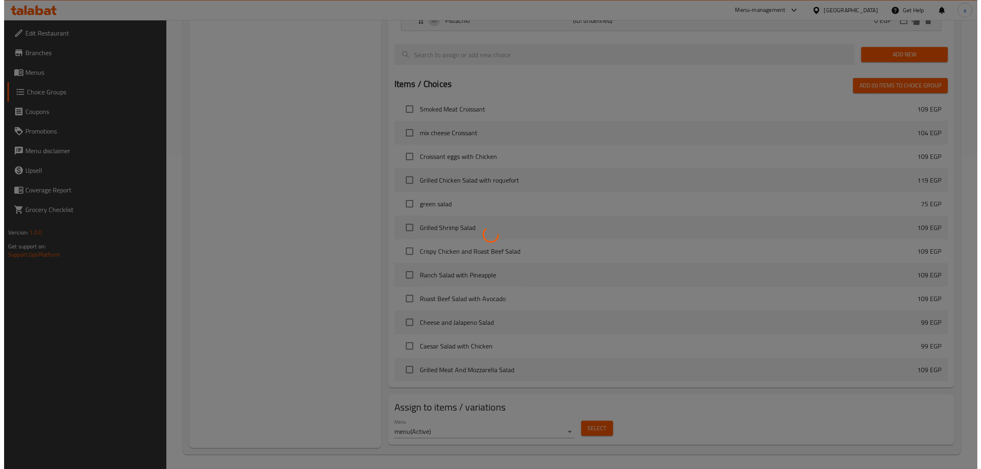
scroll to position [316, 0]
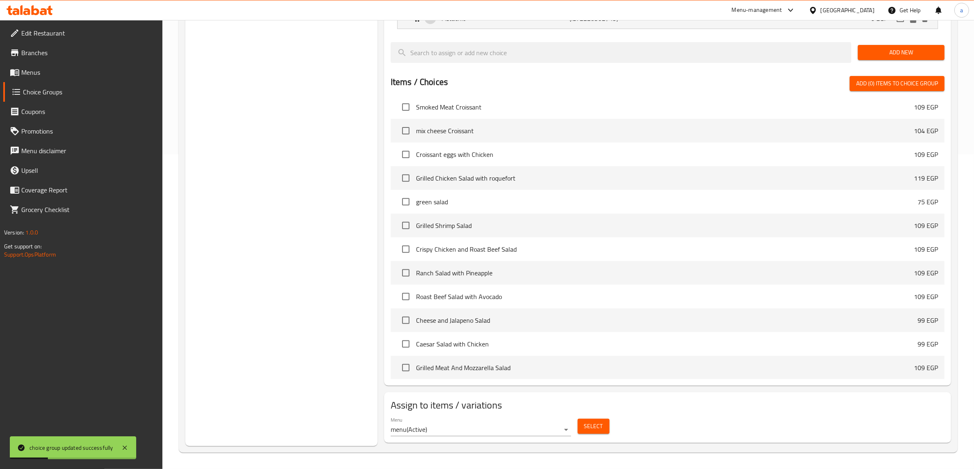
click at [600, 426] on span "Select" at bounding box center [593, 427] width 19 height 10
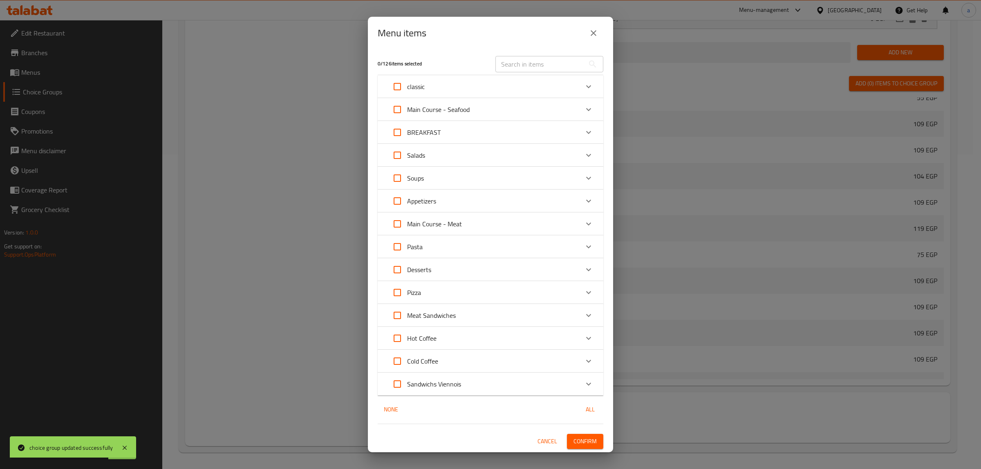
click at [493, 358] on div "Cold Coffee" at bounding box center [483, 362] width 191 height 20
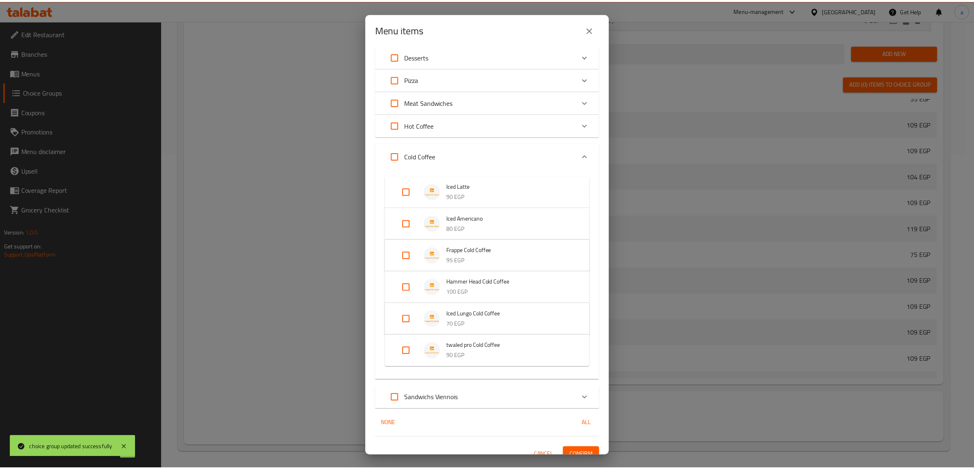
scroll to position [219, 0]
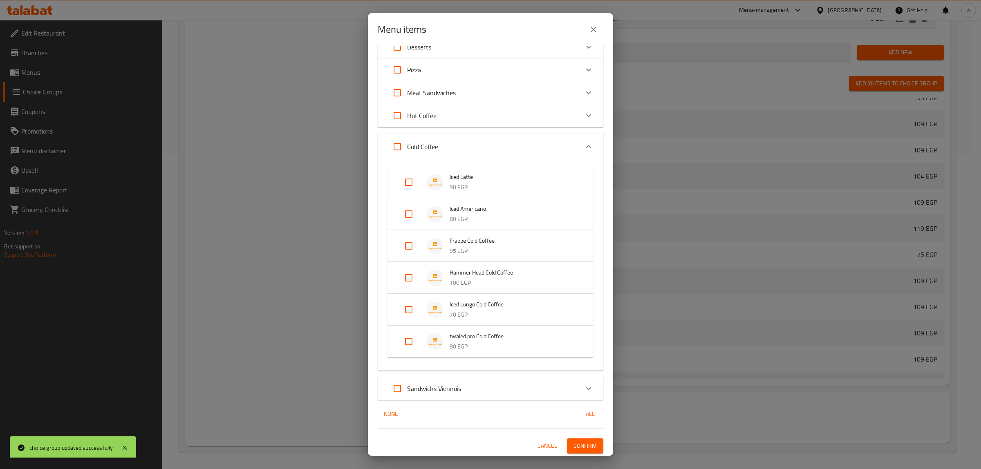
click at [408, 242] on input "Expand" at bounding box center [409, 246] width 20 height 20
checkbox input "true"
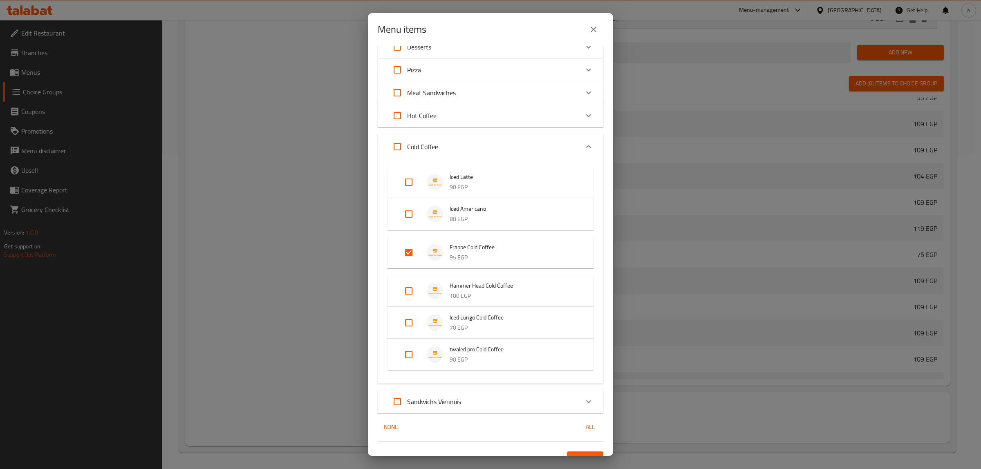
click at [581, 452] on button "Confirm" at bounding box center [585, 459] width 36 height 15
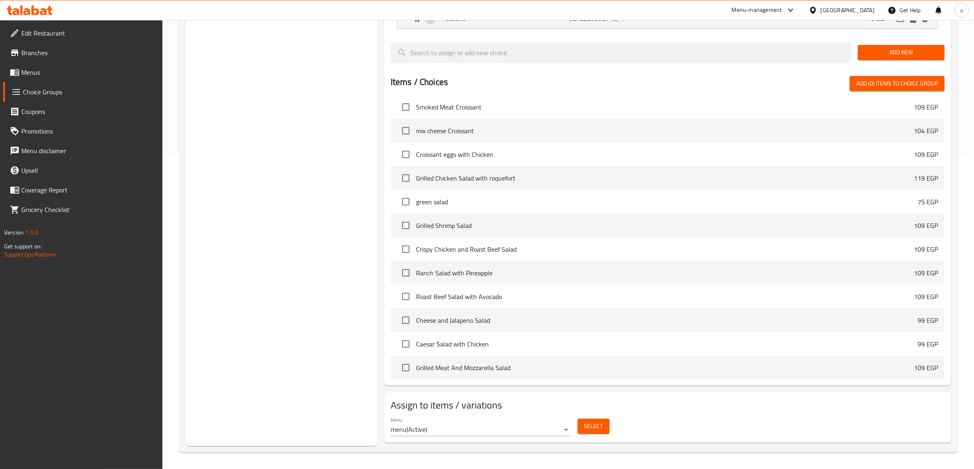
click at [42, 76] on span "Menus" at bounding box center [88, 72] width 135 height 10
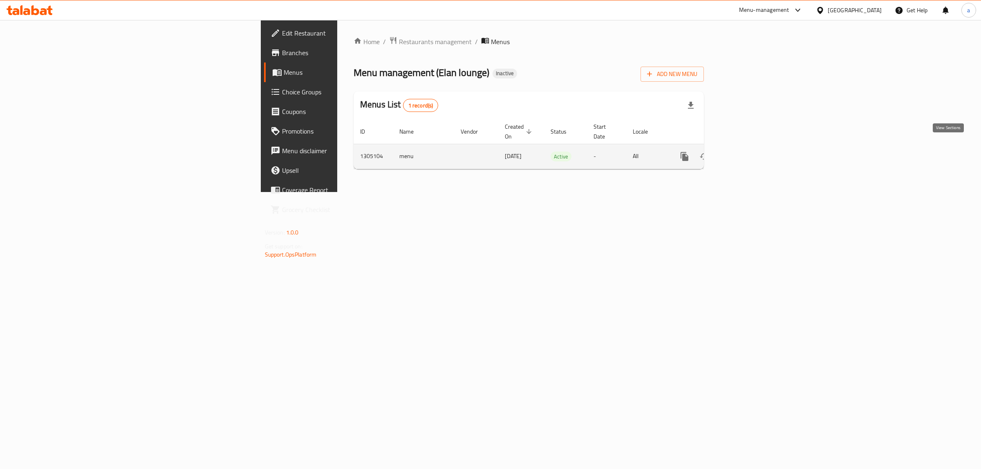
click at [748, 153] on icon "enhanced table" at bounding box center [743, 156] width 7 height 7
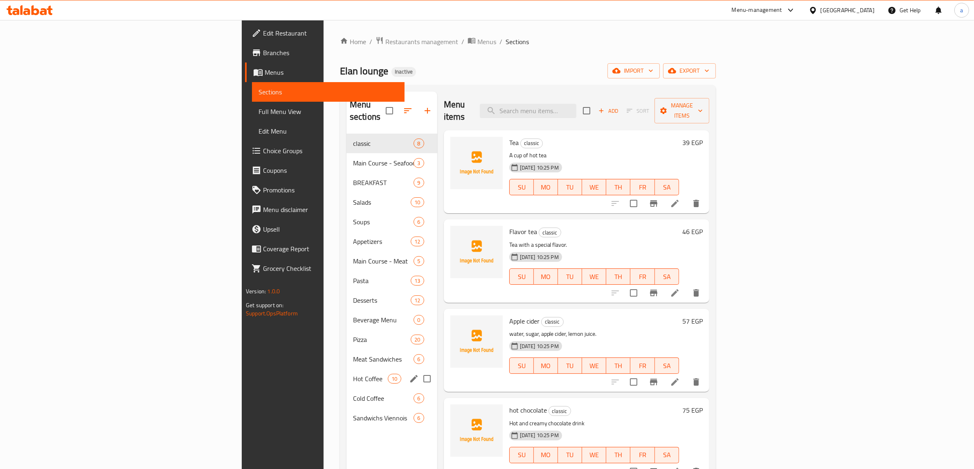
click at [346, 375] on div "Hot Coffee 10" at bounding box center [391, 379] width 91 height 20
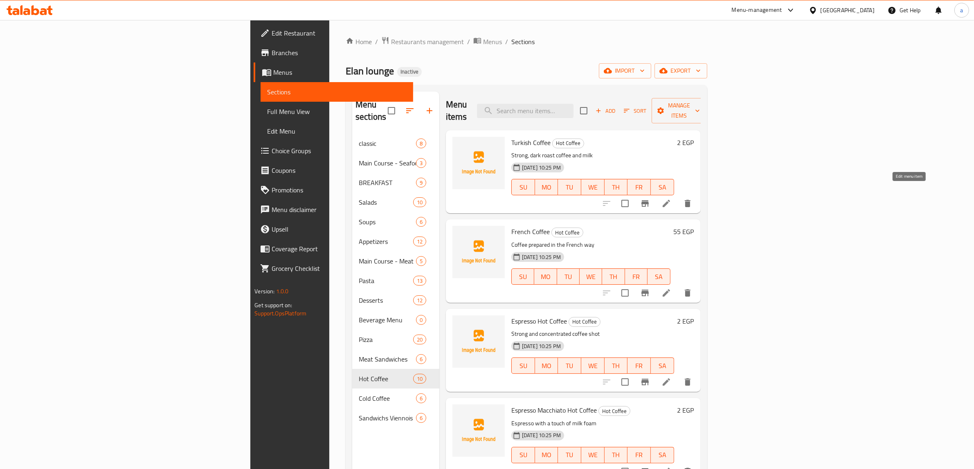
click at [671, 199] on icon at bounding box center [666, 204] width 10 height 10
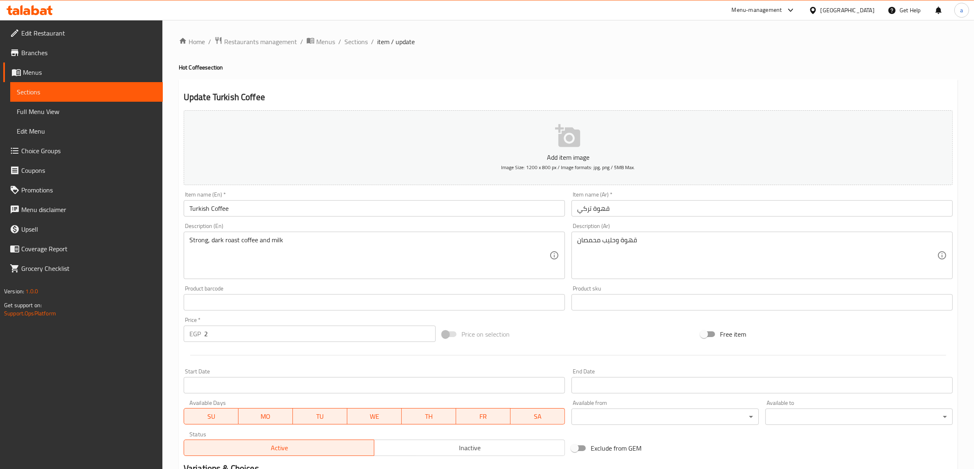
click at [307, 337] on input "2" at bounding box center [319, 334] width 231 height 16
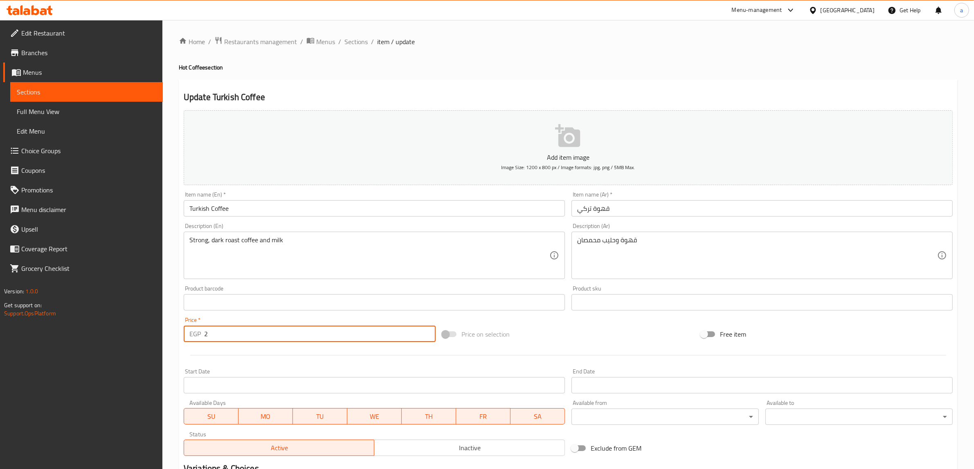
click at [307, 337] on input "2" at bounding box center [319, 334] width 231 height 16
click at [307, 337] on input "number" at bounding box center [319, 334] width 231 height 16
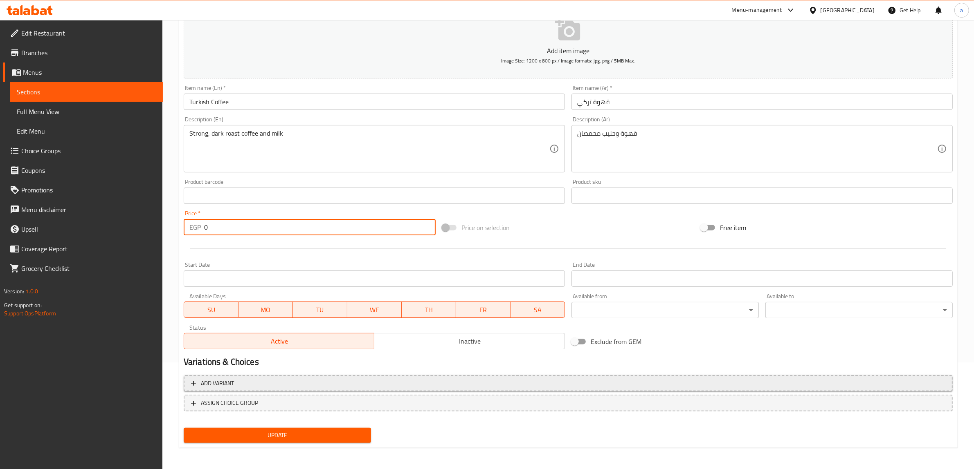
type input "0"
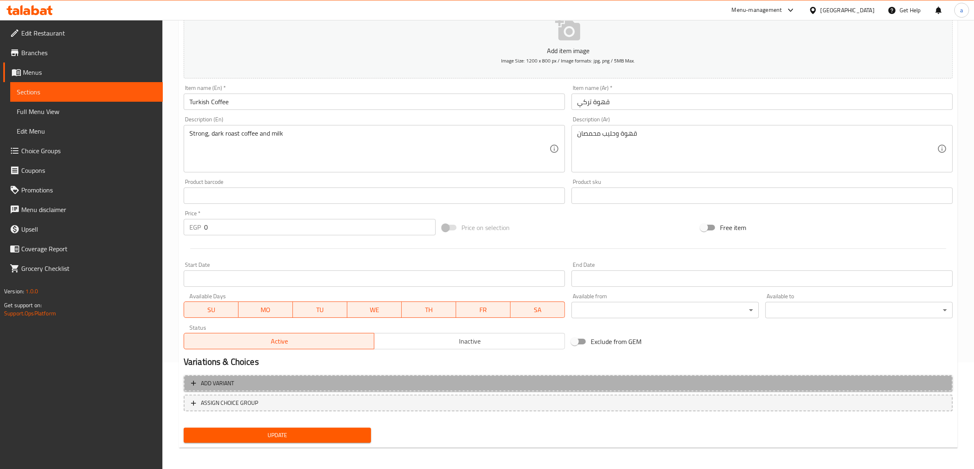
click at [318, 381] on span "Add variant" at bounding box center [568, 384] width 754 height 10
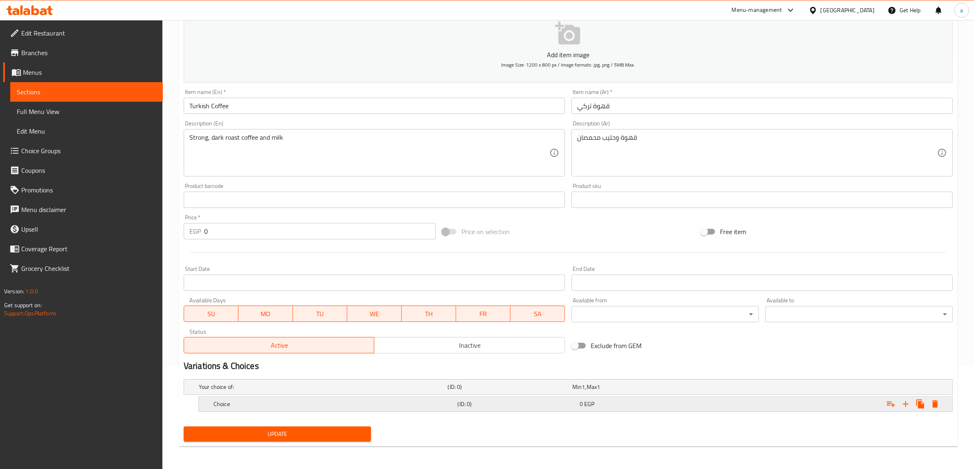
click at [418, 391] on h5 "Choice" at bounding box center [322, 387] width 246 height 8
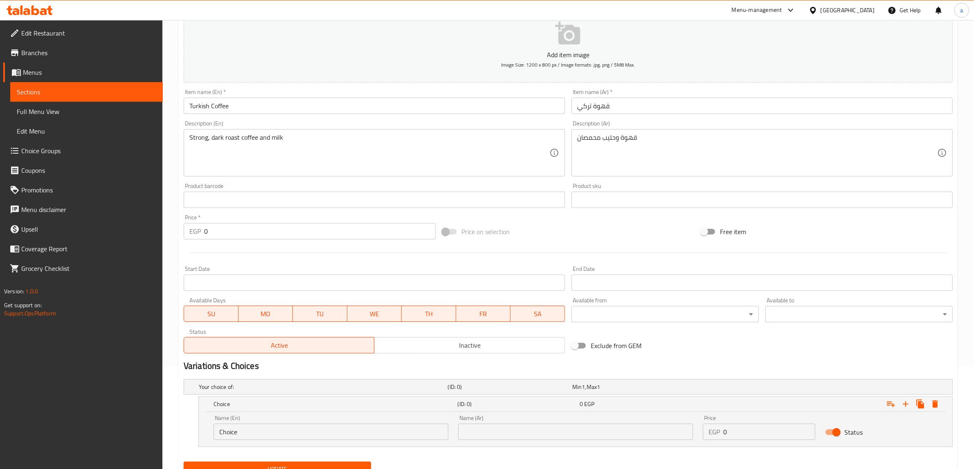
click at [285, 429] on input "Choice" at bounding box center [330, 432] width 235 height 16
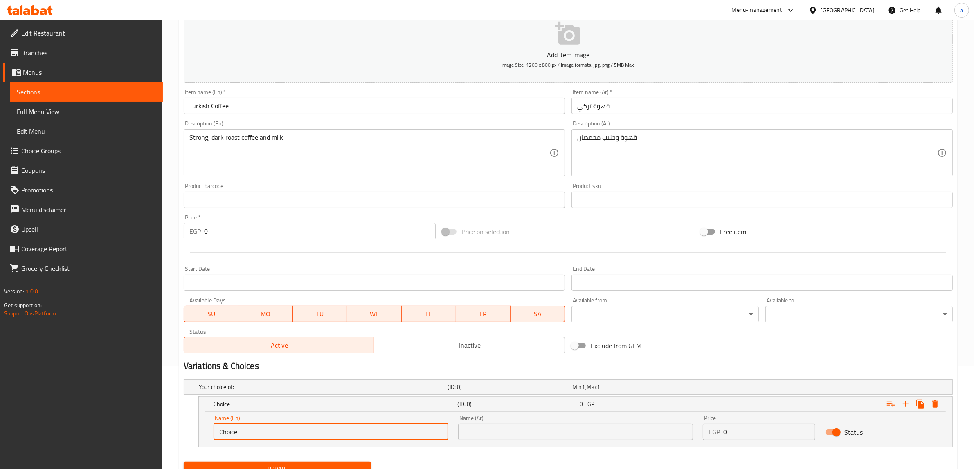
click at [285, 429] on input "Choice" at bounding box center [330, 432] width 235 height 16
type input "single"
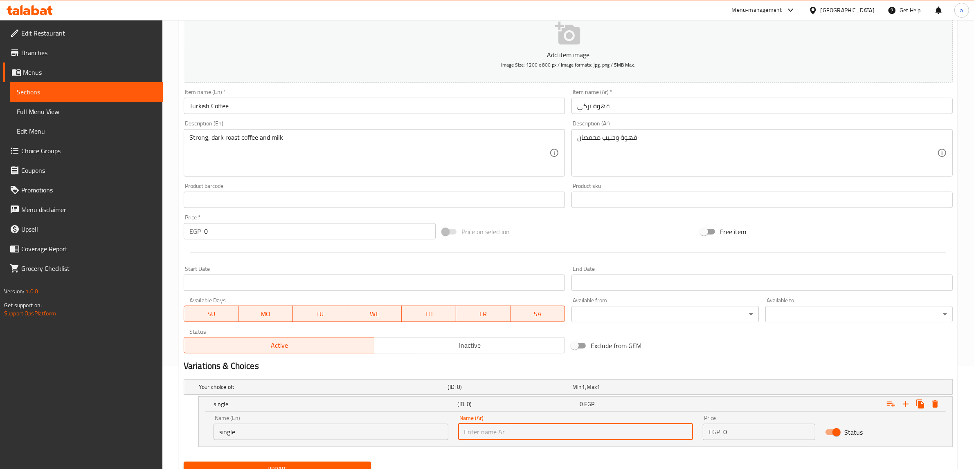
click at [514, 432] on input "text" at bounding box center [575, 432] width 235 height 16
type input "سينجل"
click at [742, 433] on input "0" at bounding box center [769, 432] width 92 height 16
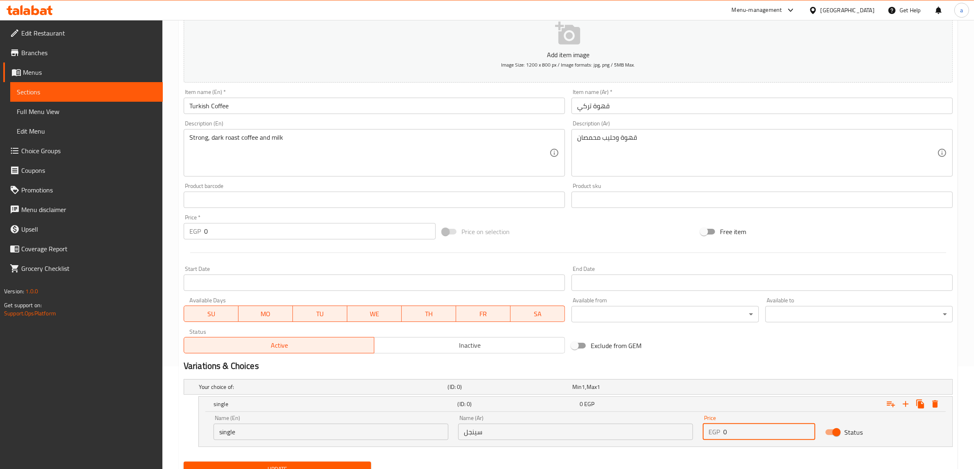
click at [742, 433] on input "0" at bounding box center [769, 432] width 92 height 16
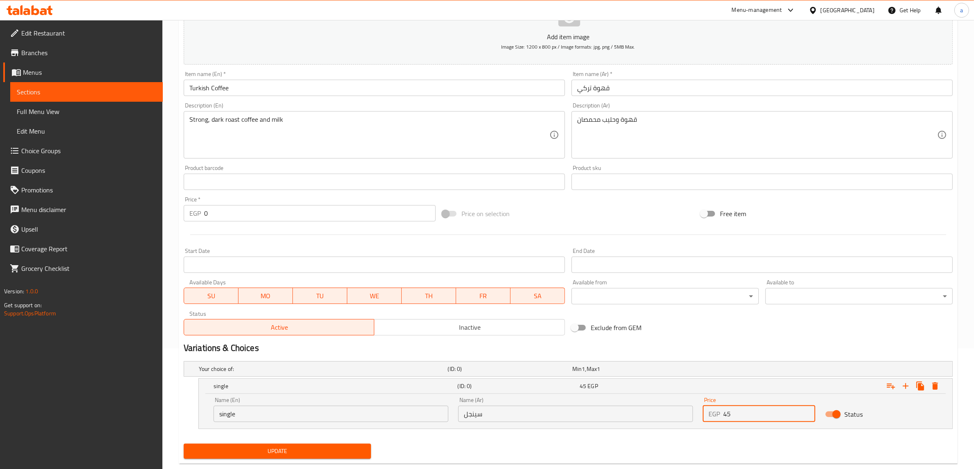
scroll to position [138, 0]
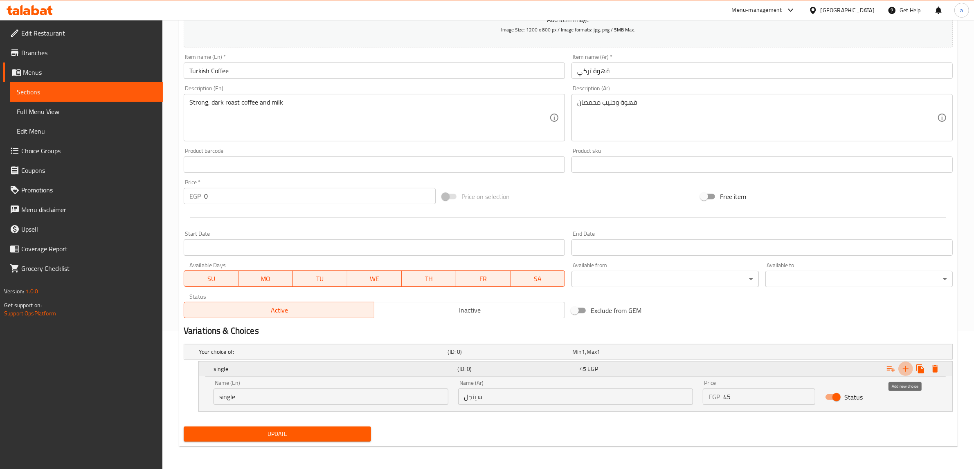
click at [904, 370] on icon "Expand" at bounding box center [906, 369] width 10 height 10
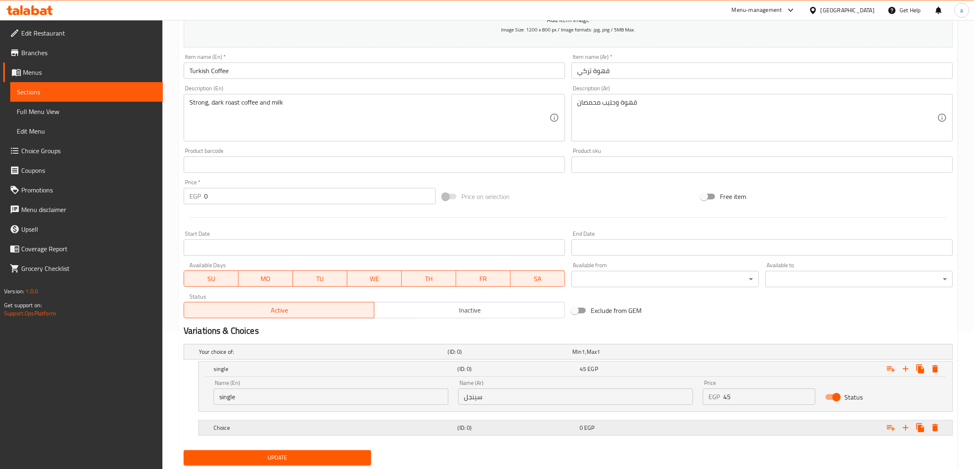
click at [545, 356] on h5 "(ID: 0)" at bounding box center [508, 352] width 121 height 8
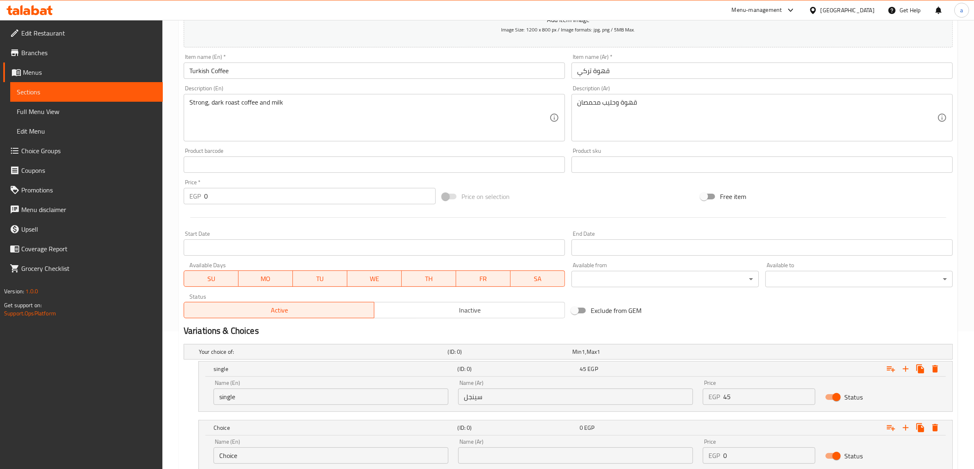
click at [362, 448] on input "Choice" at bounding box center [330, 456] width 235 height 16
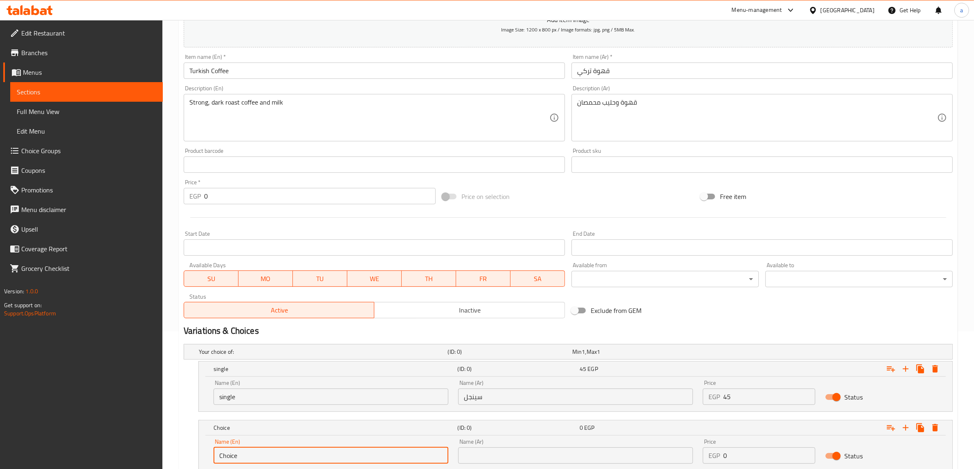
click at [362, 448] on input "Choice" at bounding box center [330, 456] width 235 height 16
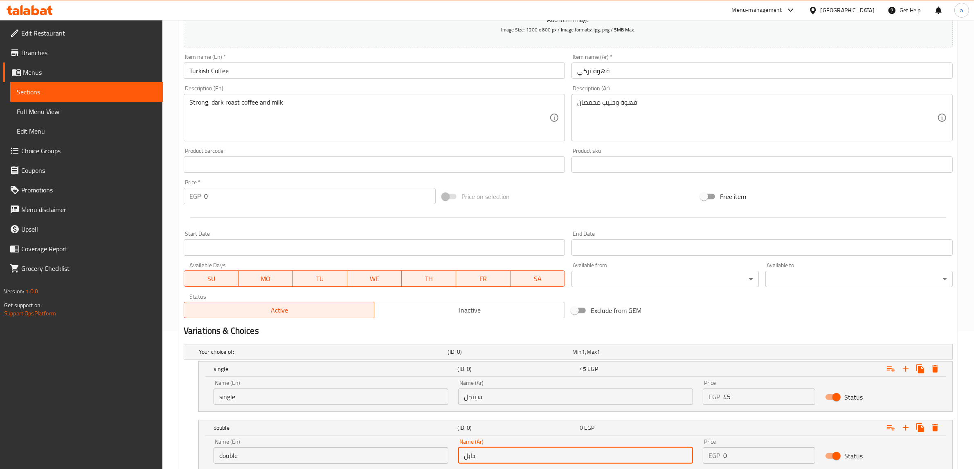
click at [747, 457] on input "0" at bounding box center [769, 456] width 92 height 16
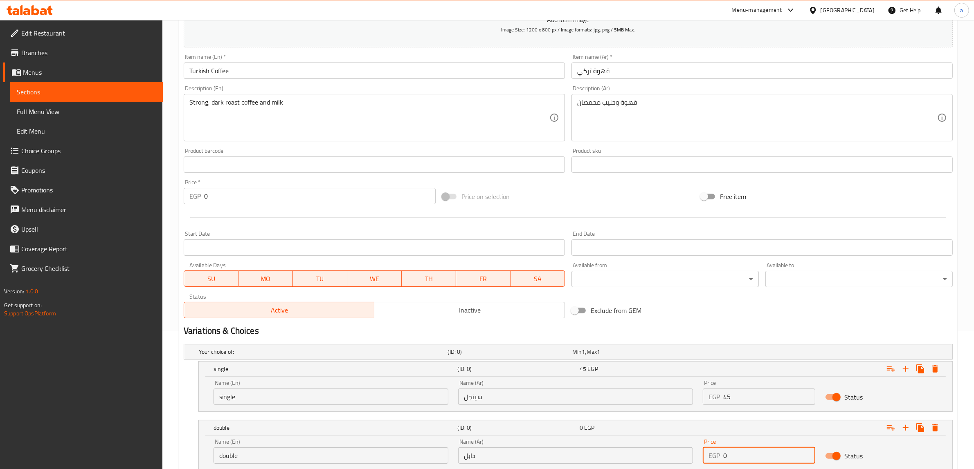
click at [747, 457] on input "0" at bounding box center [769, 456] width 92 height 16
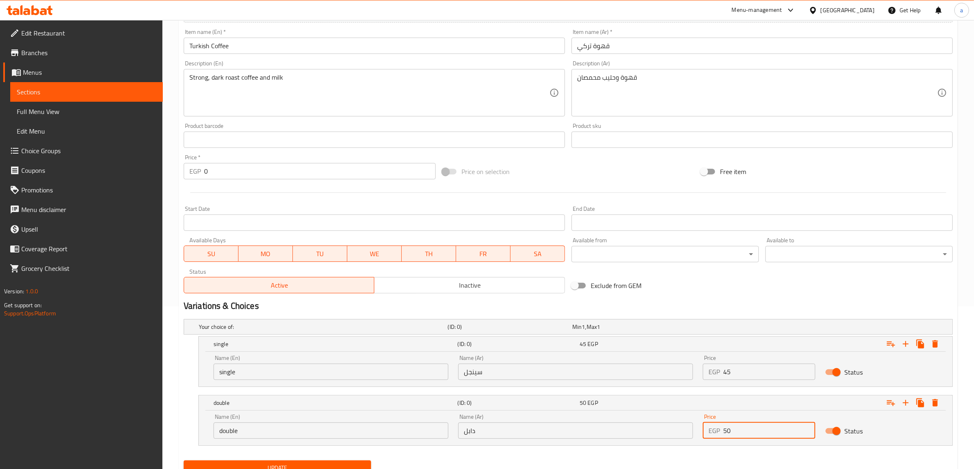
scroll to position [197, 0]
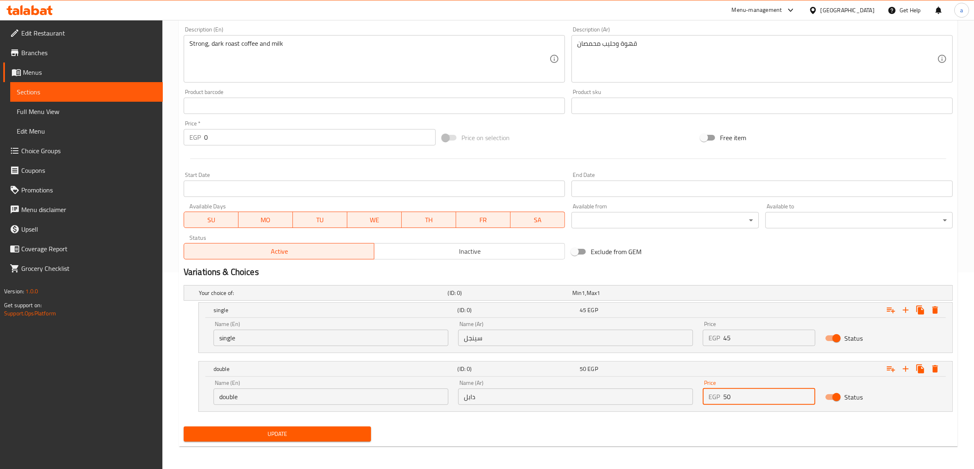
click at [328, 438] on span "Update" at bounding box center [277, 434] width 174 height 10
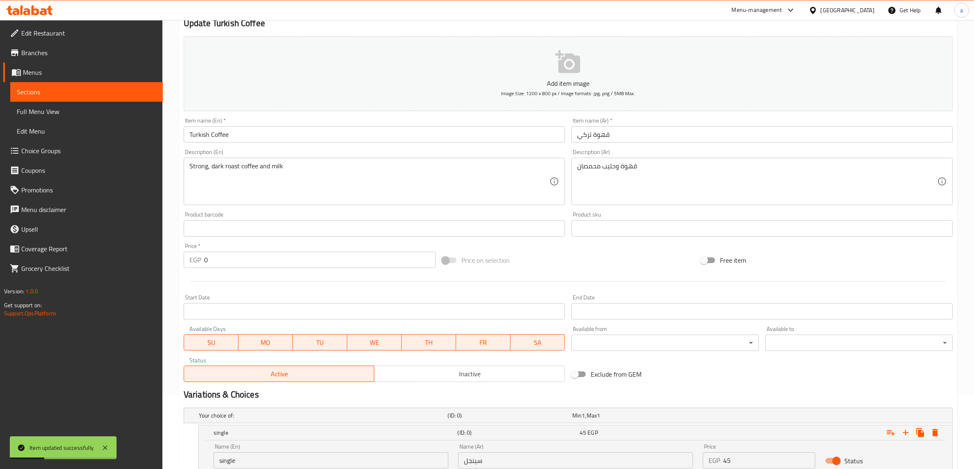
scroll to position [0, 0]
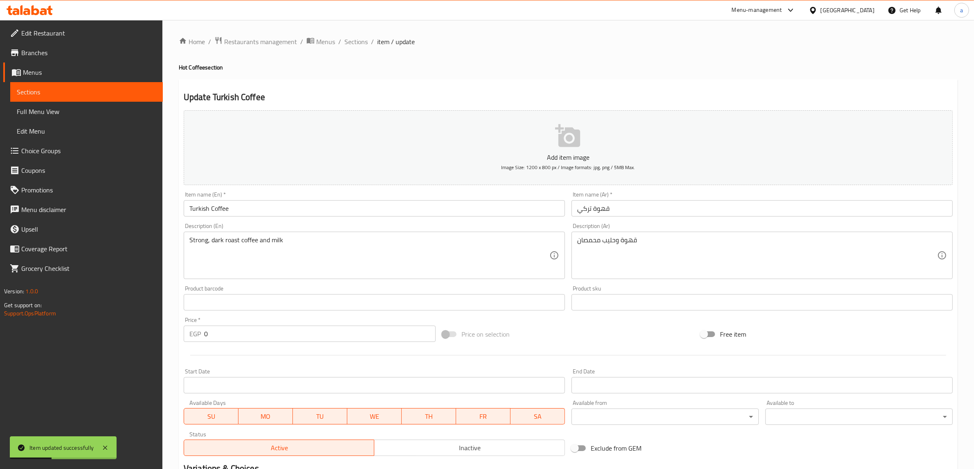
drag, startPoint x: 358, startPoint y: 41, endPoint x: 382, endPoint y: 85, distance: 50.2
click at [358, 40] on span "Sections" at bounding box center [355, 42] width 23 height 10
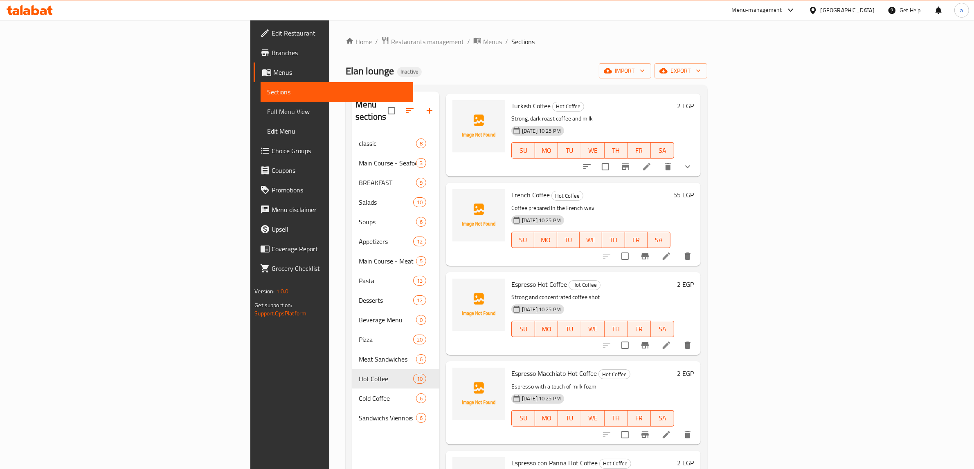
scroll to position [102, 0]
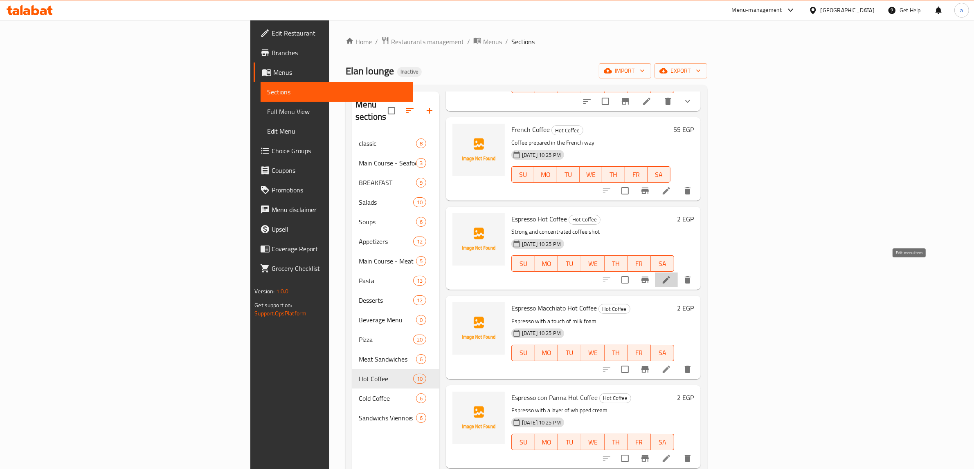
click at [671, 275] on icon at bounding box center [666, 280] width 10 height 10
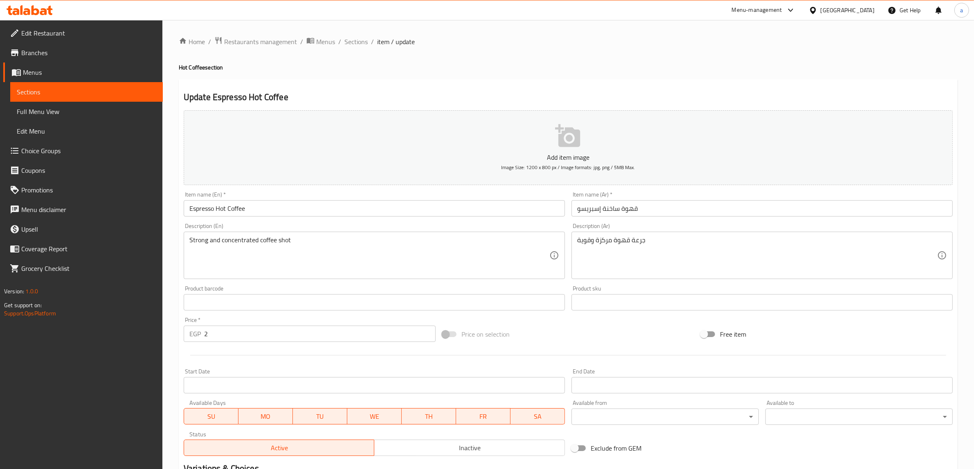
click at [281, 340] on input "2" at bounding box center [319, 334] width 231 height 16
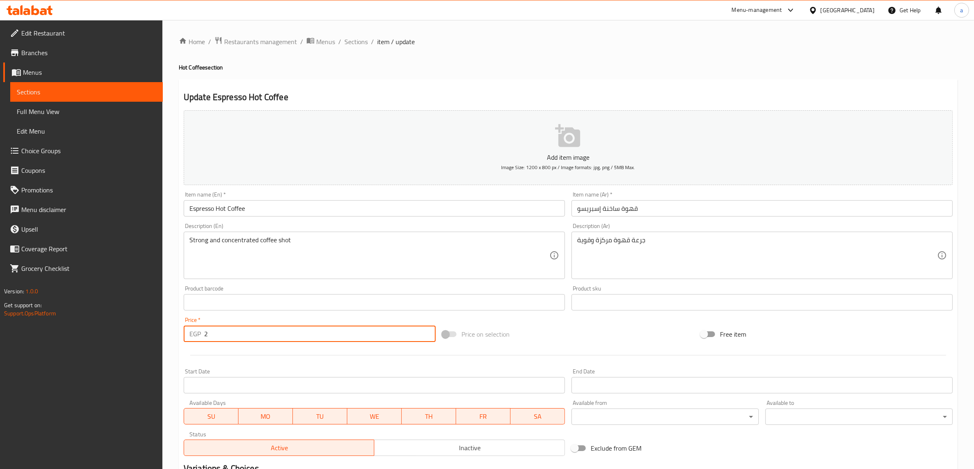
click at [281, 340] on input "2" at bounding box center [319, 334] width 231 height 16
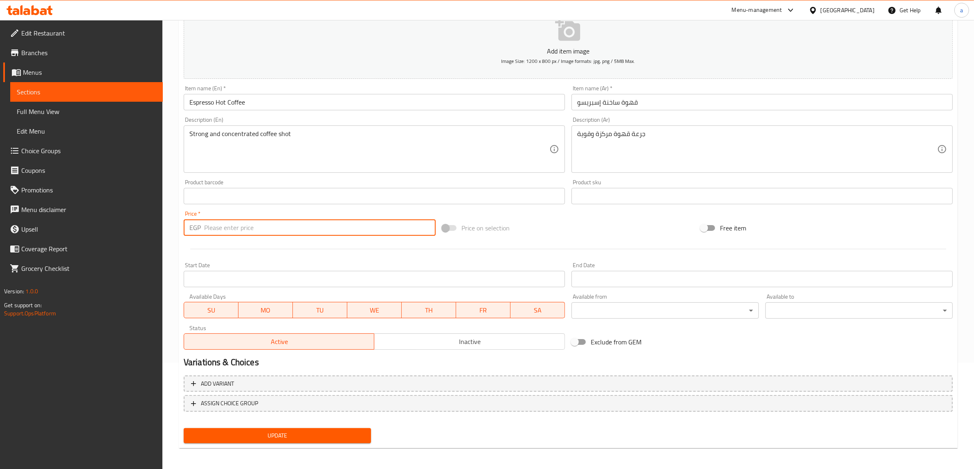
scroll to position [107, 0]
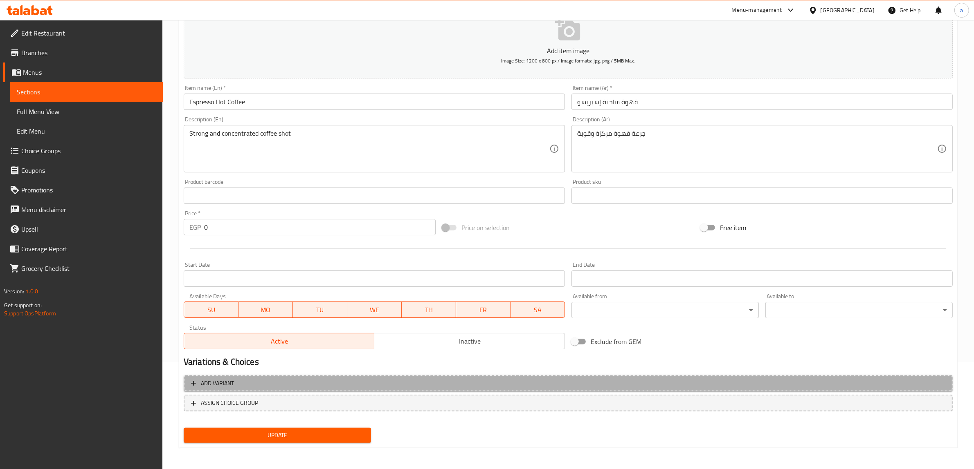
click at [284, 383] on span "Add variant" at bounding box center [568, 384] width 754 height 10
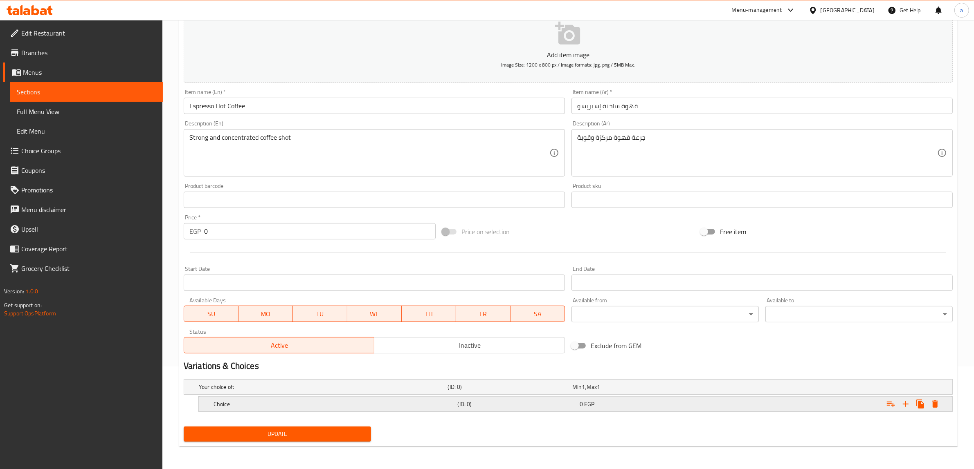
click at [346, 391] on h5 "Choice" at bounding box center [322, 387] width 246 height 8
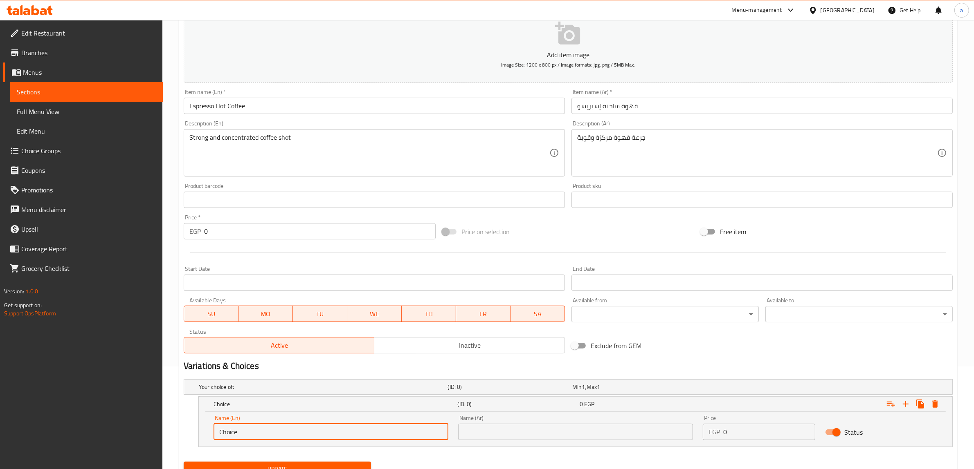
click at [310, 437] on input "Choice" at bounding box center [330, 432] width 235 height 16
click at [498, 424] on input "text" at bounding box center [575, 432] width 235 height 16
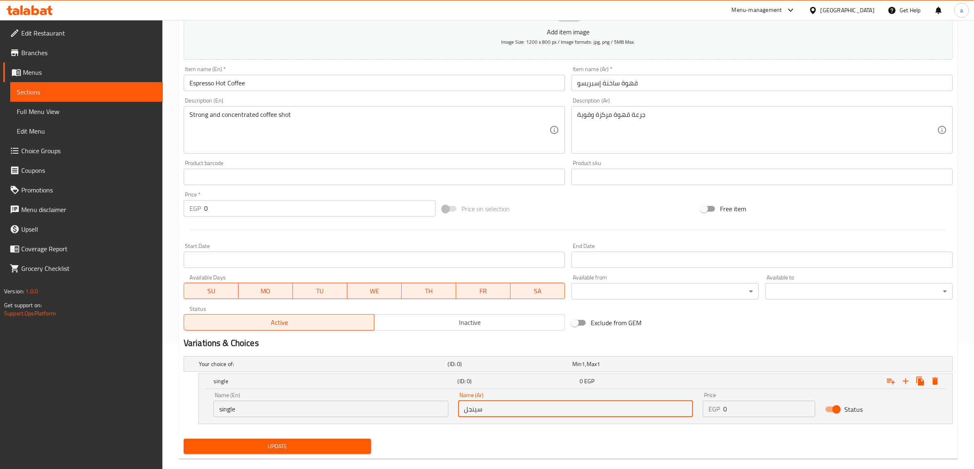
scroll to position [138, 0]
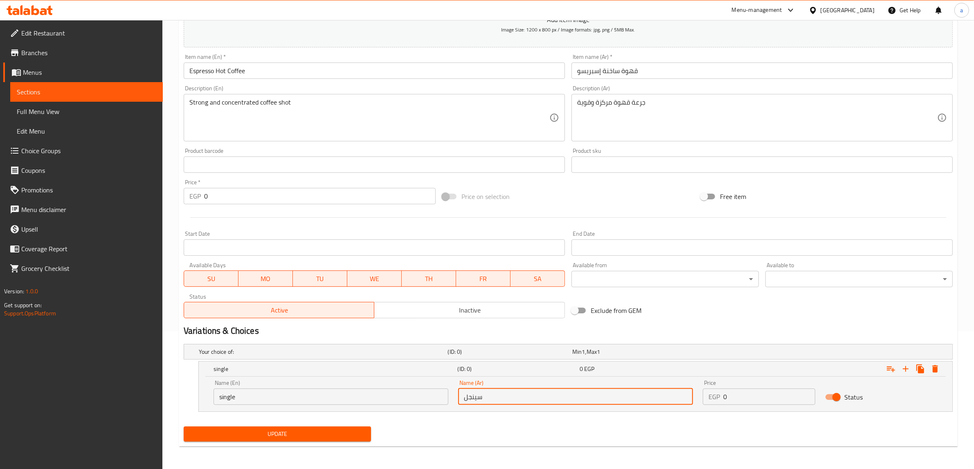
click at [474, 400] on input "سينجل" at bounding box center [575, 397] width 235 height 16
click at [747, 396] on input "0" at bounding box center [769, 397] width 92 height 16
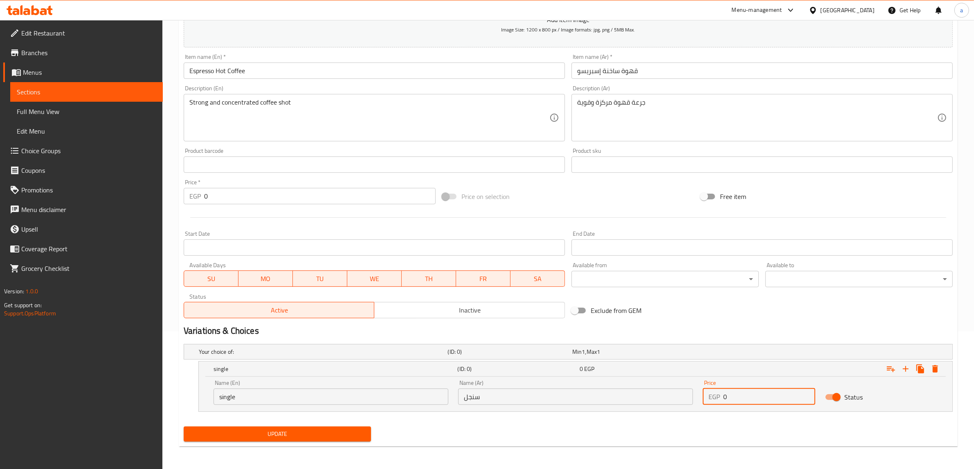
click at [747, 396] on input "0" at bounding box center [769, 397] width 92 height 16
click at [311, 430] on span "Update" at bounding box center [277, 434] width 174 height 10
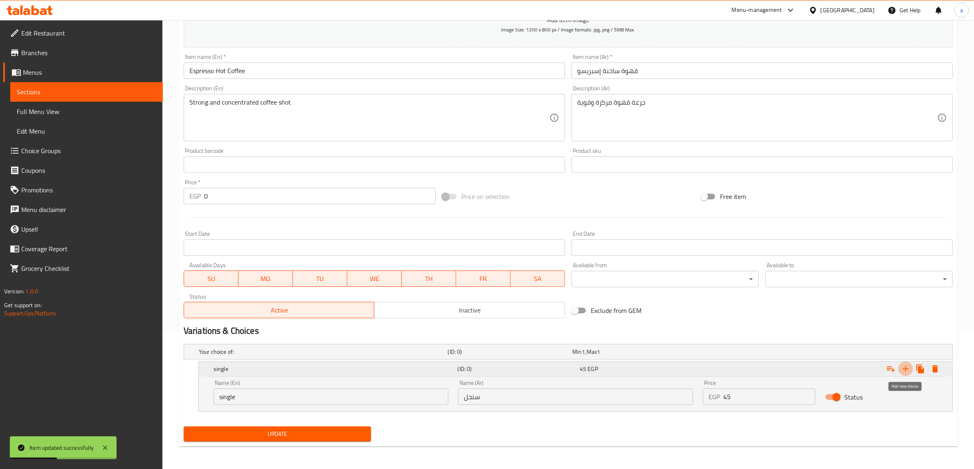
click at [903, 369] on icon "Expand" at bounding box center [906, 369] width 6 height 6
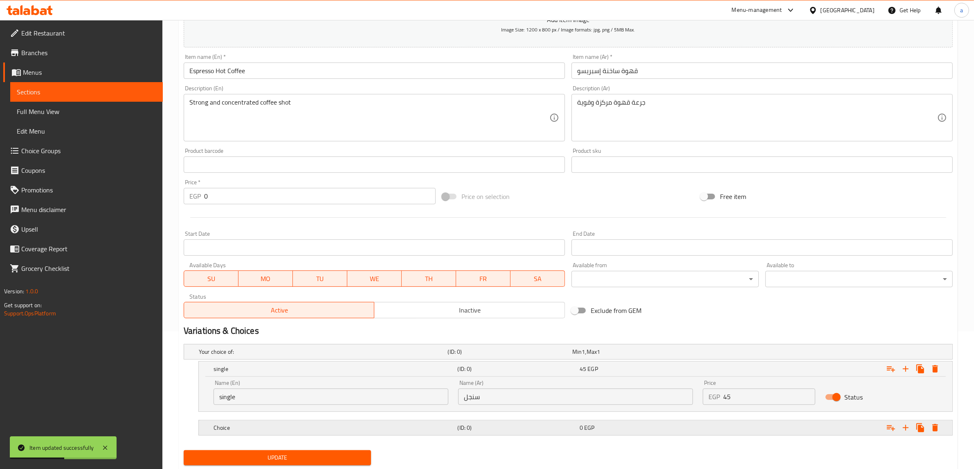
click at [264, 356] on h5 "Choice" at bounding box center [322, 352] width 246 height 8
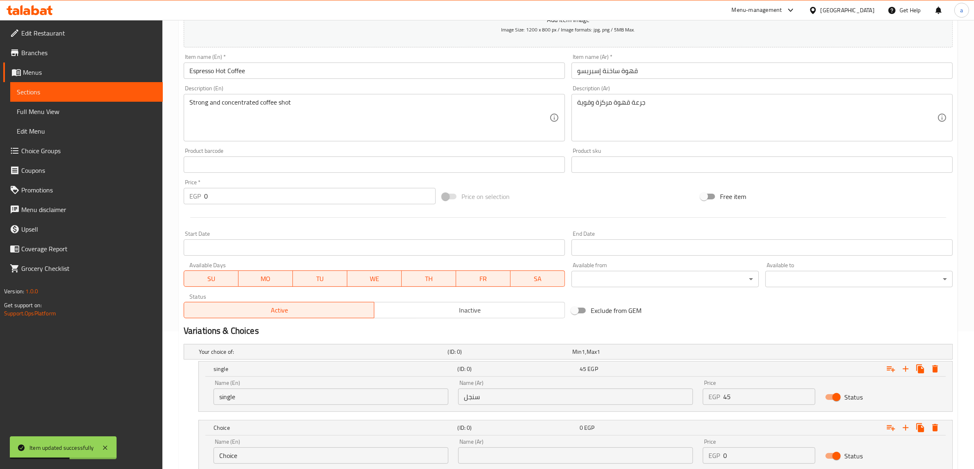
click at [266, 450] on input "Choice" at bounding box center [330, 456] width 235 height 16
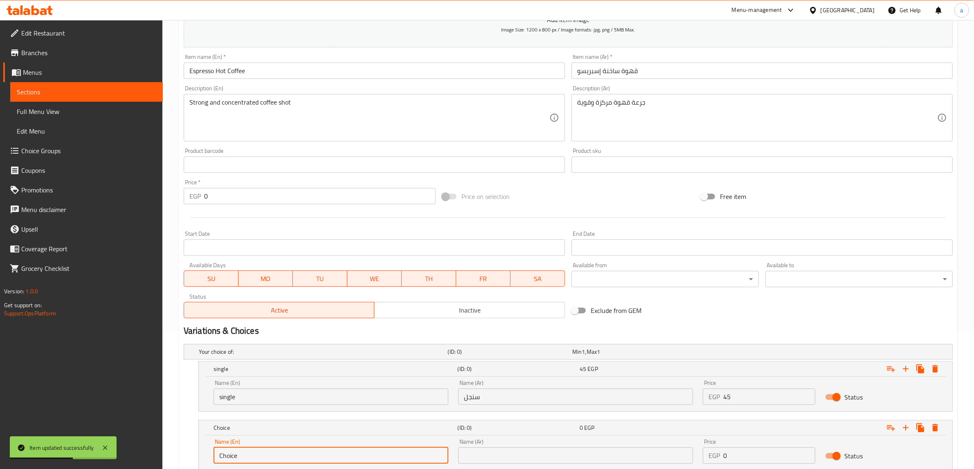
click at [266, 450] on input "Choice" at bounding box center [330, 456] width 235 height 16
click at [470, 455] on input "text" at bounding box center [575, 456] width 235 height 16
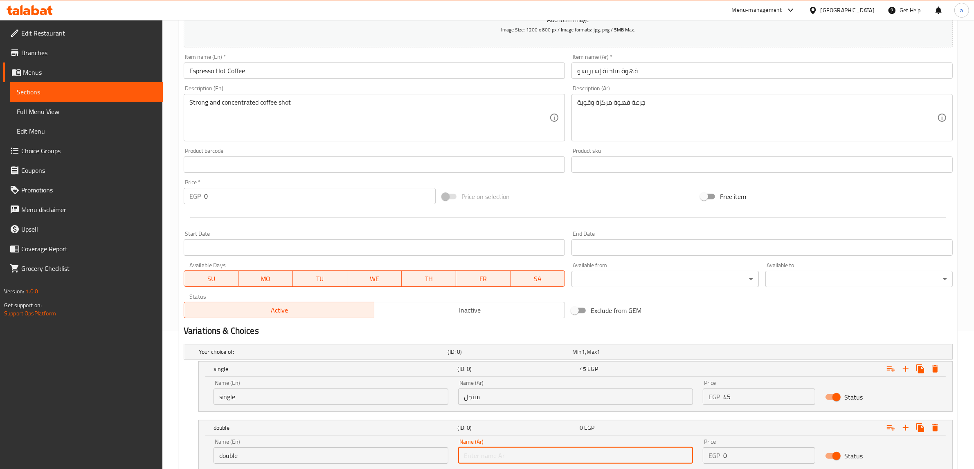
click at [470, 456] on input "text" at bounding box center [575, 456] width 235 height 16
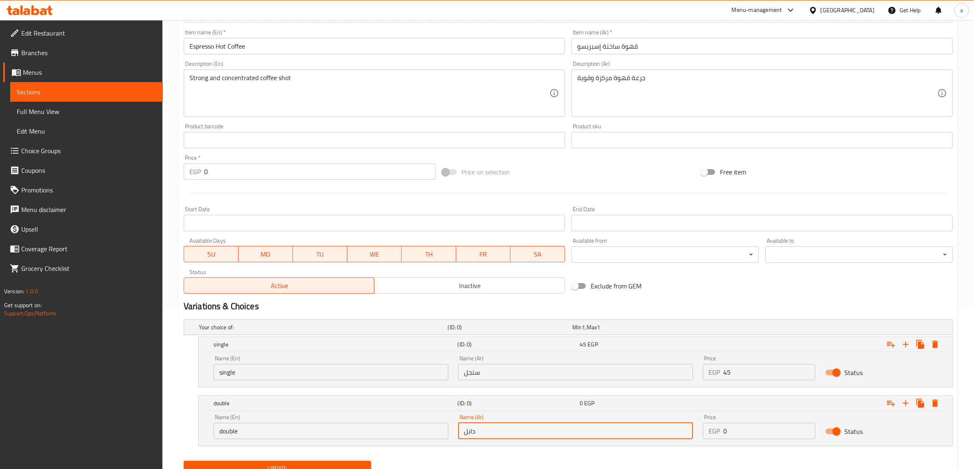
scroll to position [197, 0]
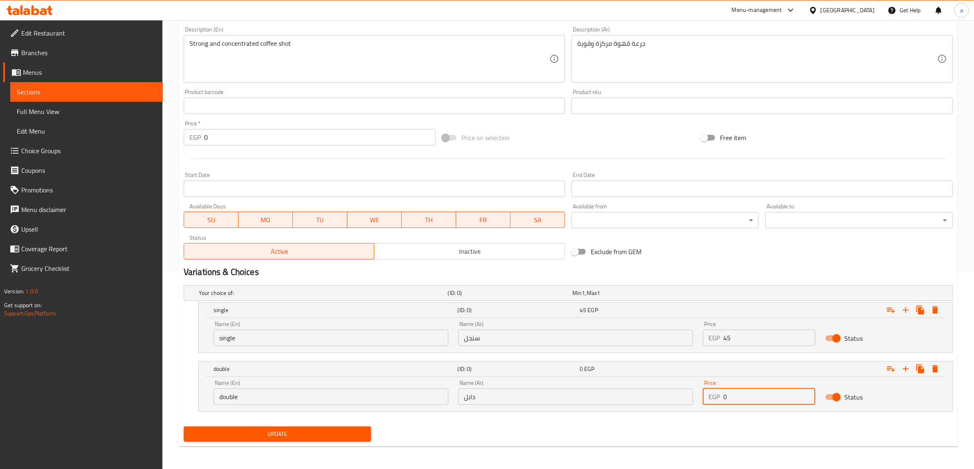
click at [753, 393] on input "0" at bounding box center [769, 397] width 92 height 16
click at [313, 432] on span "Update" at bounding box center [277, 434] width 174 height 10
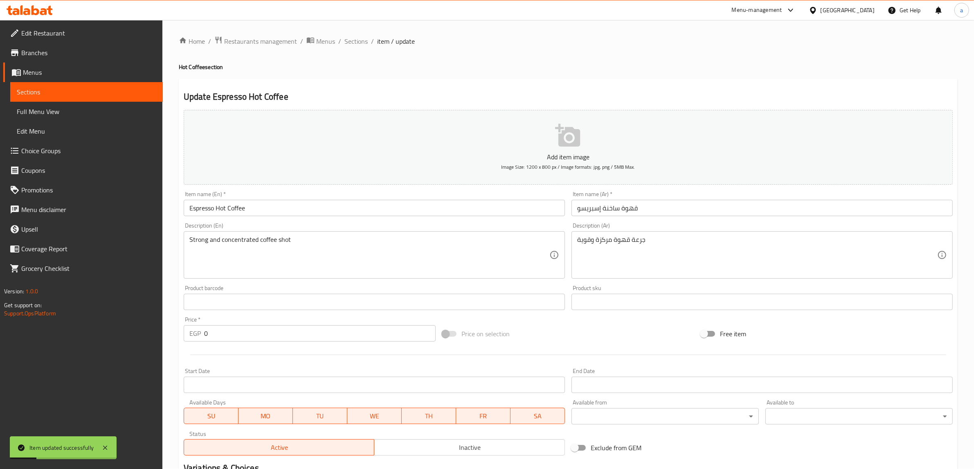
scroll to position [0, 0]
click at [94, 92] on span "Sections" at bounding box center [86, 92] width 139 height 10
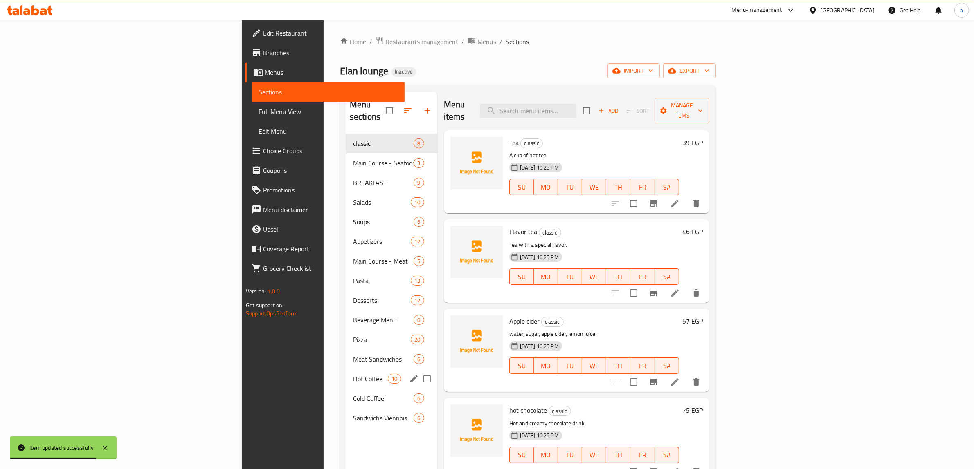
click at [346, 374] on div "Hot Coffee 10" at bounding box center [391, 379] width 91 height 20
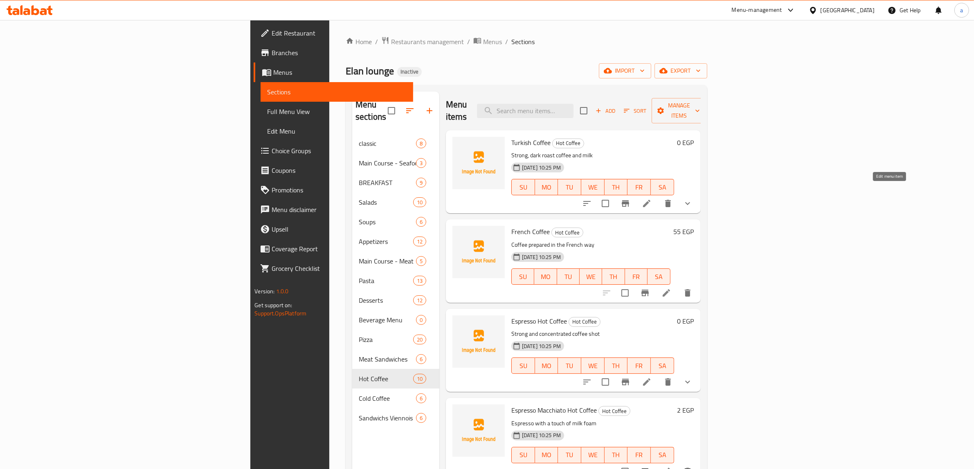
click at [651, 199] on icon at bounding box center [647, 204] width 10 height 10
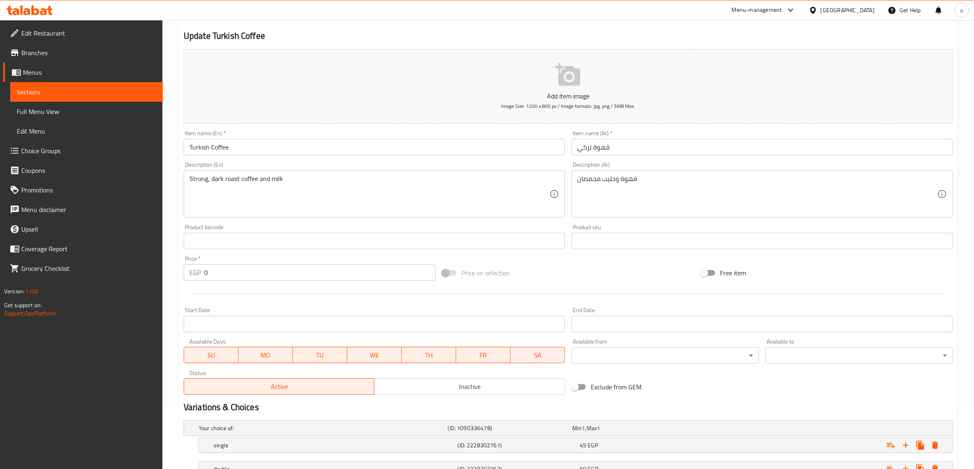
scroll to position [127, 0]
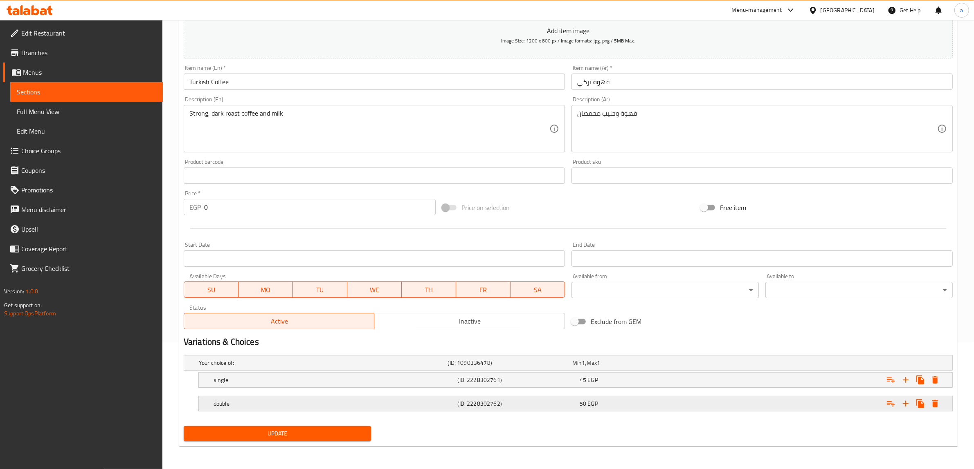
click at [569, 367] on h5 "(ID: 2228302762)" at bounding box center [508, 363] width 121 height 8
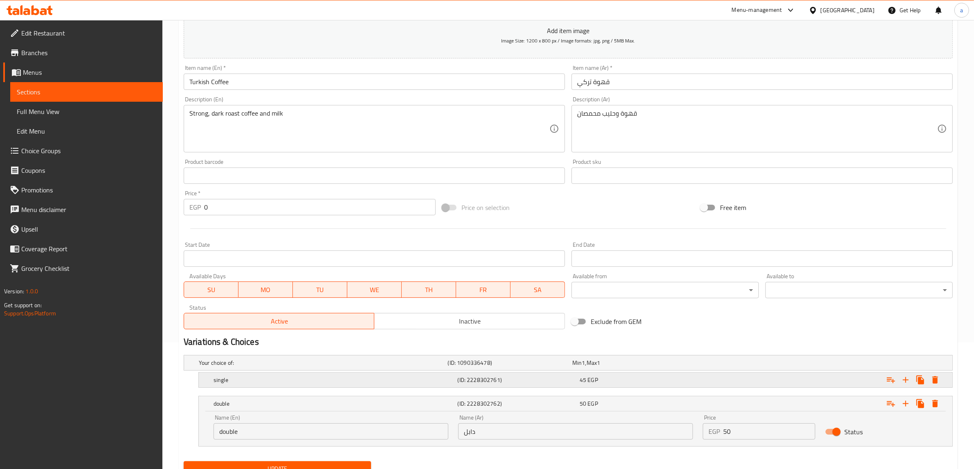
click at [501, 367] on h5 "(ID: 2228302761)" at bounding box center [508, 363] width 121 height 8
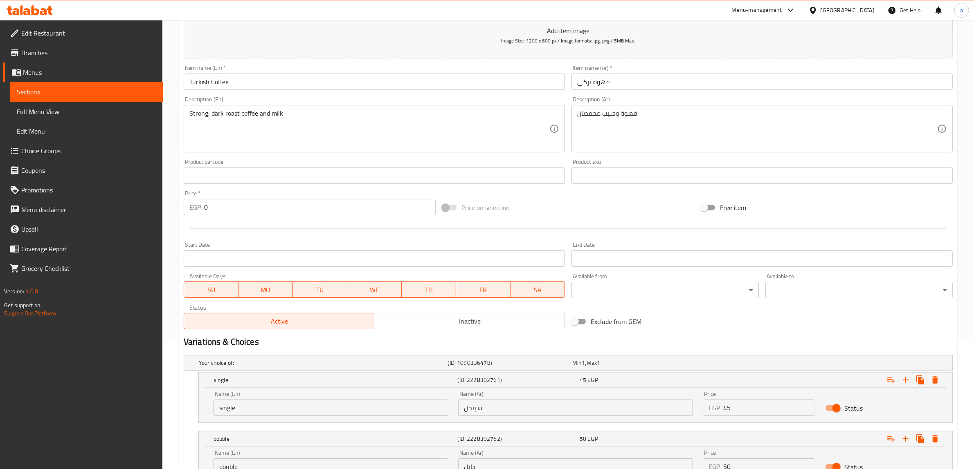
click at [475, 411] on input "سينجل" at bounding box center [575, 408] width 235 height 16
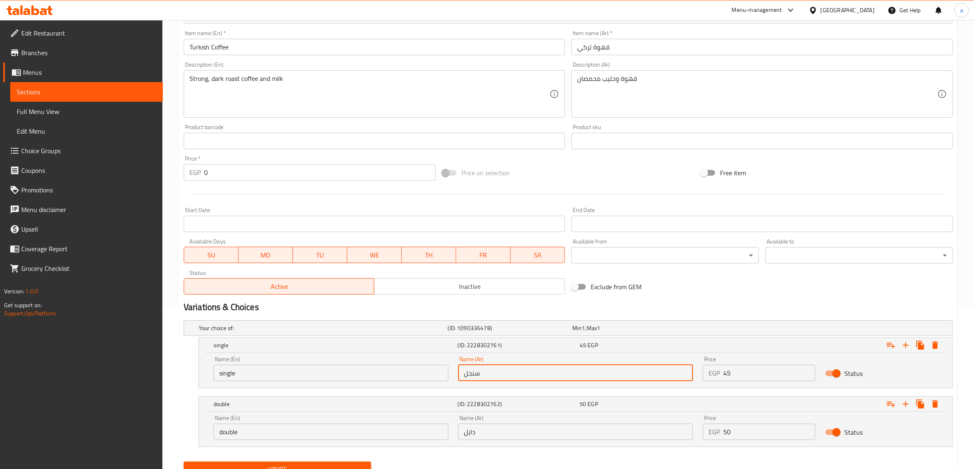
scroll to position [197, 0]
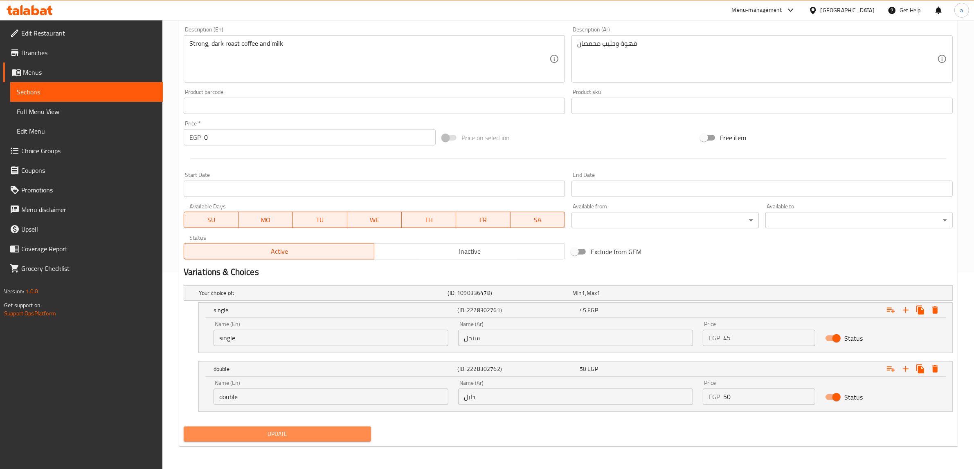
click at [354, 433] on span "Update" at bounding box center [277, 434] width 174 height 10
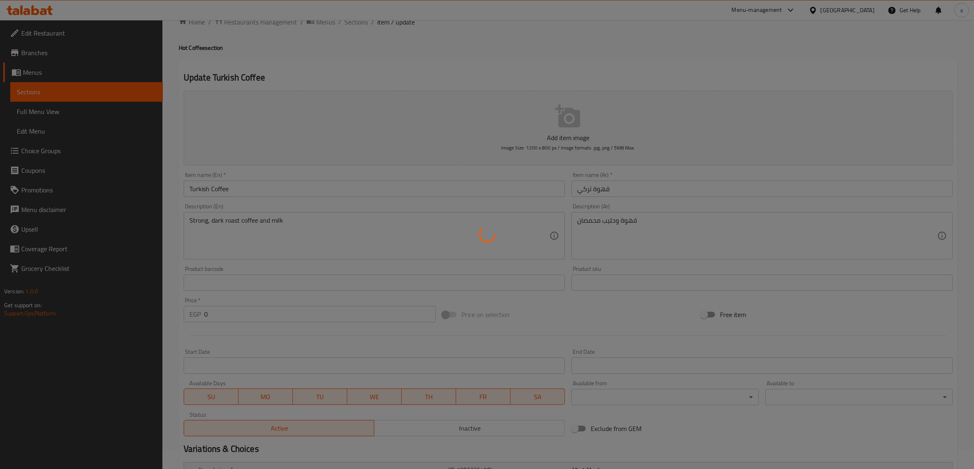
scroll to position [0, 0]
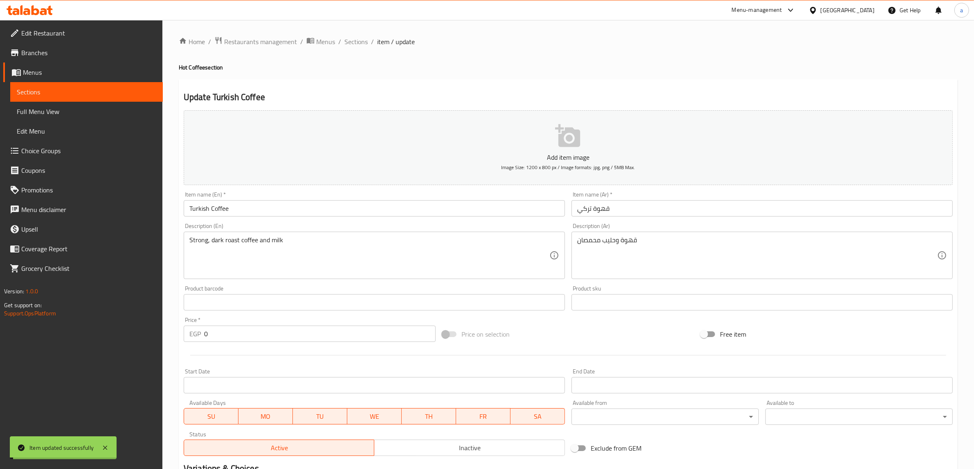
click at [353, 44] on span "Sections" at bounding box center [355, 42] width 23 height 10
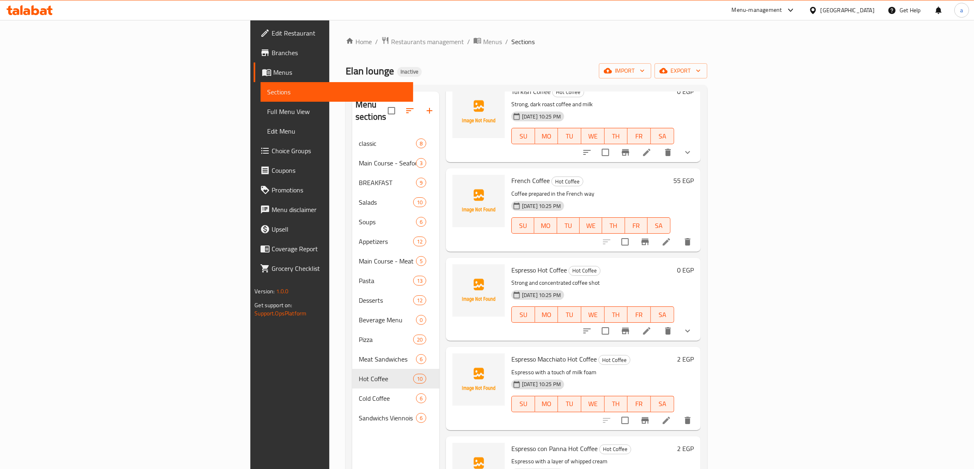
scroll to position [153, 0]
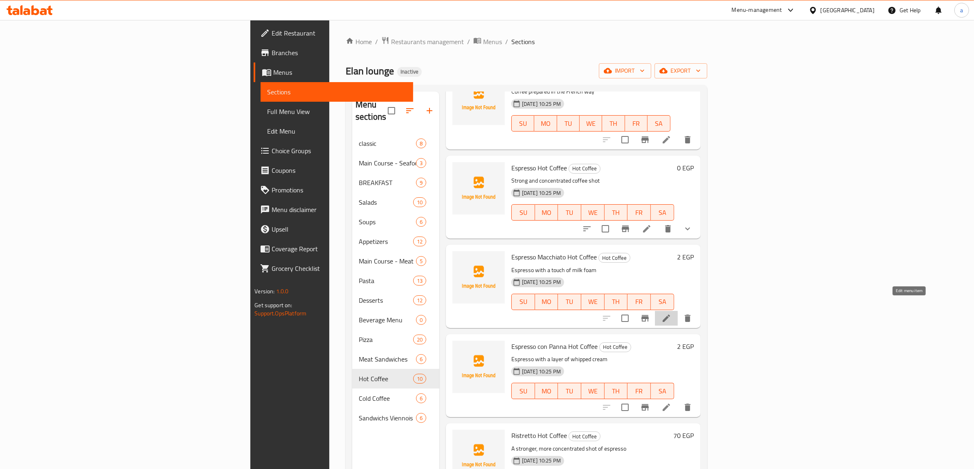
click at [670, 315] on icon at bounding box center [665, 318] width 7 height 7
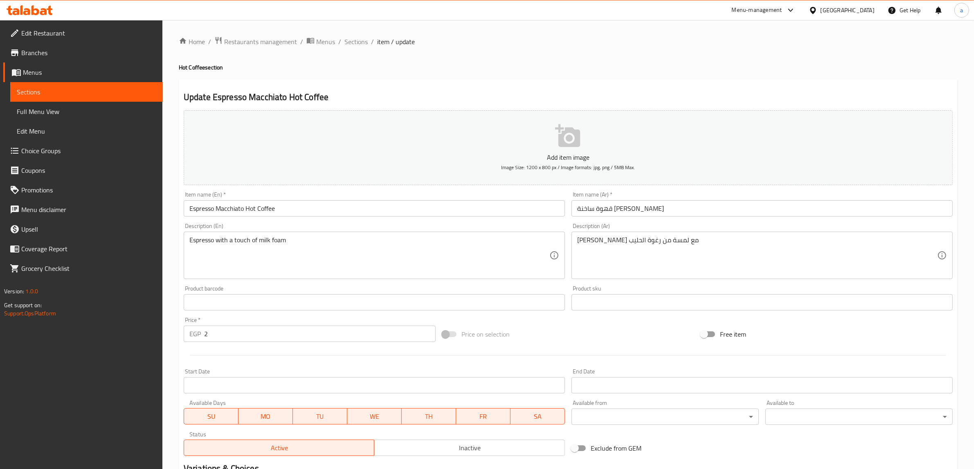
click at [333, 328] on input "2" at bounding box center [319, 334] width 231 height 16
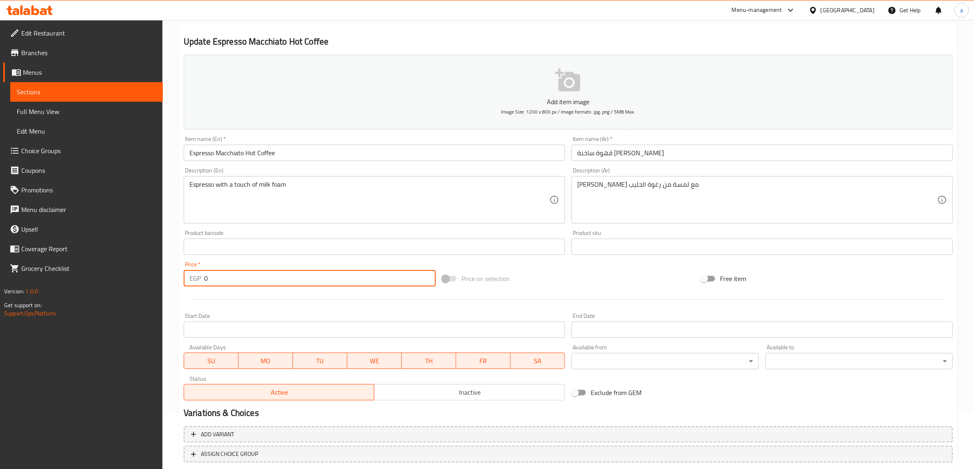
scroll to position [107, 0]
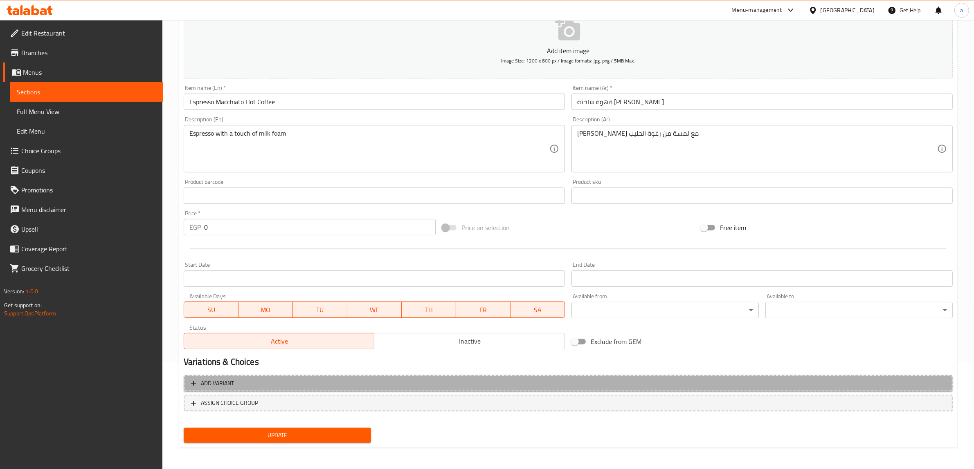
click at [333, 383] on span "Add variant" at bounding box center [568, 384] width 754 height 10
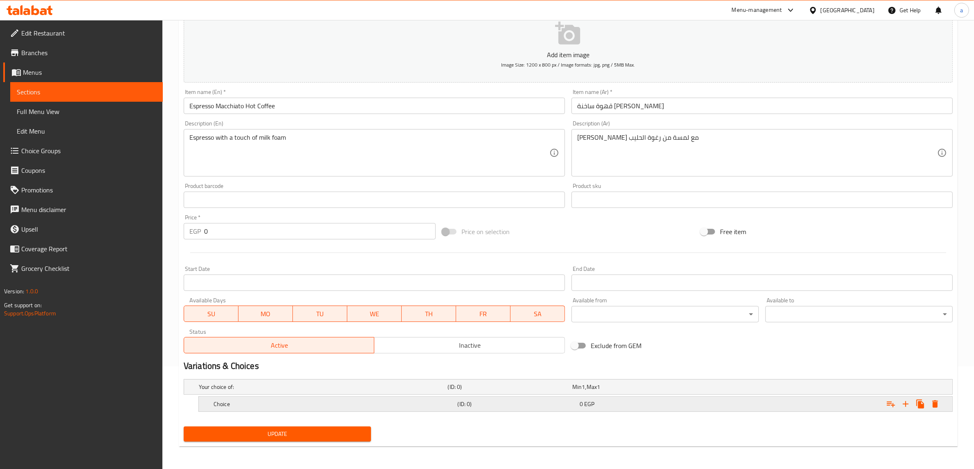
click at [380, 391] on h5 "Choice" at bounding box center [322, 387] width 246 height 8
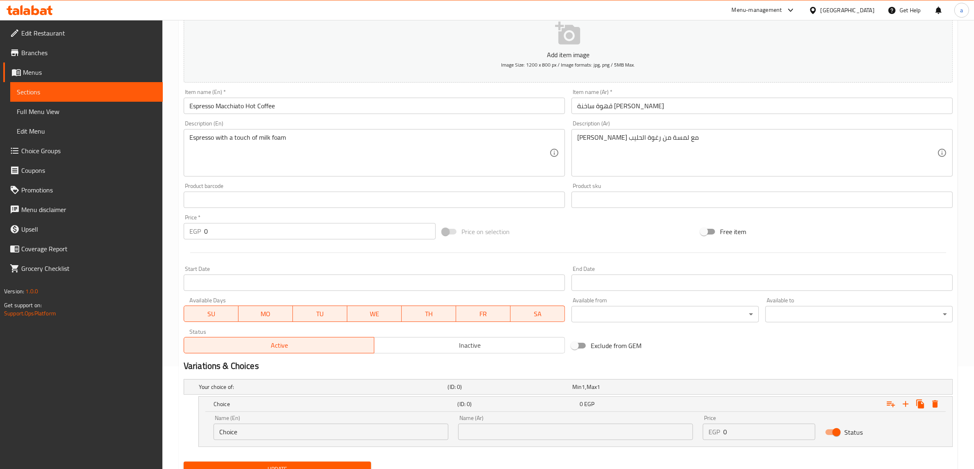
click at [355, 441] on div "Name (En) Choice Name (En)" at bounding box center [331, 428] width 245 height 35
click at [357, 432] on input "Choice" at bounding box center [330, 432] width 235 height 16
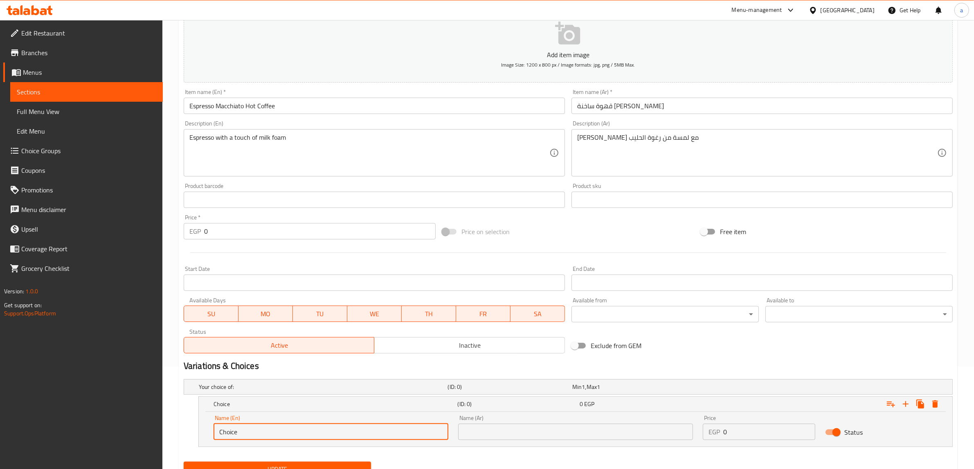
click at [357, 432] on input "Choice" at bounding box center [330, 432] width 235 height 16
click at [492, 420] on div "Name (Ar) Name (Ar)" at bounding box center [575, 427] width 235 height 25
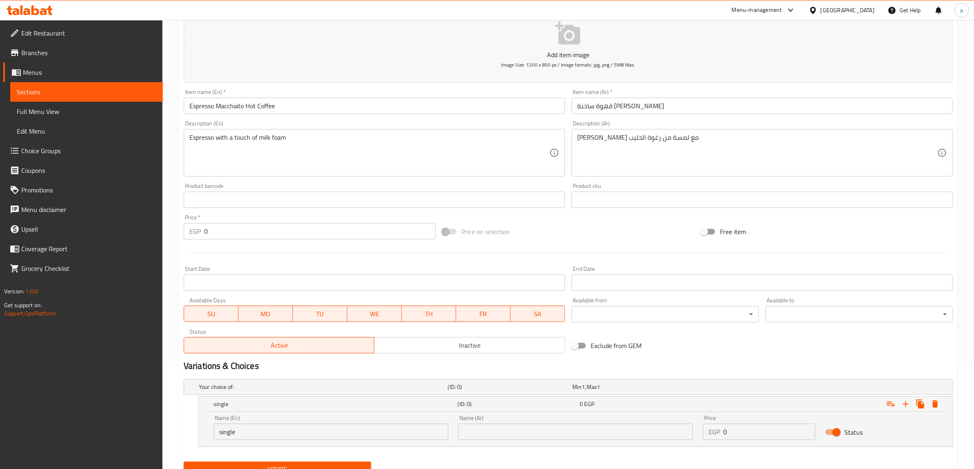
click at [496, 427] on input "text" at bounding box center [575, 432] width 235 height 16
click at [755, 431] on input "0" at bounding box center [769, 432] width 92 height 16
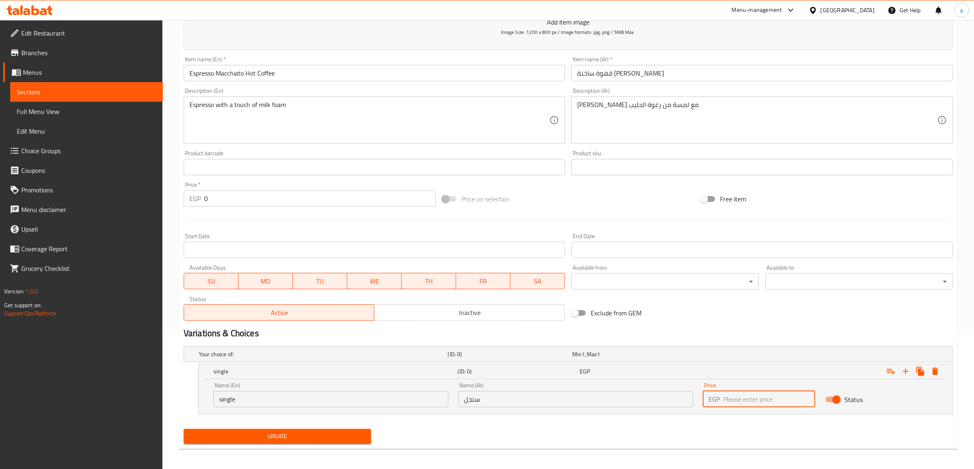
scroll to position [138, 0]
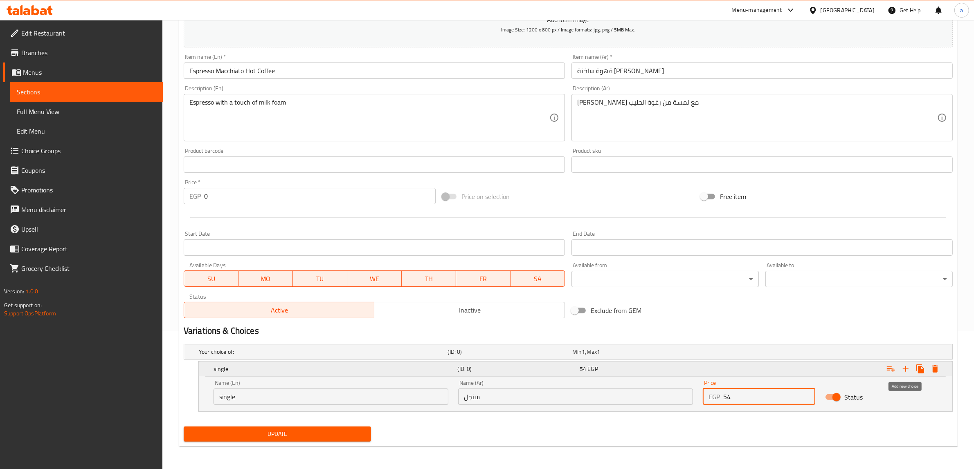
click at [906, 372] on icon "Expand" at bounding box center [906, 369] width 10 height 10
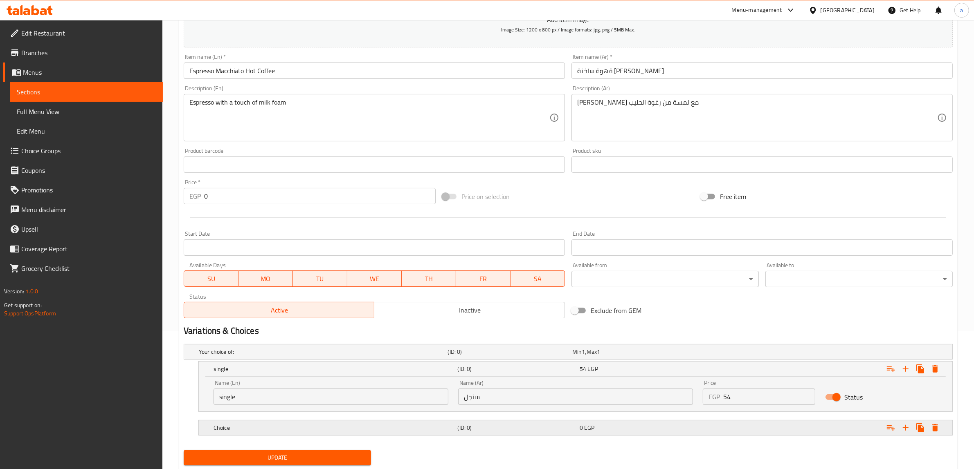
click at [366, 356] on h5 "Choice" at bounding box center [322, 352] width 246 height 8
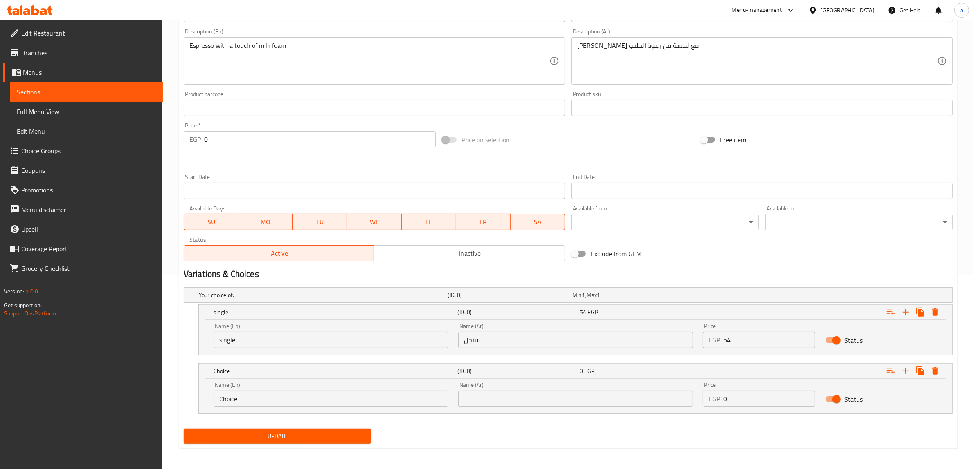
scroll to position [197, 0]
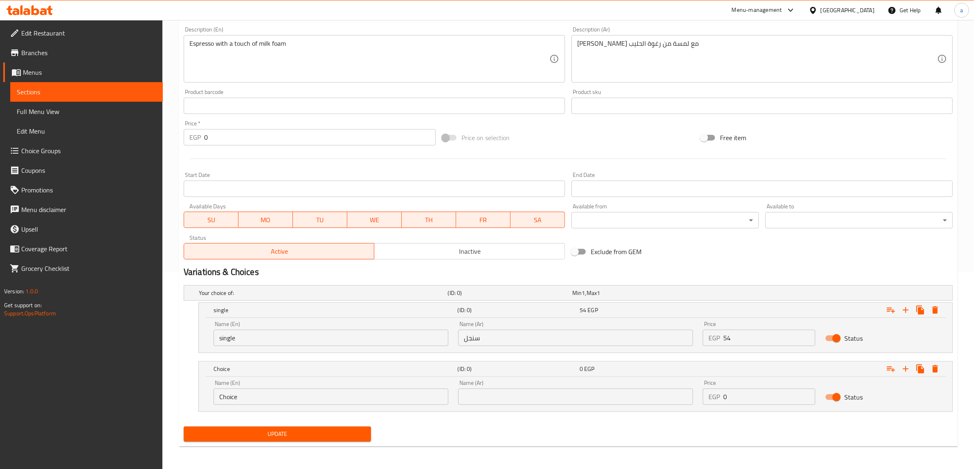
click at [310, 399] on input "Choice" at bounding box center [330, 397] width 235 height 16
click at [751, 344] on input "54" at bounding box center [769, 338] width 92 height 16
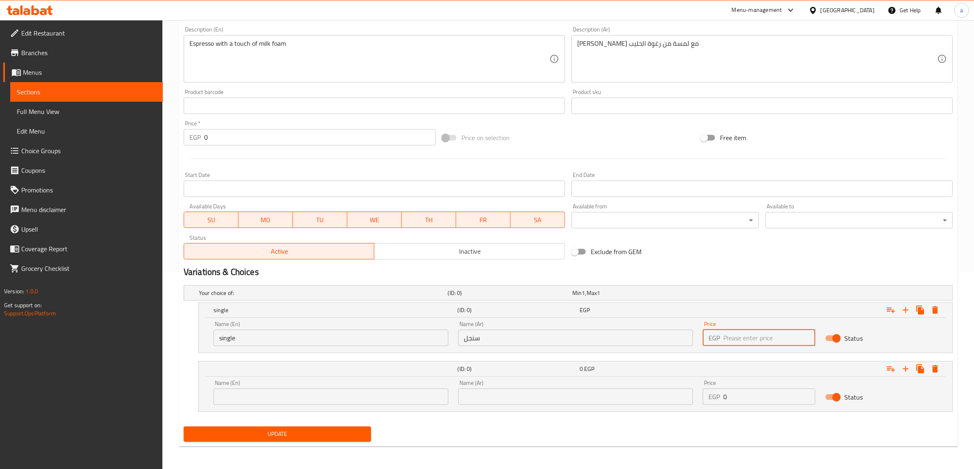
click at [737, 341] on input "number" at bounding box center [769, 338] width 92 height 16
click at [730, 401] on input "0" at bounding box center [769, 397] width 92 height 16
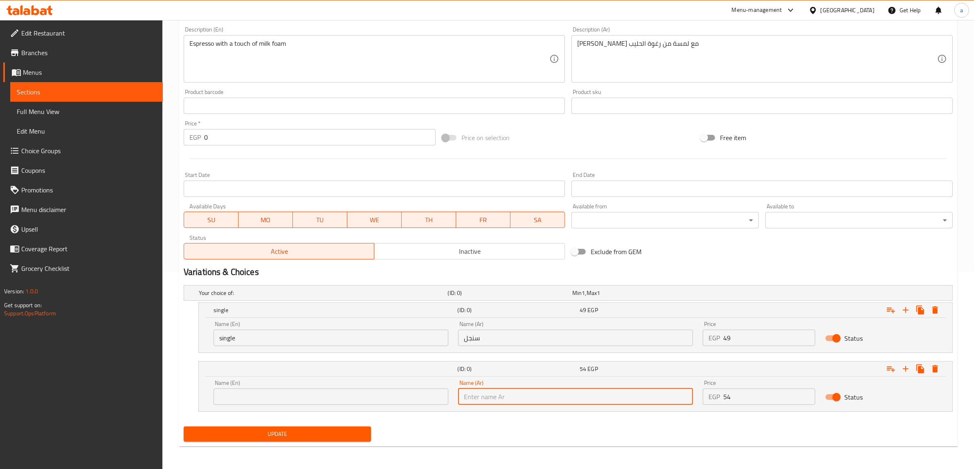
click at [624, 401] on input "text" at bounding box center [575, 397] width 235 height 16
click at [351, 395] on input "text" at bounding box center [330, 397] width 235 height 16
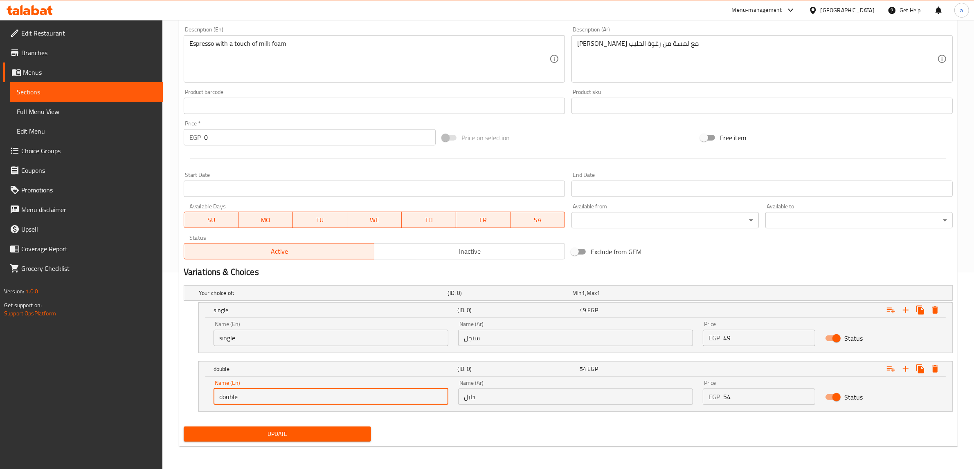
click at [307, 435] on span "Update" at bounding box center [277, 434] width 174 height 10
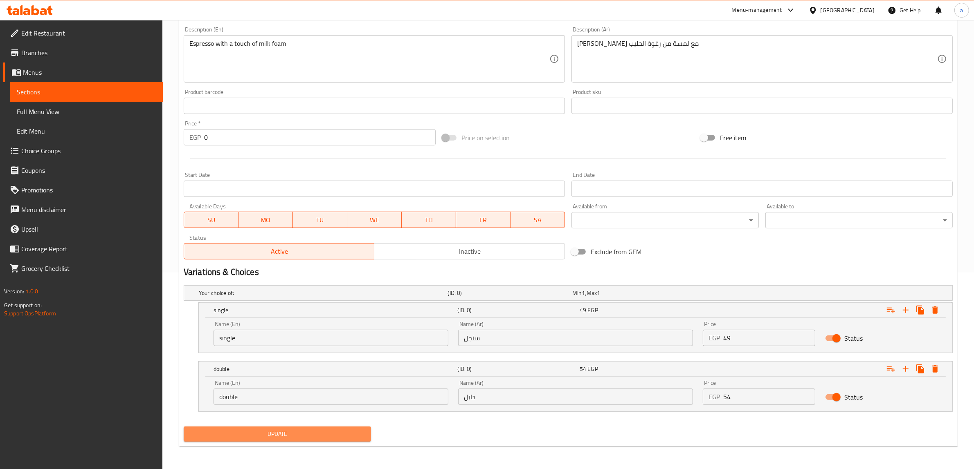
click at [321, 436] on span "Update" at bounding box center [277, 434] width 174 height 10
click at [341, 429] on span "Update" at bounding box center [277, 434] width 174 height 10
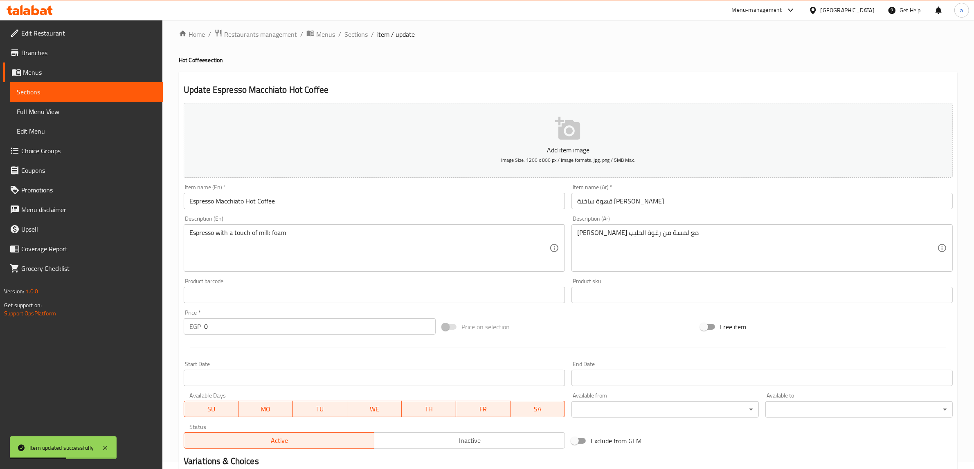
scroll to position [0, 0]
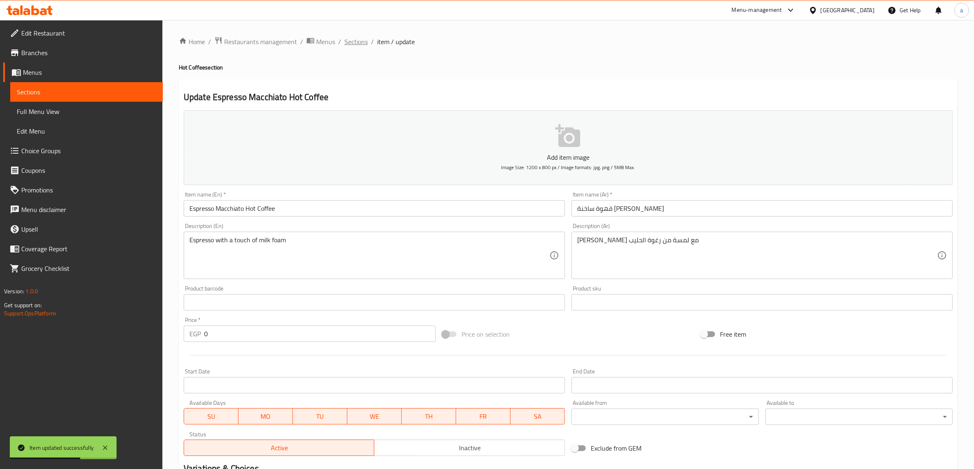
click at [357, 46] on span "Sections" at bounding box center [355, 42] width 23 height 10
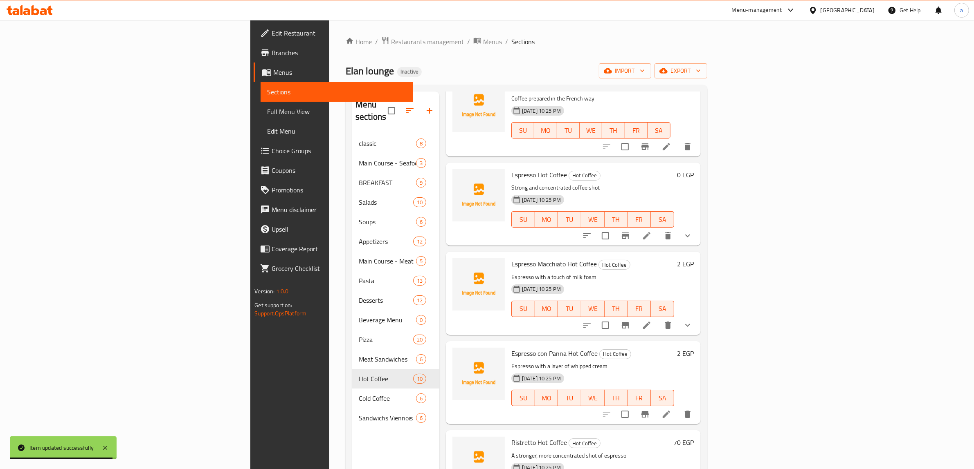
scroll to position [204, 0]
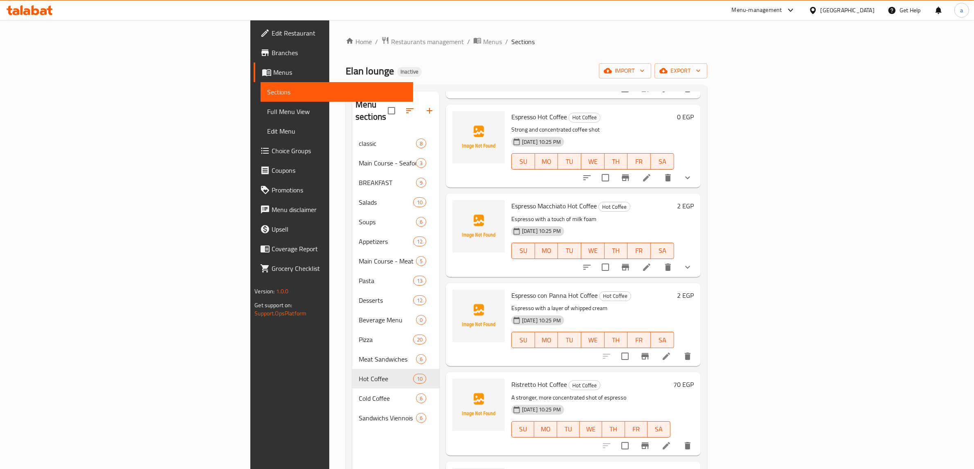
click at [678, 349] on li at bounding box center [666, 356] width 23 height 15
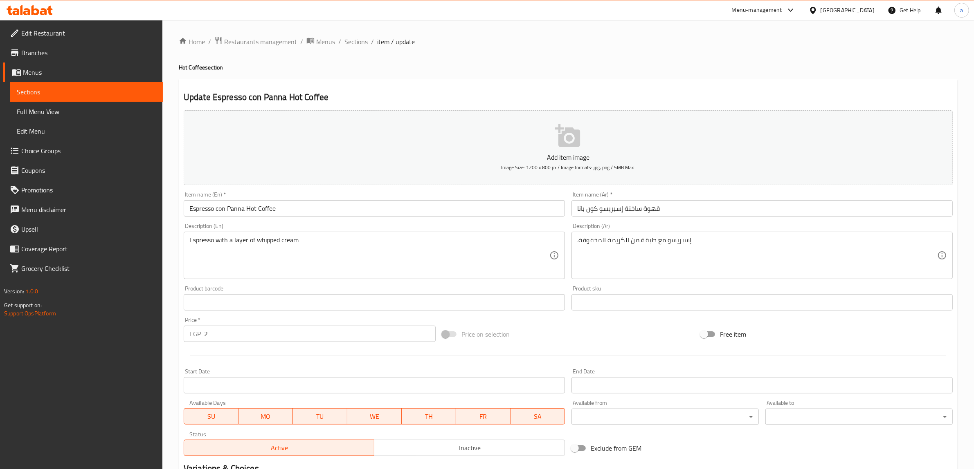
click at [239, 325] on div "Price   * EGP 2 Price *" at bounding box center [310, 329] width 252 height 25
click at [240, 333] on input "2" at bounding box center [319, 334] width 231 height 16
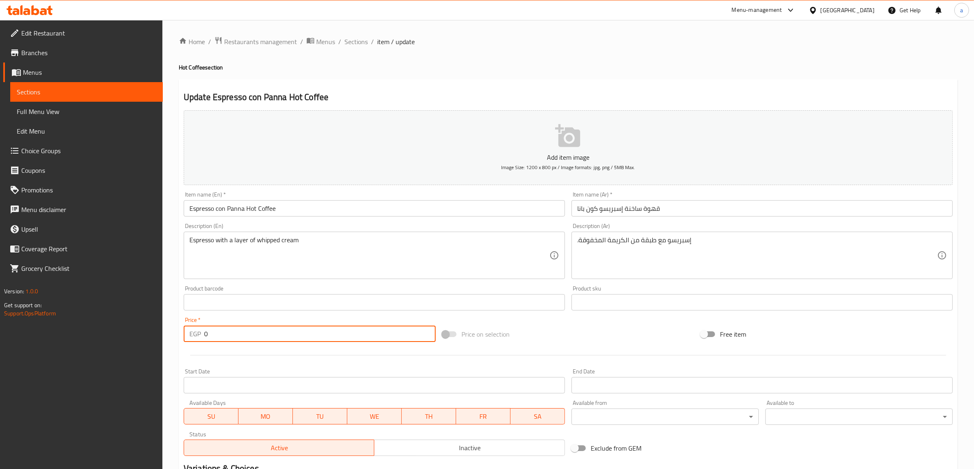
scroll to position [107, 0]
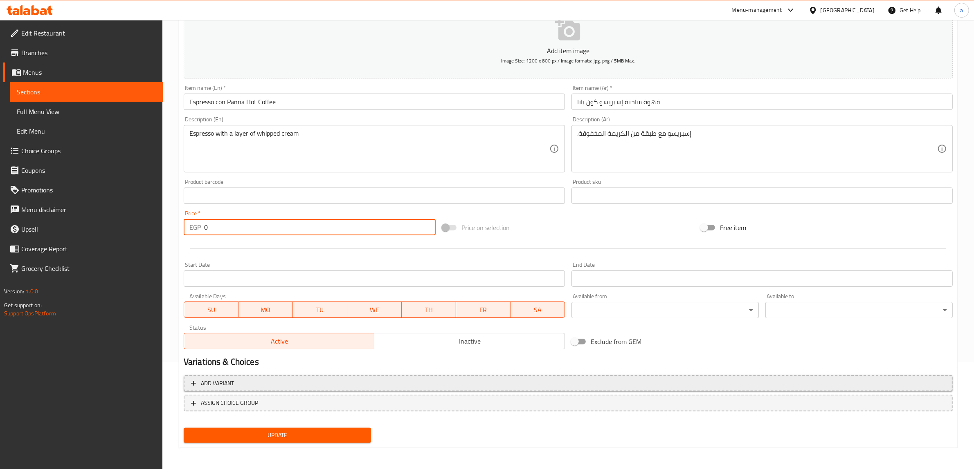
click at [371, 383] on span "Add variant" at bounding box center [568, 384] width 754 height 10
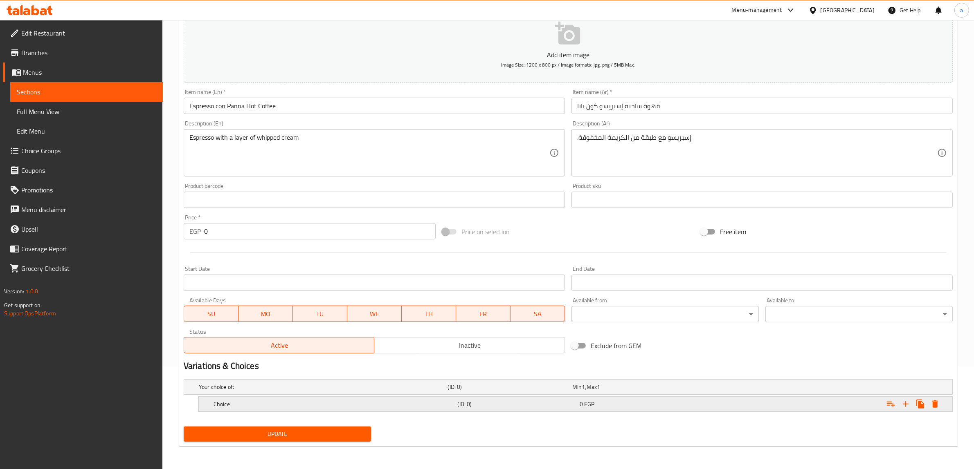
click at [524, 391] on h5 "(ID: 0)" at bounding box center [508, 387] width 121 height 8
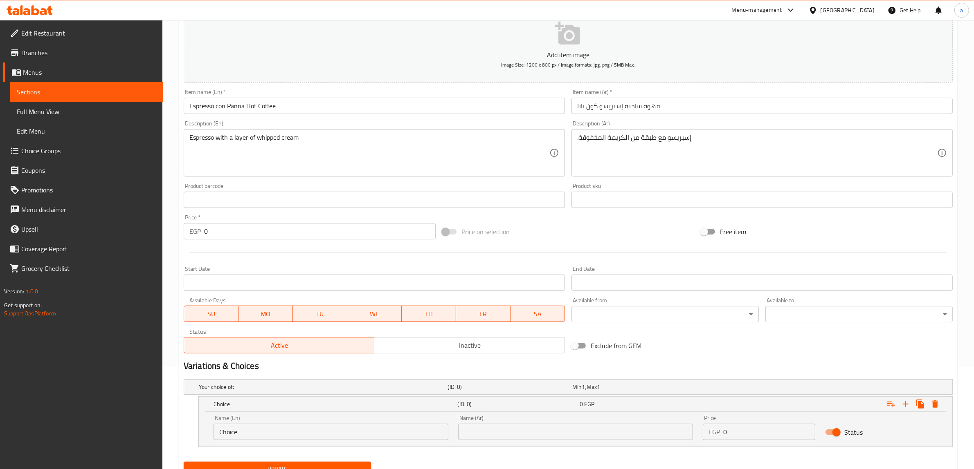
click at [301, 428] on input "Choice" at bounding box center [330, 432] width 235 height 16
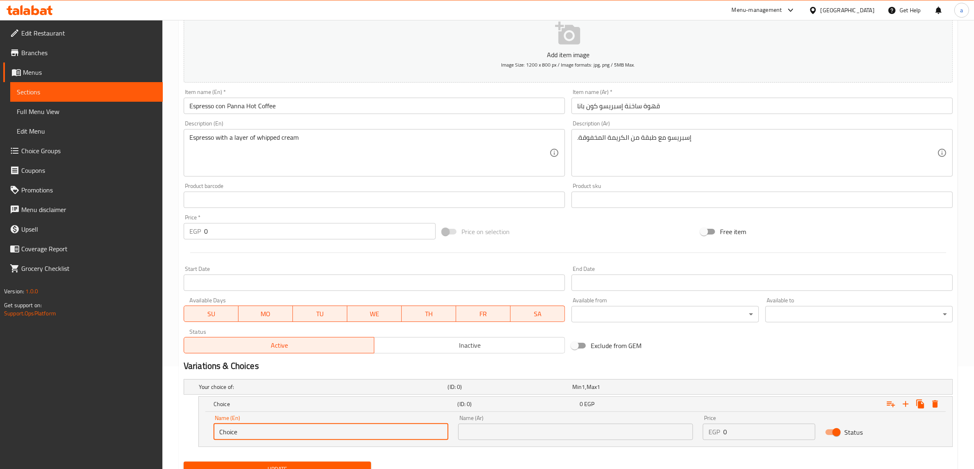
click at [301, 428] on input "Choice" at bounding box center [330, 432] width 235 height 16
click at [495, 421] on div "Name (Ar) Name (Ar)" at bounding box center [575, 427] width 235 height 25
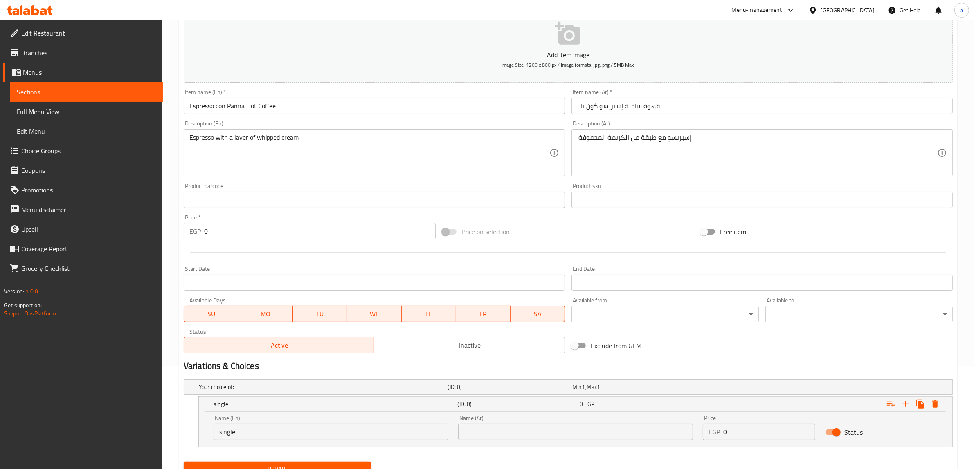
click at [496, 426] on input "text" at bounding box center [575, 432] width 235 height 16
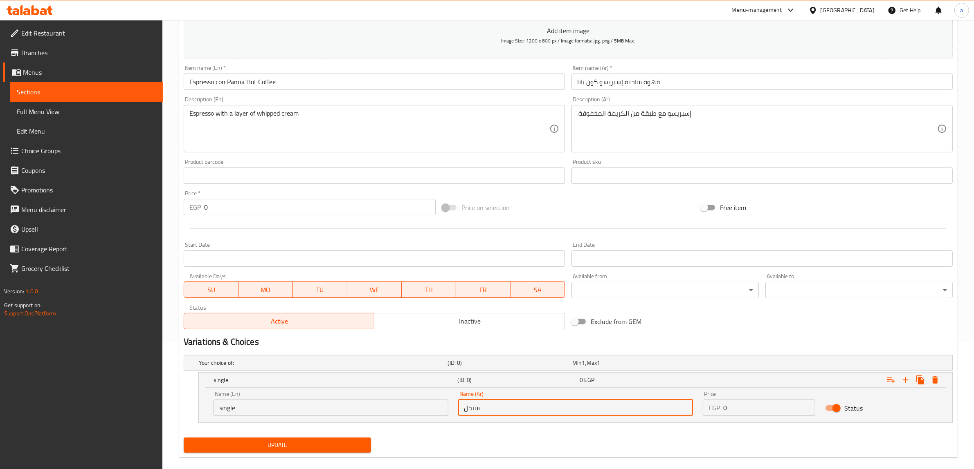
scroll to position [138, 0]
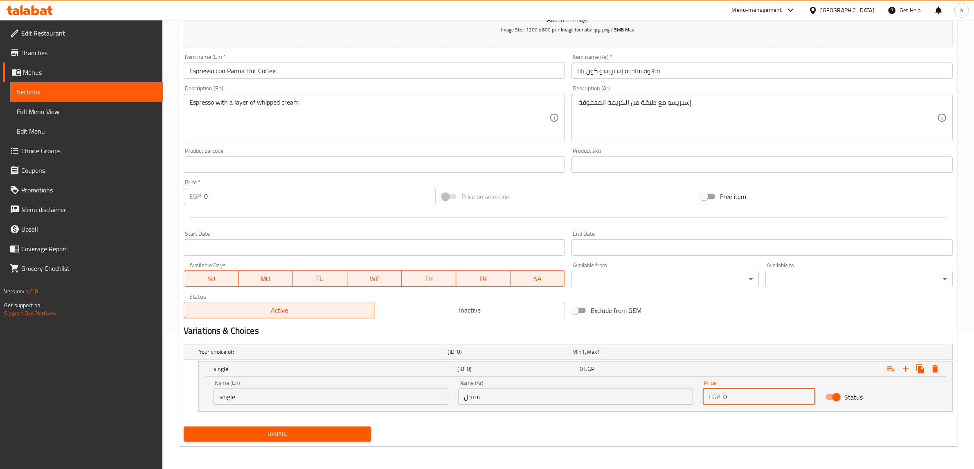
click at [739, 399] on input "0" at bounding box center [769, 397] width 92 height 16
click at [904, 373] on icon "Expand" at bounding box center [906, 369] width 10 height 10
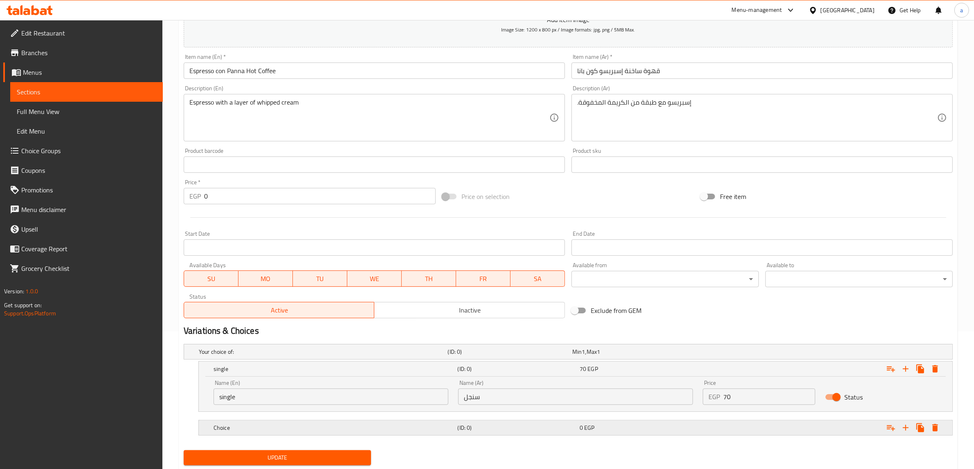
scroll to position [162, 0]
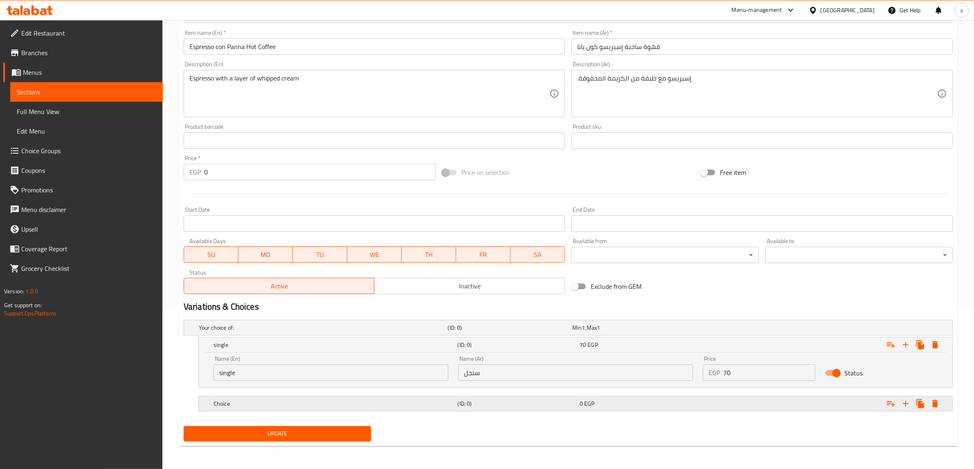
click at [520, 332] on h5 "(ID: 0)" at bounding box center [508, 328] width 121 height 8
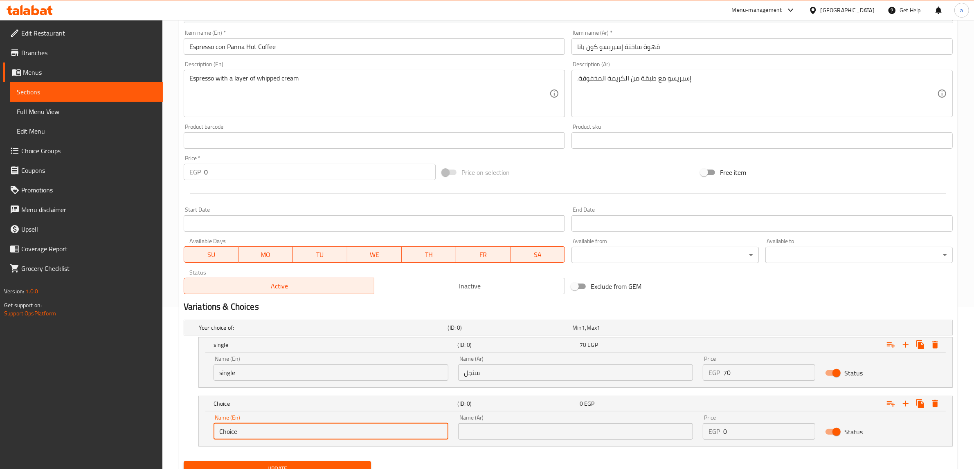
click at [320, 432] on input "Choice" at bounding box center [330, 432] width 235 height 16
click at [320, 432] on input "text" at bounding box center [330, 432] width 235 height 16
click at [528, 420] on div "Name (Ar) Name (Ar)" at bounding box center [575, 427] width 235 height 25
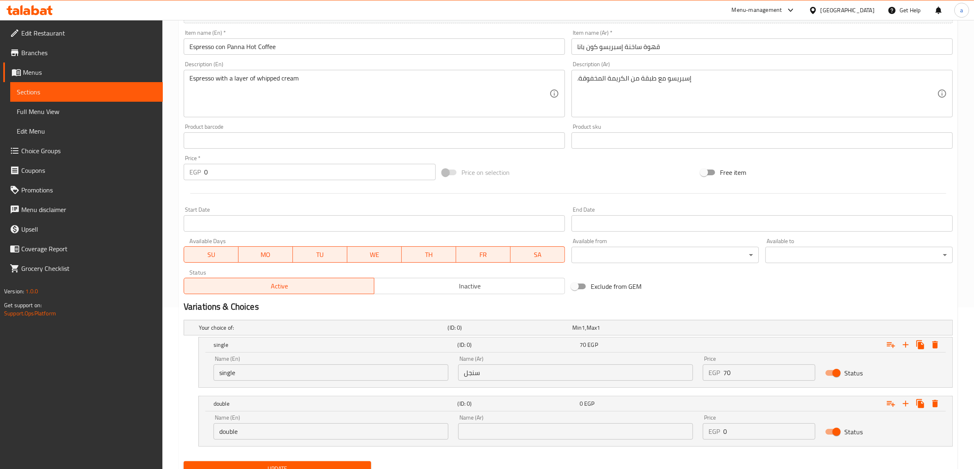
click at [528, 426] on input "text" at bounding box center [575, 432] width 235 height 16
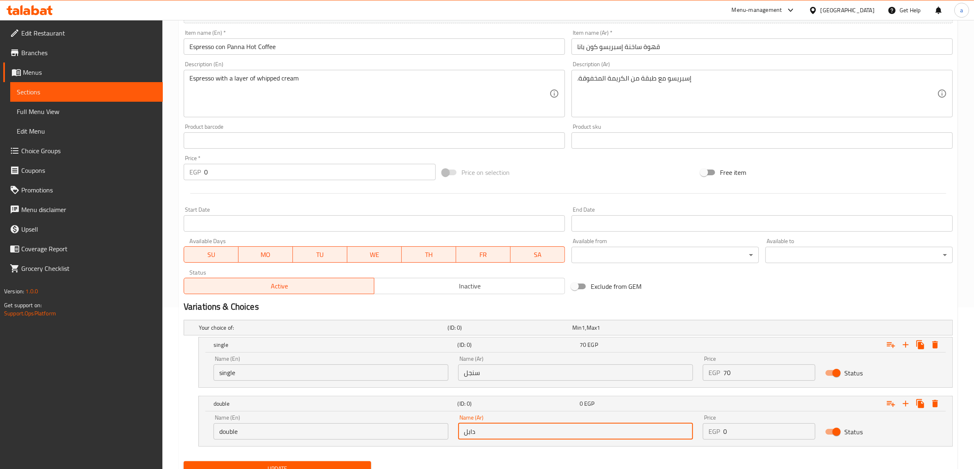
click at [739, 432] on input "0" at bounding box center [769, 432] width 92 height 16
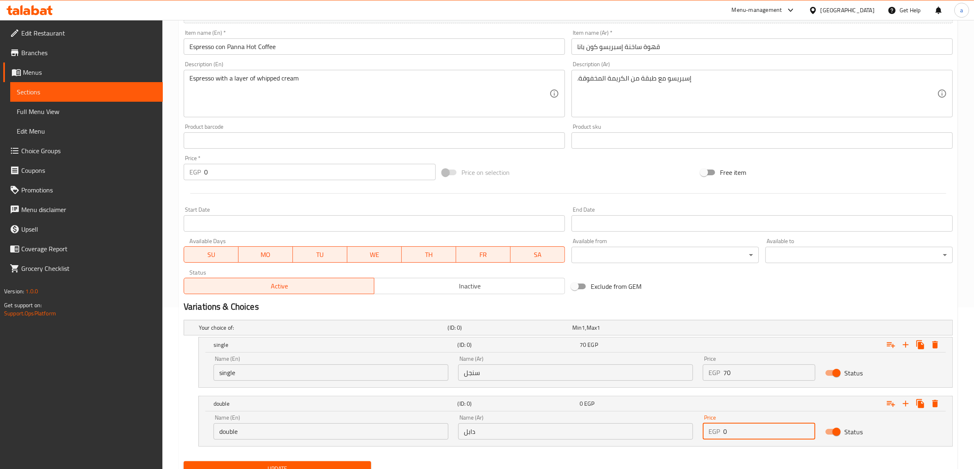
click at [739, 432] on input "0" at bounding box center [769, 432] width 92 height 16
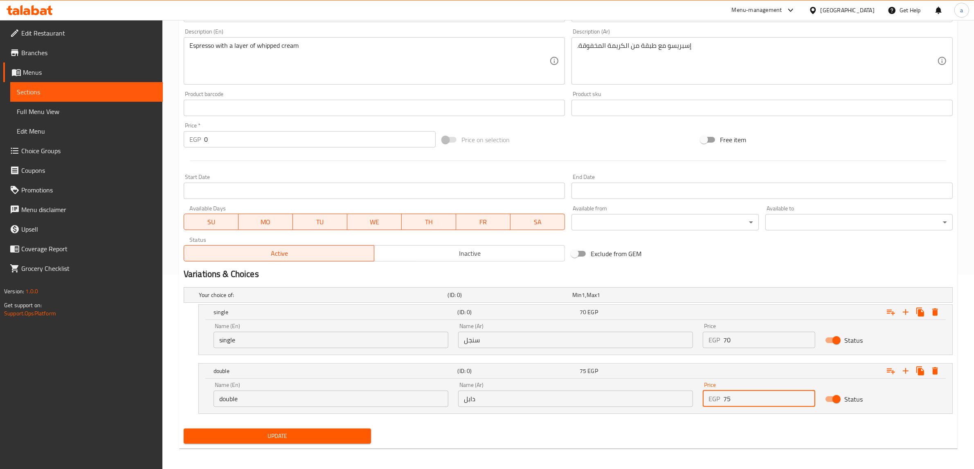
scroll to position [197, 0]
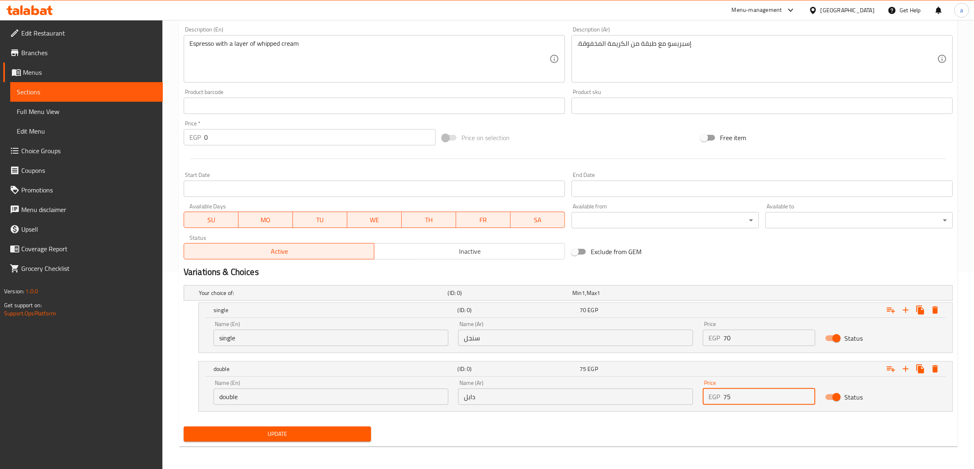
click at [318, 438] on span "Update" at bounding box center [277, 434] width 174 height 10
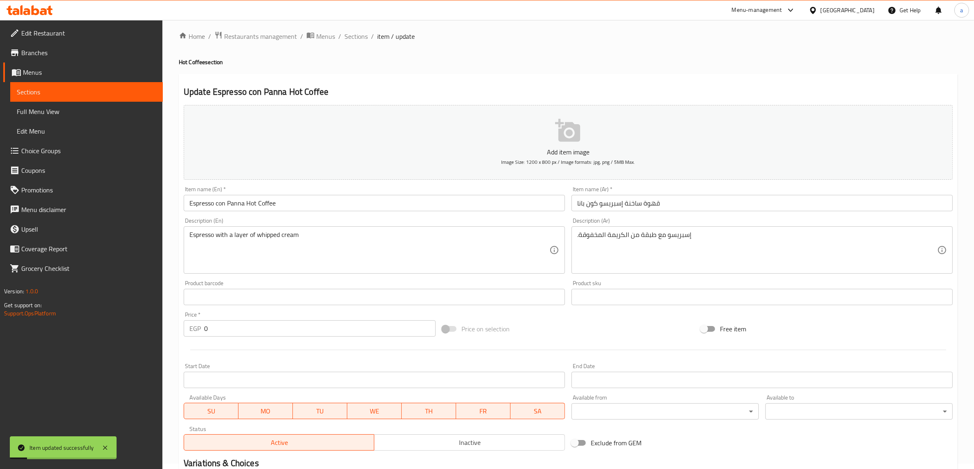
scroll to position [0, 0]
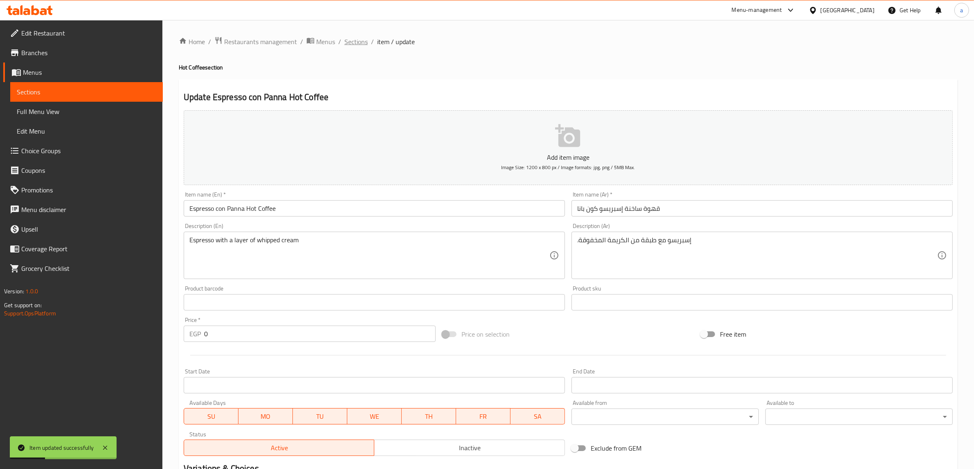
click at [346, 41] on span "Sections" at bounding box center [355, 42] width 23 height 10
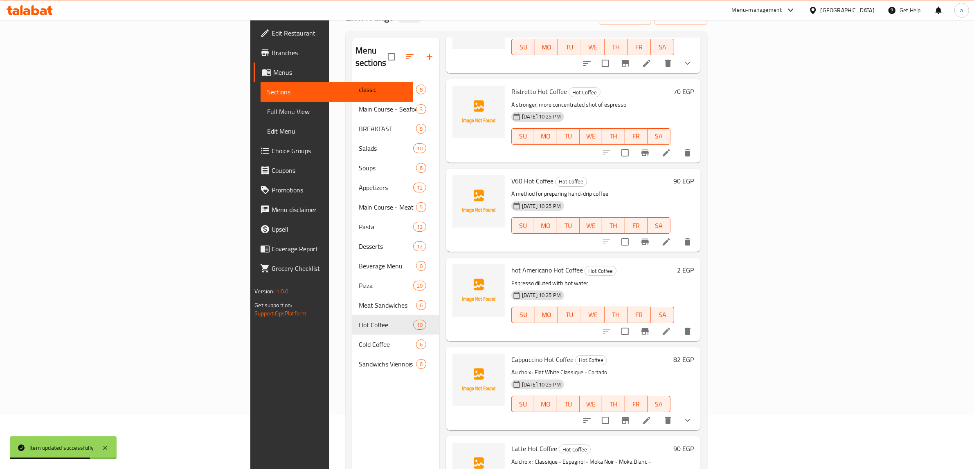
scroll to position [102, 0]
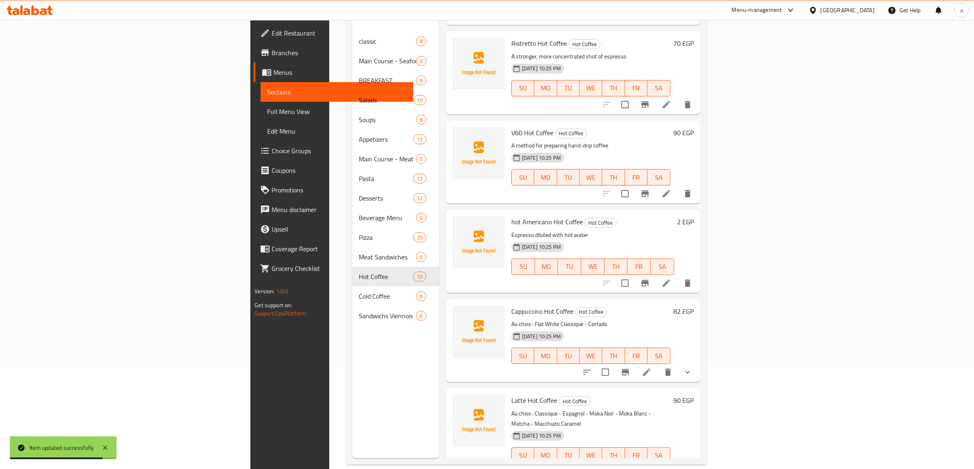
click at [670, 280] on icon at bounding box center [665, 283] width 7 height 7
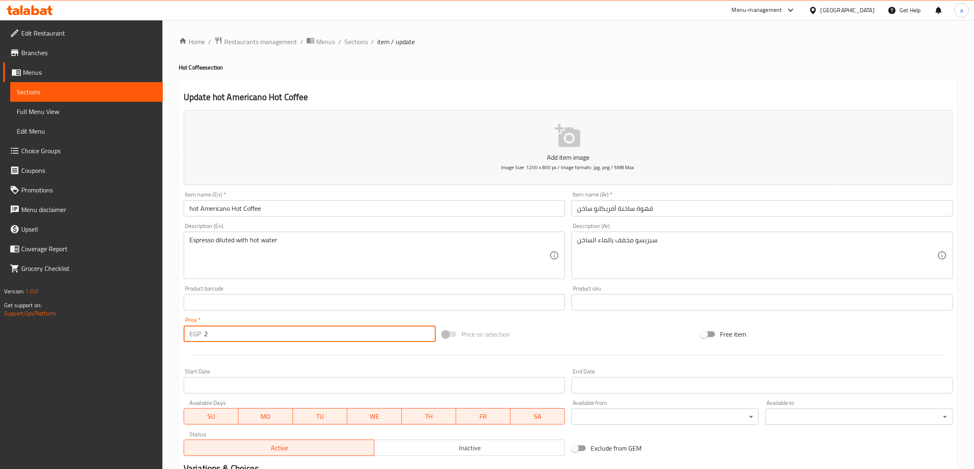
click at [276, 333] on input "2" at bounding box center [319, 334] width 231 height 16
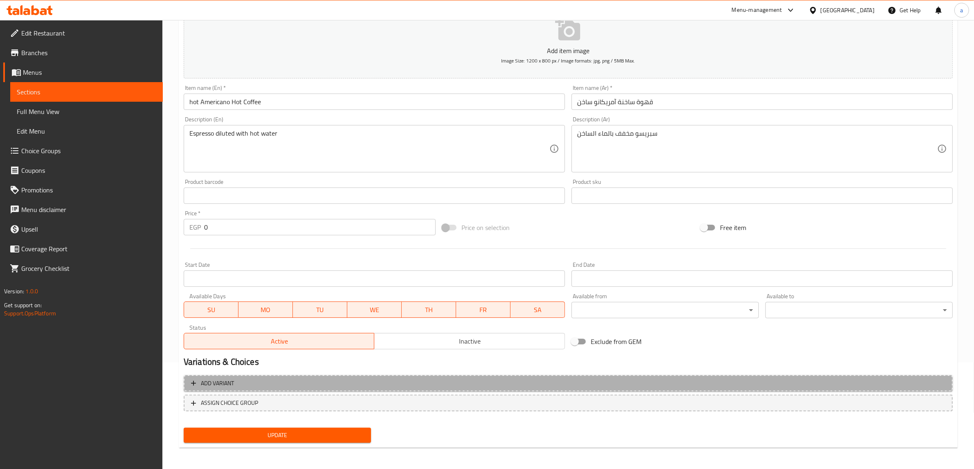
click at [348, 389] on button "Add variant" at bounding box center [568, 383] width 769 height 17
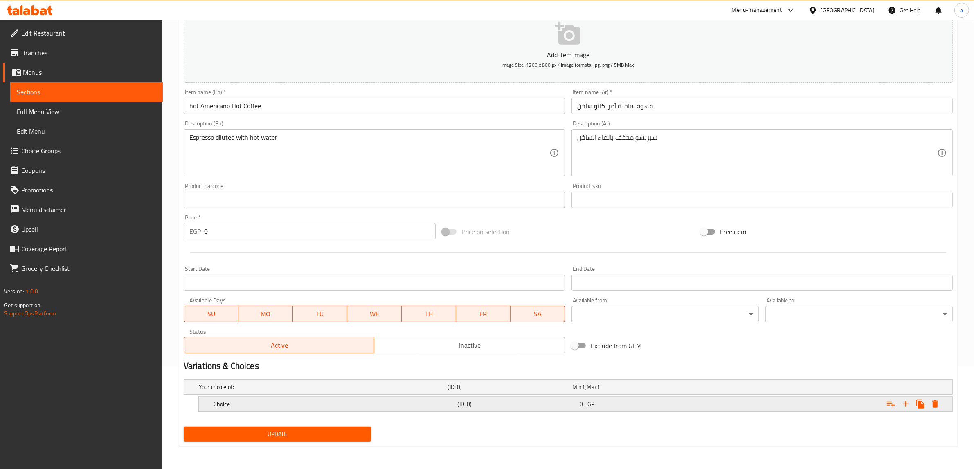
click at [324, 391] on h5 "Choice" at bounding box center [322, 387] width 246 height 8
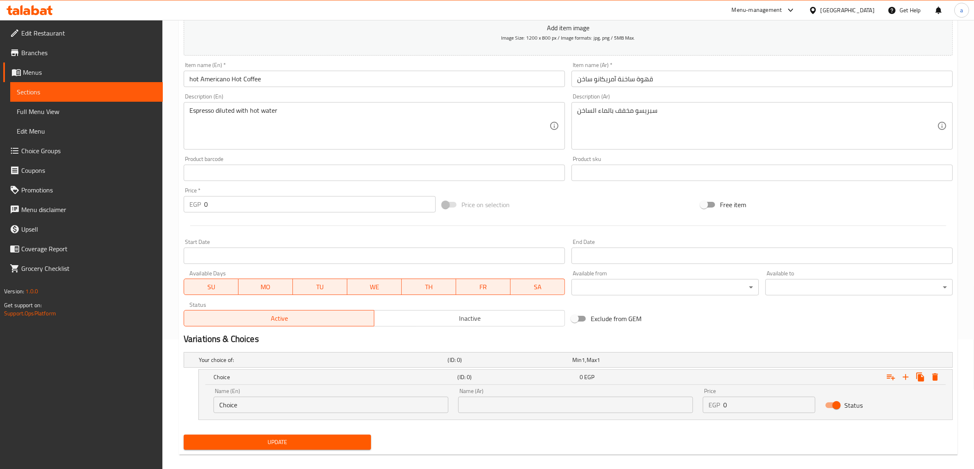
scroll to position [138, 0]
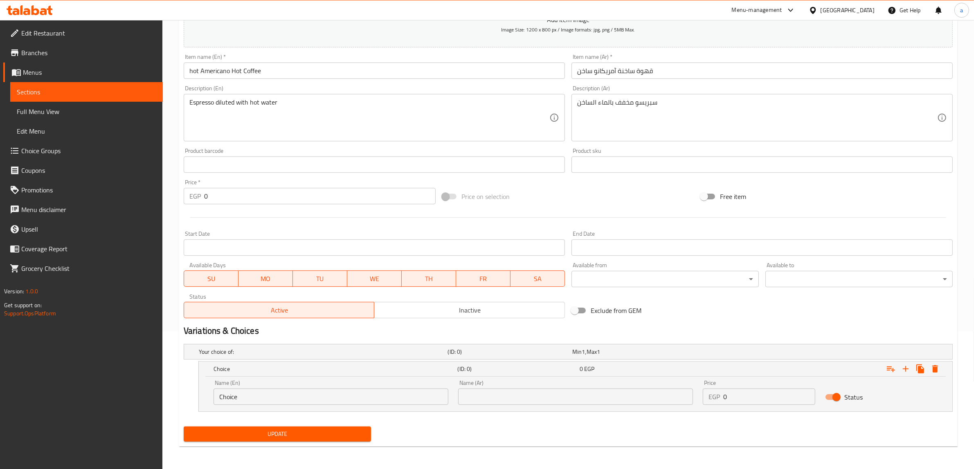
click at [344, 399] on input "Choice" at bounding box center [330, 397] width 235 height 16
click at [344, 399] on input "text" at bounding box center [330, 397] width 235 height 16
click at [289, 400] on input "text" at bounding box center [330, 397] width 235 height 16
click at [550, 405] on div "Name (Ar) Name (Ar)" at bounding box center [575, 392] width 245 height 35
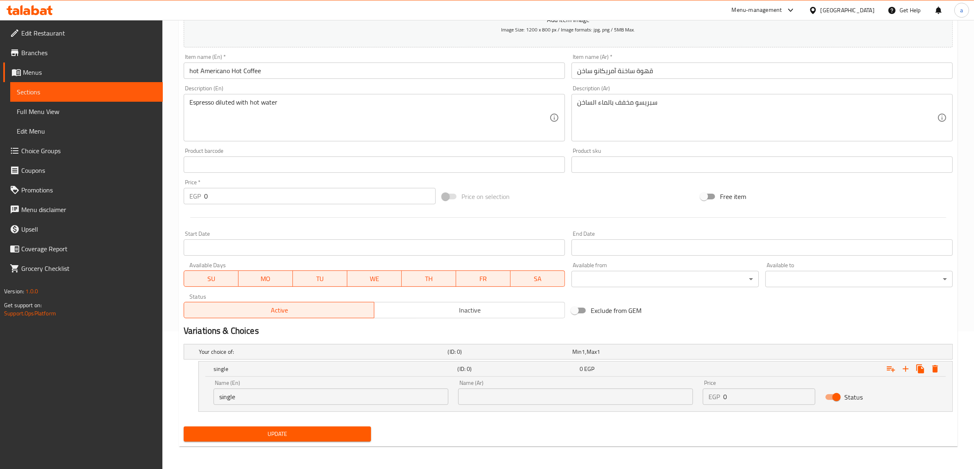
click at [552, 400] on input "text" at bounding box center [575, 397] width 235 height 16
click at [734, 398] on input "0" at bounding box center [769, 397] width 92 height 16
click at [748, 399] on input "0" at bounding box center [769, 397] width 92 height 16
click at [302, 433] on span "Update" at bounding box center [277, 434] width 174 height 10
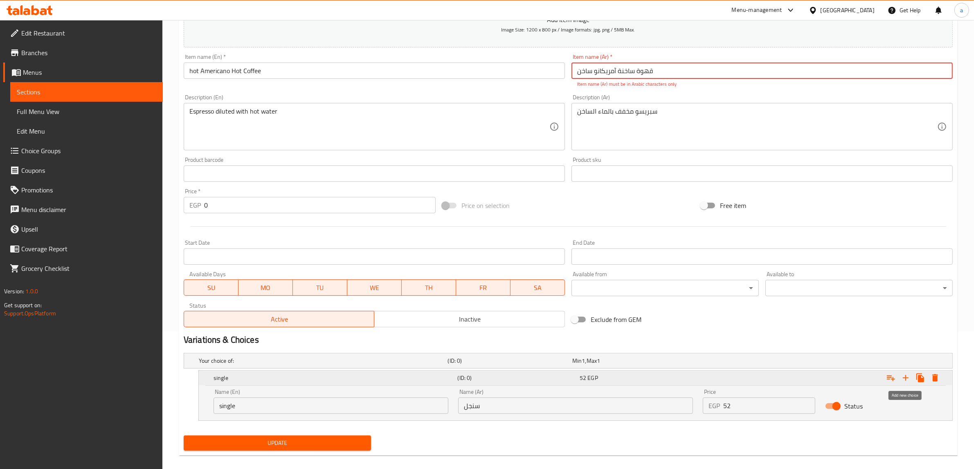
click at [904, 375] on icon "Expand" at bounding box center [906, 378] width 10 height 10
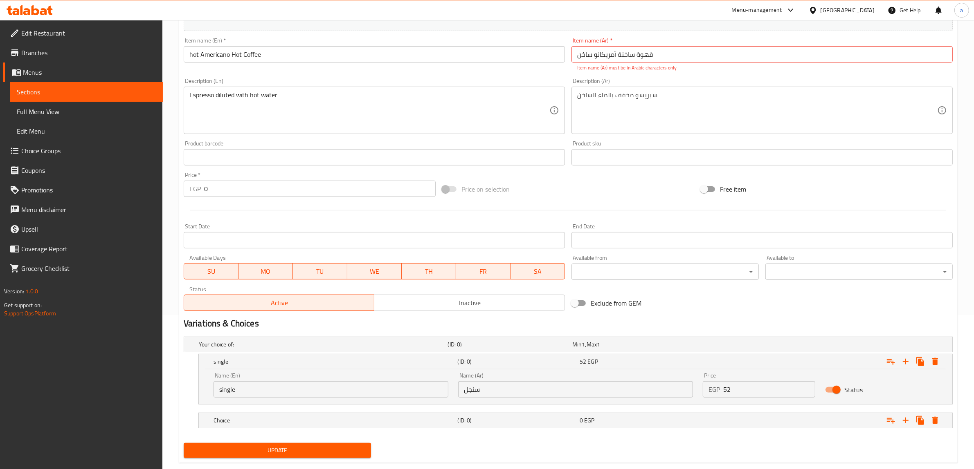
scroll to position [171, 0]
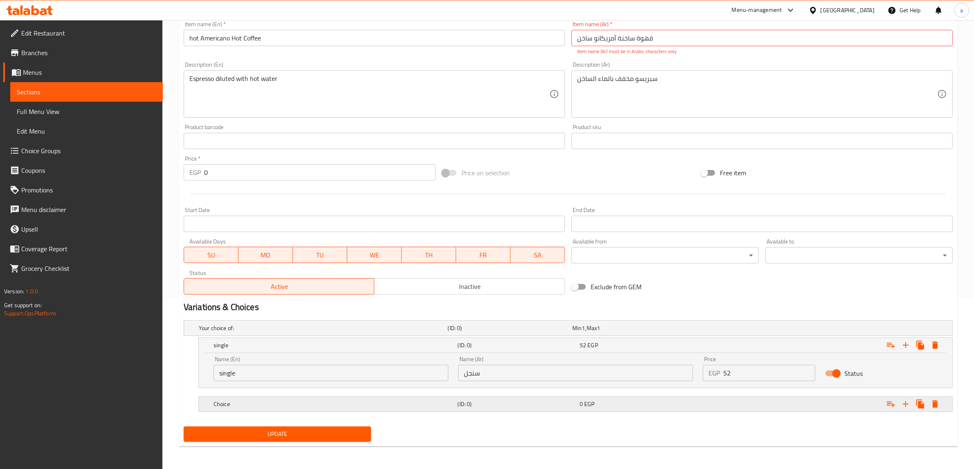
click at [490, 334] on div "(ID: 0)" at bounding box center [508, 328] width 124 height 11
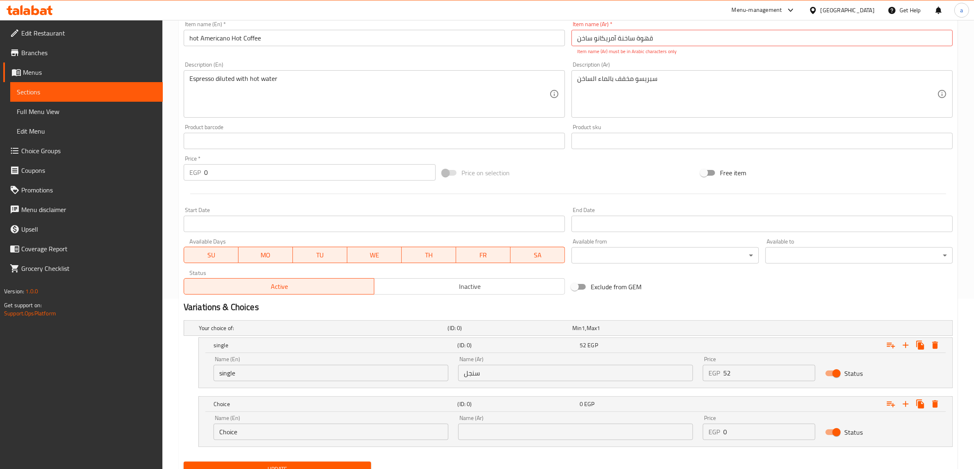
click at [382, 426] on input "Choice" at bounding box center [330, 432] width 235 height 16
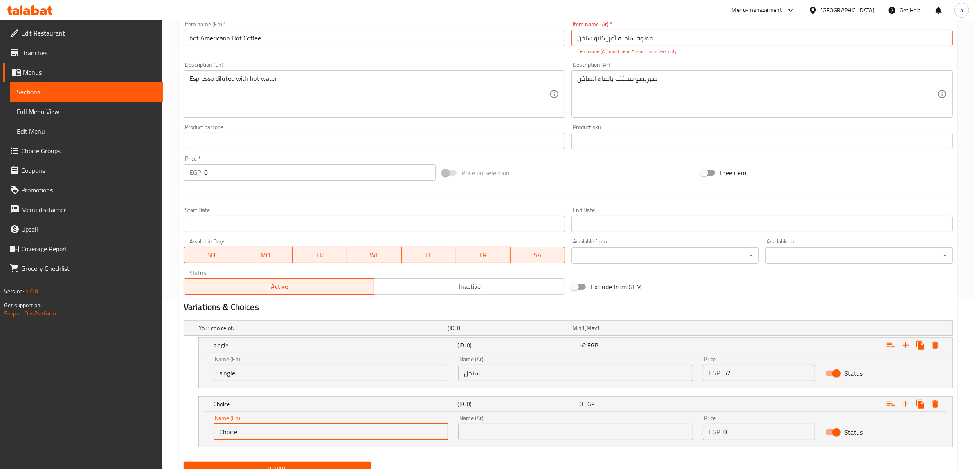
click at [346, 434] on input "Choice" at bounding box center [330, 432] width 235 height 16
click at [528, 434] on input "text" at bounding box center [575, 432] width 235 height 16
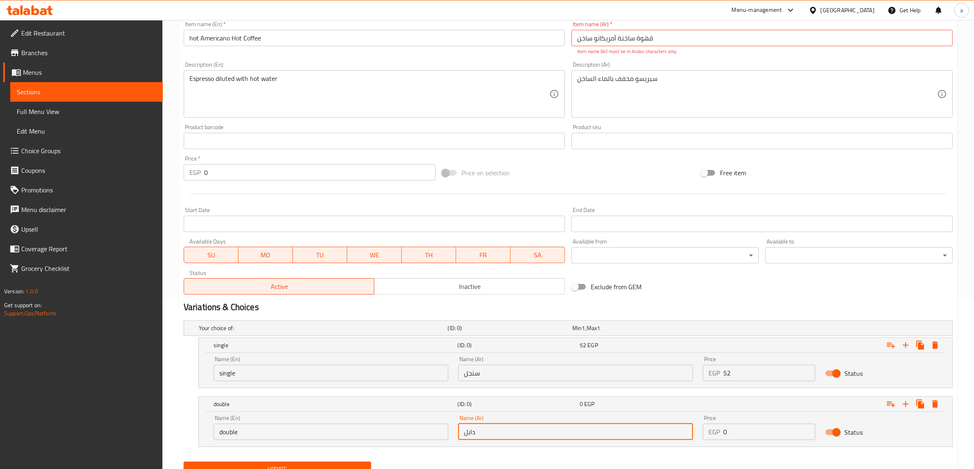
click at [771, 438] on input "0" at bounding box center [769, 432] width 92 height 16
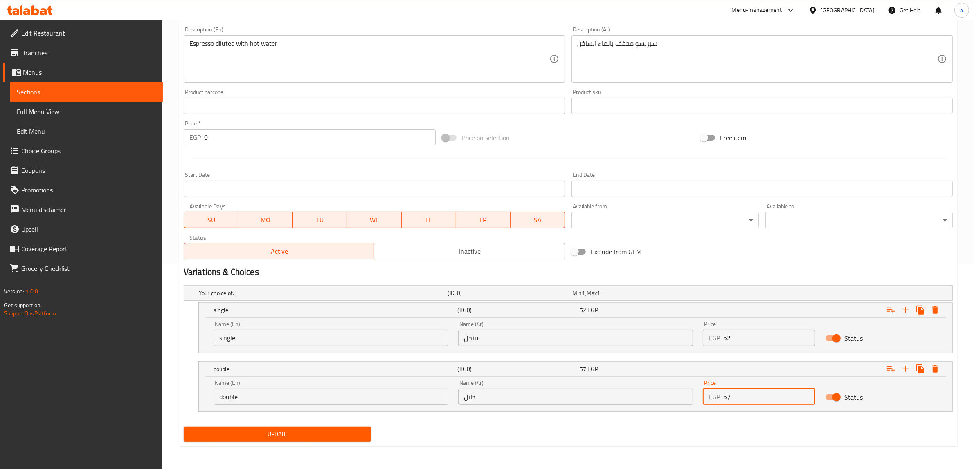
click at [321, 439] on span "Update" at bounding box center [277, 434] width 174 height 10
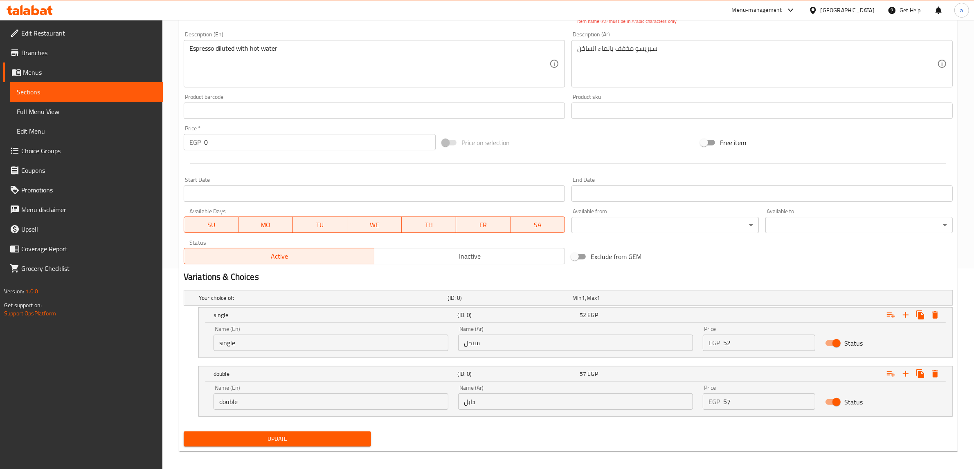
click at [348, 440] on span "Update" at bounding box center [277, 439] width 174 height 10
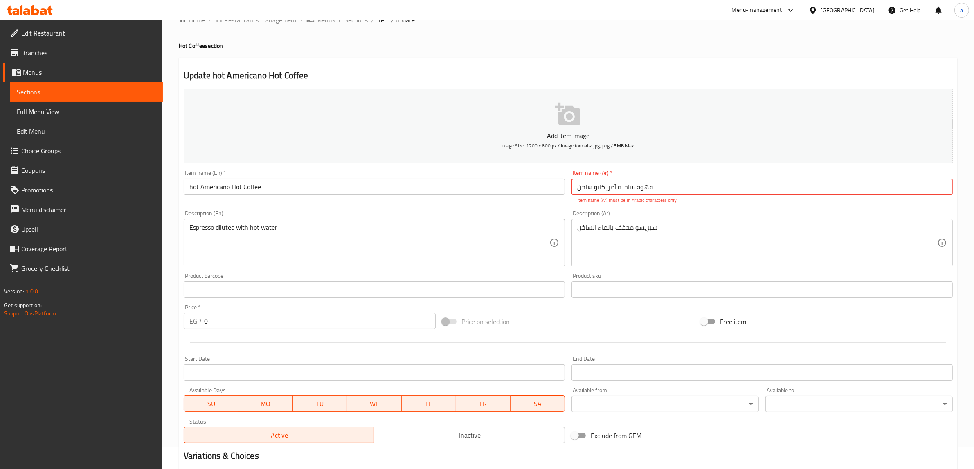
scroll to position [0, 0]
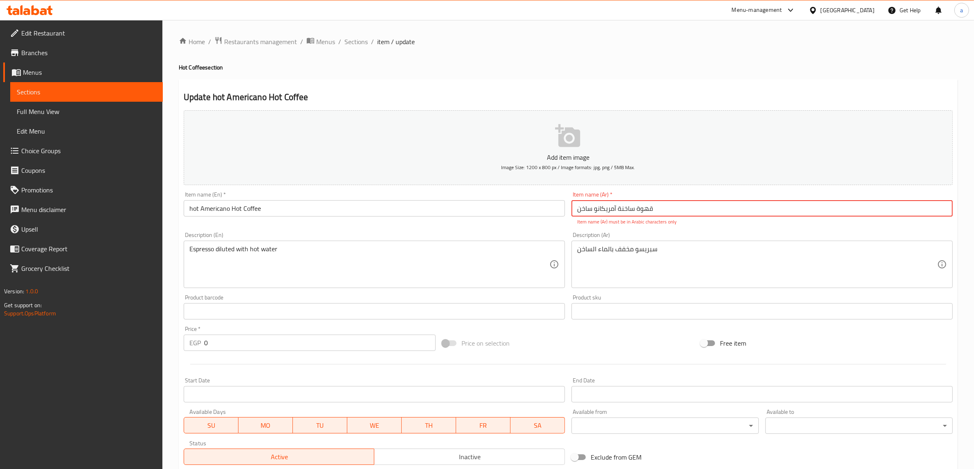
click at [614, 209] on input "قهوة ساخنة آمریکانو ساخن" at bounding box center [761, 208] width 381 height 16
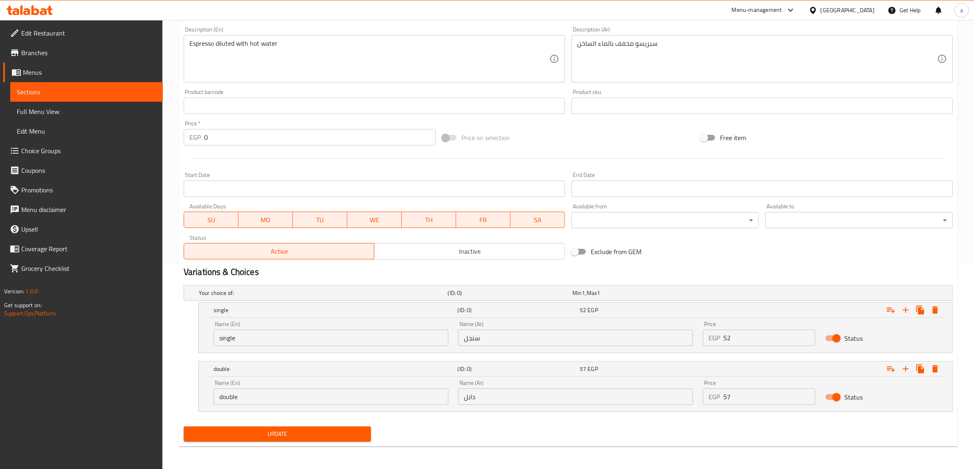
click at [348, 434] on span "Update" at bounding box center [277, 434] width 174 height 10
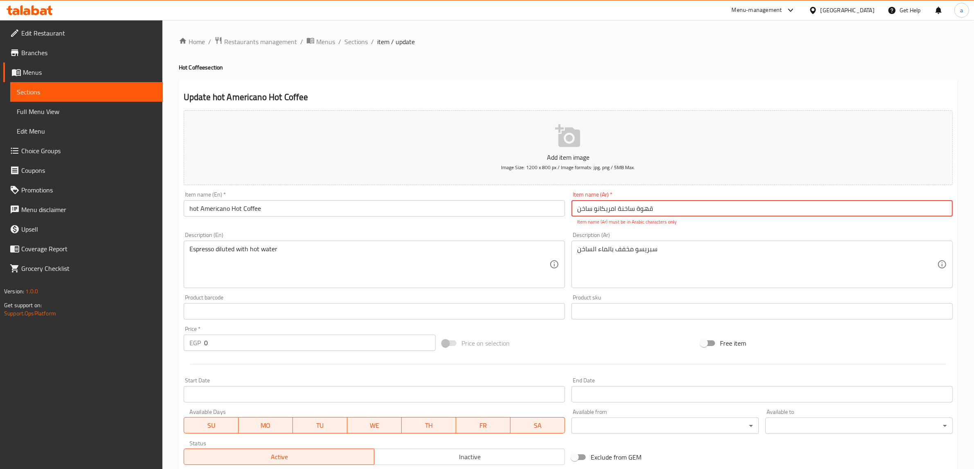
drag, startPoint x: 508, startPoint y: 205, endPoint x: 479, endPoint y: 209, distance: 29.3
click at [489, 206] on div "Add item image Image Size: 1200 x 800 px / Image formats: jpg, png / 5MB Max. I…" at bounding box center [567, 288] width 775 height 362
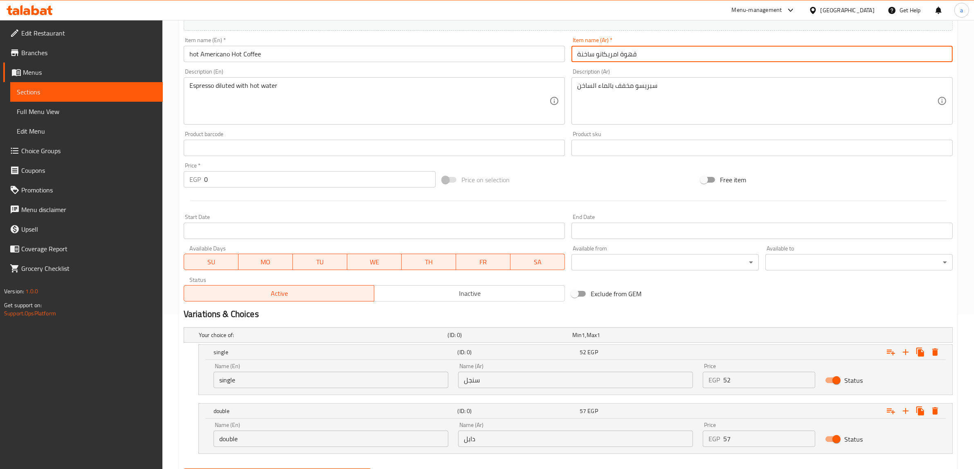
scroll to position [197, 0]
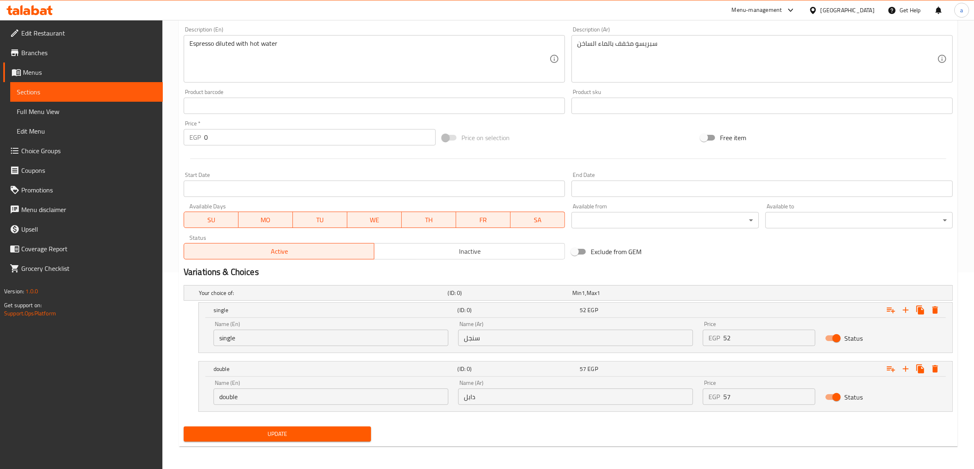
click at [316, 443] on div "Update" at bounding box center [277, 435] width 194 height 22
click at [317, 438] on span "Update" at bounding box center [277, 434] width 174 height 10
click at [287, 429] on span "Update" at bounding box center [277, 434] width 174 height 10
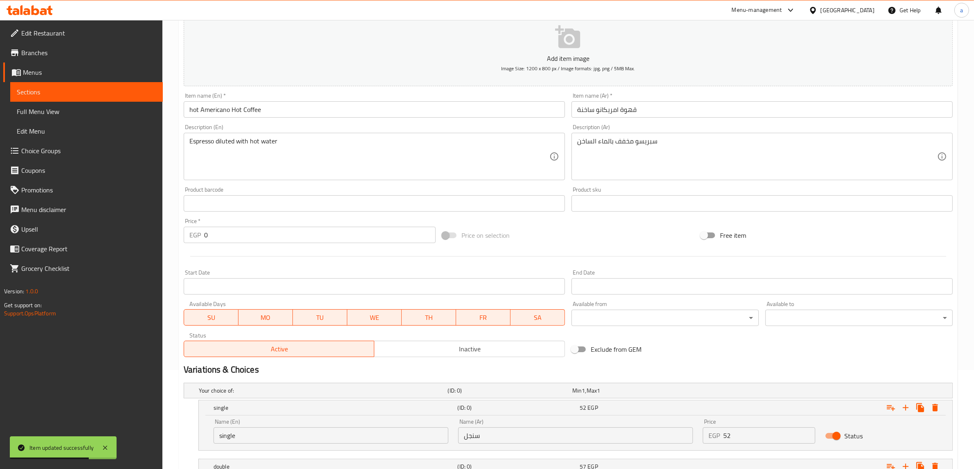
scroll to position [0, 0]
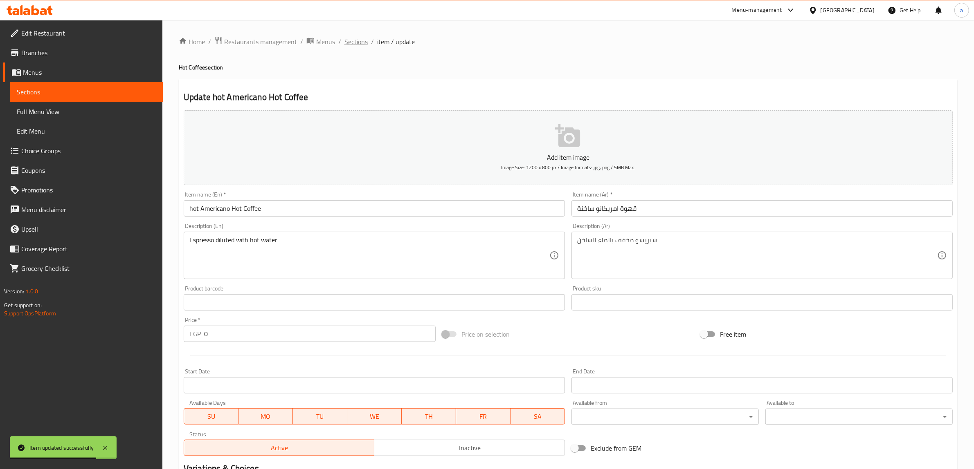
click at [348, 41] on span "Sections" at bounding box center [355, 42] width 23 height 10
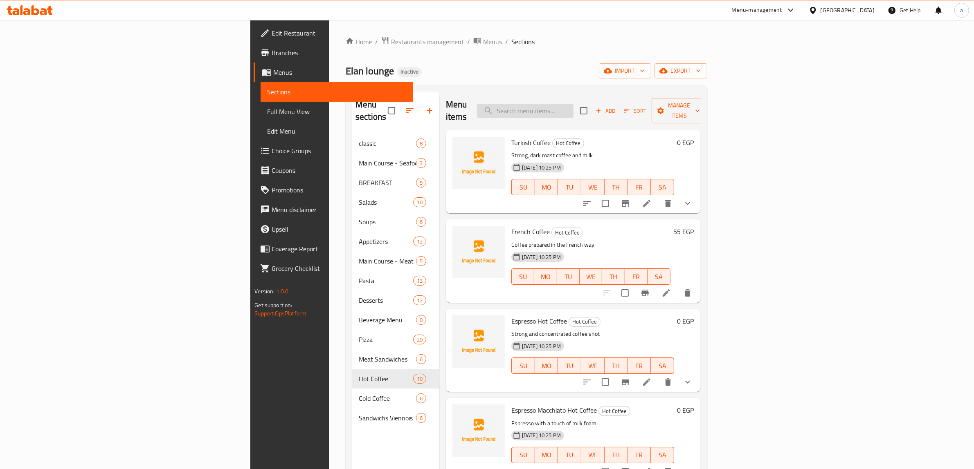
click at [573, 109] on input "search" at bounding box center [525, 111] width 97 height 14
paste input "Ribeye"
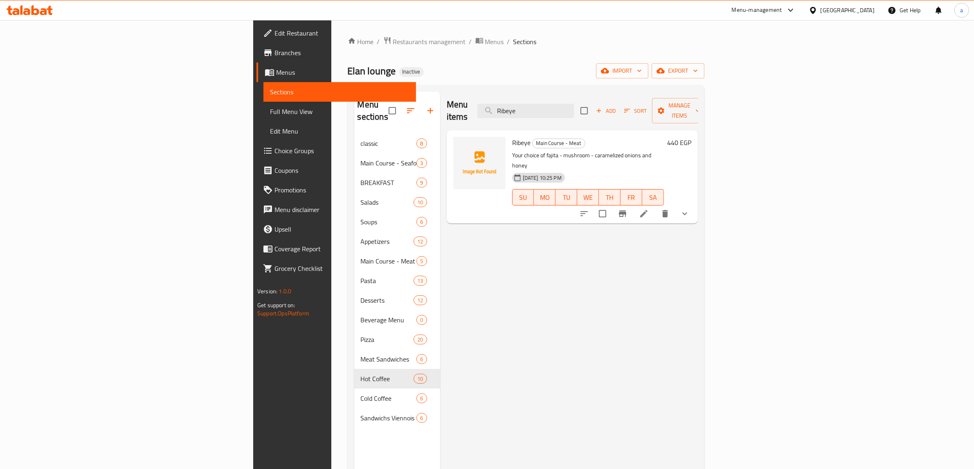
click at [649, 209] on icon at bounding box center [644, 214] width 10 height 10
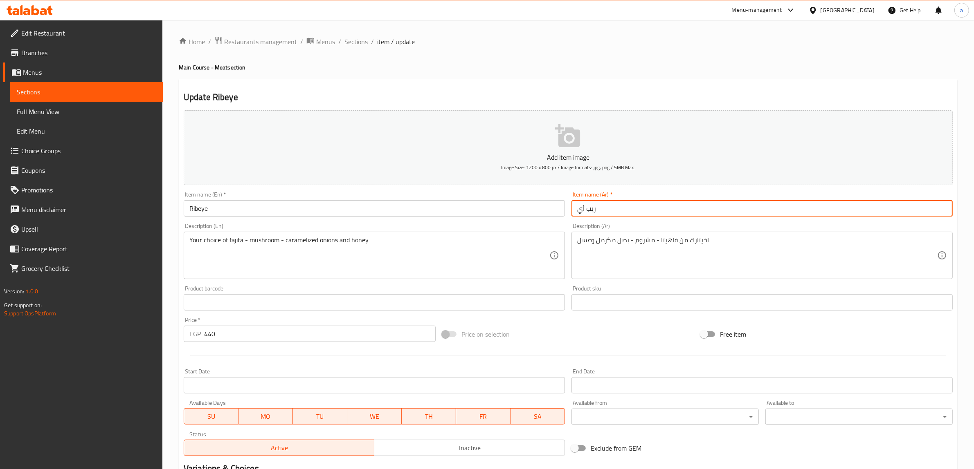
click at [638, 211] on input "ريب أي" at bounding box center [761, 208] width 381 height 16
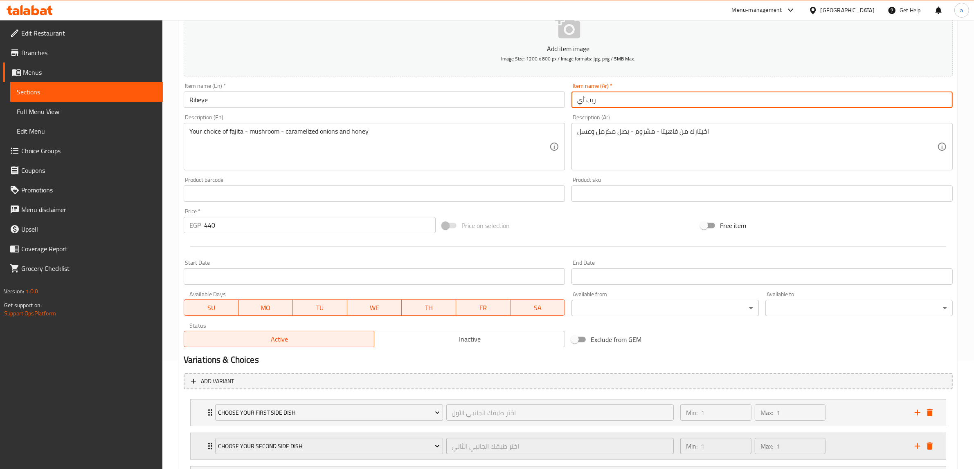
scroll to position [189, 0]
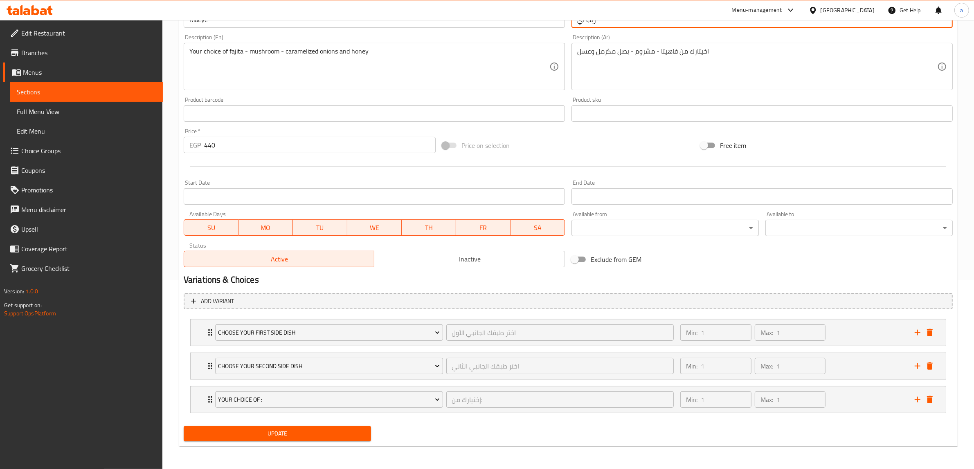
click at [330, 436] on span "Update" at bounding box center [277, 434] width 174 height 10
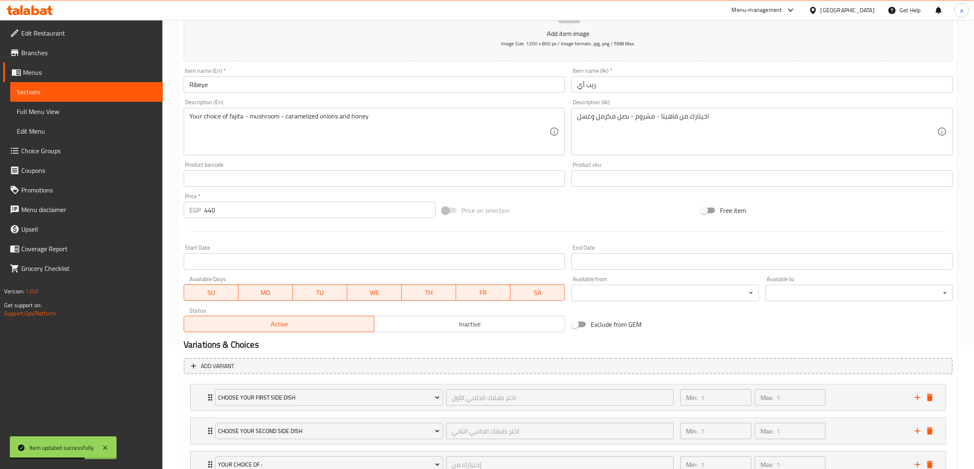
scroll to position [0, 0]
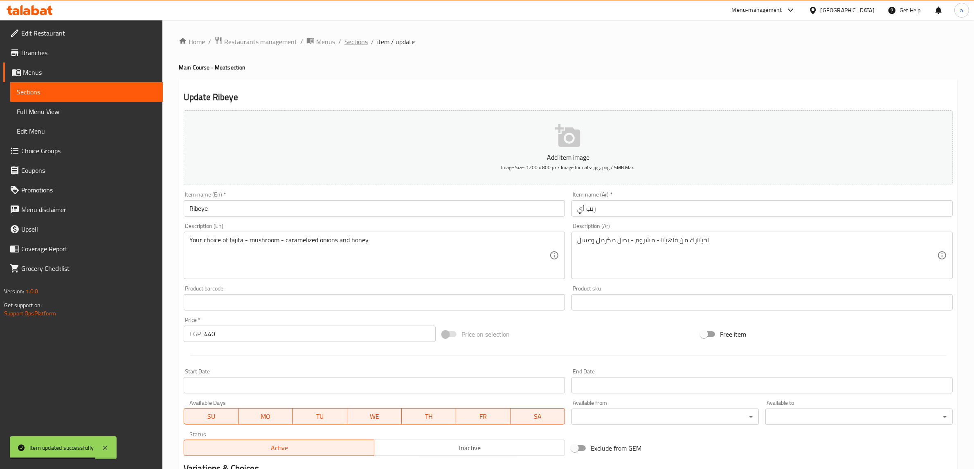
click at [355, 42] on span "Sections" at bounding box center [355, 42] width 23 height 10
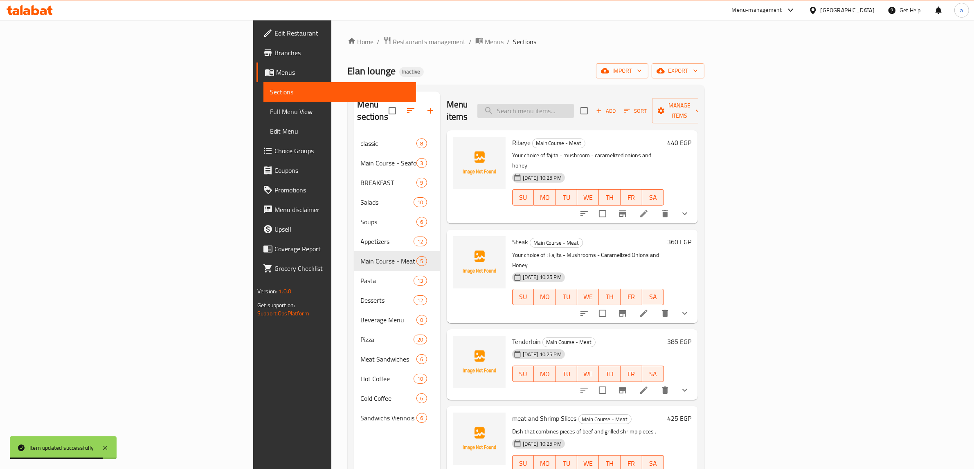
click at [574, 104] on input "search" at bounding box center [525, 111] width 97 height 14
paste input "Tenderloin"
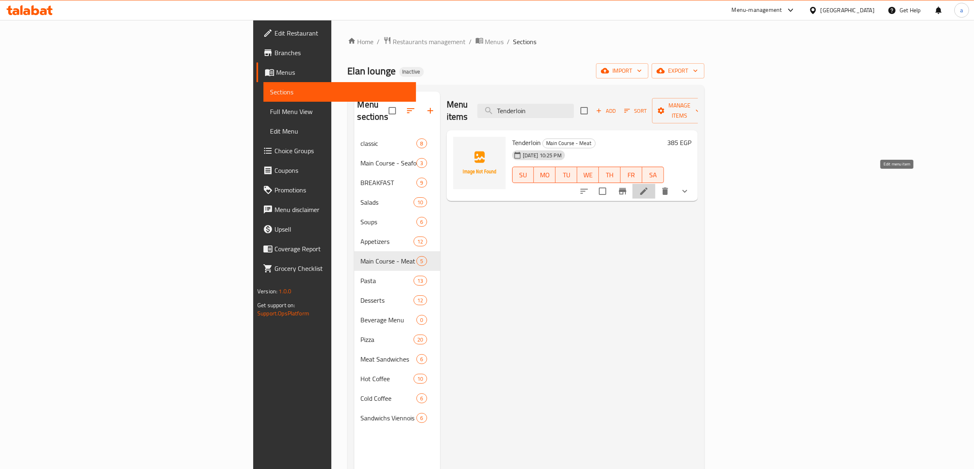
click at [649, 186] on icon at bounding box center [644, 191] width 10 height 10
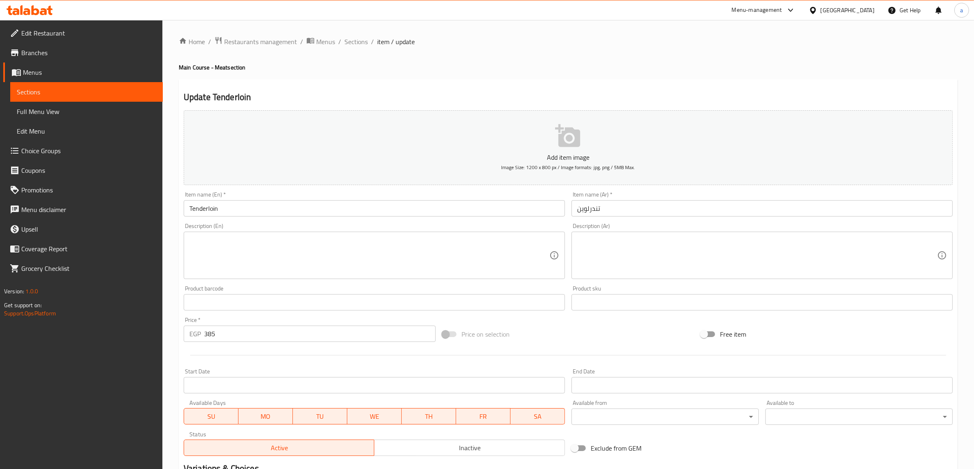
click at [587, 210] on input "تندرلوين" at bounding box center [761, 208] width 381 height 16
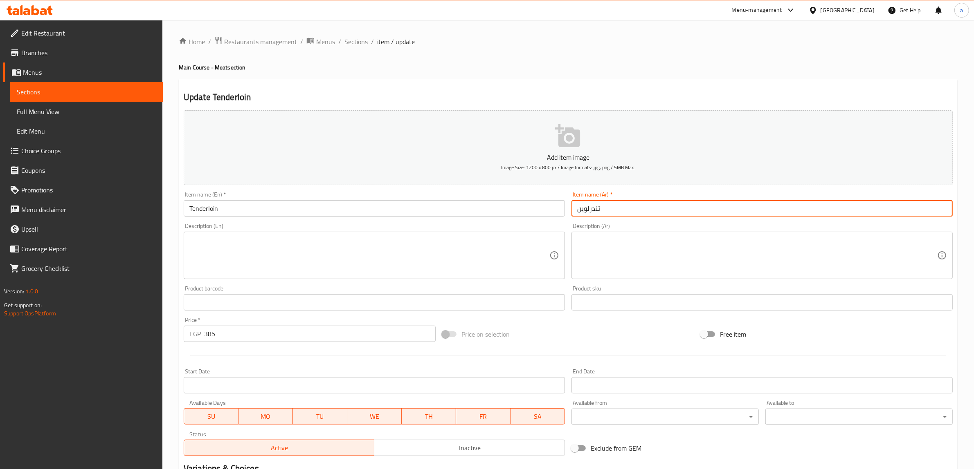
scroll to position [155, 0]
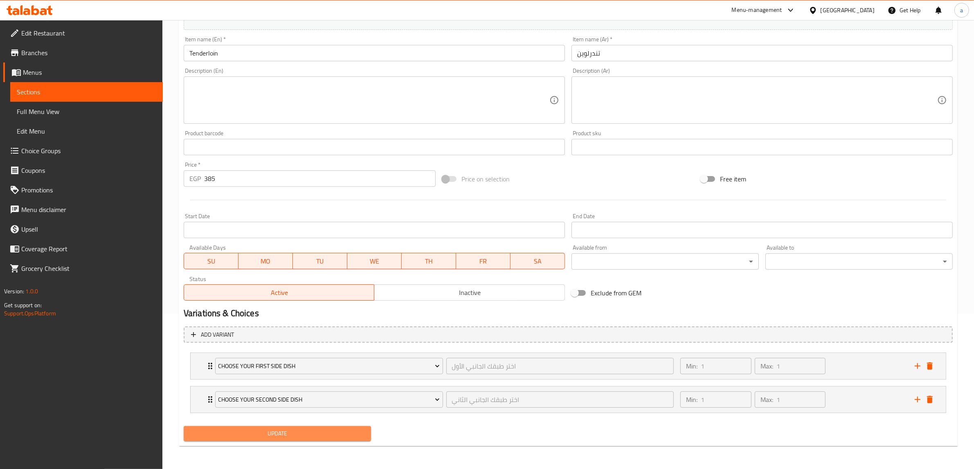
click at [336, 438] on span "Update" at bounding box center [277, 434] width 174 height 10
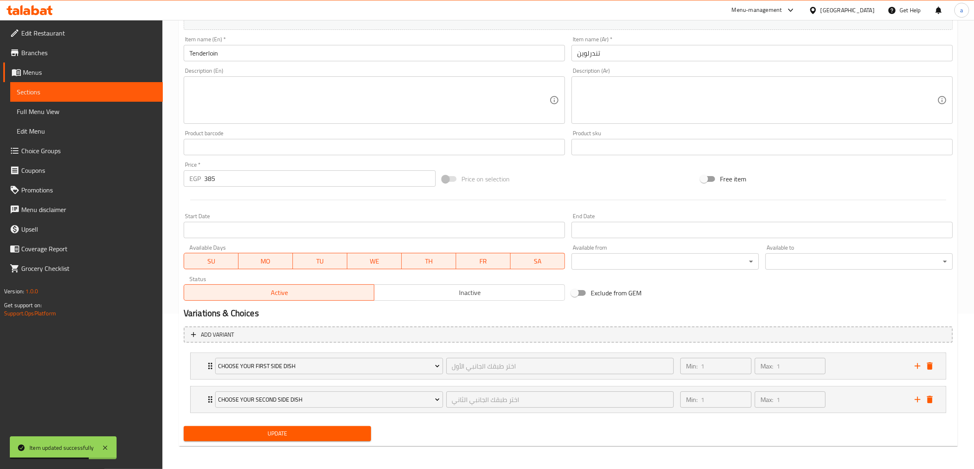
click at [43, 74] on span "Menus" at bounding box center [89, 72] width 133 height 10
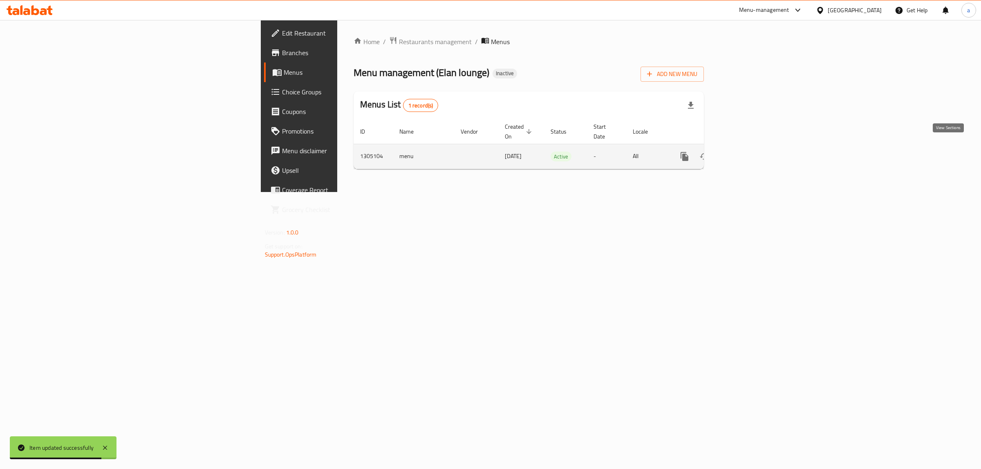
click at [748, 153] on icon "enhanced table" at bounding box center [743, 156] width 7 height 7
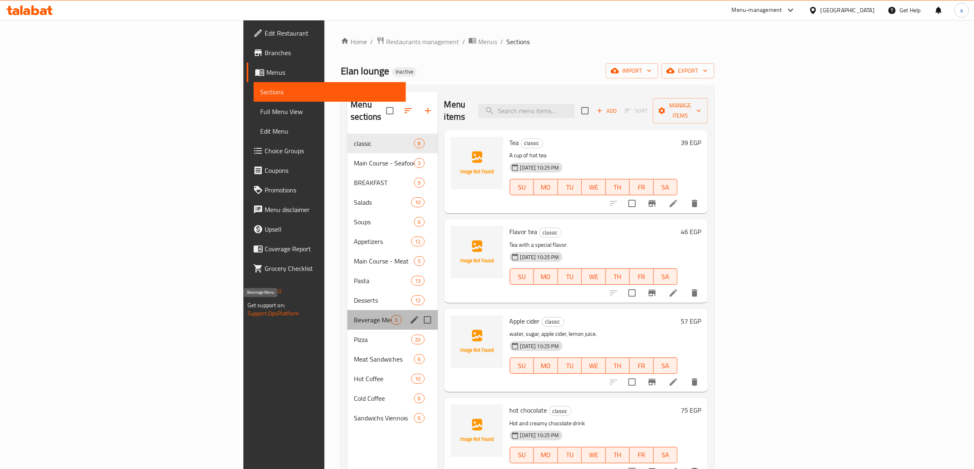
click at [354, 315] on span "Beverage Menu" at bounding box center [372, 320] width 37 height 10
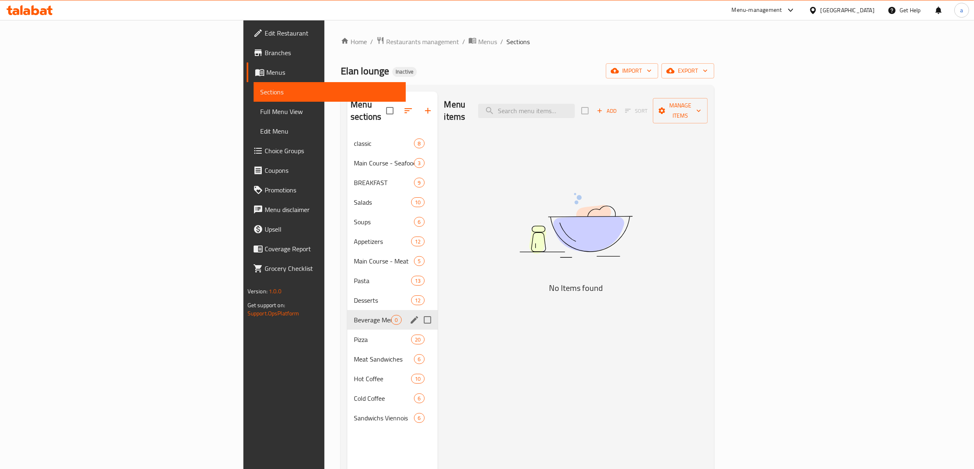
click at [419, 312] on input "Menu sections" at bounding box center [427, 320] width 17 height 17
click at [398, 106] on icon "button" at bounding box center [403, 111] width 10 height 10
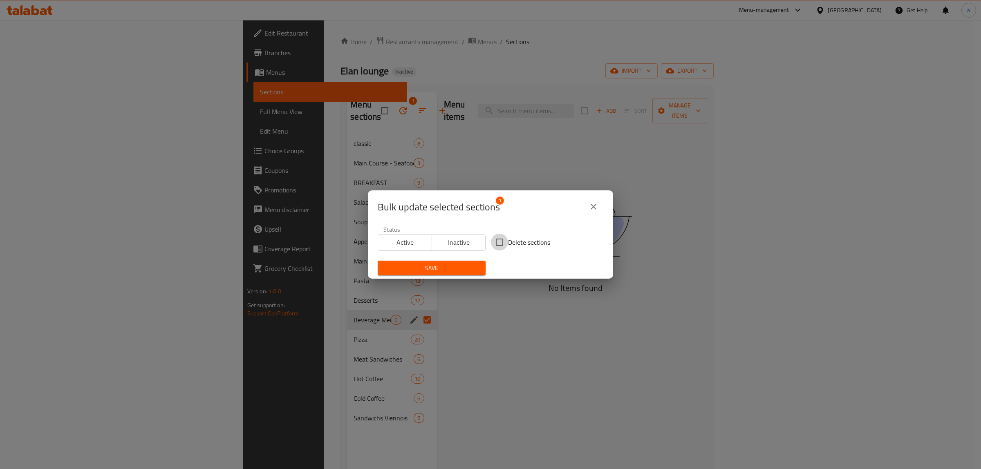
click at [500, 240] on input "Delete sections" at bounding box center [499, 242] width 17 height 17
click at [445, 263] on button "Save" at bounding box center [432, 268] width 108 height 15
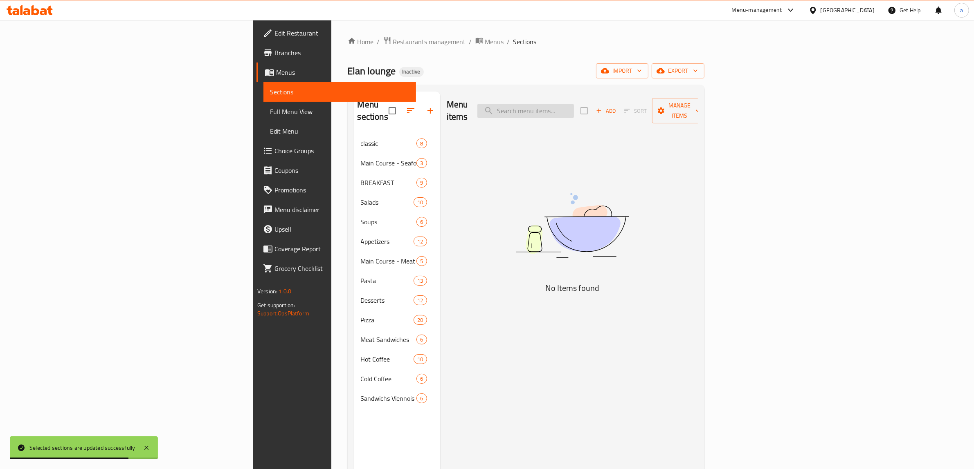
click at [574, 111] on input "search" at bounding box center [525, 111] width 97 height 14
paste input "twaled pro Cold Coffee"
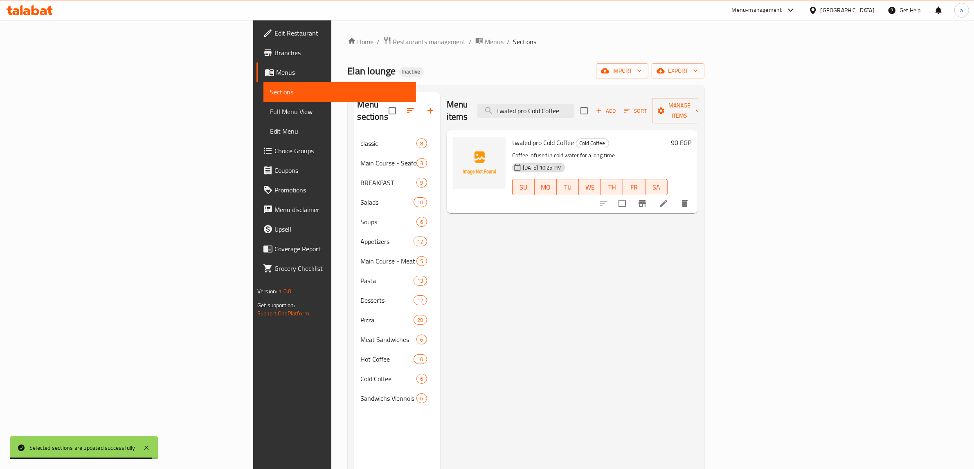
click at [675, 196] on li at bounding box center [663, 203] width 23 height 15
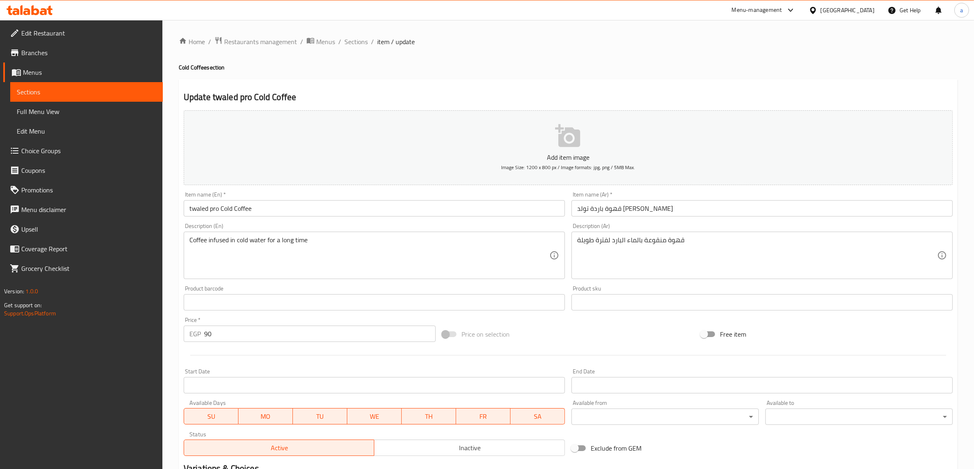
click at [595, 211] on input "قهوة باردة تولد [PERSON_NAME]" at bounding box center [761, 208] width 381 height 16
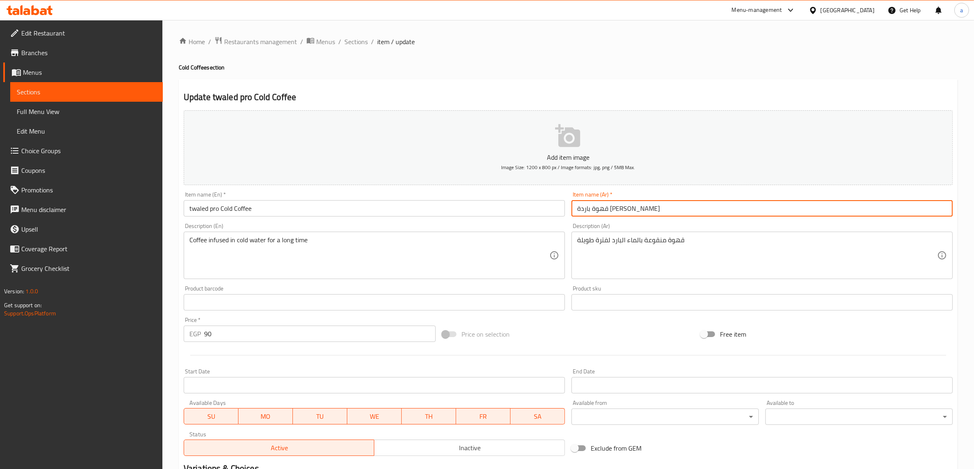
click at [191, 209] on input "twaled pro Cold Coffee" at bounding box center [374, 208] width 381 height 16
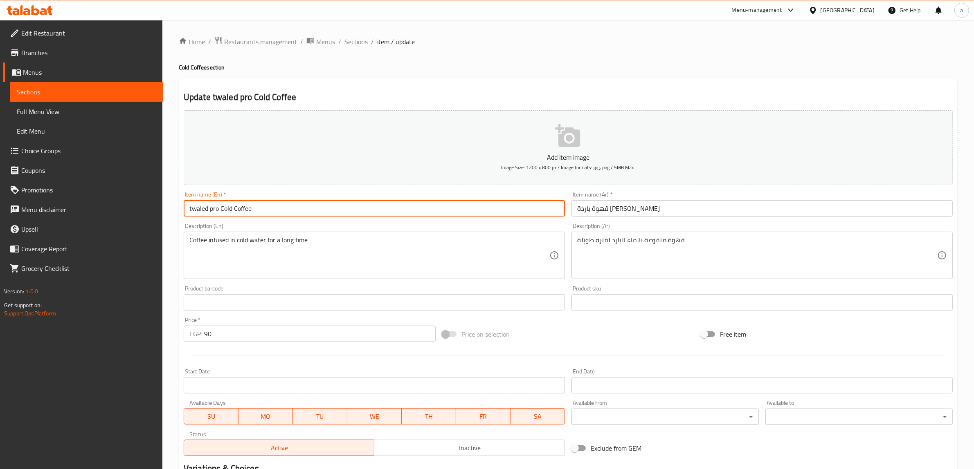
click at [201, 211] on input "twaled pro Cold Coffee" at bounding box center [374, 208] width 381 height 16
click at [195, 211] on input "twaled pro Cold Coffee" at bounding box center [374, 208] width 381 height 16
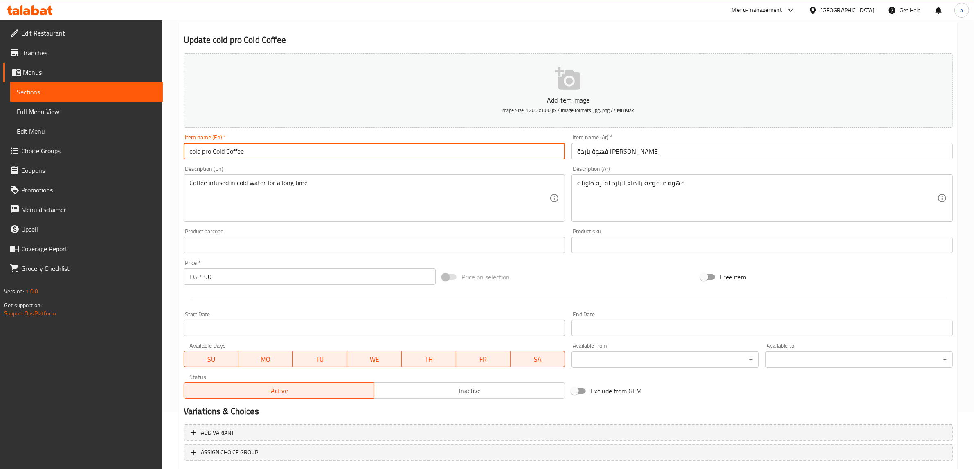
scroll to position [107, 0]
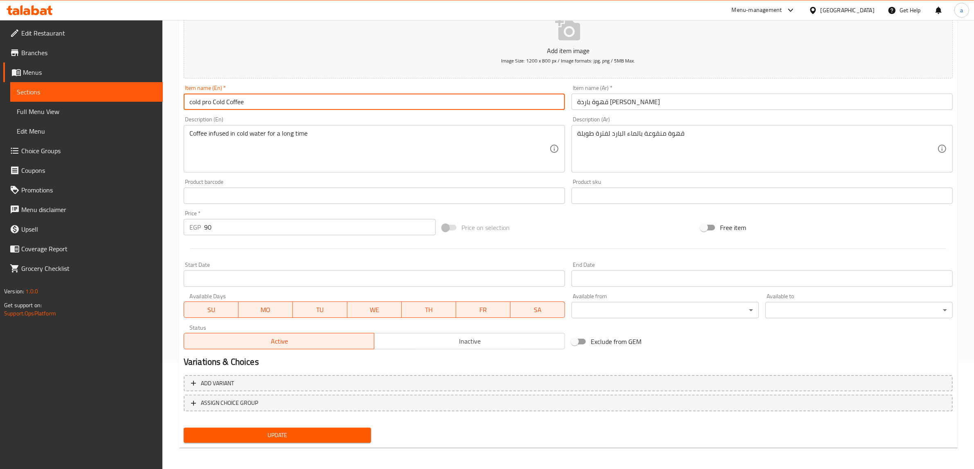
click at [318, 434] on span "Update" at bounding box center [277, 436] width 174 height 10
drag, startPoint x: 248, startPoint y: 105, endPoint x: 212, endPoint y: 108, distance: 36.5
click at [212, 108] on input "cold pro Cold Coffee" at bounding box center [374, 102] width 381 height 16
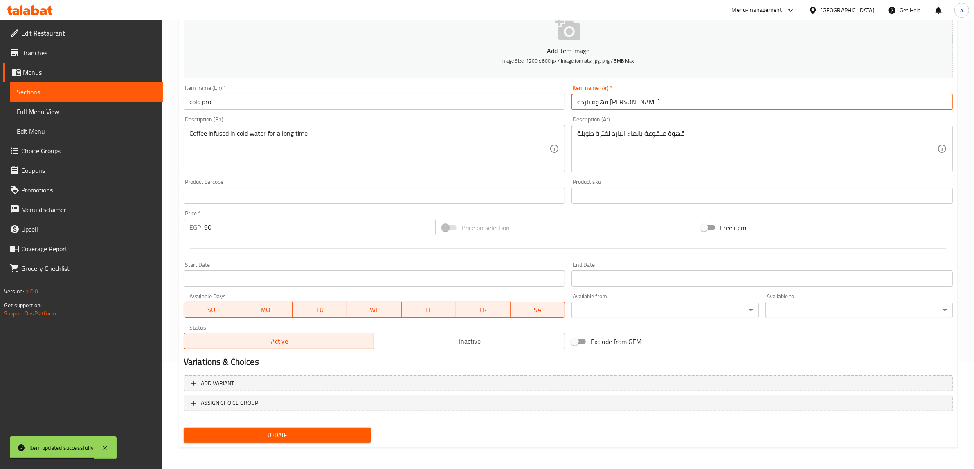
drag, startPoint x: 601, startPoint y: 103, endPoint x: 636, endPoint y: 105, distance: 34.8
click at [636, 105] on input "قهوة باردة كولد برو" at bounding box center [761, 102] width 381 height 16
click at [309, 428] on button "Update" at bounding box center [277, 435] width 187 height 15
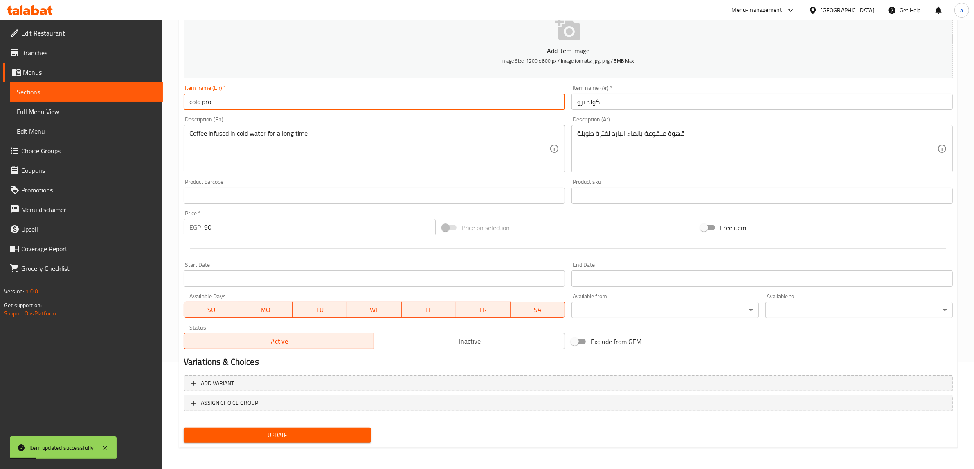
click at [263, 102] on input "cold pro" at bounding box center [374, 102] width 381 height 16
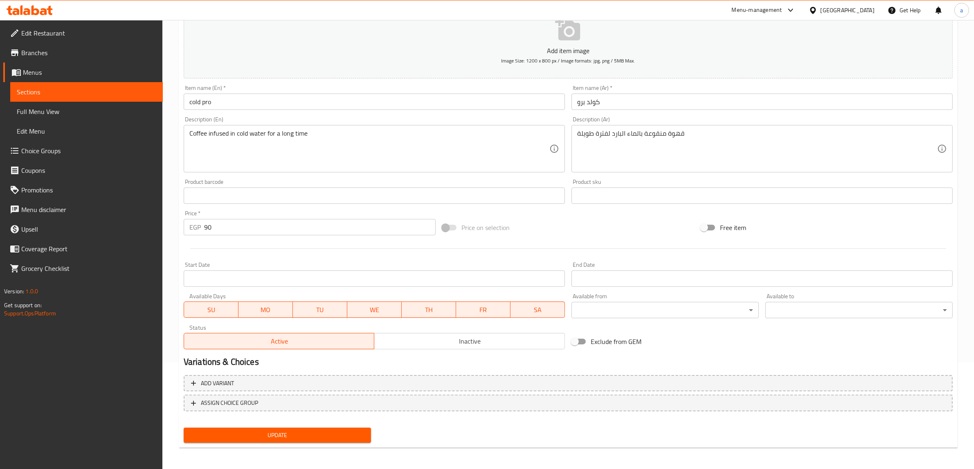
click at [381, 252] on div at bounding box center [567, 249] width 775 height 20
click at [273, 434] on span "Update" at bounding box center [277, 436] width 174 height 10
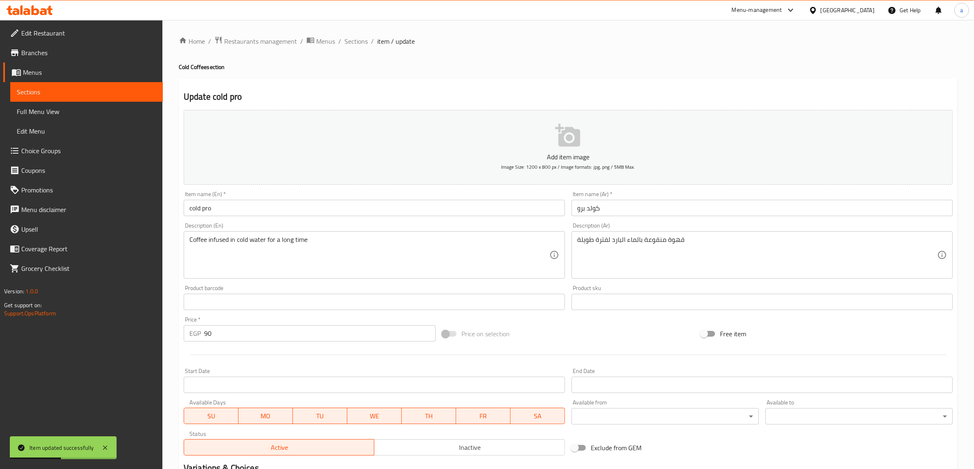
scroll to position [0, 0]
click at [365, 39] on span "Sections" at bounding box center [355, 42] width 23 height 10
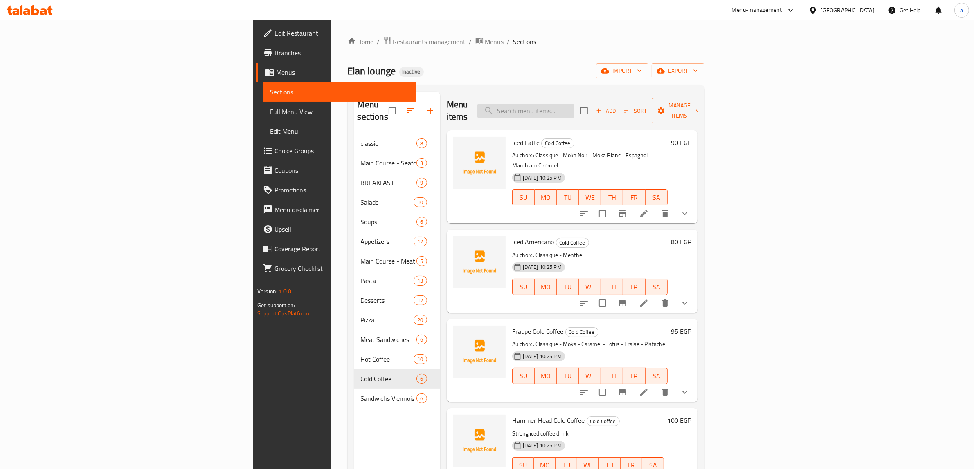
click at [574, 104] on input "search" at bounding box center [525, 111] width 97 height 14
paste input "فاهيتا"
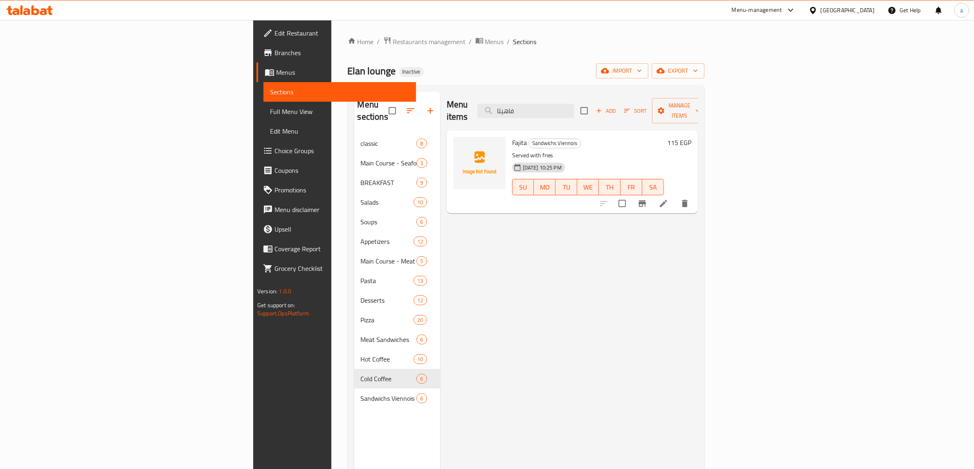
click at [668, 199] on icon at bounding box center [663, 204] width 10 height 10
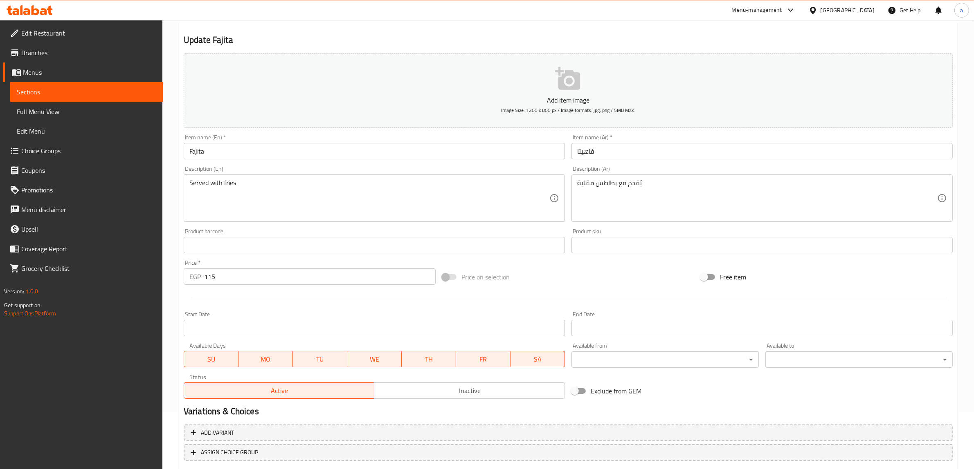
scroll to position [107, 0]
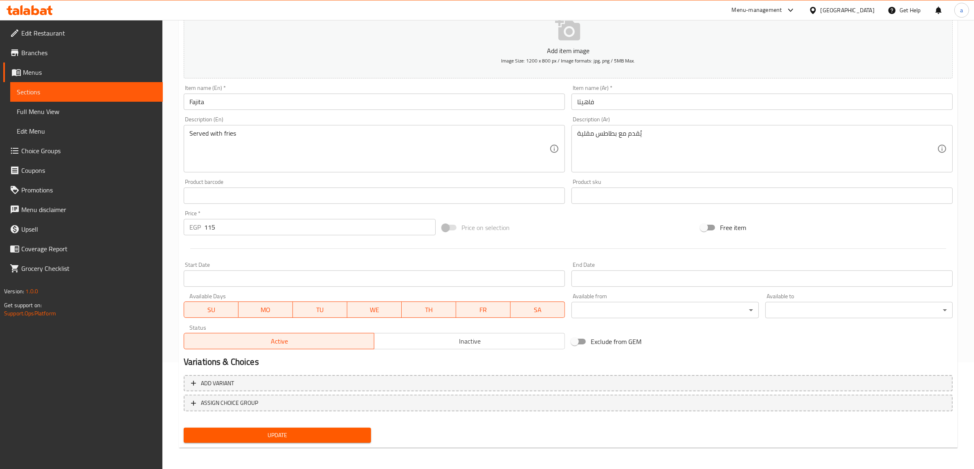
click at [244, 236] on div "Price   * EGP 115 Price *" at bounding box center [309, 222] width 258 height 31
click at [249, 225] on input "115" at bounding box center [319, 227] width 231 height 16
click at [294, 434] on span "Update" at bounding box center [277, 436] width 174 height 10
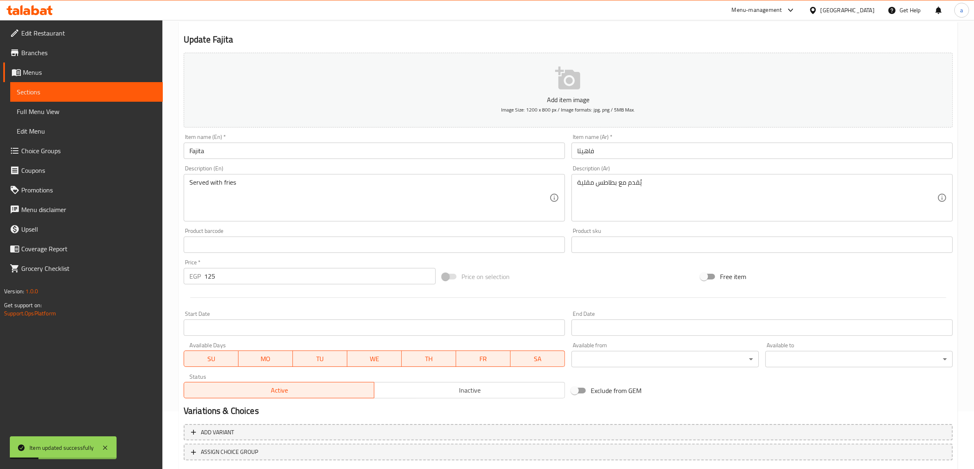
scroll to position [0, 0]
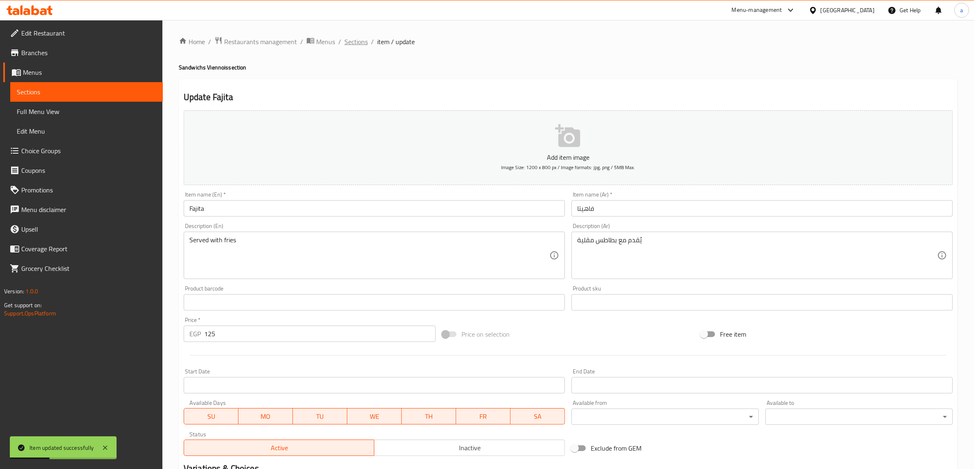
click at [355, 39] on span "Sections" at bounding box center [355, 42] width 23 height 10
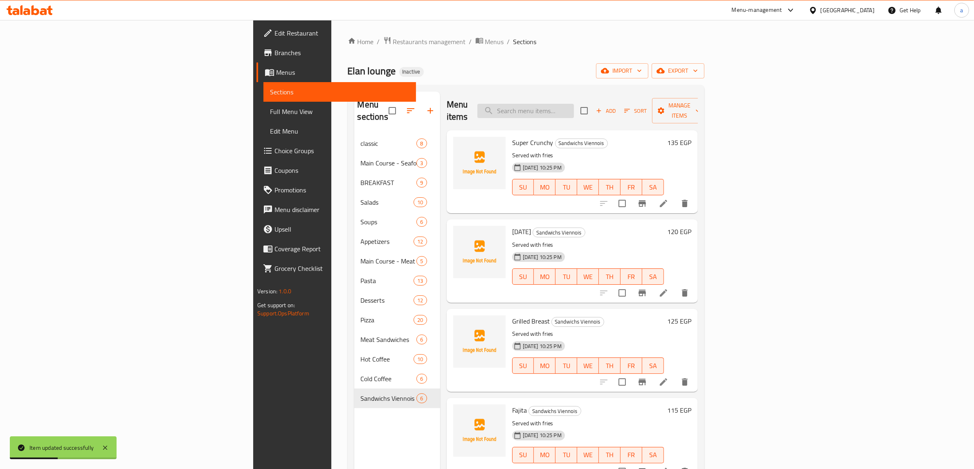
click at [574, 104] on input "search" at bounding box center [525, 111] width 97 height 14
paste input "Brochette Tandoori"
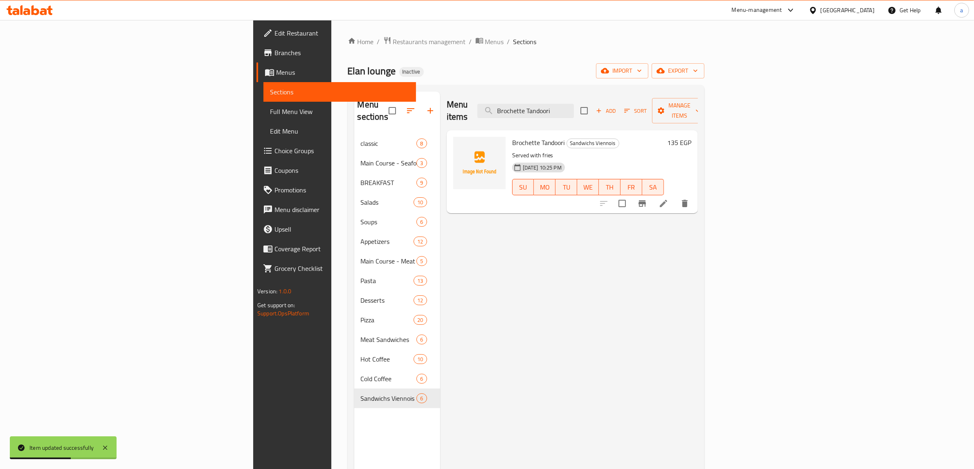
click at [668, 199] on icon at bounding box center [663, 204] width 10 height 10
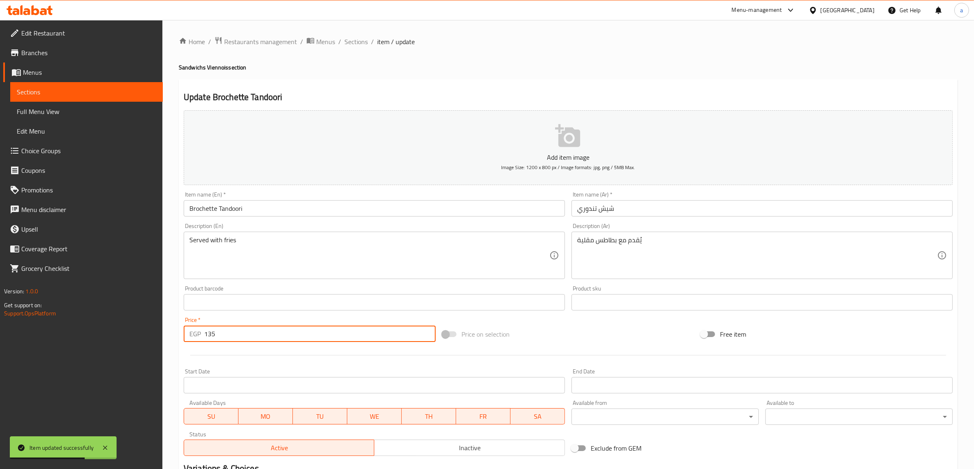
click at [313, 334] on input "135" at bounding box center [319, 334] width 231 height 16
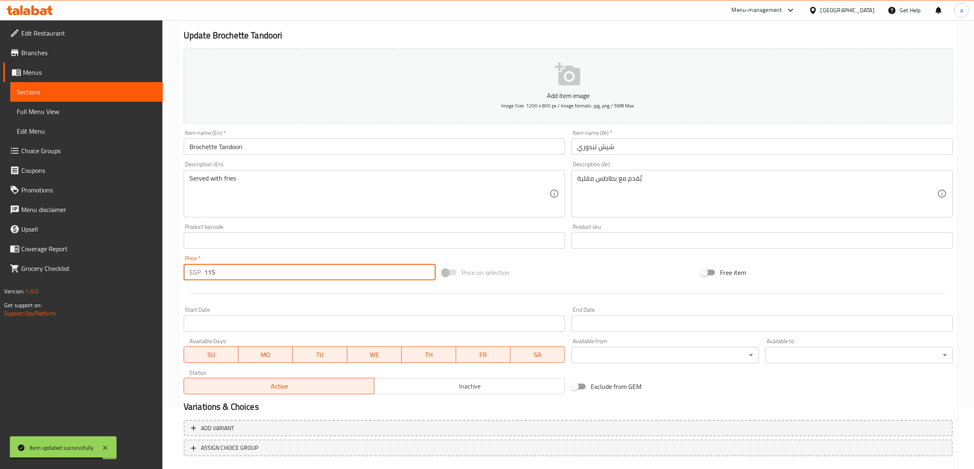
scroll to position [107, 0]
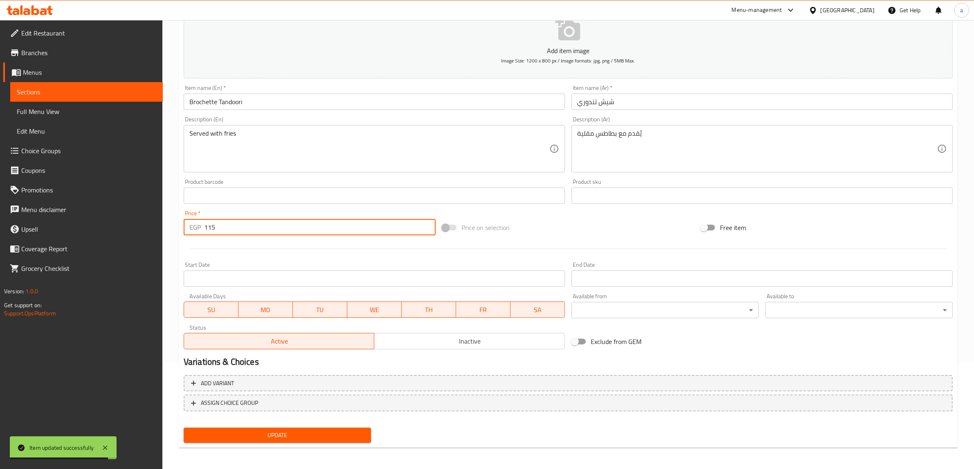
click at [276, 428] on button "Update" at bounding box center [277, 435] width 187 height 15
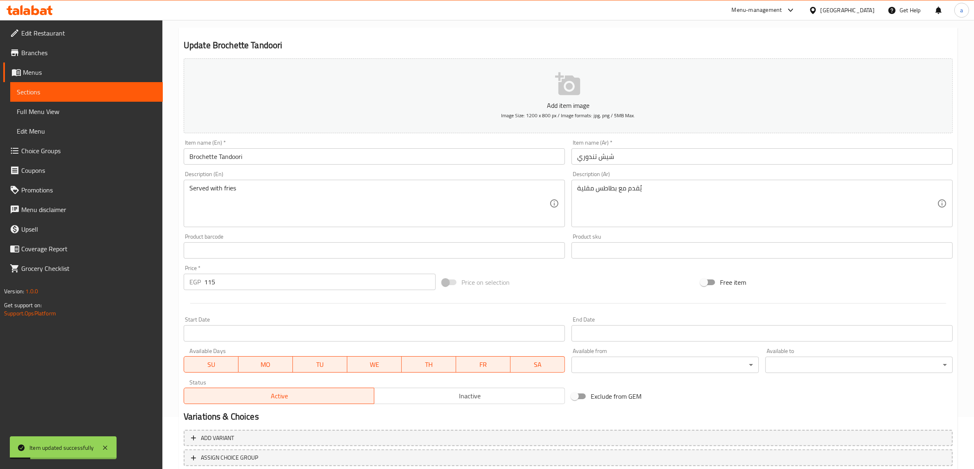
scroll to position [0, 0]
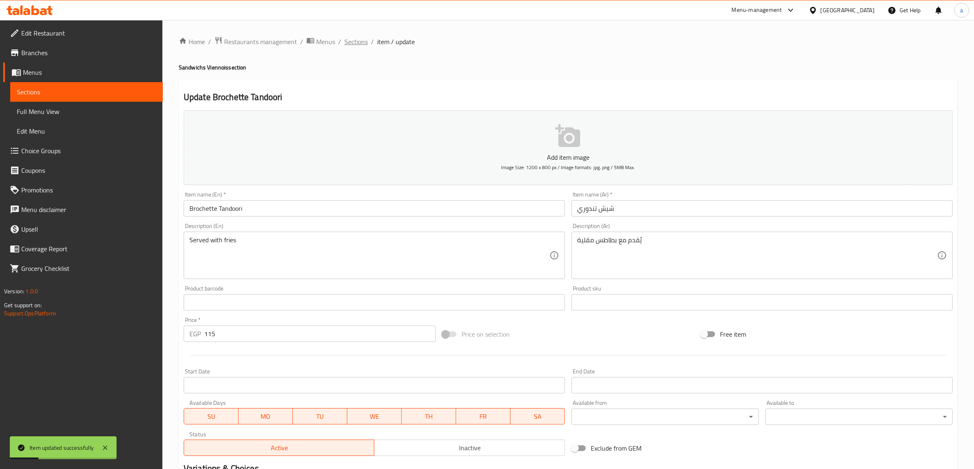
click at [357, 47] on span "Sections" at bounding box center [355, 42] width 23 height 10
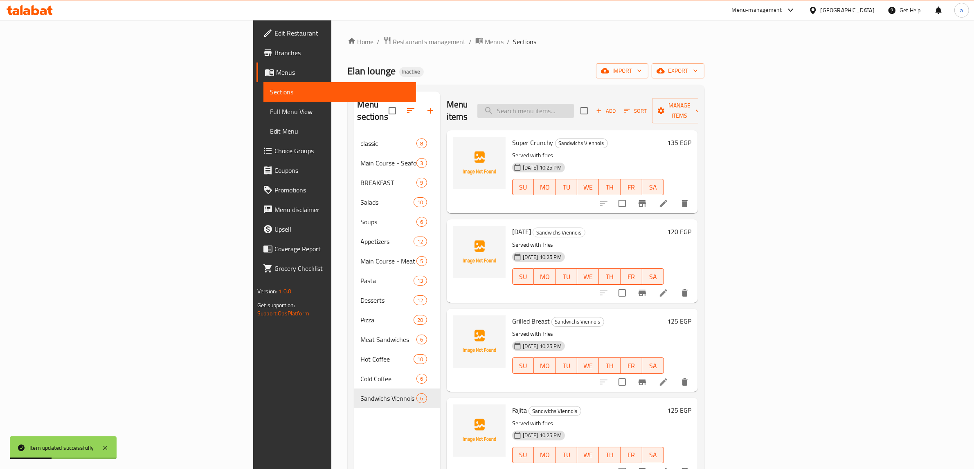
click at [574, 108] on input "search" at bounding box center [525, 111] width 97 height 14
paste input "Grilled Breast"
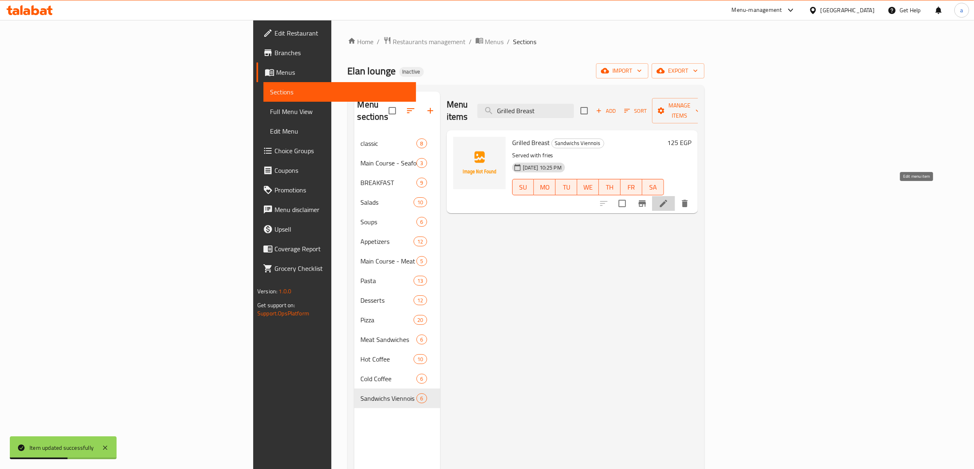
click at [667, 200] on icon at bounding box center [663, 203] width 7 height 7
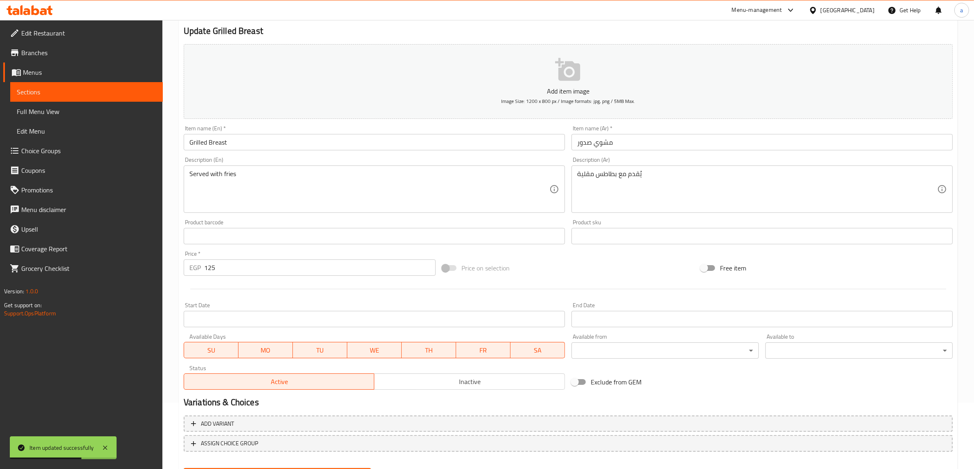
scroll to position [107, 0]
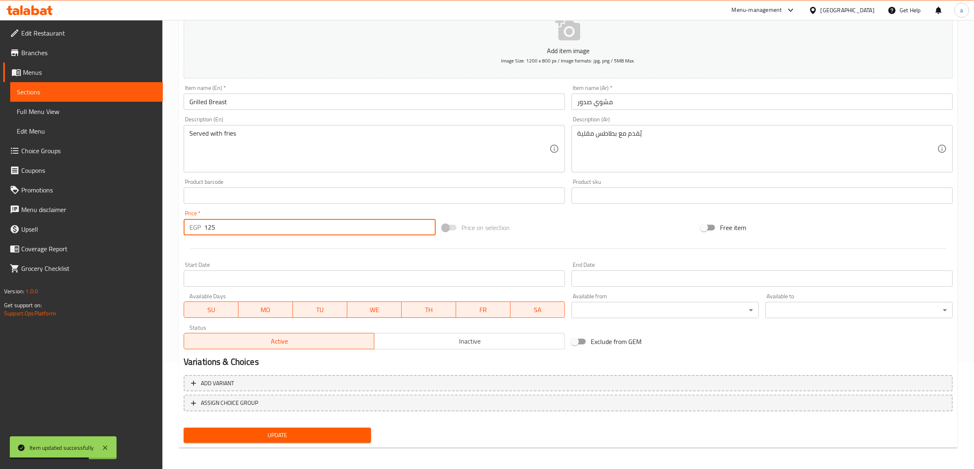
click at [260, 224] on input "125" at bounding box center [319, 227] width 231 height 16
click at [264, 431] on span "Update" at bounding box center [277, 436] width 174 height 10
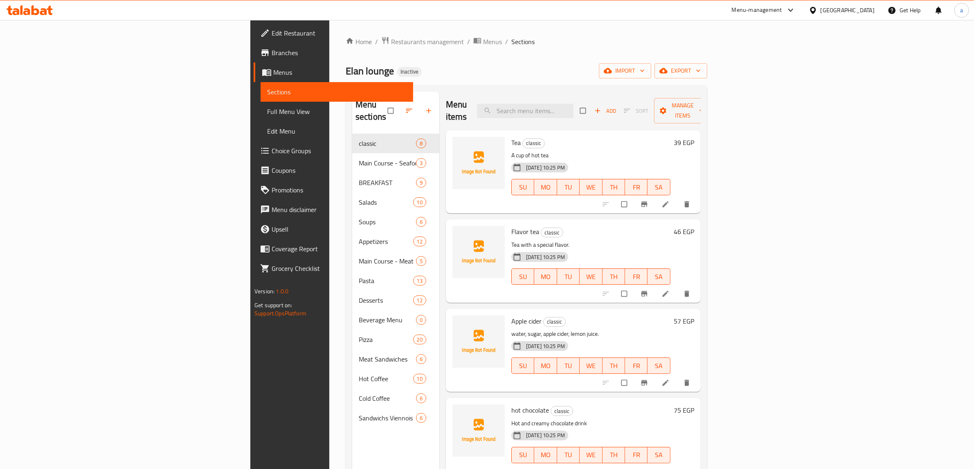
click at [267, 107] on span "Full Menu View" at bounding box center [336, 112] width 139 height 10
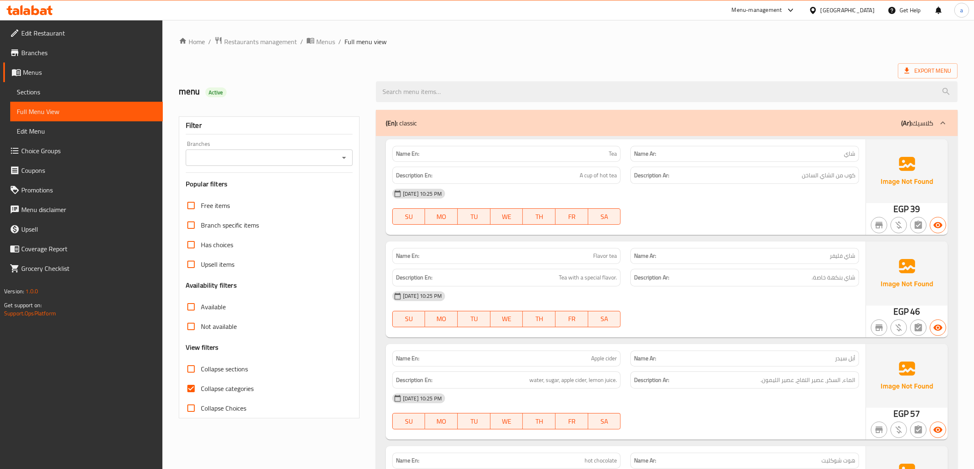
click at [660, 182] on div "Description Ar: كوب من الشاي الساخن" at bounding box center [744, 176] width 229 height 18
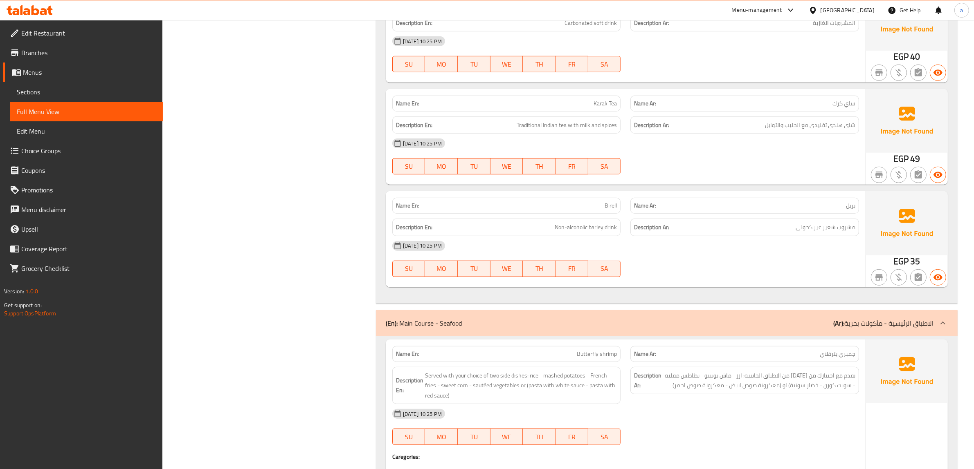
scroll to position [818, 0]
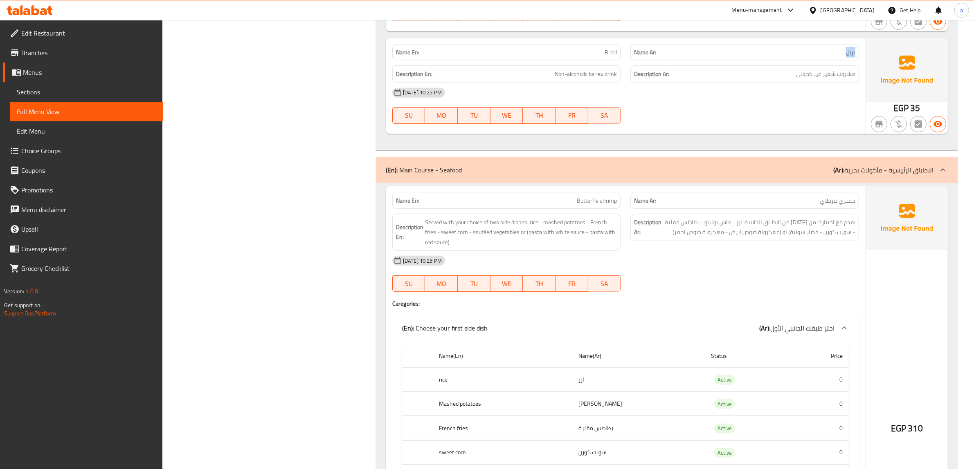
drag, startPoint x: 842, startPoint y: 56, endPoint x: 859, endPoint y: 60, distance: 17.8
click at [859, 60] on div "Name Ar: بريل" at bounding box center [744, 53] width 238 height 26
copy span "بريل"
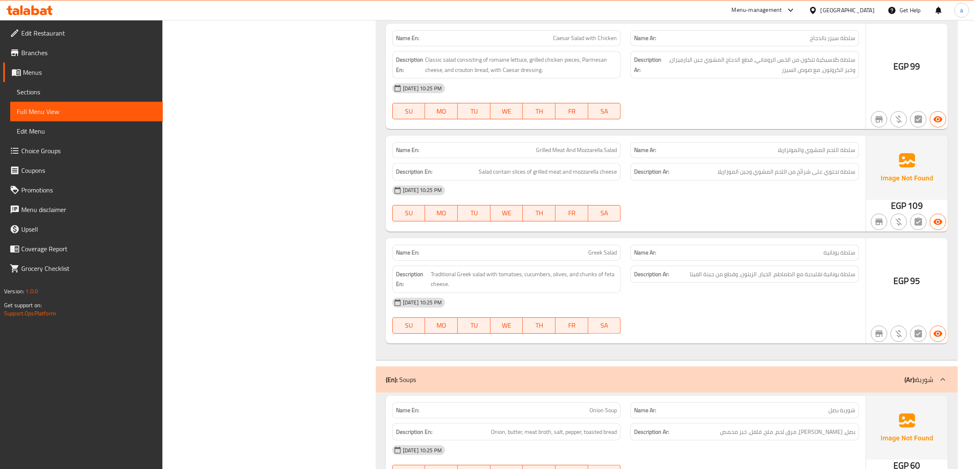
scroll to position [4141, 0]
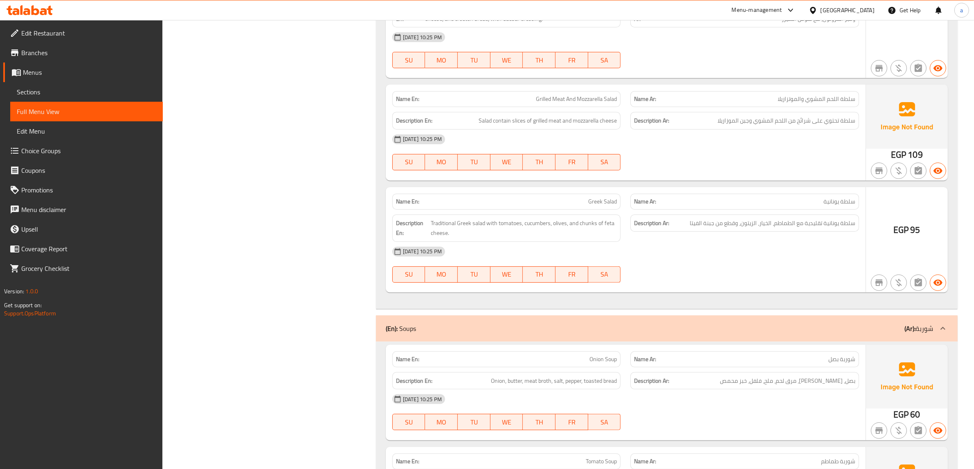
click at [719, 214] on div "Description Ar: سلطة يونانية تقليدية مع الطماطم، الخيار، الزيتون، وقطع من جبنة …" at bounding box center [744, 228] width 238 height 37
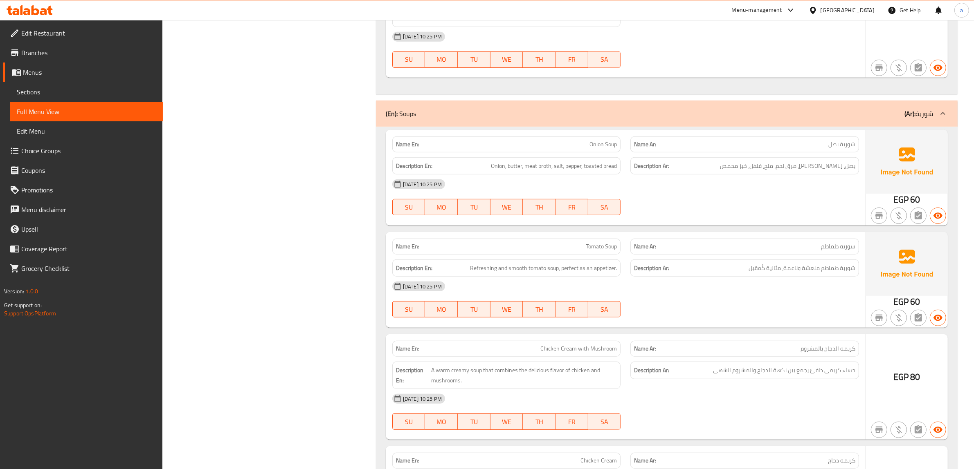
scroll to position [4447, 0]
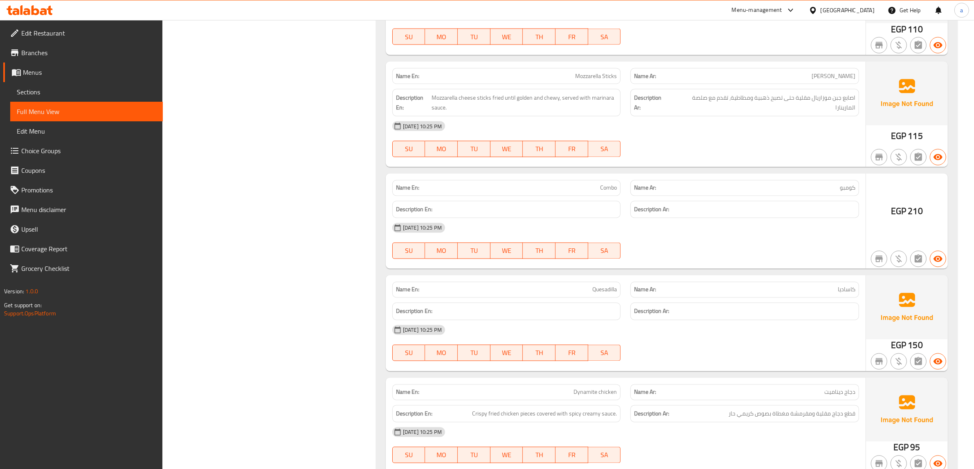
scroll to position [5725, 0]
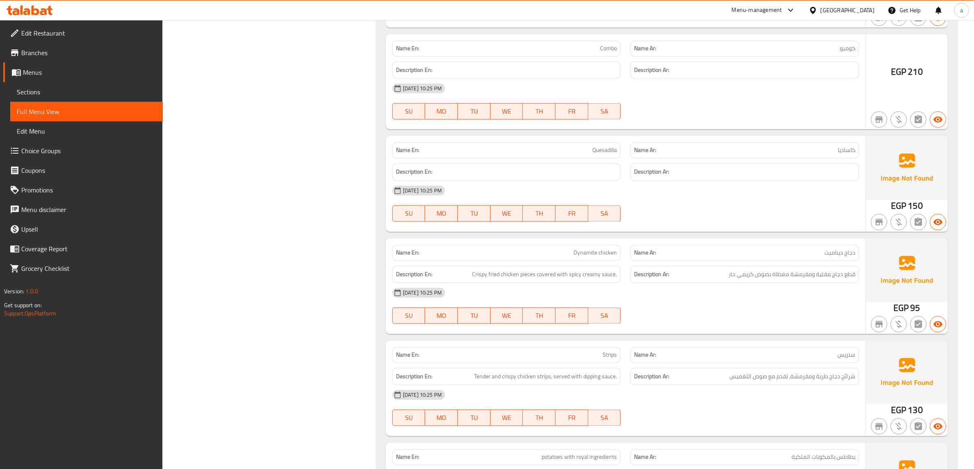
scroll to position [5879, 0]
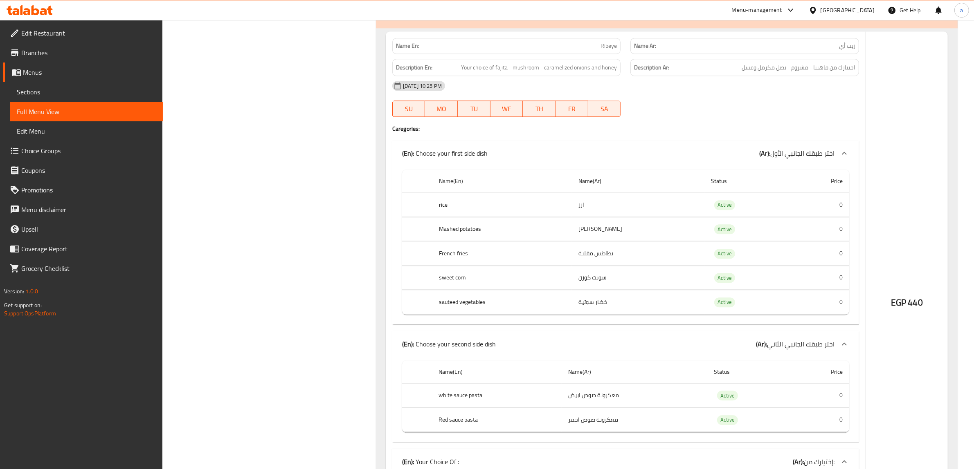
scroll to position [6390, 0]
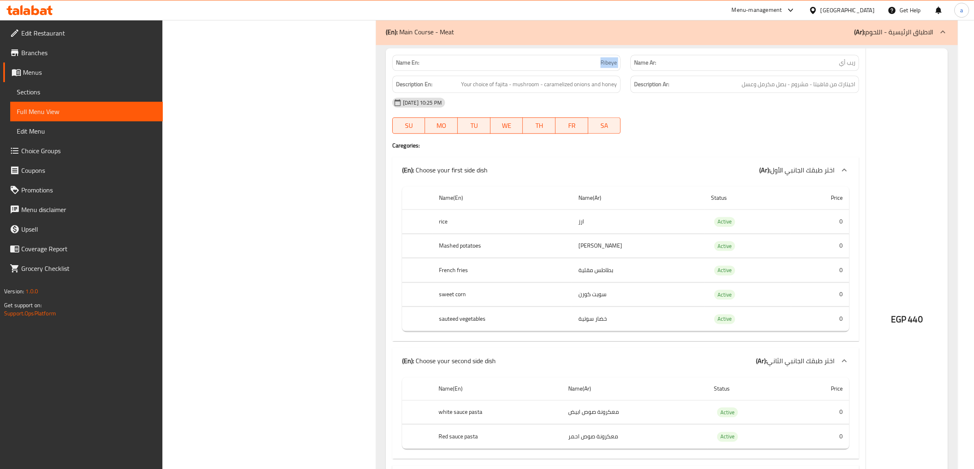
drag, startPoint x: 594, startPoint y: 70, endPoint x: 611, endPoint y: 95, distance: 30.2
copy span "Ribeye"
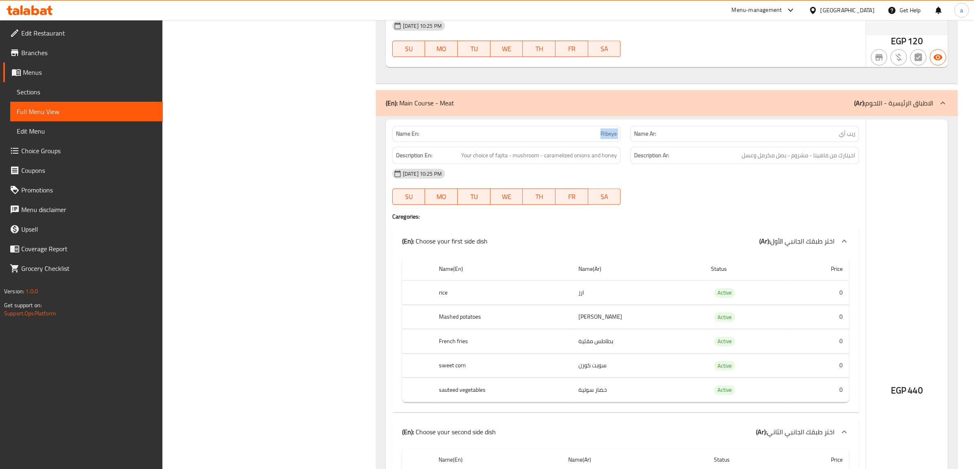
scroll to position [6288, 0]
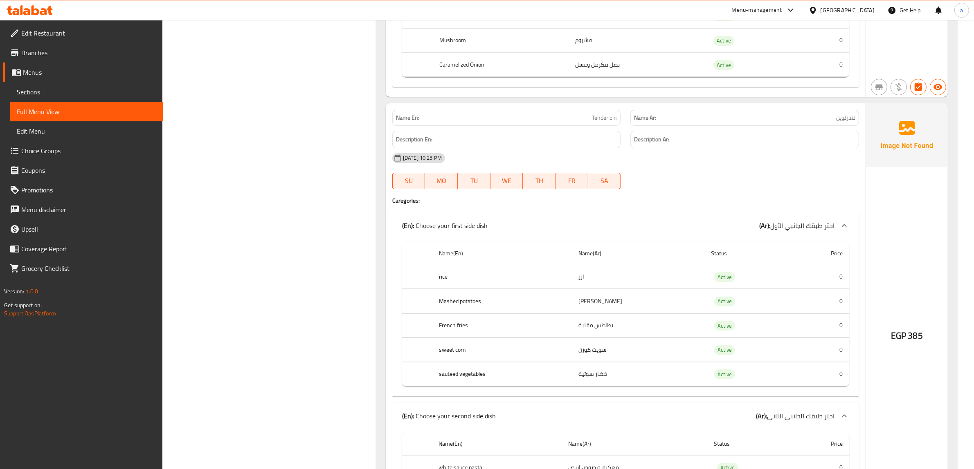
scroll to position [7463, 0]
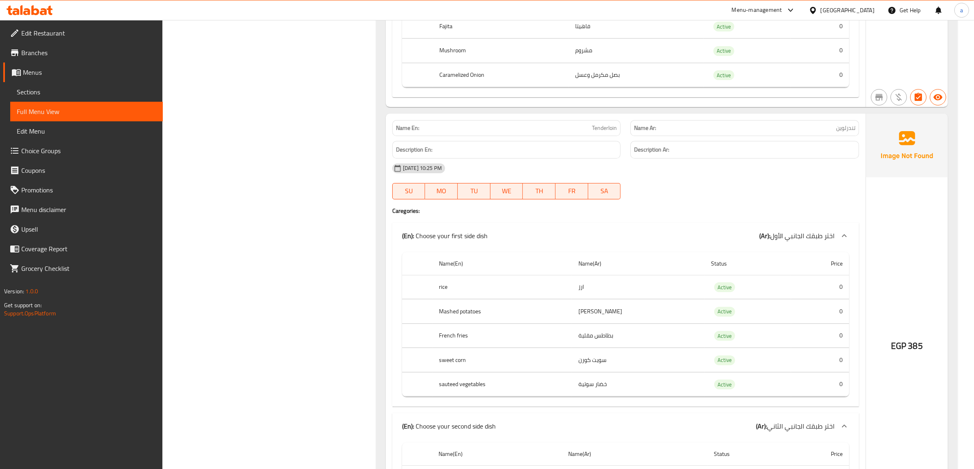
copy span "Tenderloin"
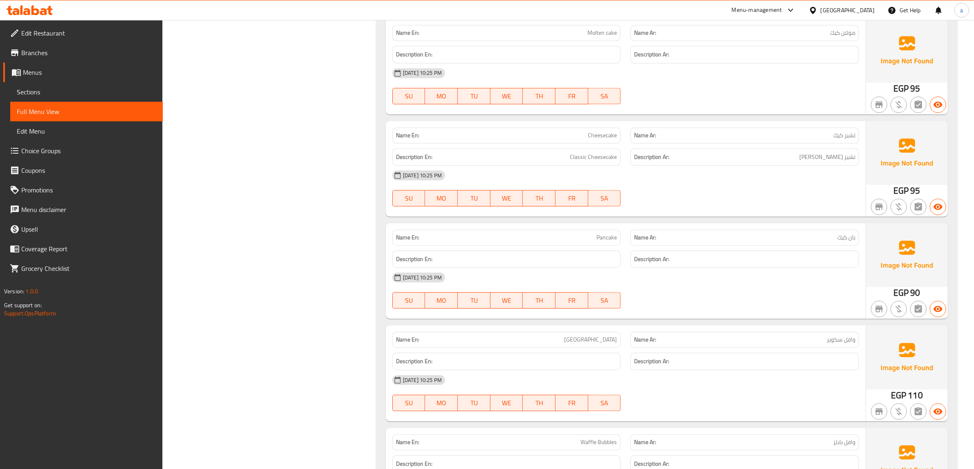
scroll to position [10275, 0]
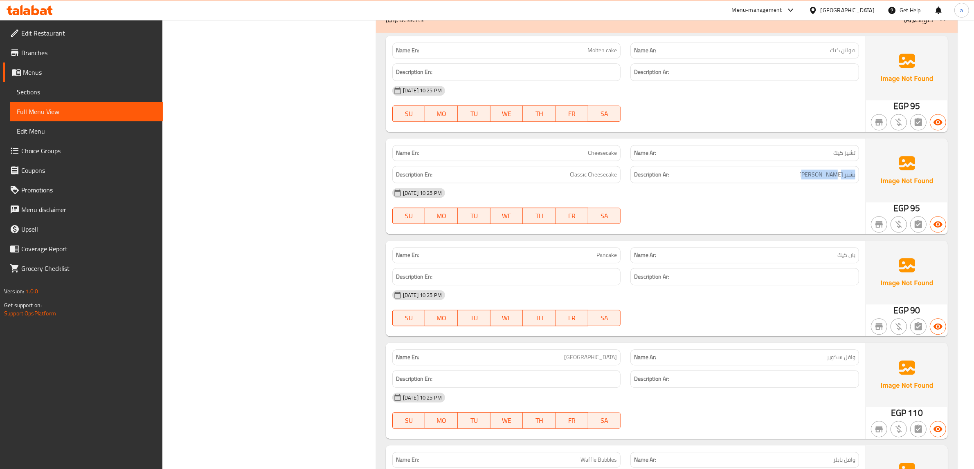
drag, startPoint x: 796, startPoint y: 208, endPoint x: 860, endPoint y: 199, distance: 64.4
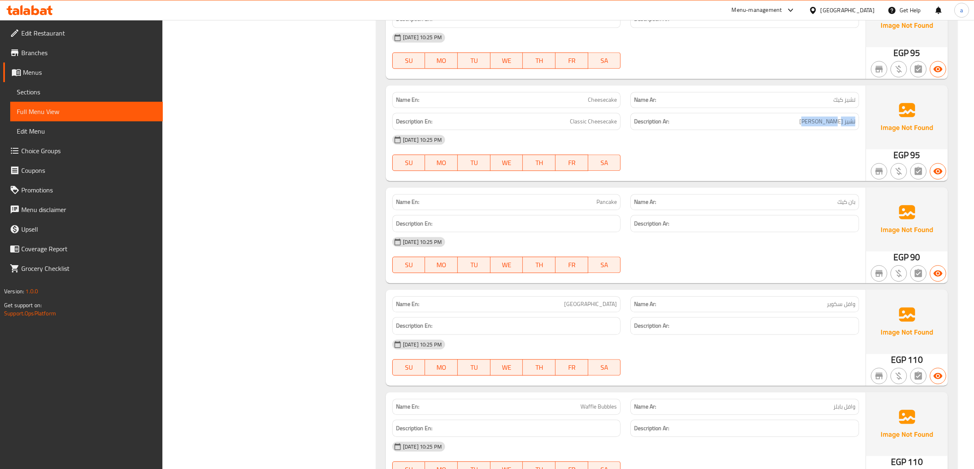
scroll to position [10326, 0]
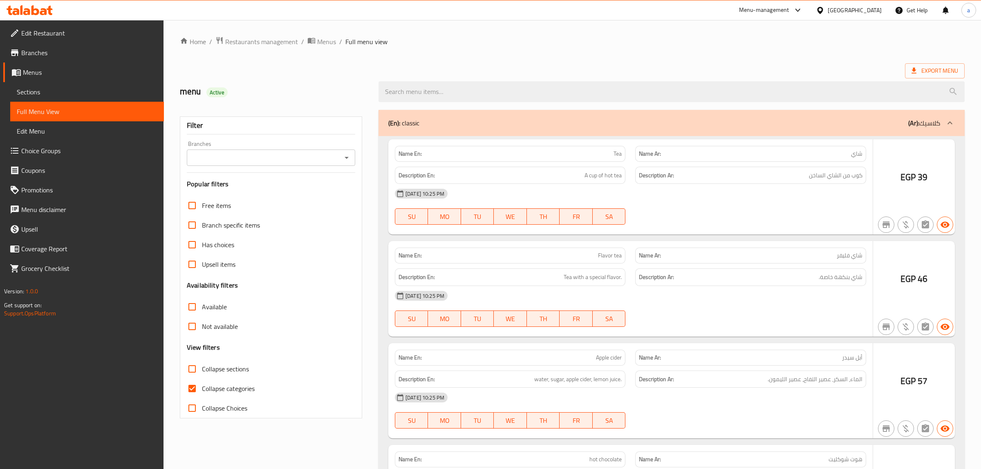
click at [191, 387] on div at bounding box center [490, 234] width 981 height 469
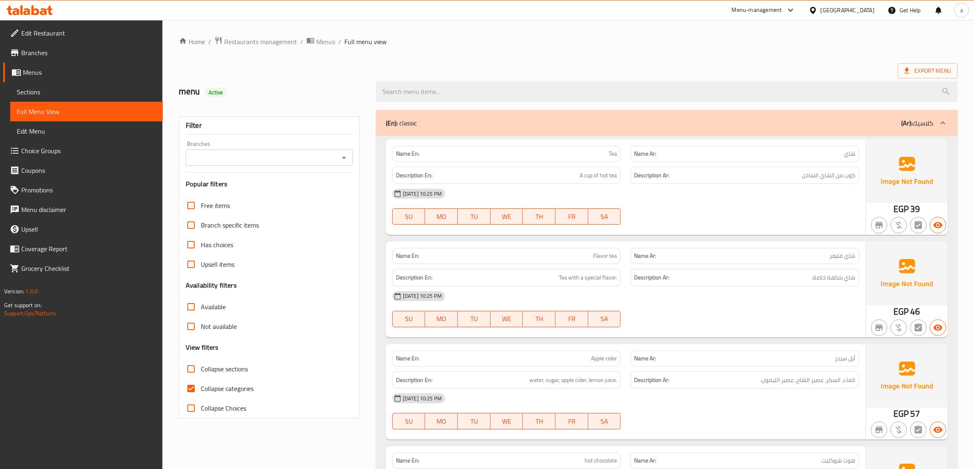
click at [191, 373] on input "Collapse sections" at bounding box center [191, 369] width 20 height 20
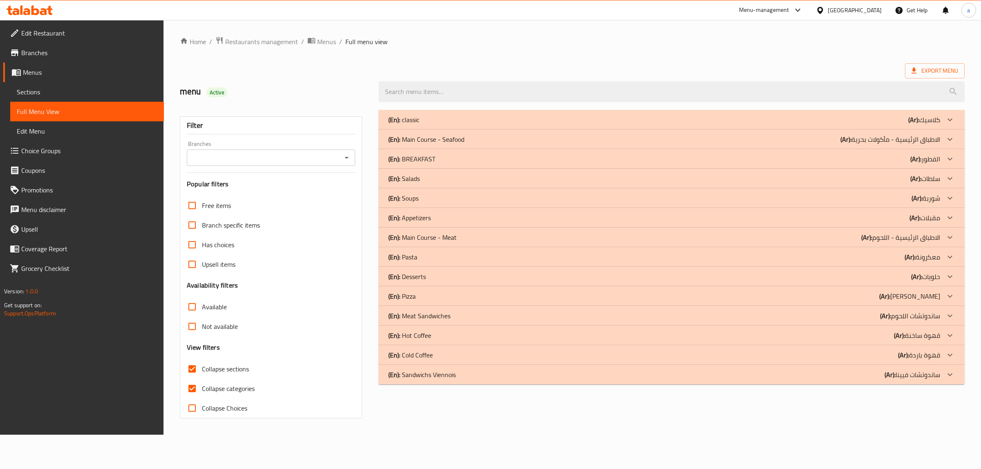
click at [817, 125] on div "(En): Sandwichs Viennois (Ar): ساندوتشات فيينا" at bounding box center [665, 120] width 552 height 10
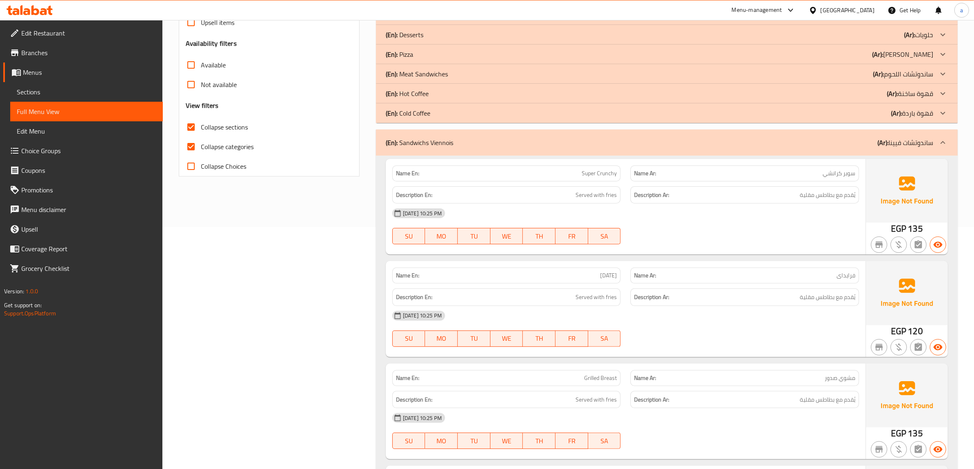
scroll to position [61, 0]
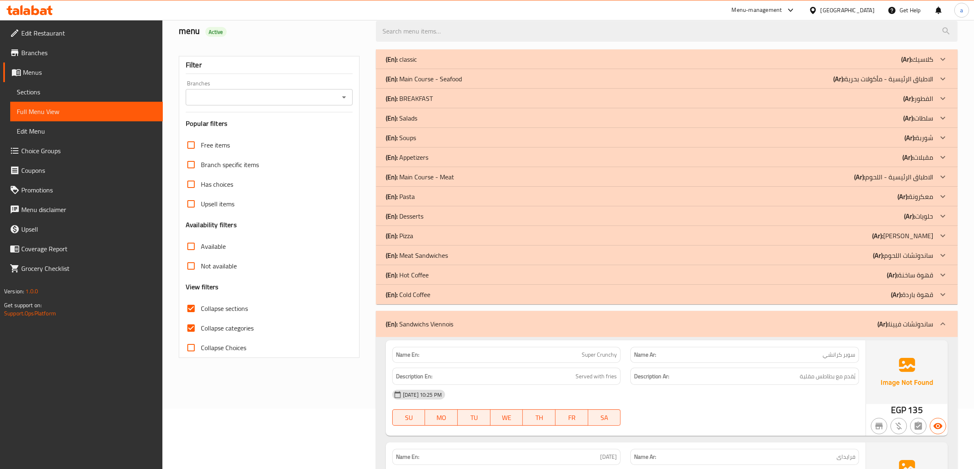
click at [193, 312] on input "Collapse sections" at bounding box center [191, 309] width 20 height 20
checkbox input "false"
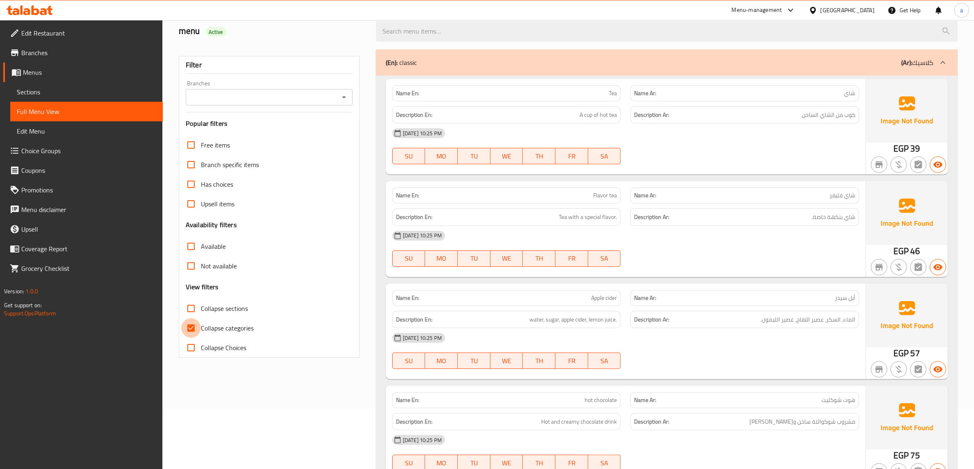
click at [193, 326] on input "Collapse categories" at bounding box center [191, 329] width 20 height 20
checkbox input "false"
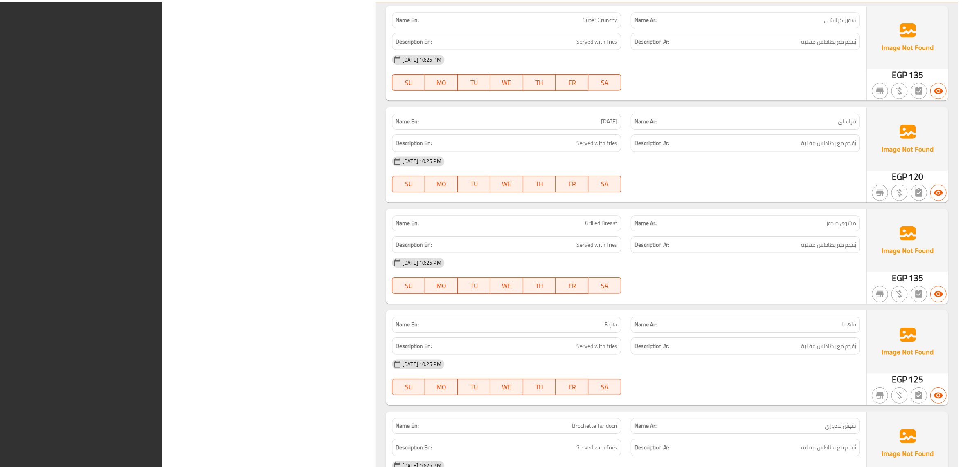
scroll to position [18013, 0]
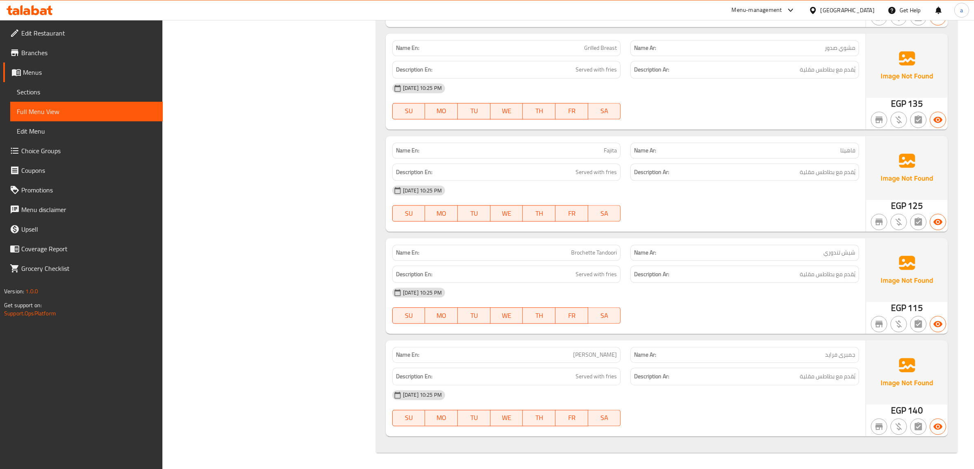
drag, startPoint x: 291, startPoint y: 77, endPoint x: 301, endPoint y: 74, distance: 10.1
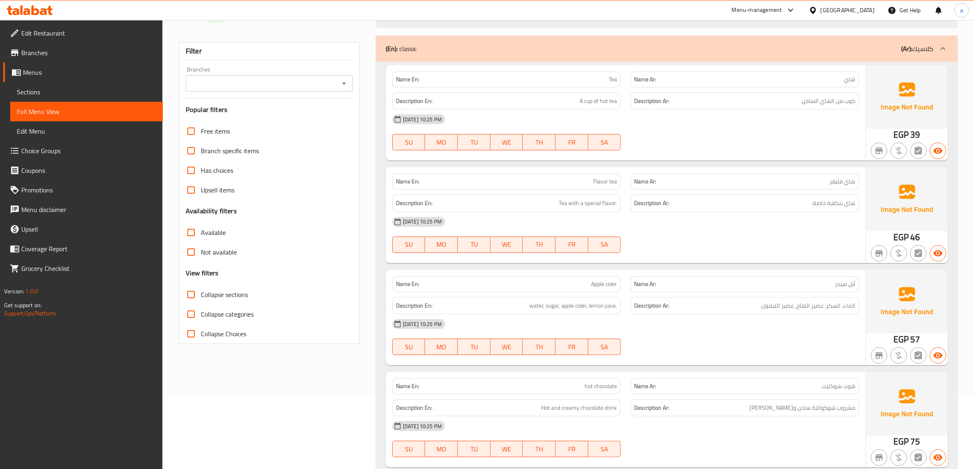
scroll to position [0, 0]
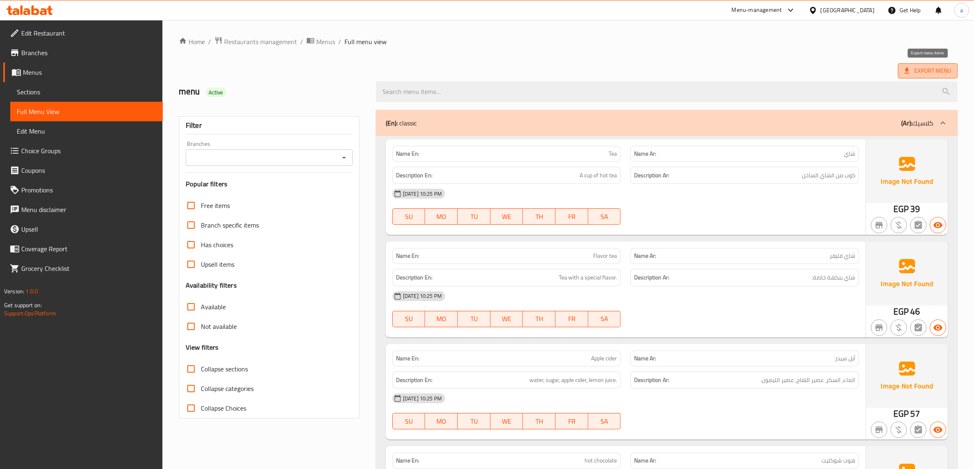
click at [921, 74] on span "Export Menu" at bounding box center [927, 71] width 47 height 10
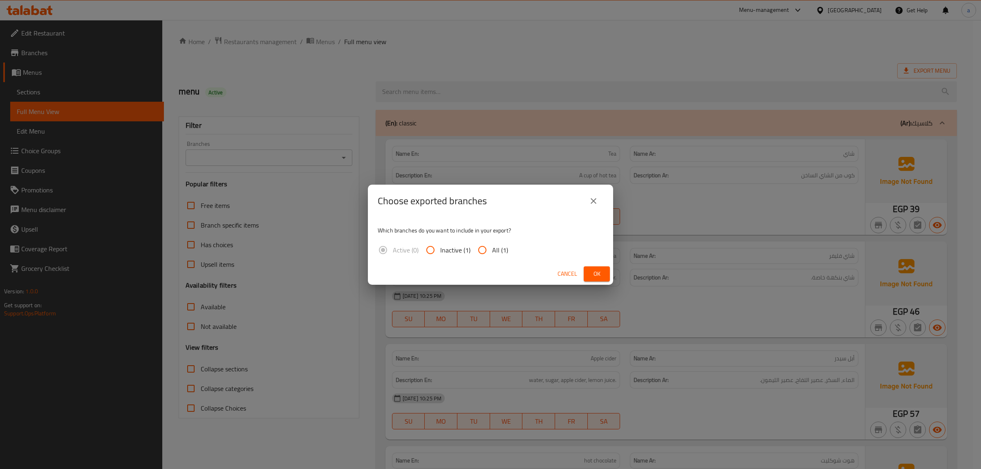
click at [489, 253] on input "All (1)" at bounding box center [483, 250] width 20 height 20
radio input "true"
click at [587, 271] on button "Ok" at bounding box center [597, 274] width 26 height 15
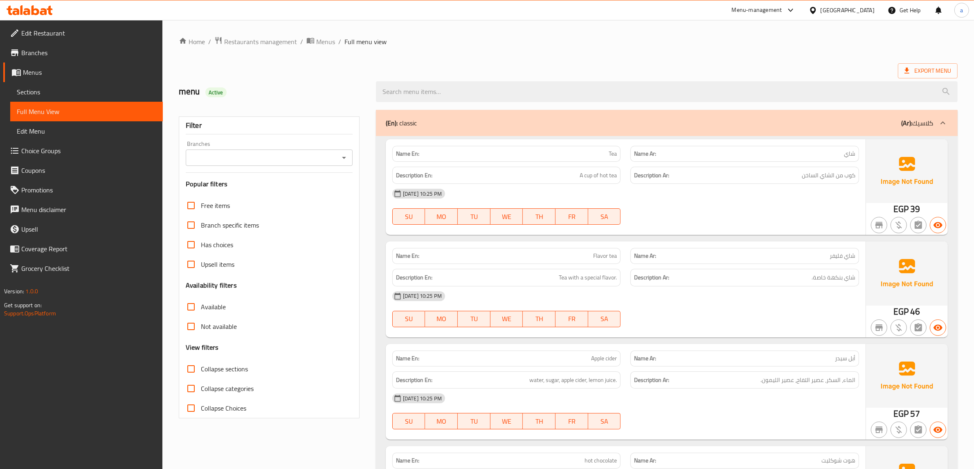
click at [795, 46] on ol "Home / Restaurants management / Menus / Full menu view" at bounding box center [568, 41] width 779 height 11
